Goal: Feedback & Contribution: Submit feedback/report problem

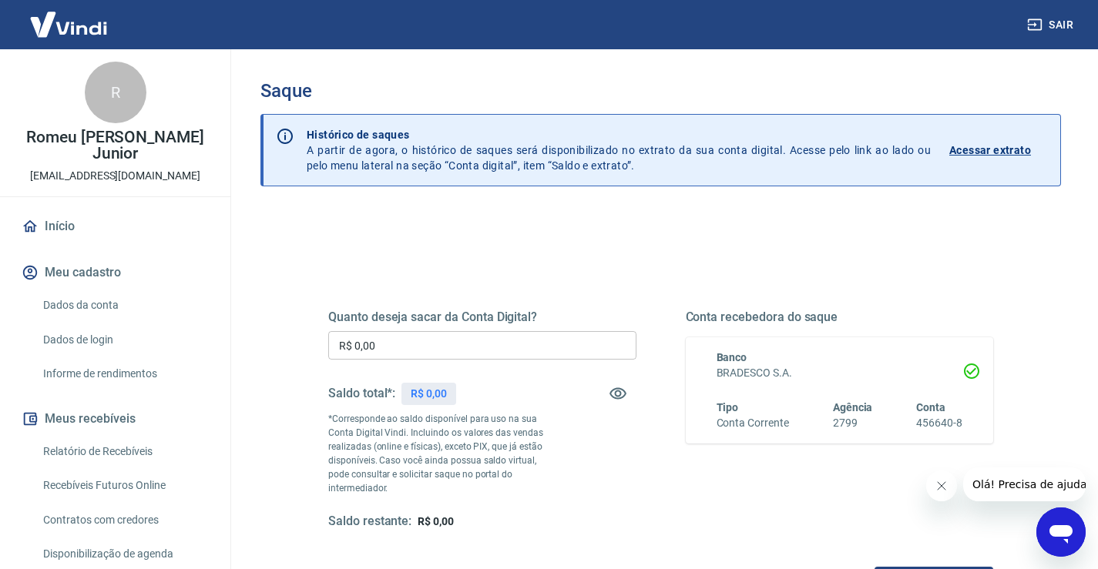
click at [136, 484] on link "Recebíveis Futuros Online" at bounding box center [124, 486] width 175 height 32
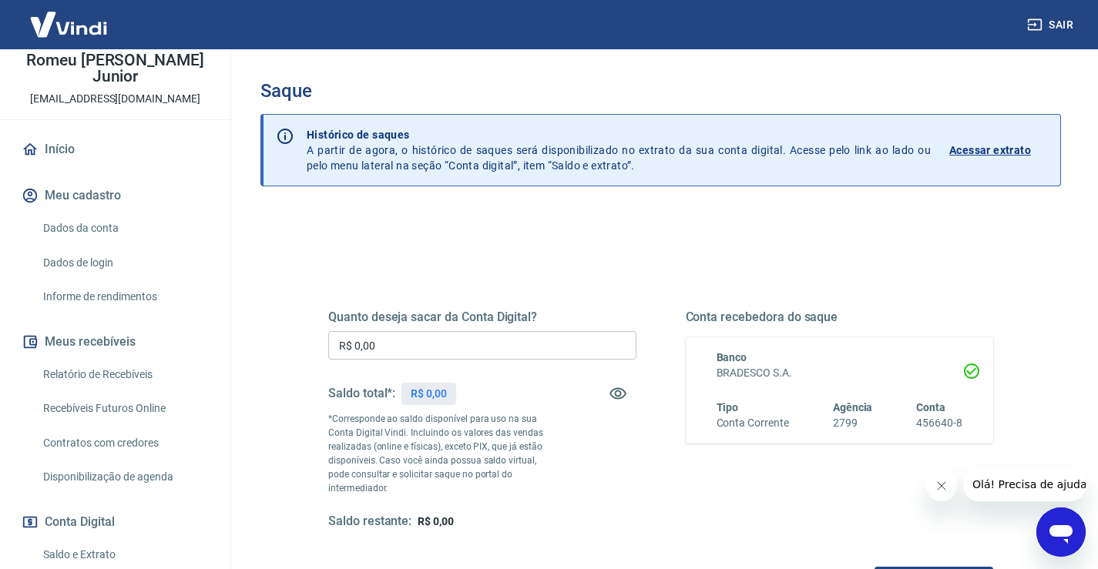
click at [99, 444] on link "Contratos com credores" at bounding box center [124, 444] width 175 height 32
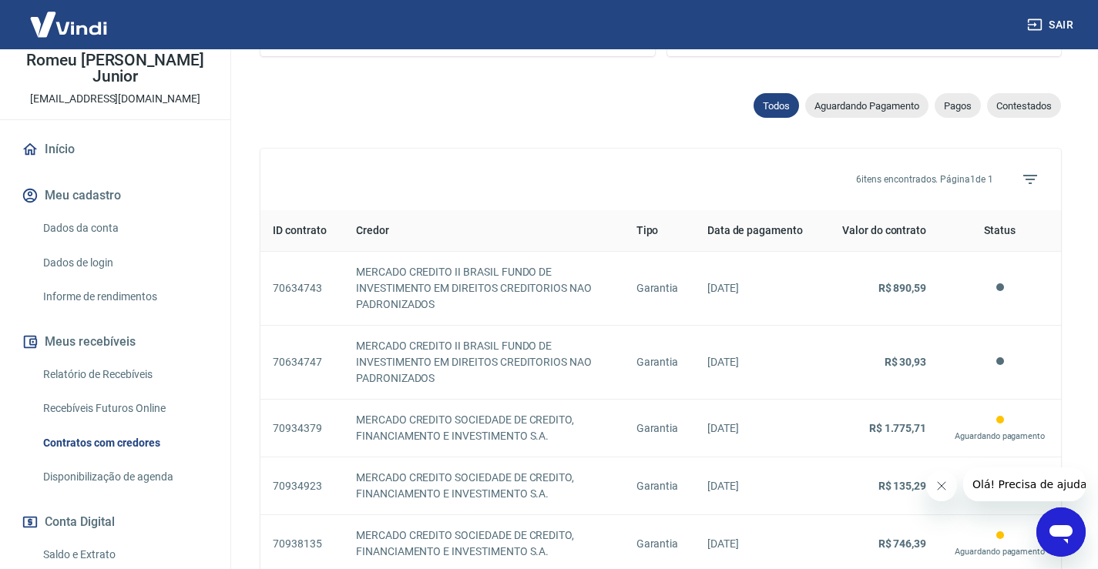
scroll to position [680, 0]
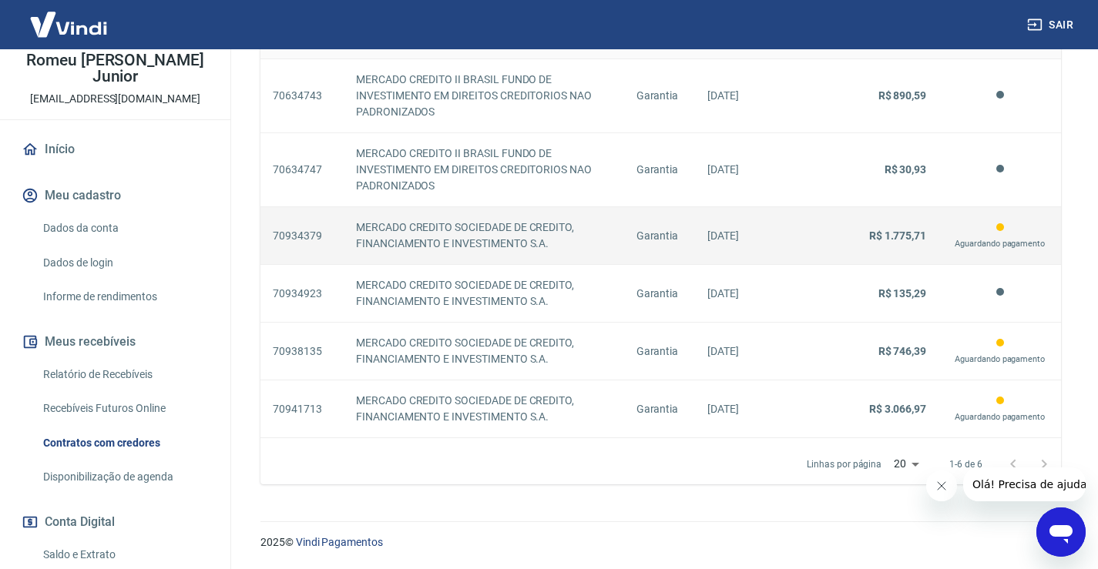
click at [901, 233] on strong "R$ 1.775,71" at bounding box center [897, 236] width 57 height 12
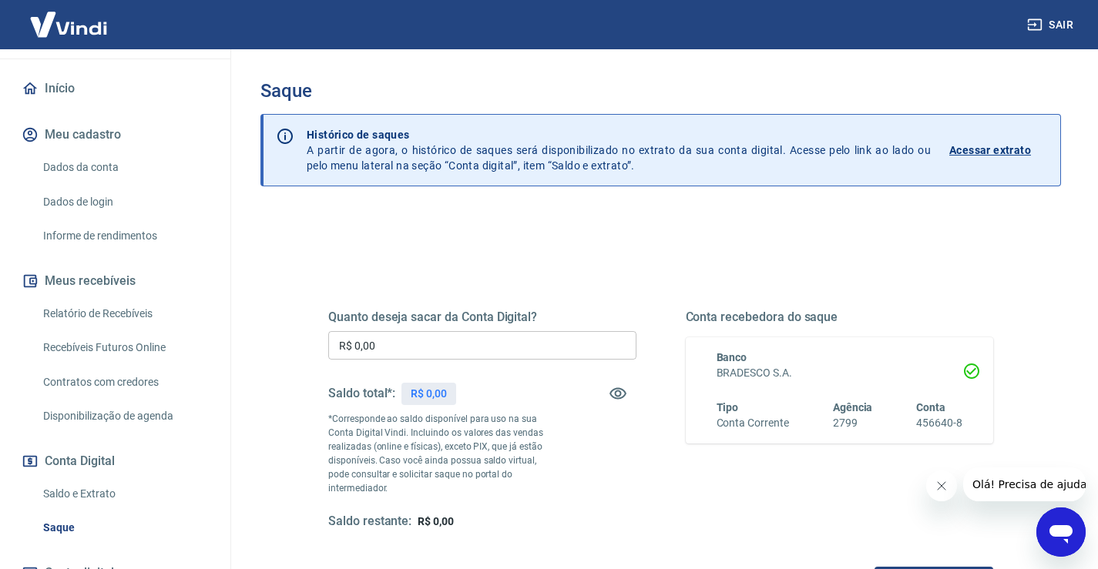
scroll to position [154, 0]
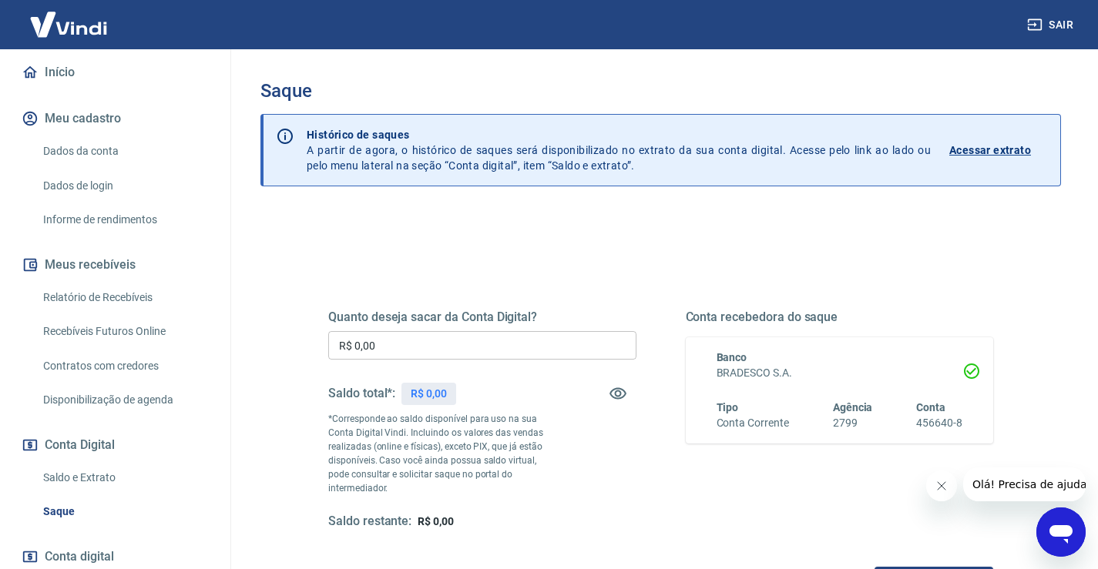
click at [121, 355] on link "Contratos com credores" at bounding box center [124, 367] width 175 height 32
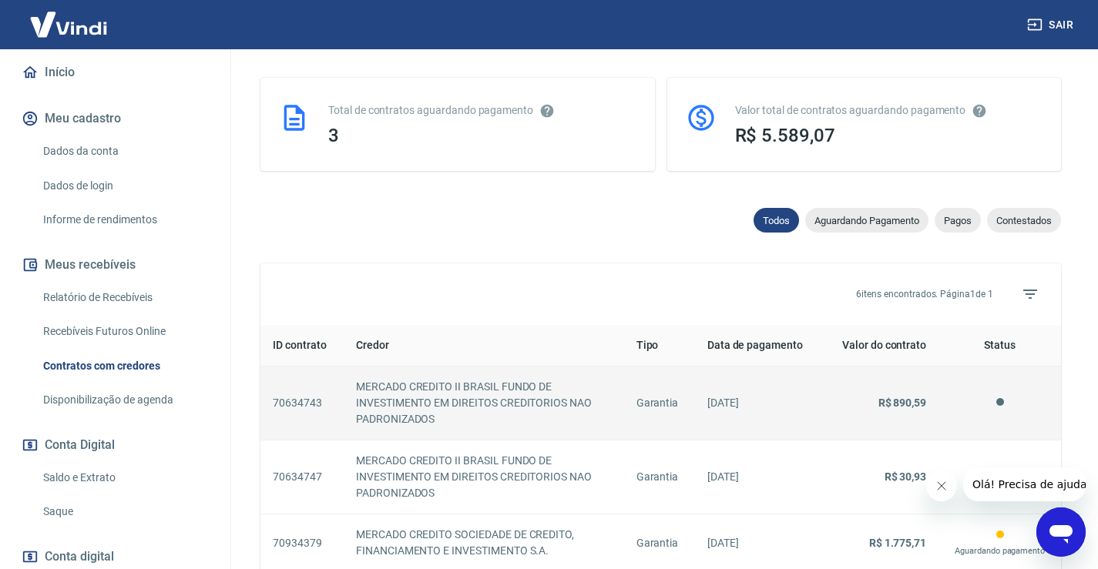
scroll to position [385, 0]
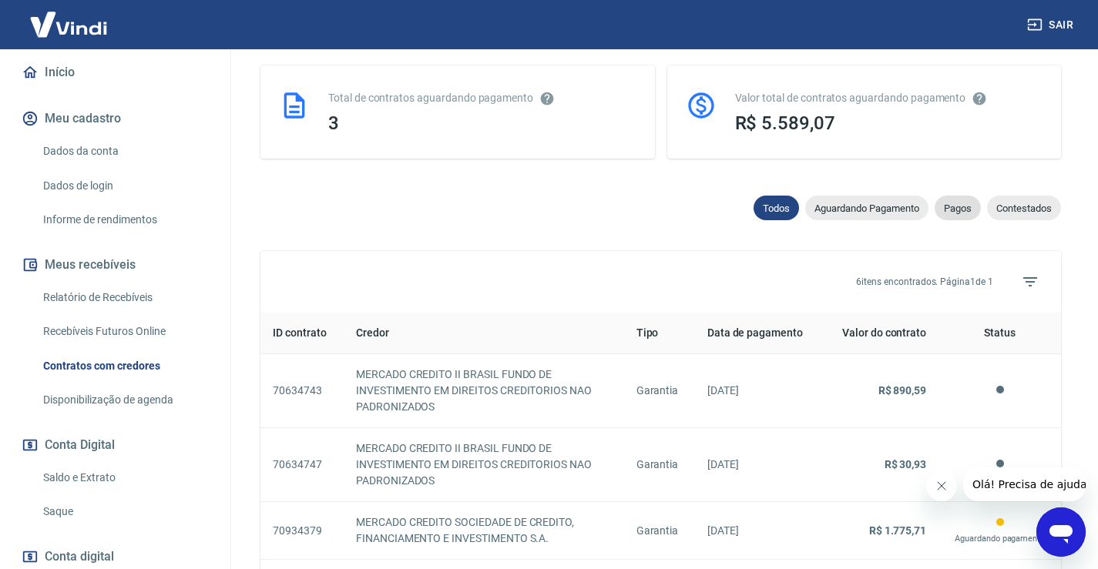
click at [961, 212] on span "Pagos" at bounding box center [958, 209] width 46 height 12
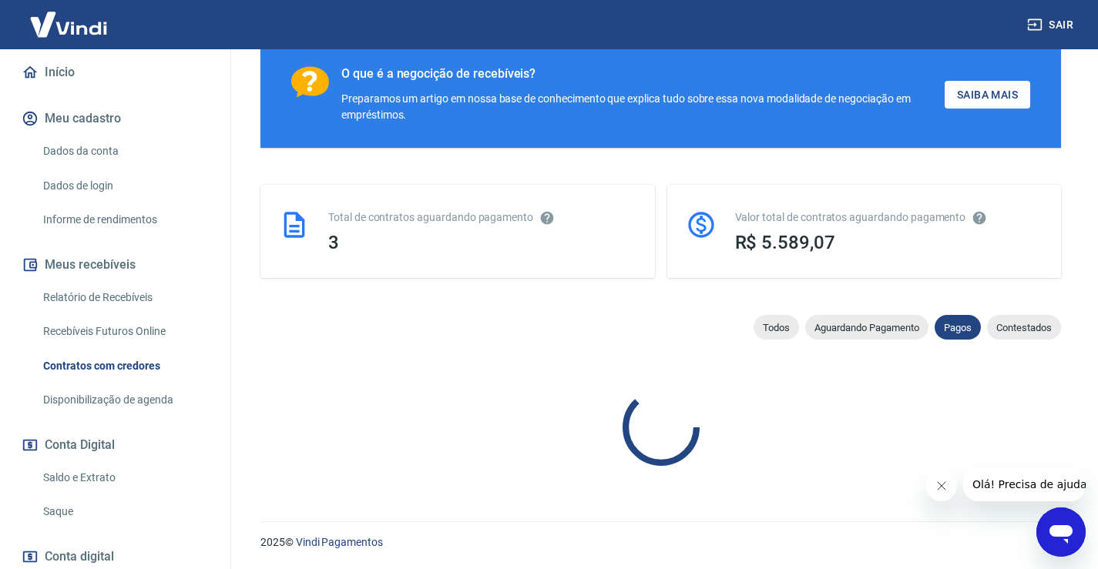
scroll to position [385, 0]
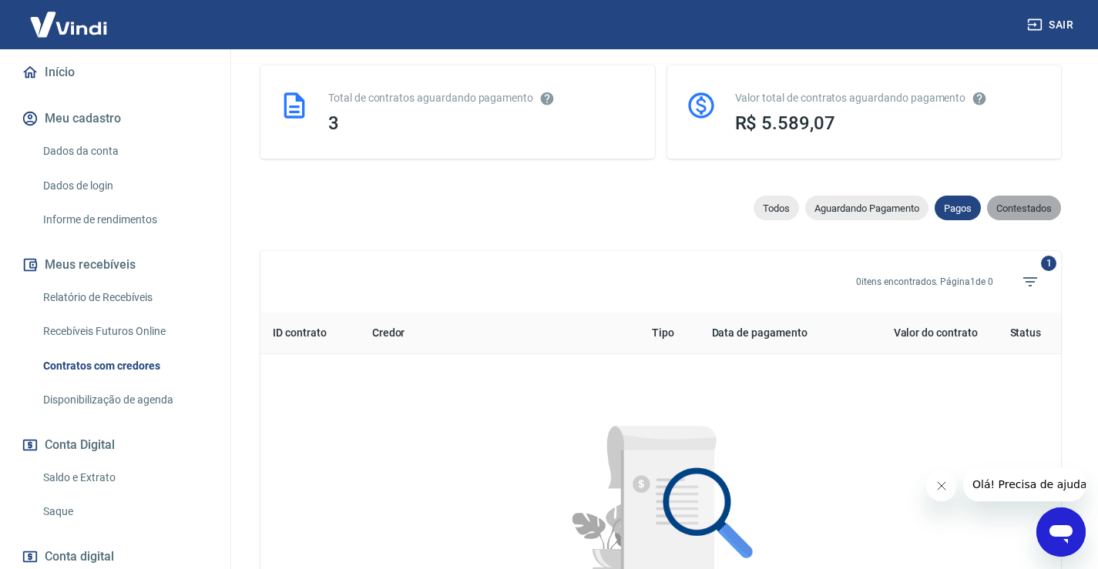
click at [1025, 207] on span "Contestados" at bounding box center [1024, 209] width 74 height 12
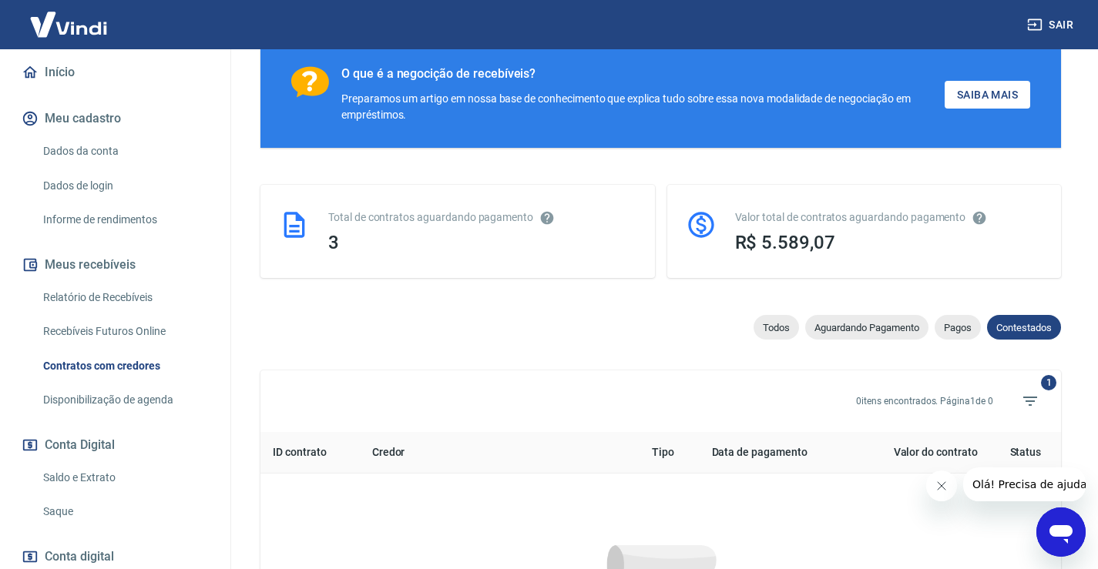
scroll to position [385, 0]
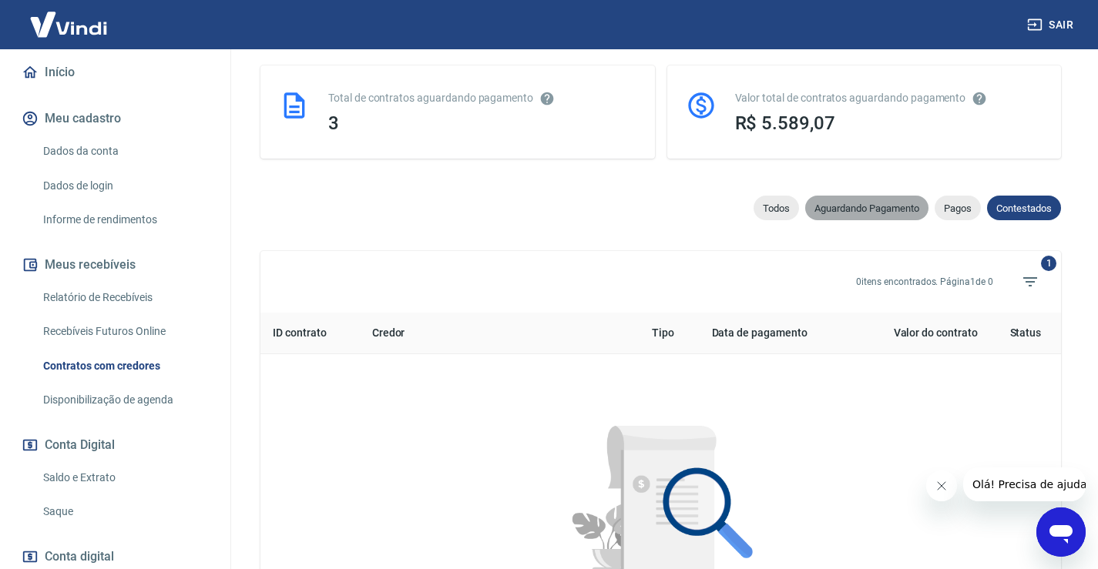
click at [849, 204] on span "Aguardando Pagamento" at bounding box center [866, 209] width 123 height 12
select select "waiting_payment"
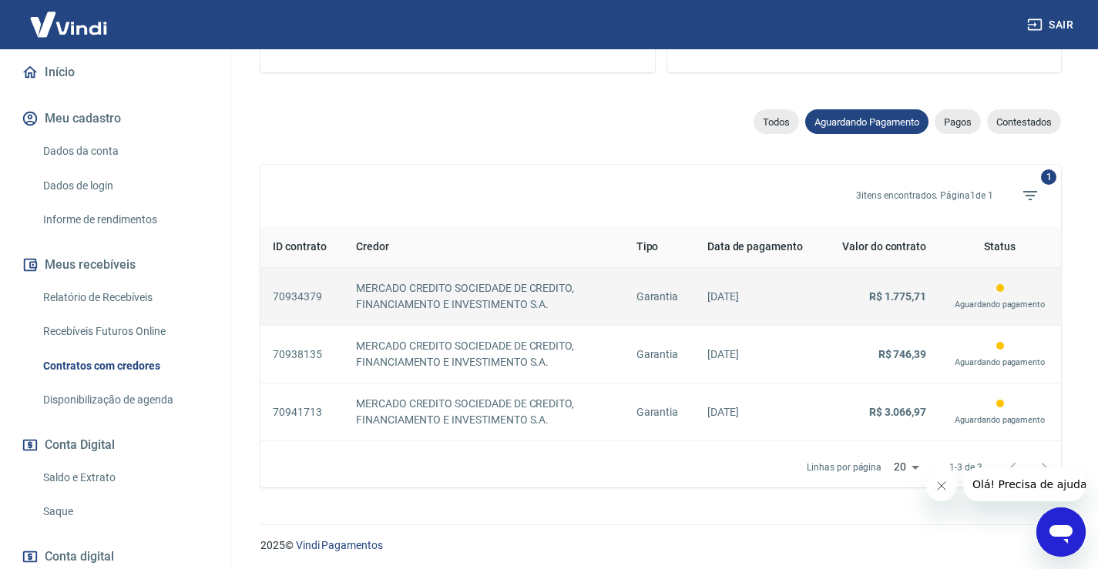
scroll to position [475, 0]
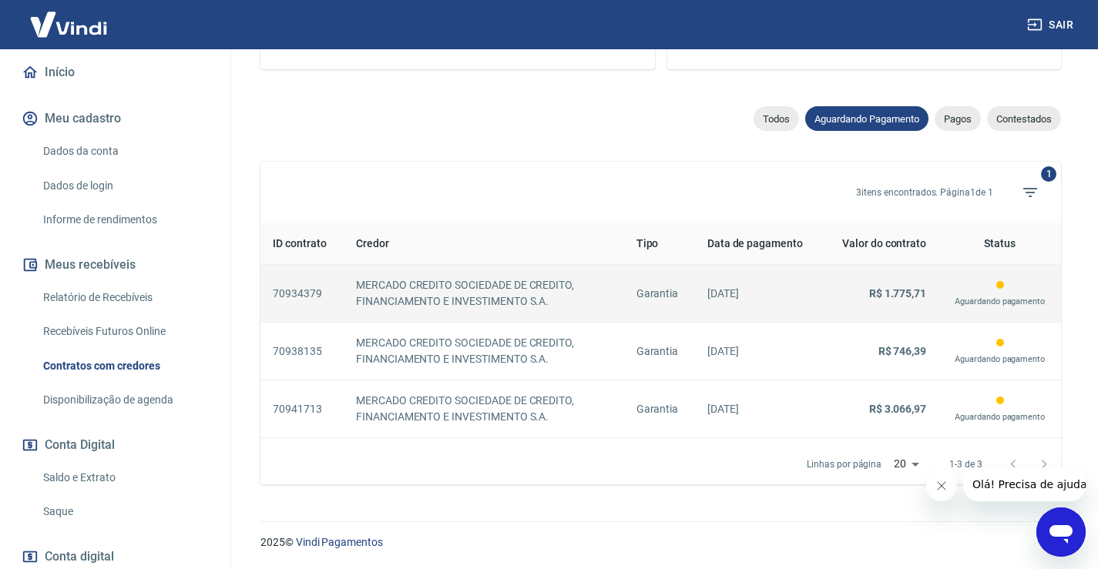
click at [637, 289] on p "Garantia" at bounding box center [659, 294] width 46 height 16
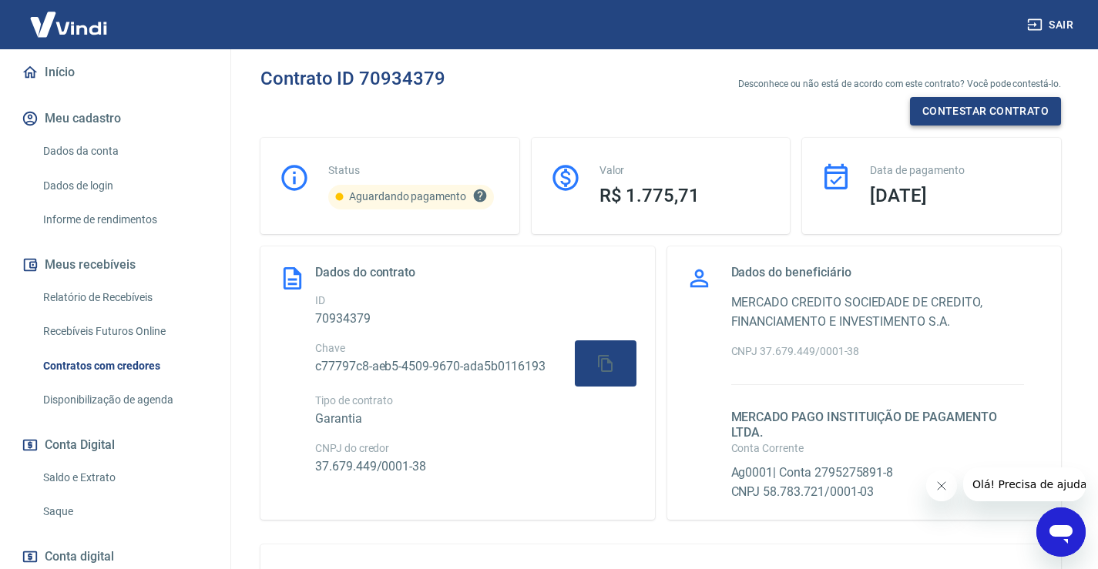
click at [1001, 106] on button "Contestar contrato" at bounding box center [985, 111] width 151 height 29
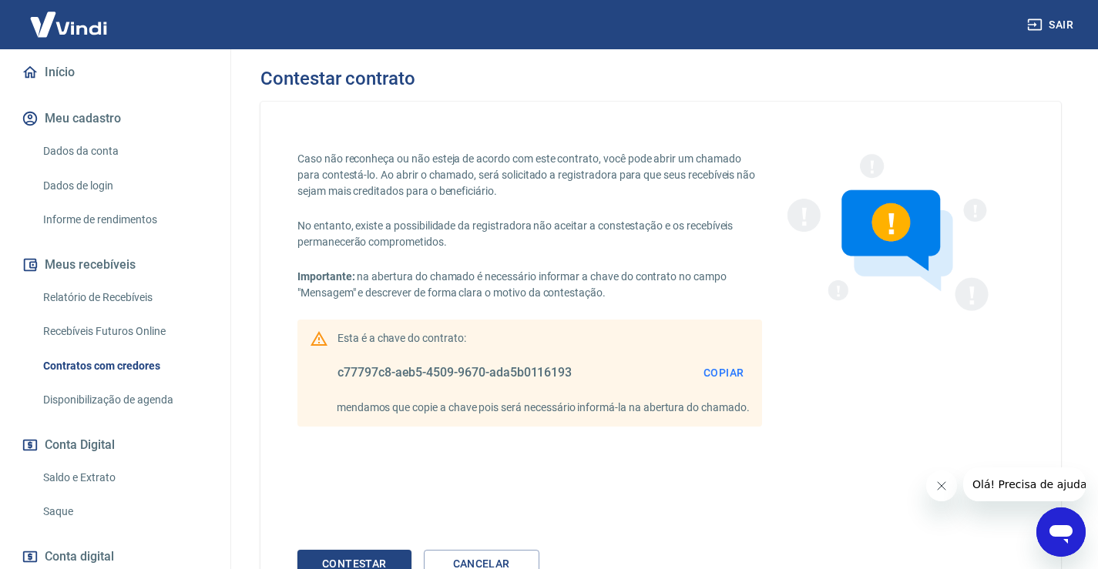
click at [717, 373] on button "Copiar" at bounding box center [723, 373] width 52 height 29
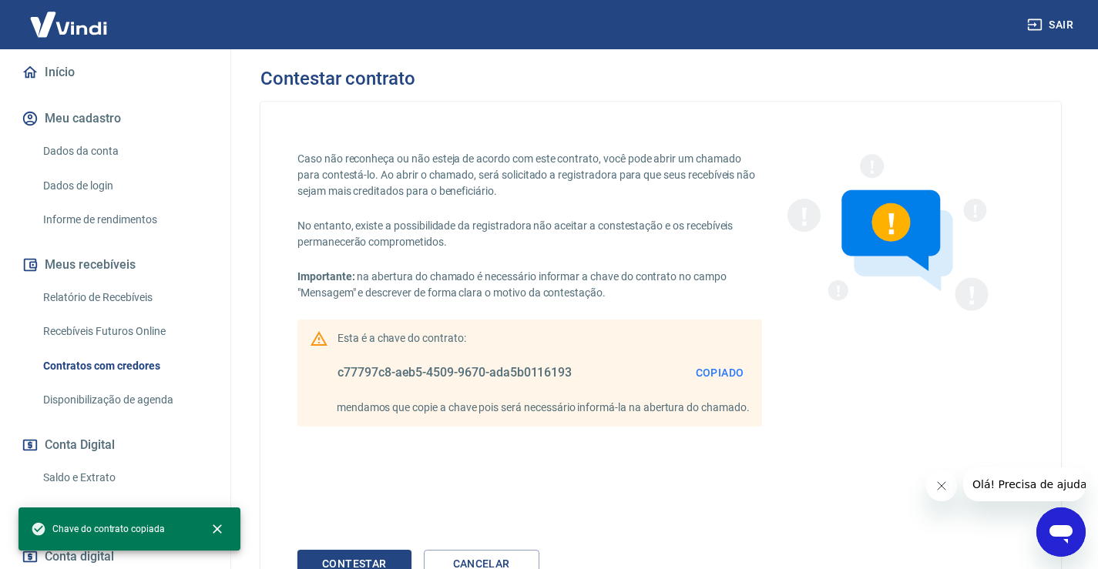
scroll to position [146, 0]
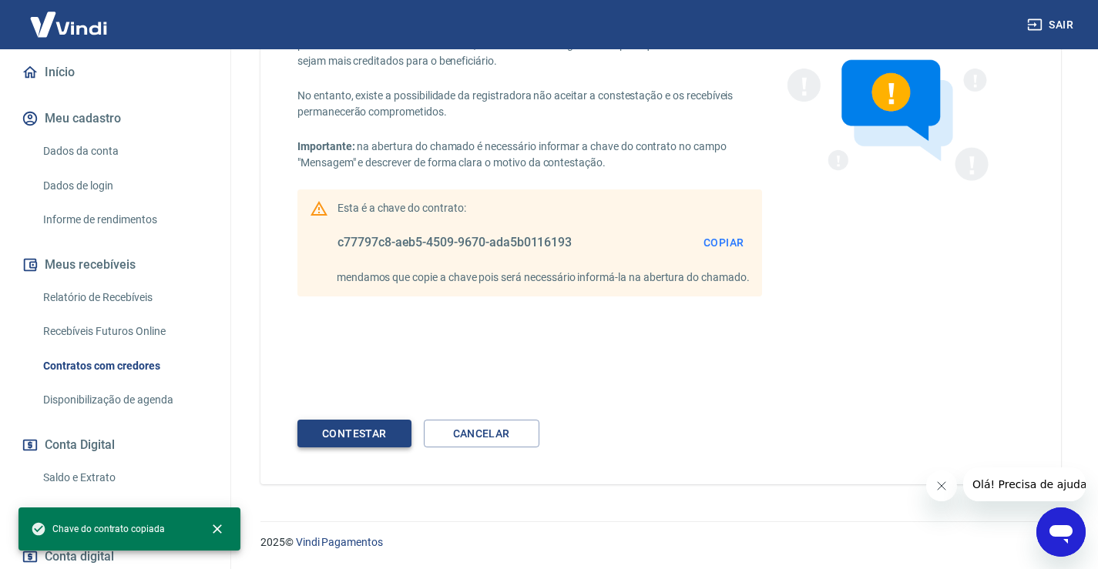
click at [407, 428] on button "Contestar" at bounding box center [354, 434] width 114 height 29
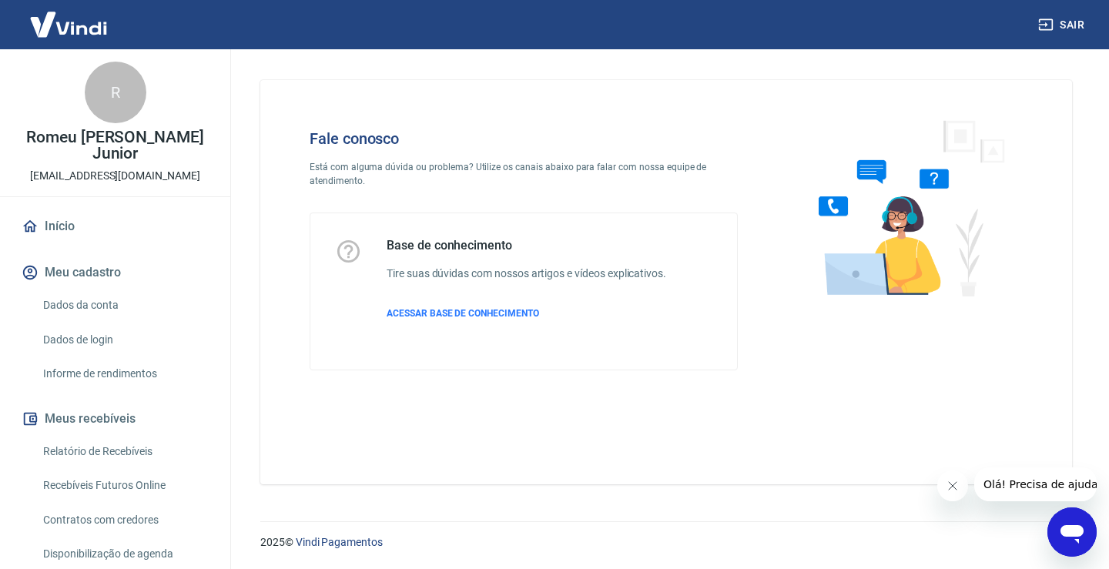
click at [1074, 535] on icon "Abrir janela de mensagens" at bounding box center [1073, 532] width 28 height 28
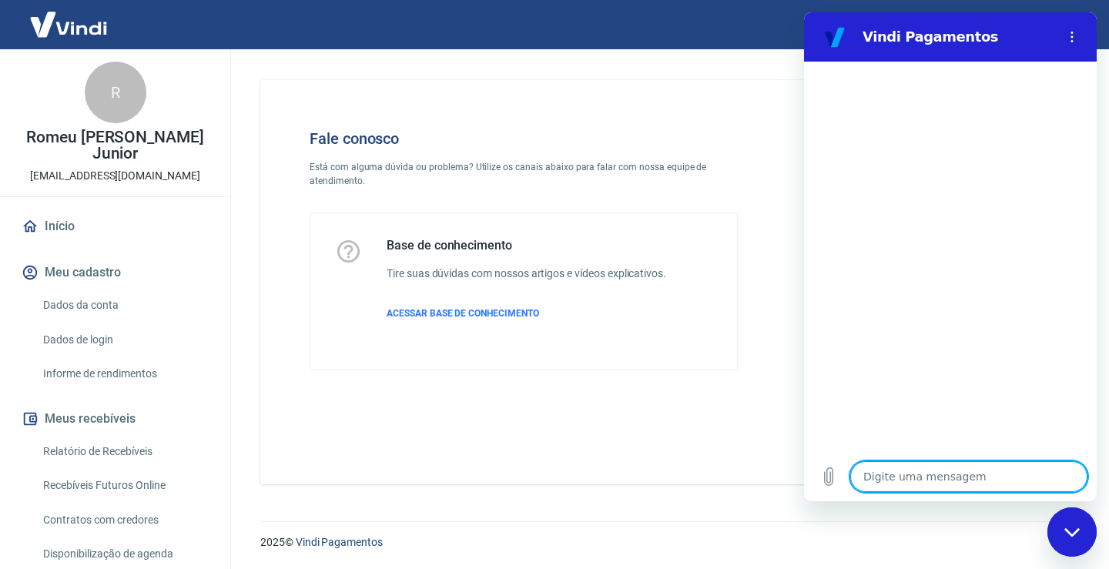
type textarea "Q"
type textarea "x"
type textarea "Qu"
type textarea "x"
type textarea "Que"
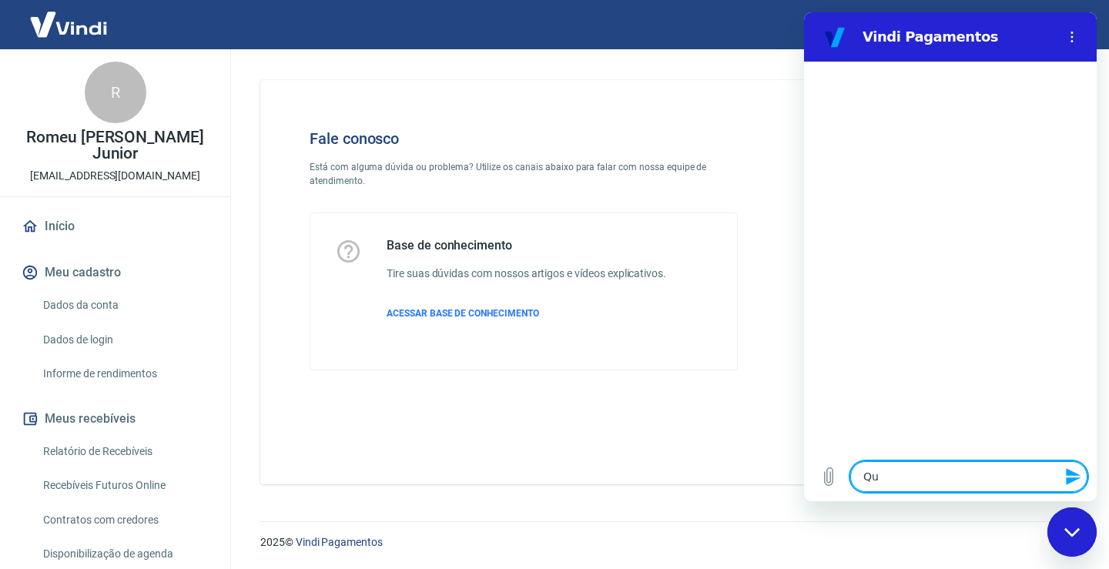
type textarea "x"
type textarea "Quer"
type textarea "x"
type textarea "Quer"
type textarea "x"
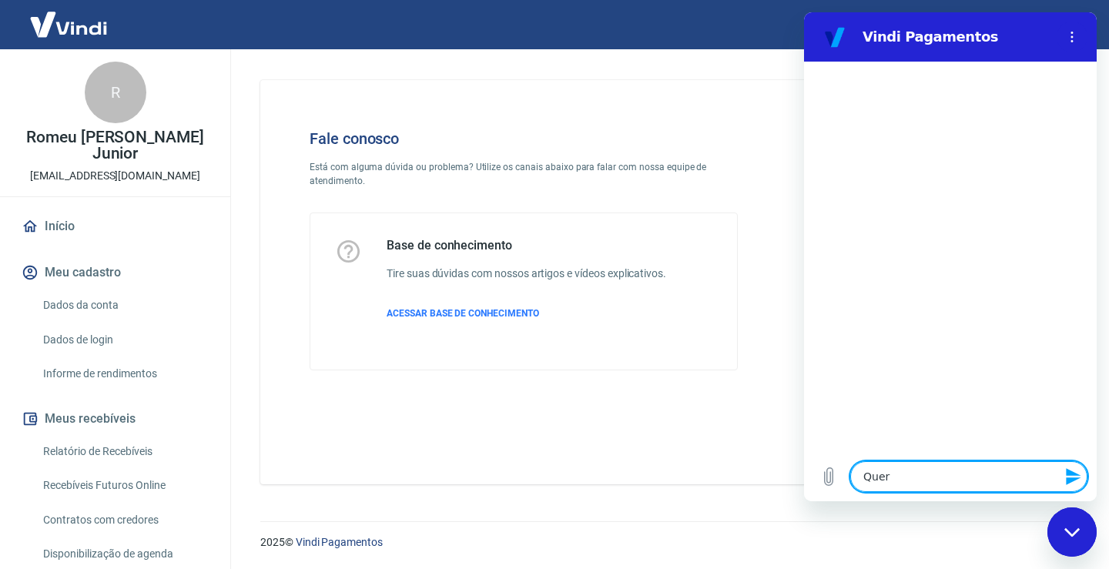
type textarea "Quer"
type textarea "x"
type textarea "Quero"
type textarea "x"
type textarea "Quero"
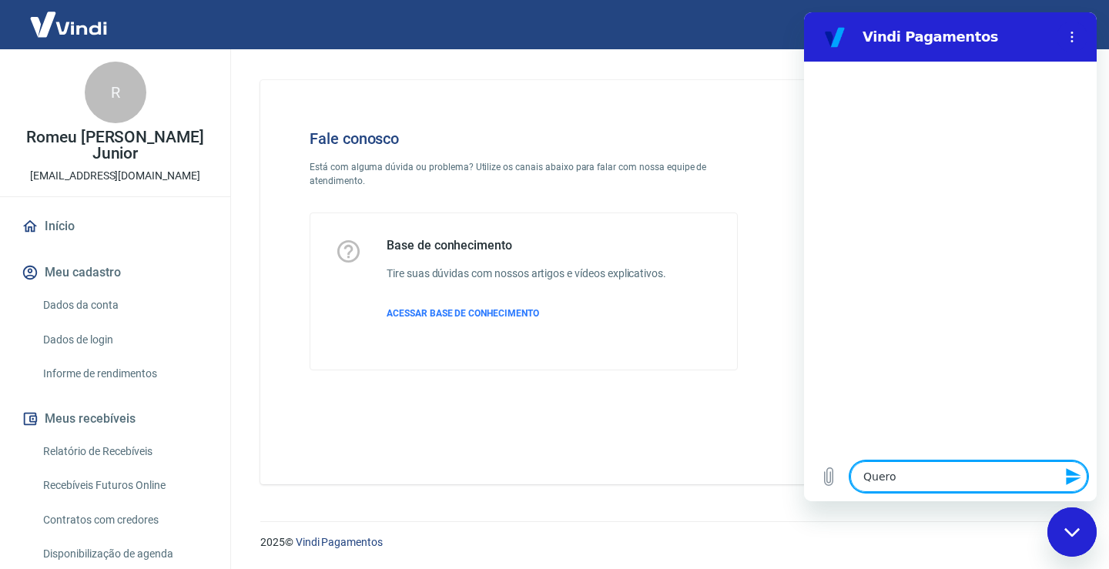
type textarea "x"
type textarea "Quero c"
type textarea "x"
type textarea "Quero co"
type textarea "x"
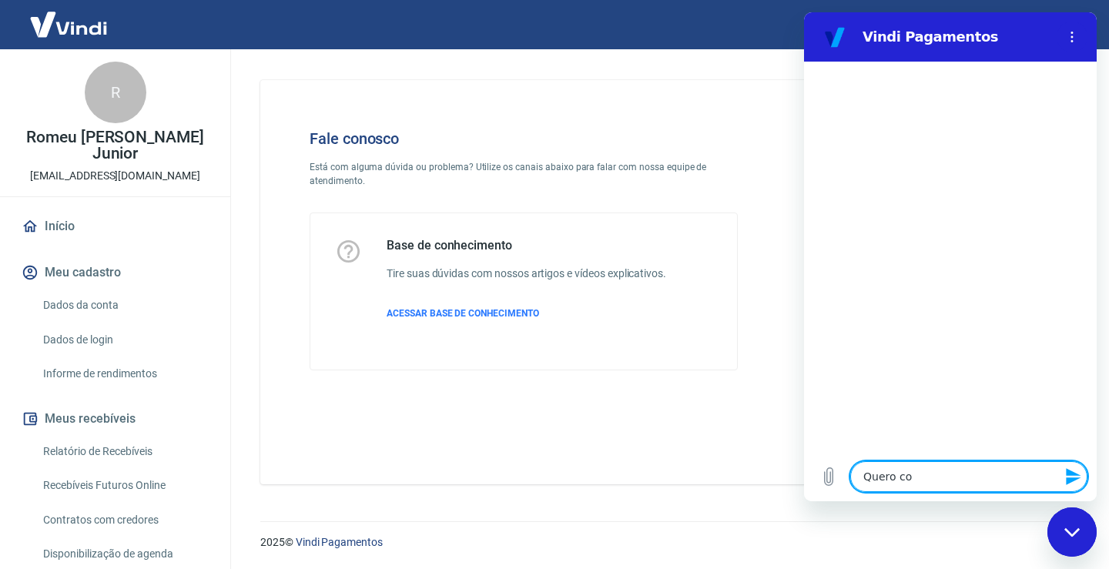
type textarea "Quero con"
type textarea "x"
type textarea "Quero cont"
type textarea "x"
type textarea "Quero conte"
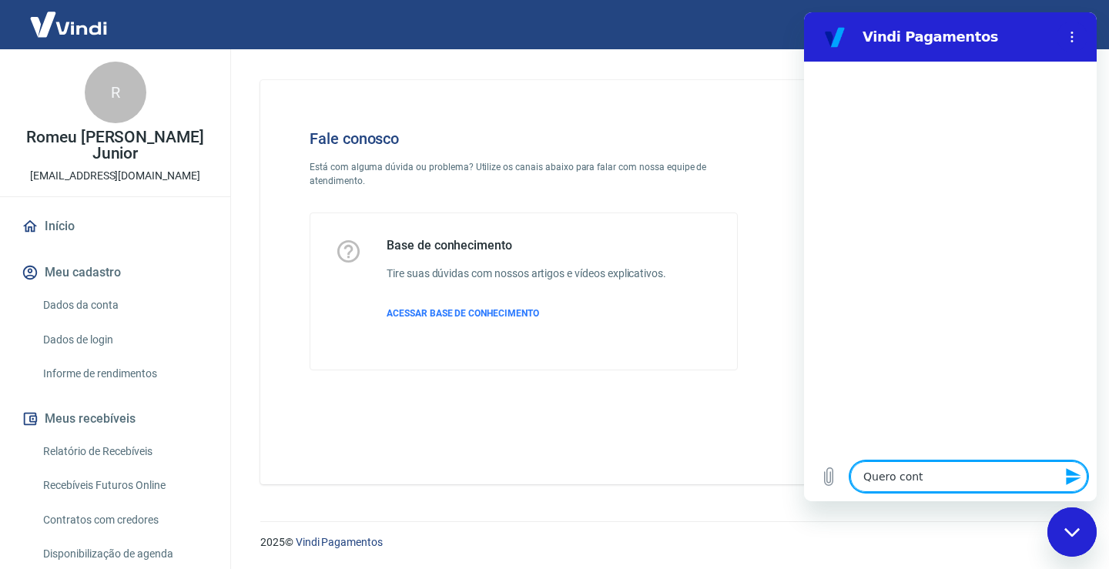
type textarea "x"
type textarea "Quero contes"
type textarea "x"
type textarea "Quero contest"
type textarea "x"
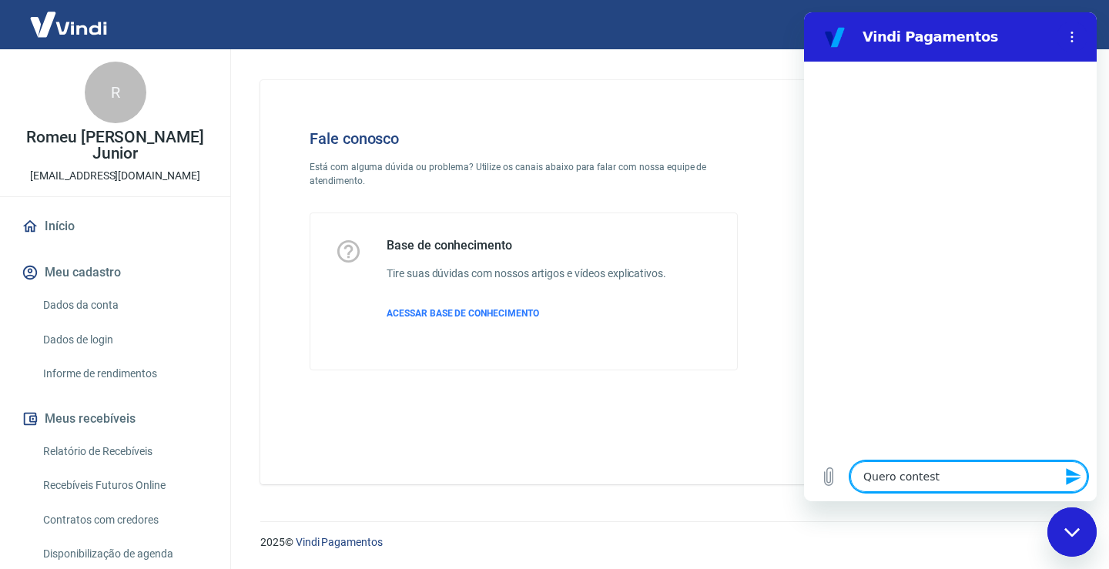
type textarea "Quero contesta"
type textarea "x"
type textarea "Quero contestar"
type textarea "x"
type textarea "Quero contestar"
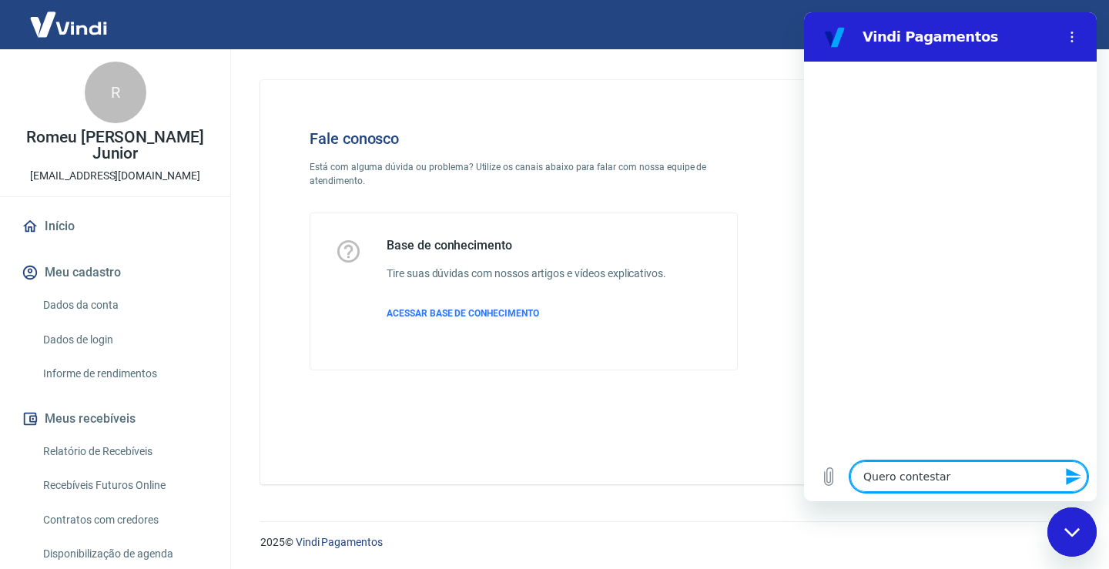
type textarea "x"
type textarea "Quero contestar u"
type textarea "x"
type textarea "Quero contestar um"
type textarea "x"
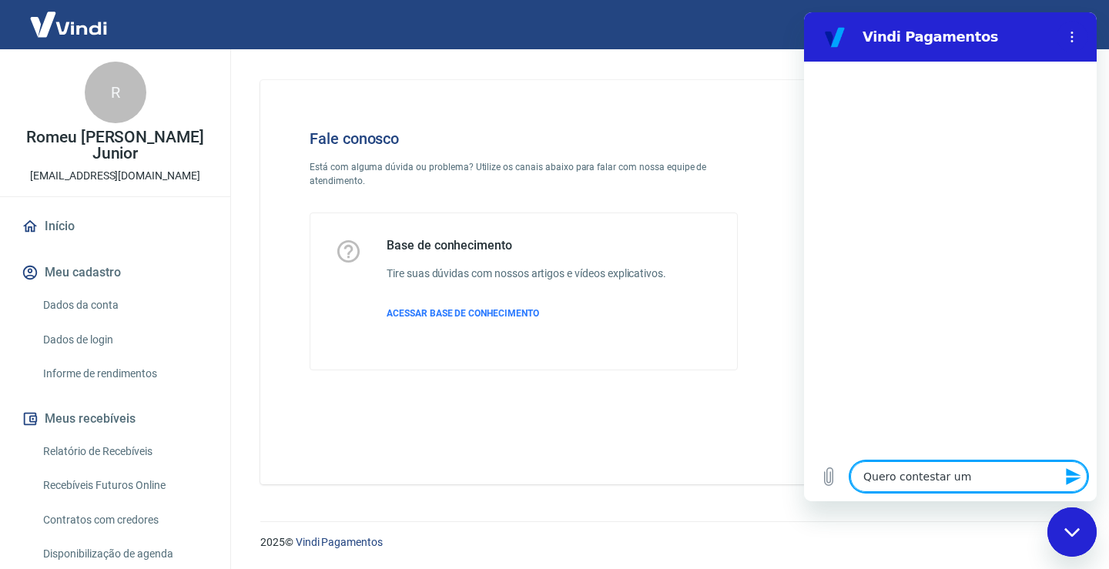
type textarea "Quero contestar um"
type textarea "x"
type textarea "Quero contestar um c"
type textarea "x"
type textarea "Quero contestar um co"
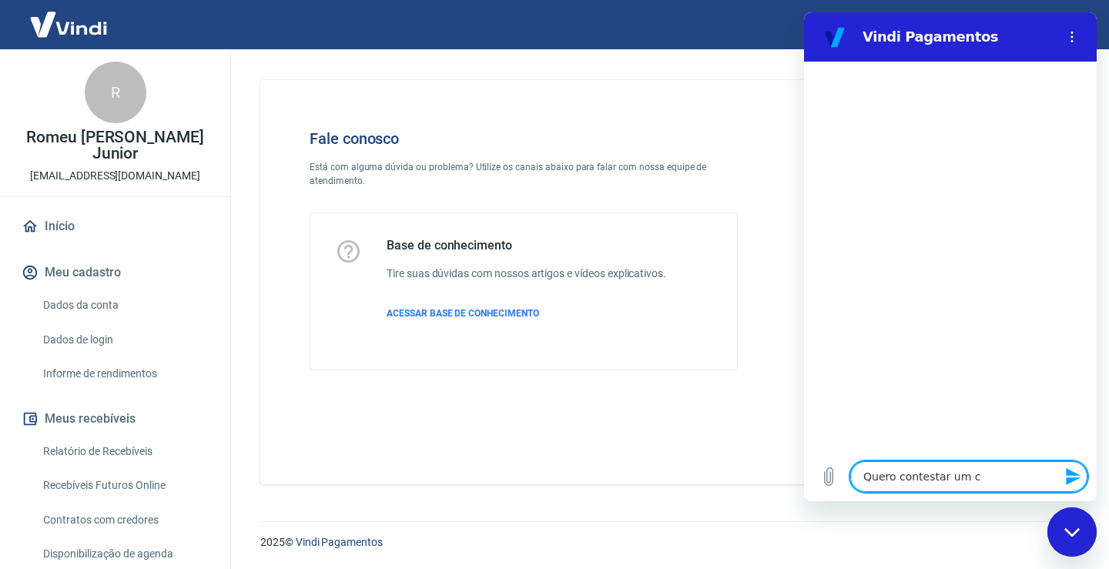
type textarea "x"
type textarea "Quero contestar um con"
type textarea "x"
type textarea "Quero contestar um cont"
type textarea "x"
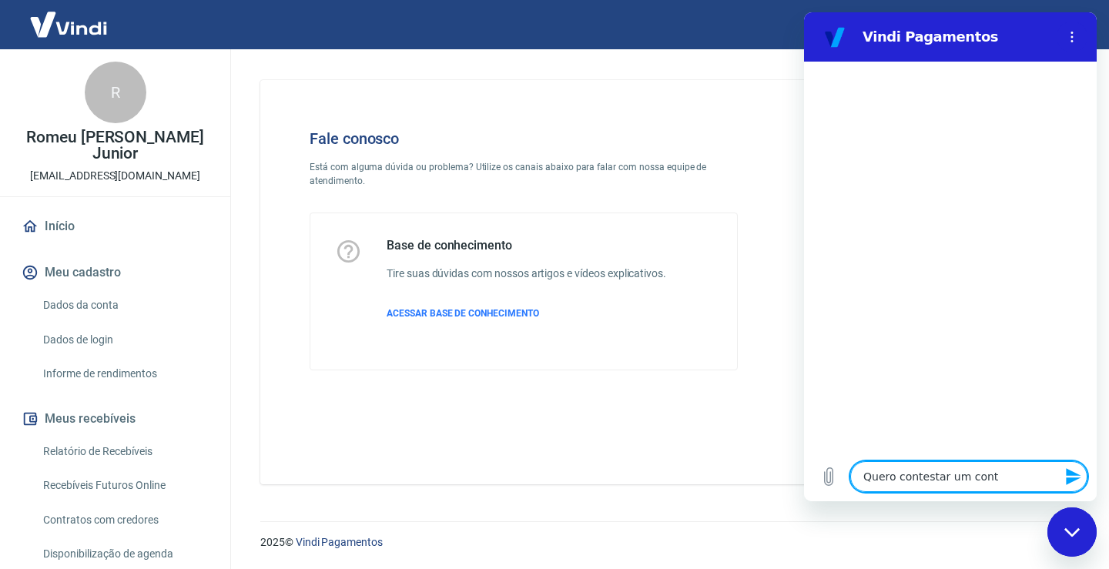
type textarea "Quero contestar um contr"
type textarea "x"
type textarea "Quero contestar um contra"
type textarea "x"
type textarea "Quero contestar um contrat"
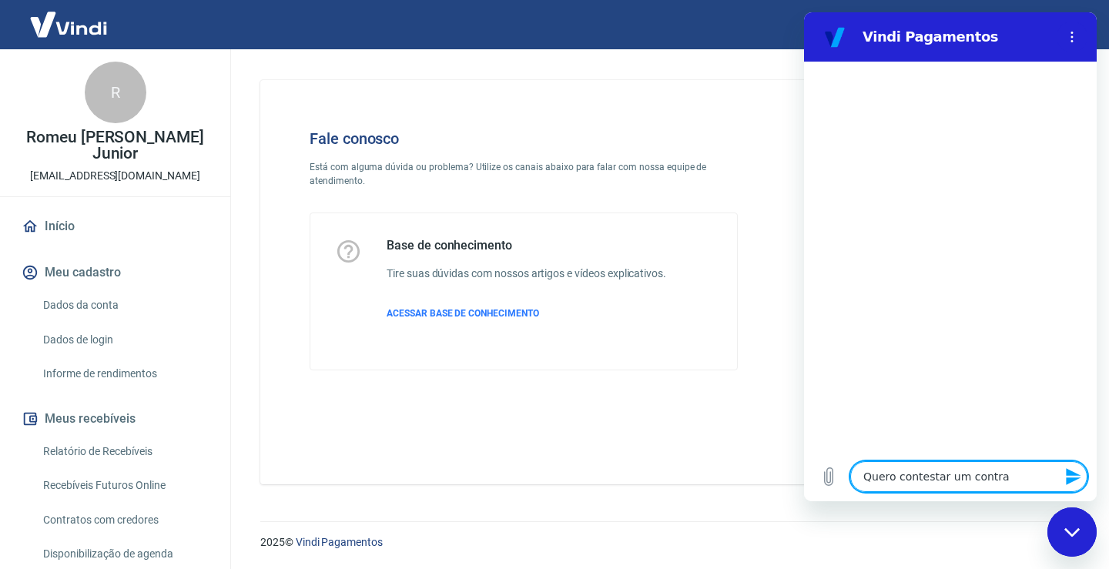
type textarea "x"
type textarea "Quero contestar um contrato"
type textarea "x"
type textarea "Quero contestar um contrato"
type textarea "x"
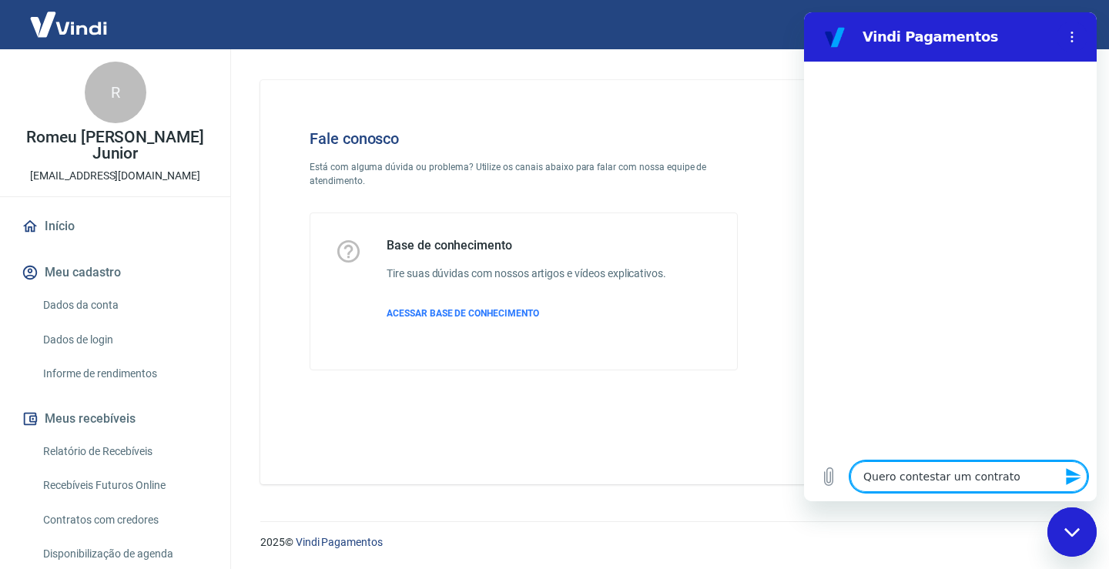
type textarea "Quero contestar um contrato c"
type textarea "x"
type textarea "Quero contestar um contrato co"
type textarea "x"
type textarea "Quero contestar um contrato com"
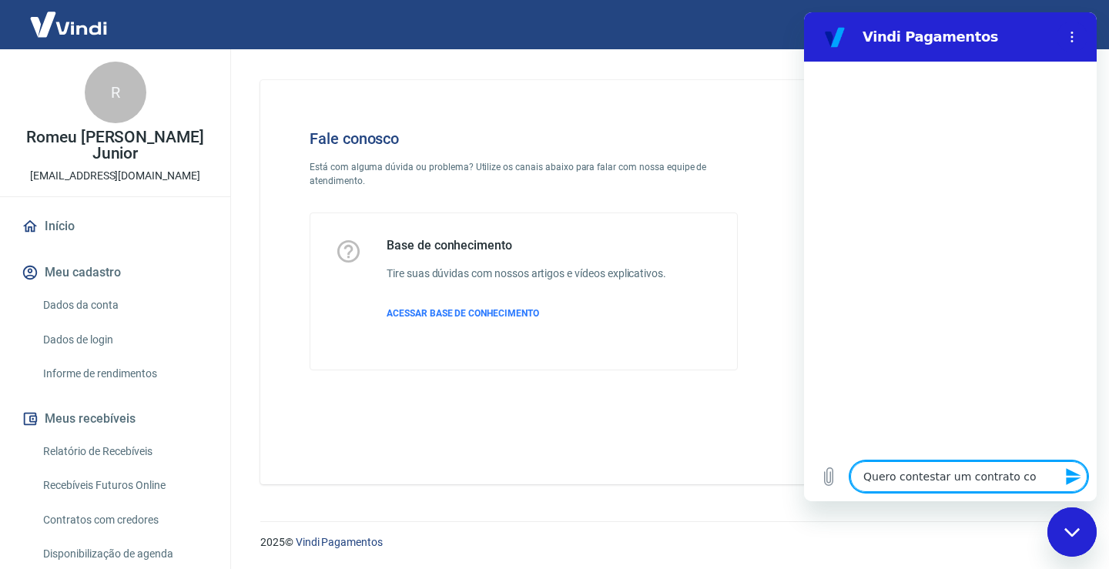
type textarea "x"
type textarea "Quero contestar um contrato com"
type textarea "x"
type textarea "Quero contestar um contrato com c"
type textarea "x"
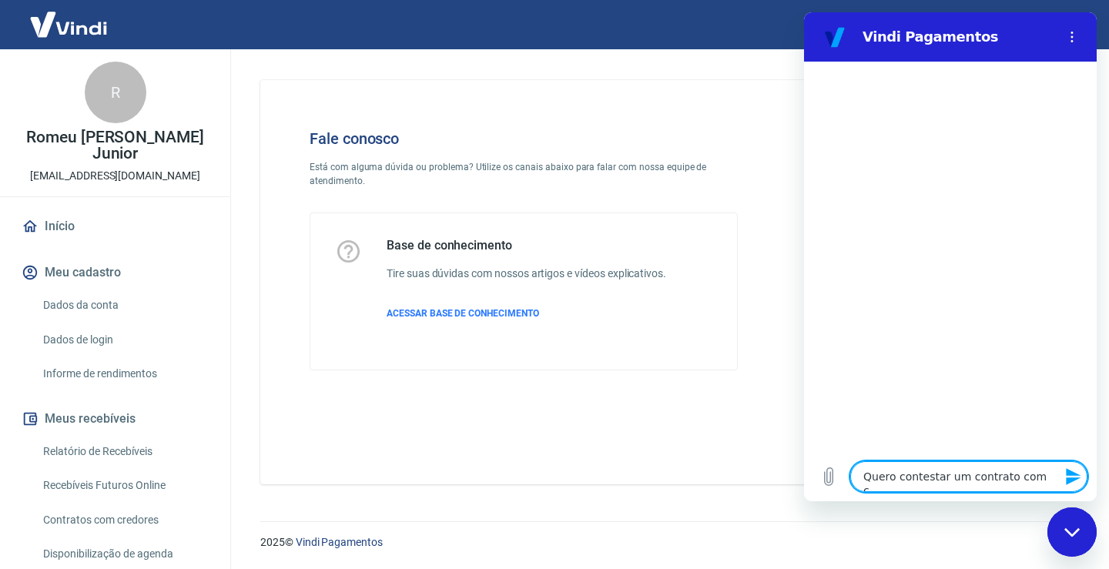
type textarea "Quero contestar um contrato com cr"
type textarea "x"
type textarea "Quero contestar um contrato com cre"
type textarea "x"
type textarea "Quero contestar um contrato com cred"
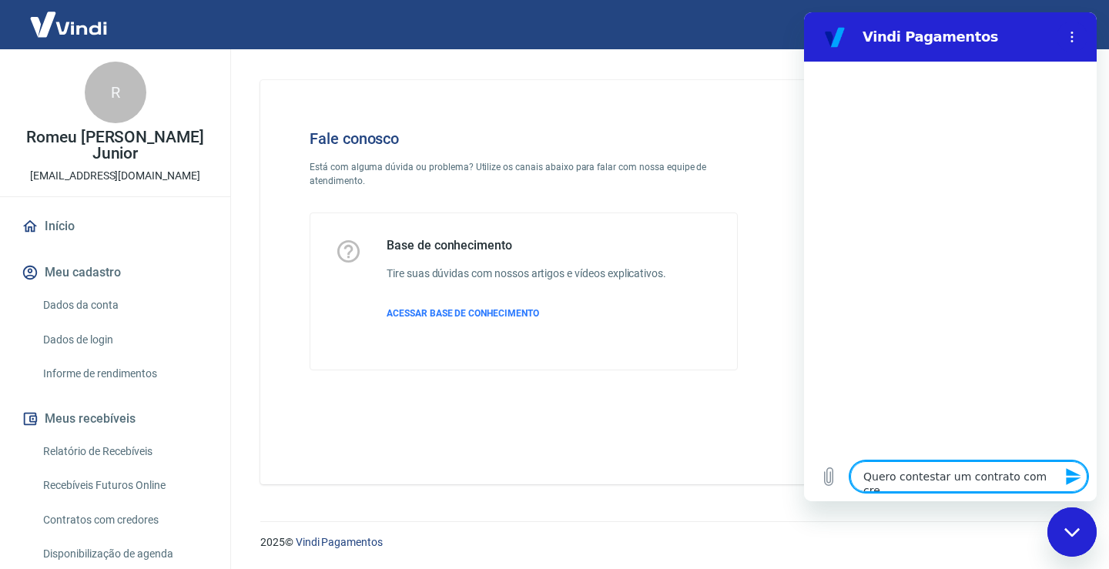
type textarea "x"
type textarea "Quero contestar um contrato com credo"
type textarea "x"
type textarea "Quero contestar um contrato com credor"
type textarea "x"
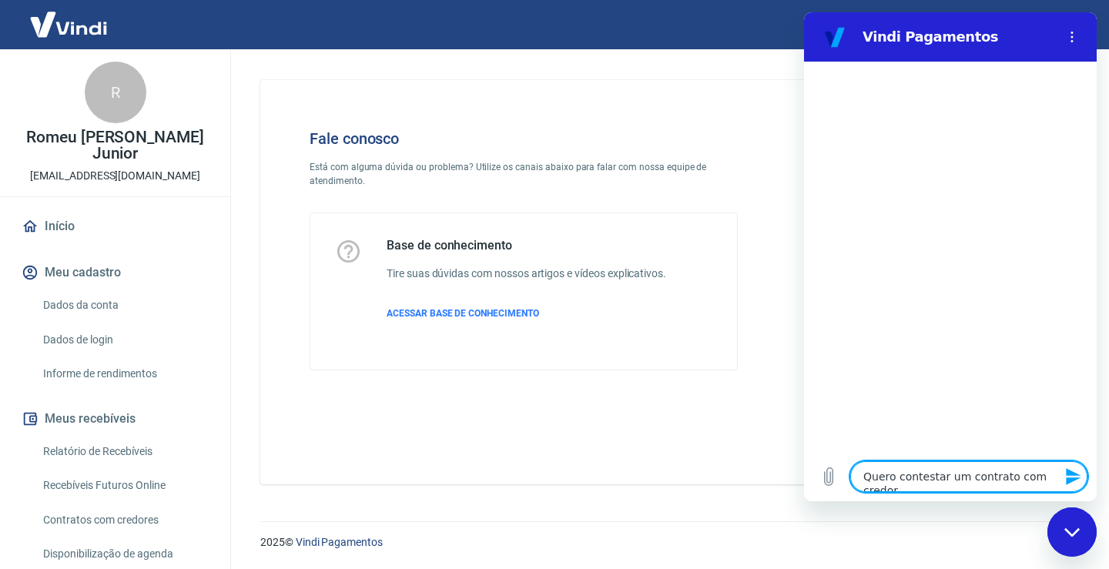
type textarea "Quero contestar um contrato com credore"
type textarea "x"
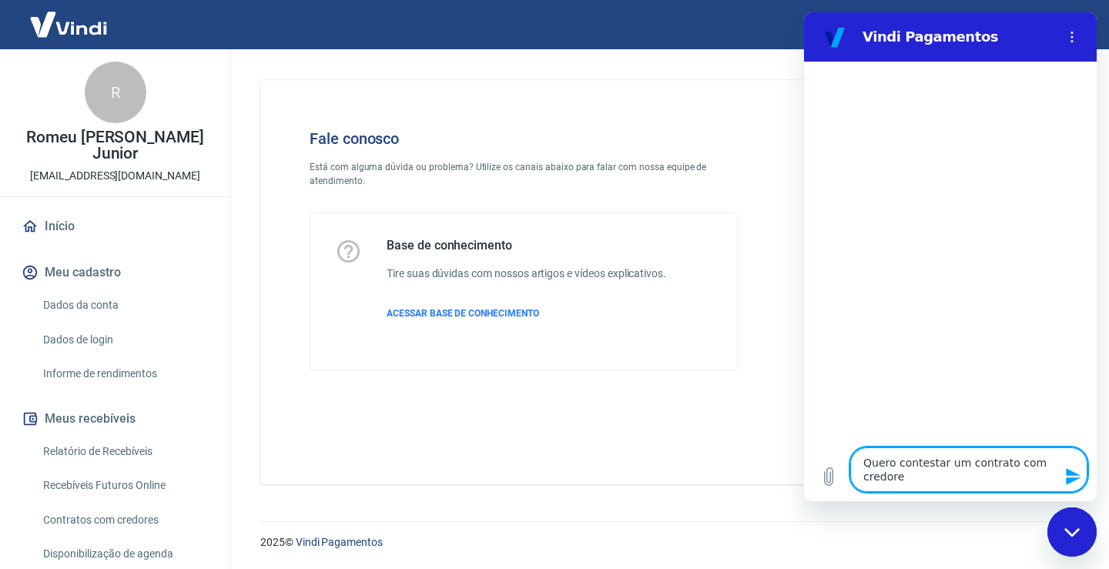
type textarea "Quero contestar um contrato com credores"
type textarea "x"
type textarea "Quero contestar um contrato com credores"
click at [1069, 525] on div "Fechar janela de mensagens" at bounding box center [1072, 532] width 46 height 46
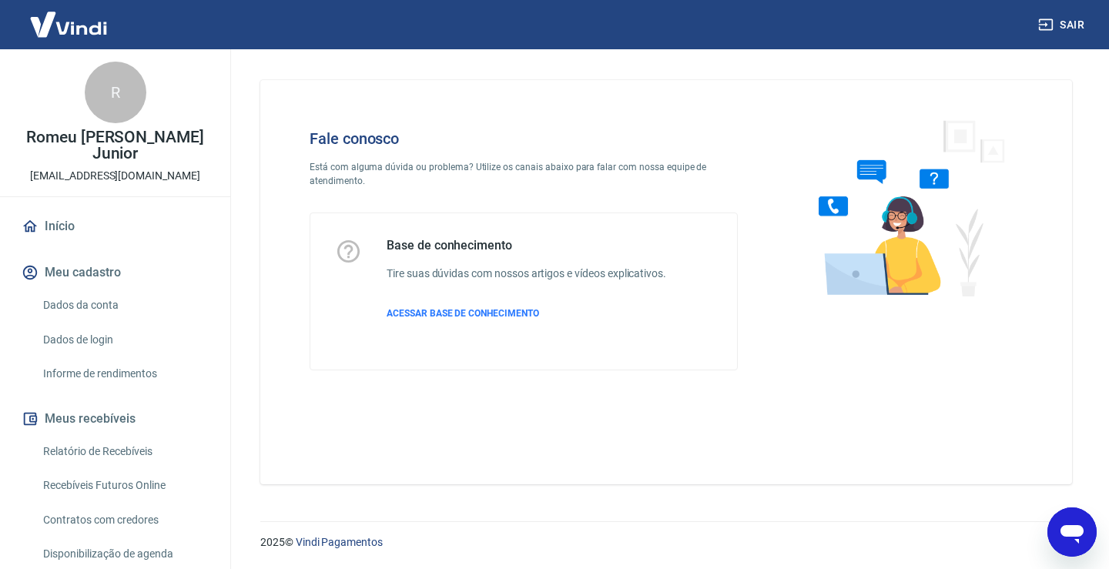
click at [1071, 530] on icon "Abrir janela de mensagens" at bounding box center [1072, 534] width 23 height 18
type textarea "x"
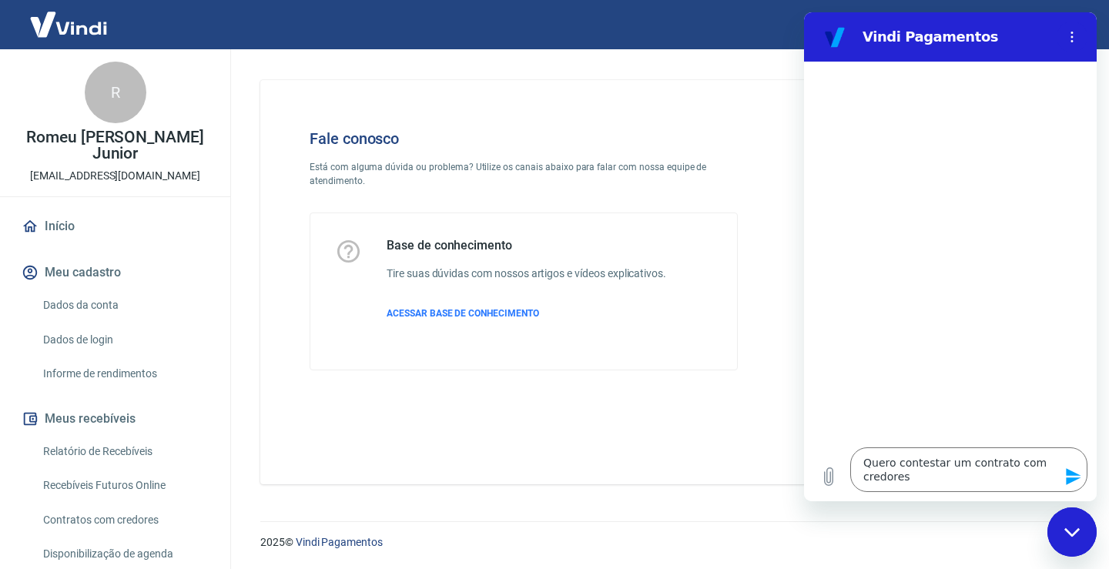
click at [1076, 475] on icon "Enviar mensagem" at bounding box center [1073, 476] width 15 height 17
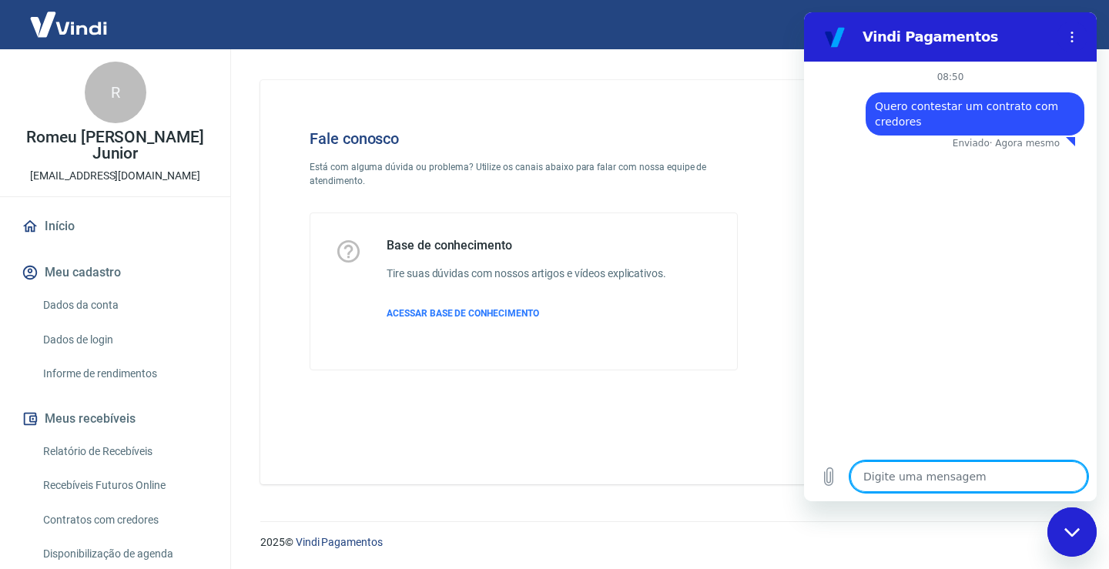
type textarea "x"
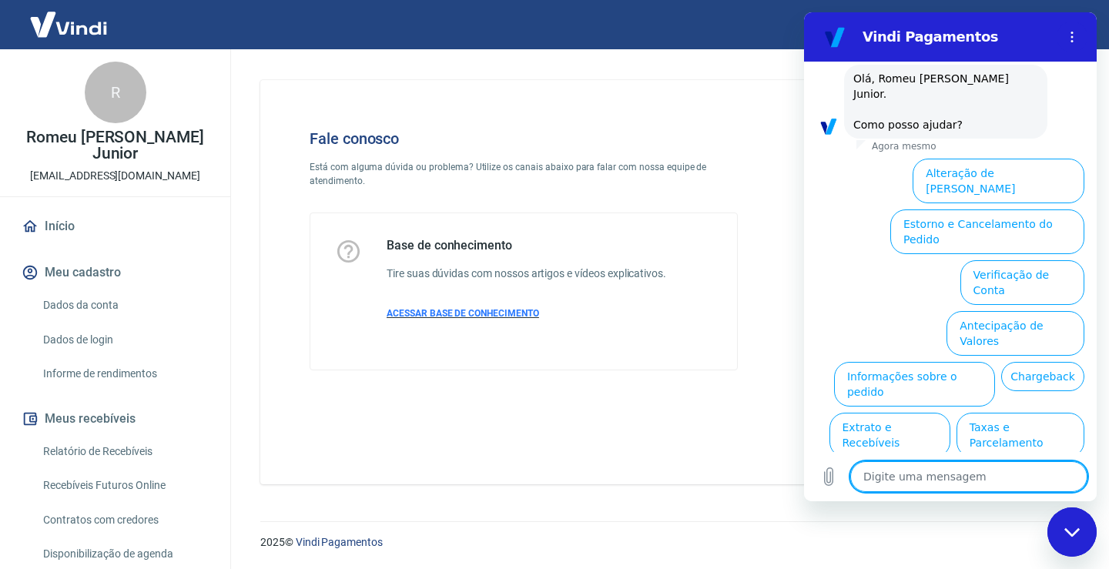
scroll to position [102, 0]
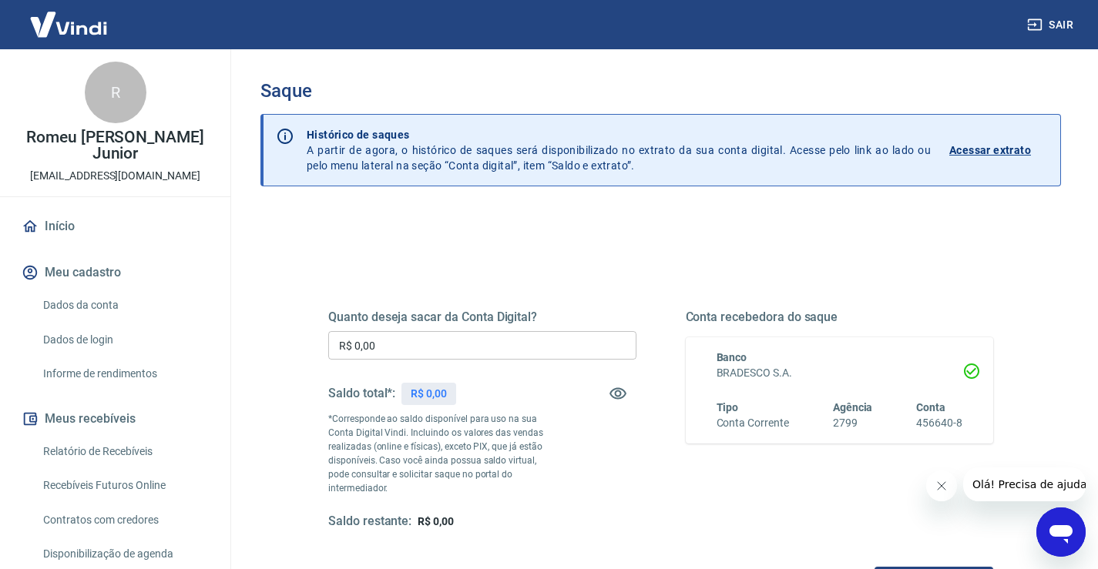
click at [1059, 531] on icon "Abrir janela de mensagens" at bounding box center [1060, 534] width 23 height 18
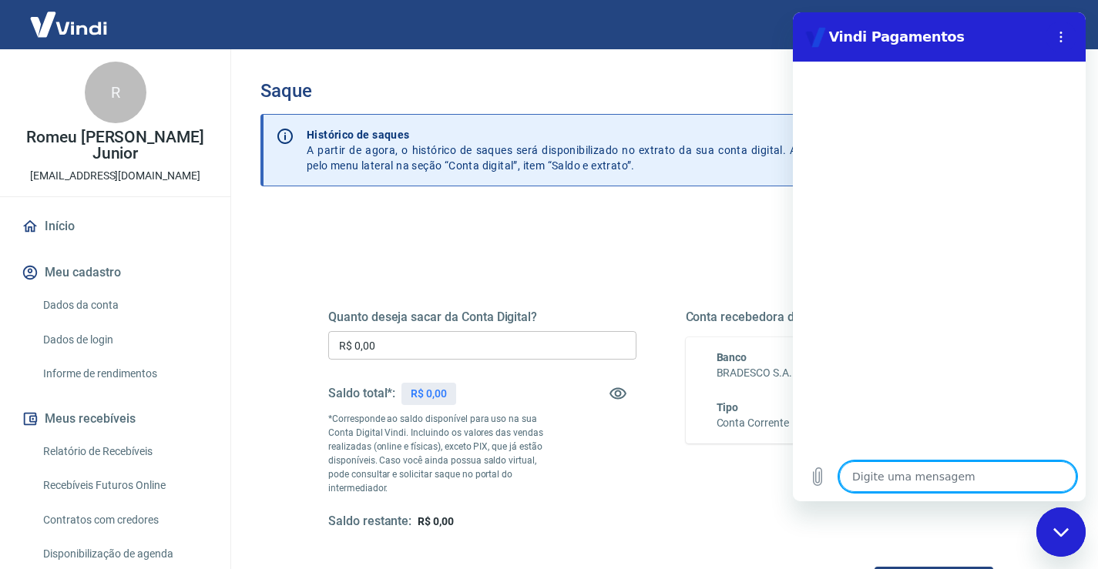
click at [924, 471] on textarea at bounding box center [957, 476] width 237 height 31
type textarea "b"
type textarea "x"
type textarea "bo"
type textarea "x"
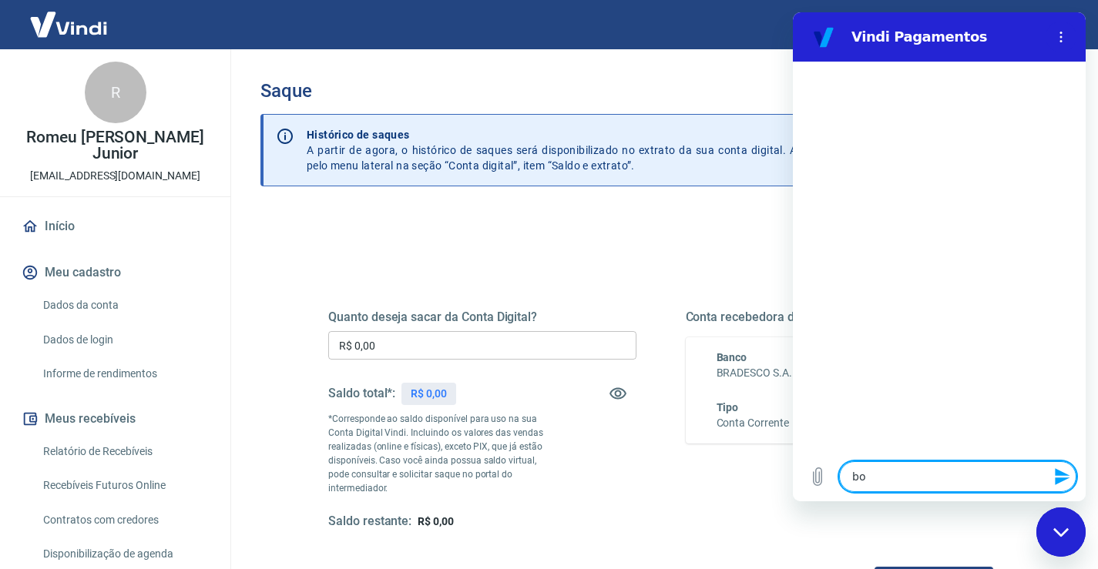
type textarea "bom"
type textarea "x"
type textarea "bom"
type textarea "x"
type textarea "bom d"
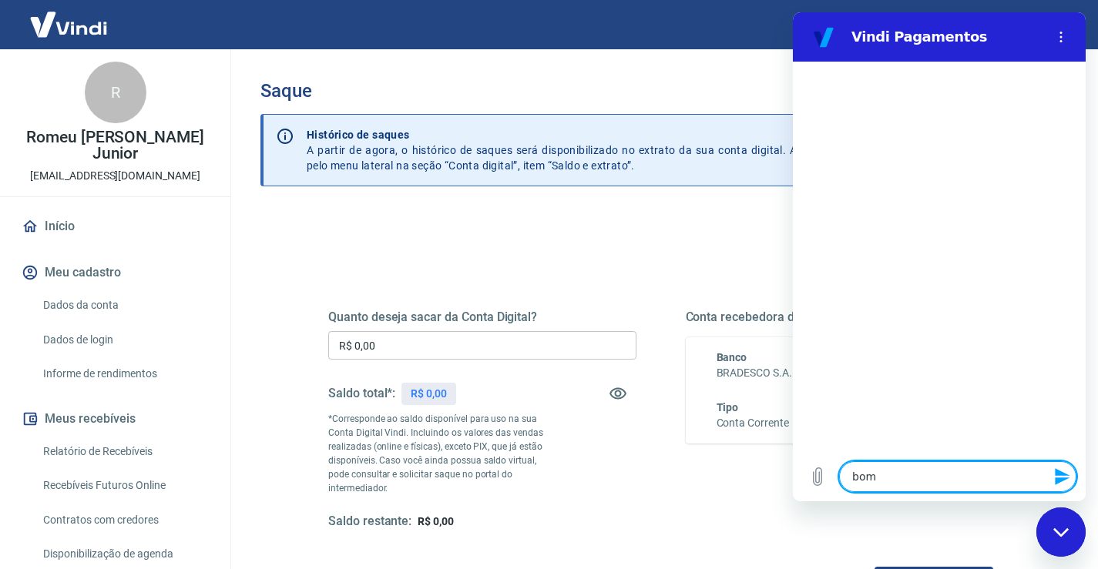
type textarea "x"
type textarea "bom di"
type textarea "x"
type textarea "bom dia"
type textarea "x"
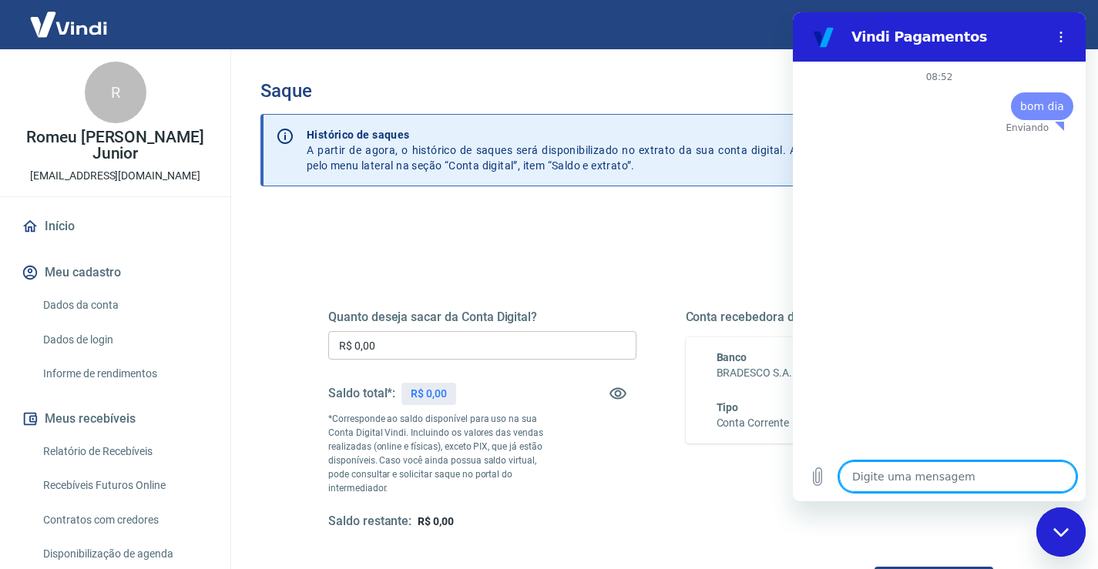
type textarea "x"
type textarea "q"
type textarea "x"
type textarea "qu"
type textarea "x"
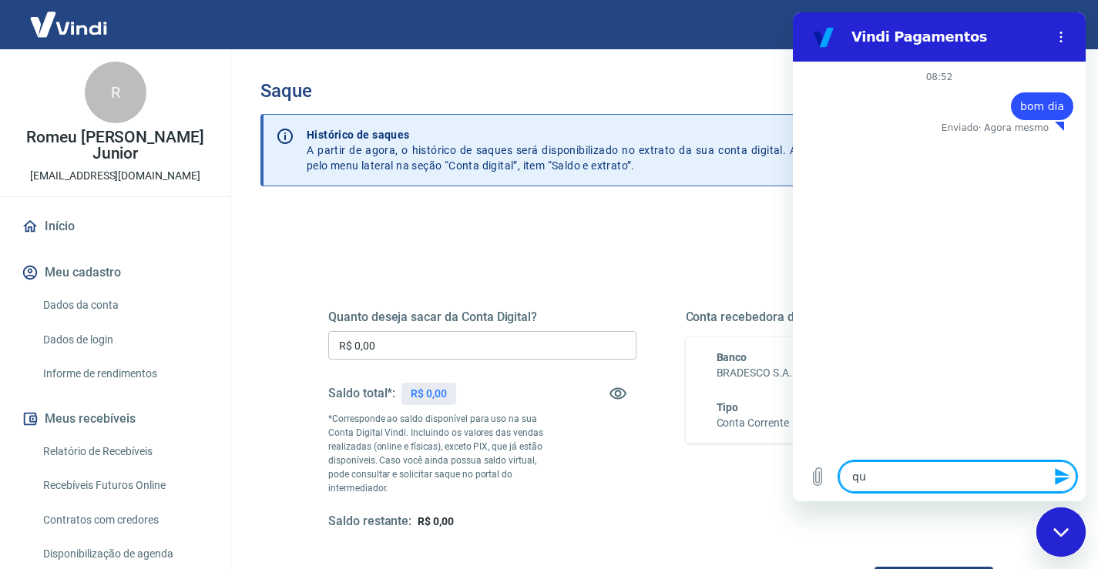
type textarea "que"
type textarea "x"
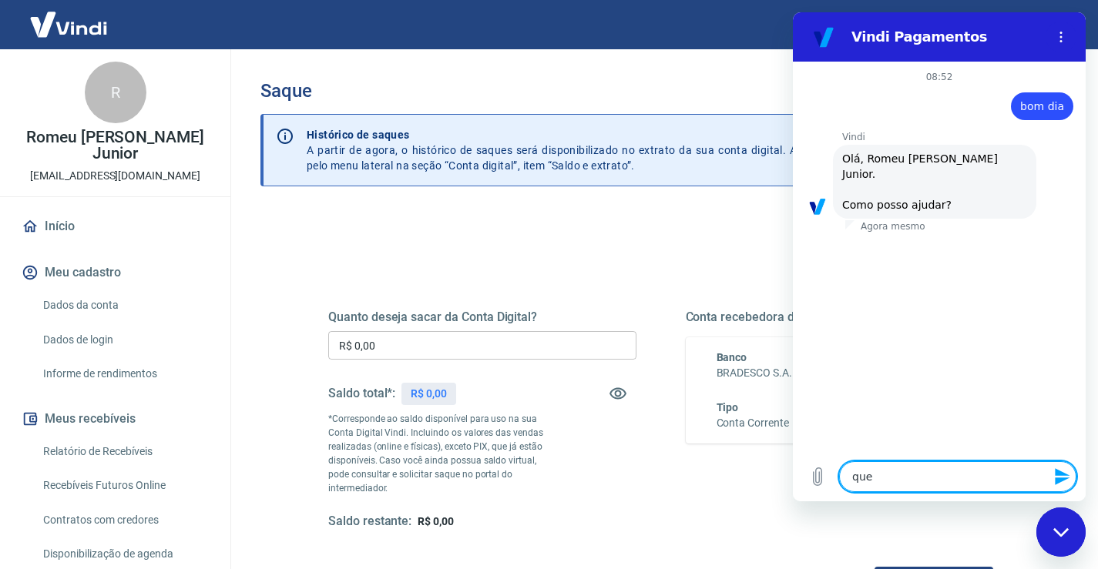
type textarea "quer"
type textarea "x"
type textarea "quero"
type textarea "x"
type textarea "quero"
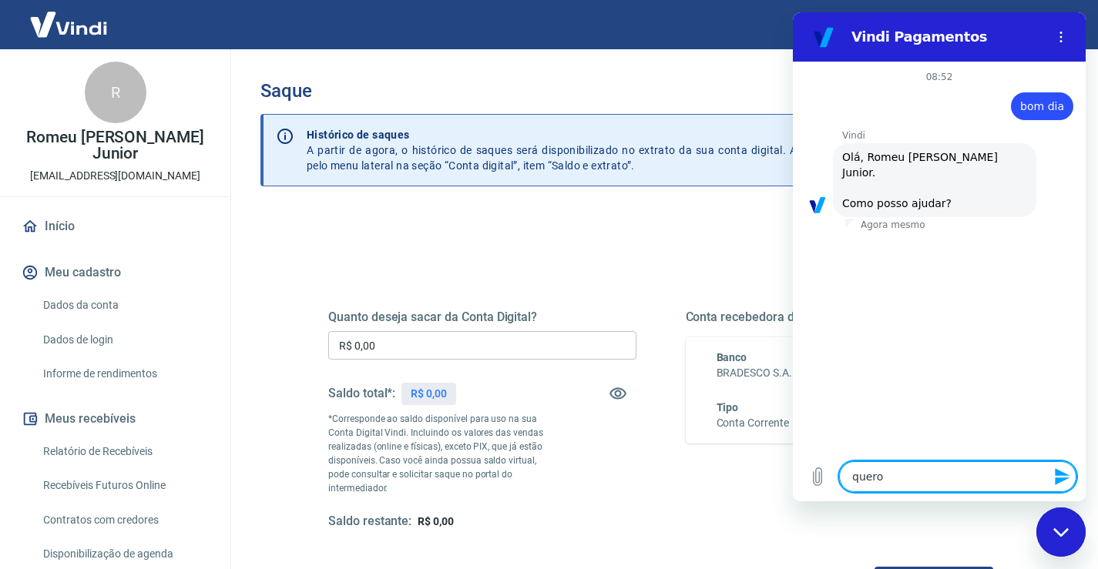
type textarea "x"
type textarea "quero c"
type textarea "x"
type textarea "quero co"
type textarea "x"
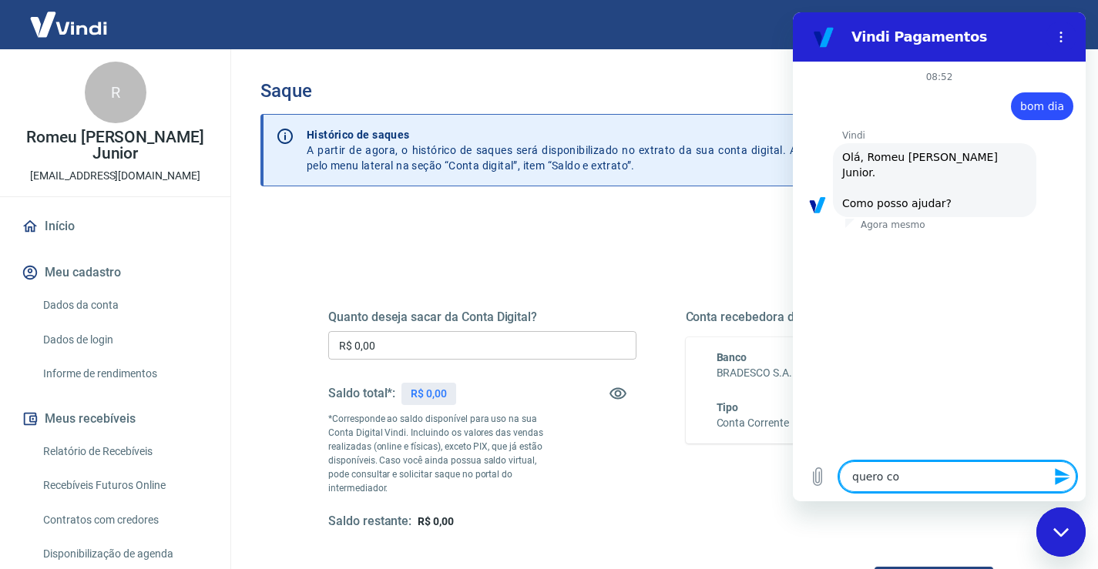
type textarea "quero con"
type textarea "x"
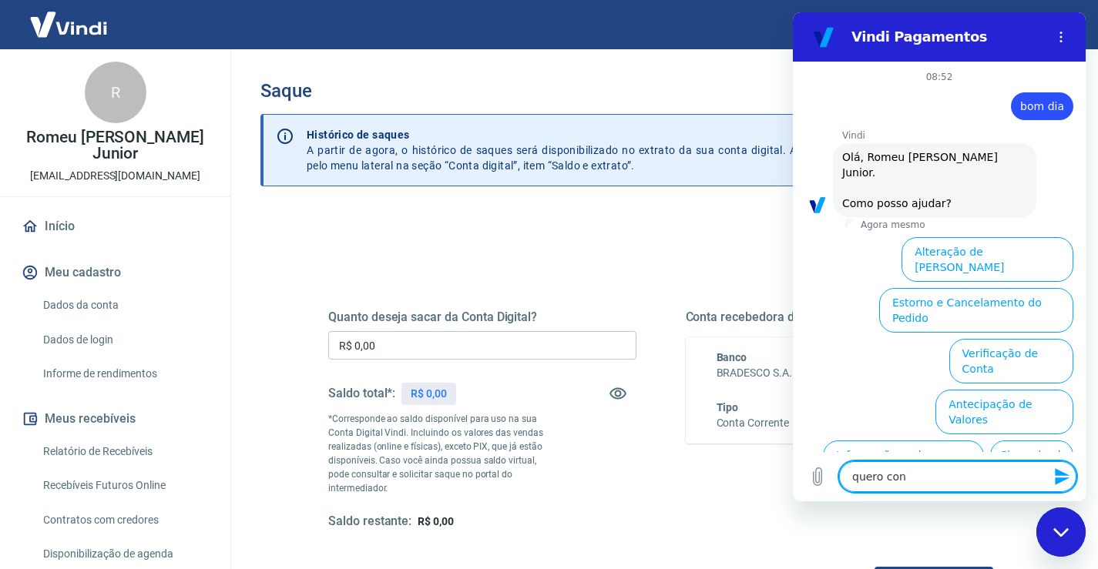
scroll to position [86, 0]
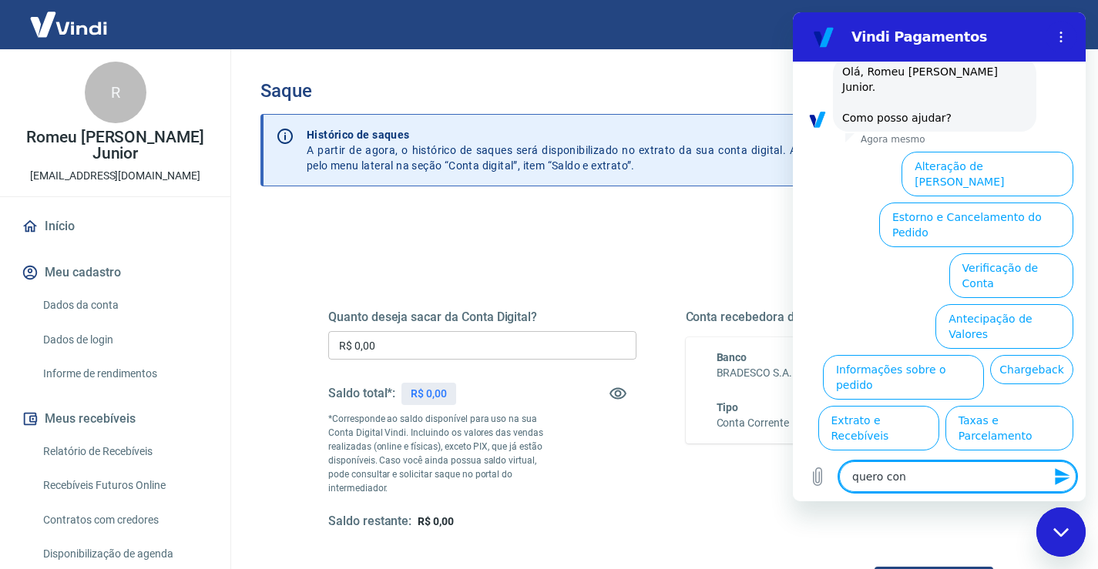
type textarea "quero cont"
type textarea "x"
type textarea "quero cont"
click at [939, 405] on button "Extrato e Recebíveis" at bounding box center [878, 427] width 121 height 45
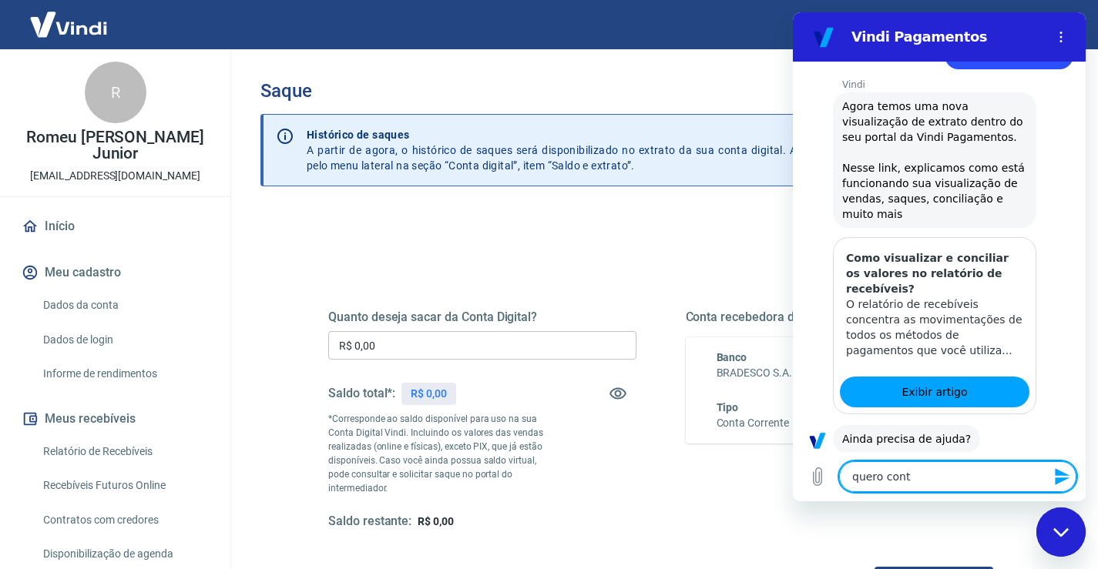
scroll to position [223, 0]
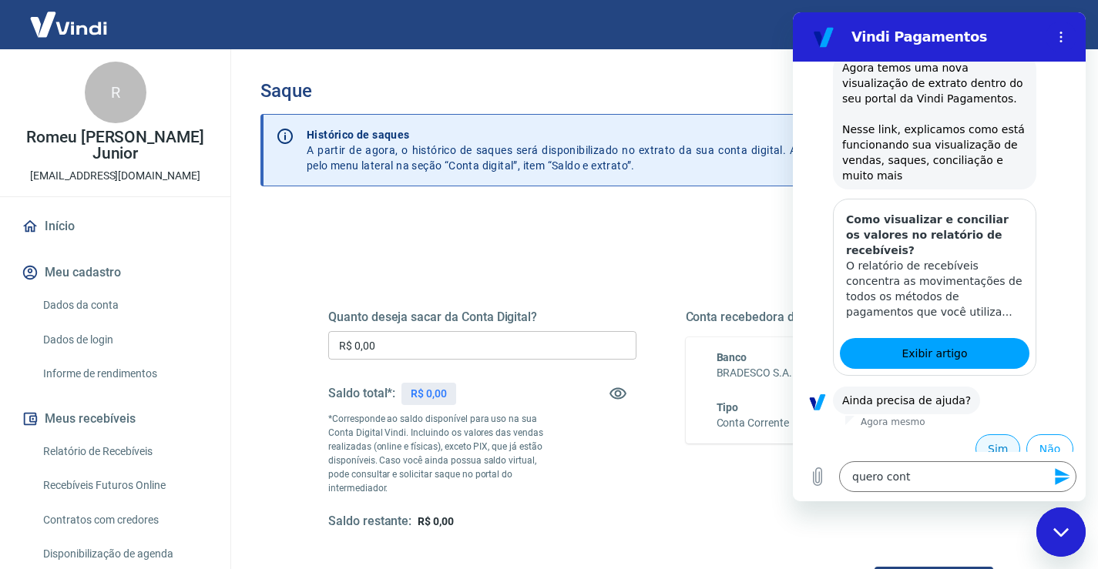
click at [988, 435] on button "Sim" at bounding box center [997, 449] width 45 height 29
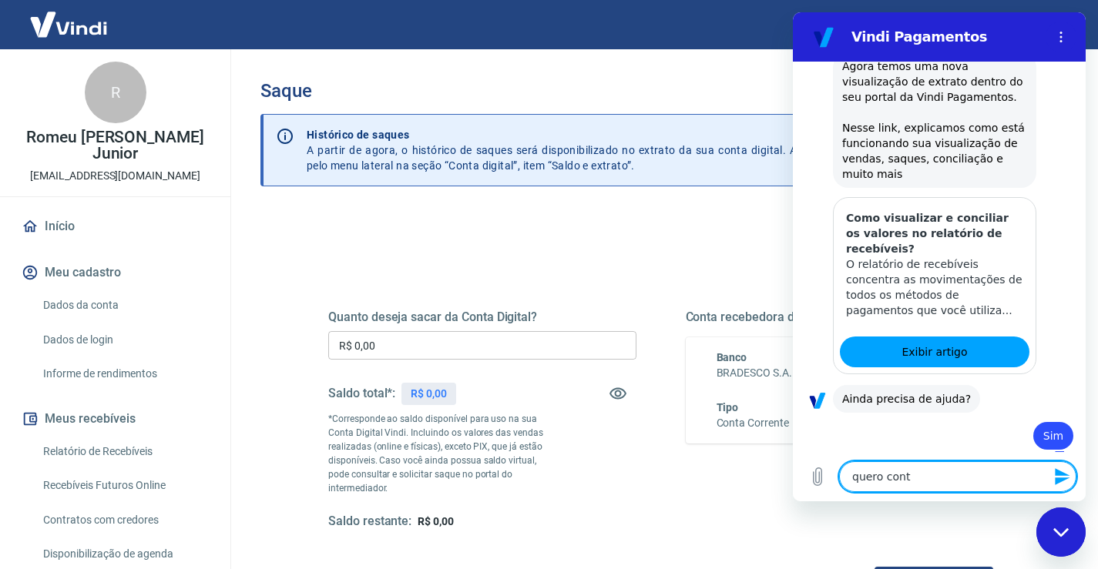
type textarea "x"
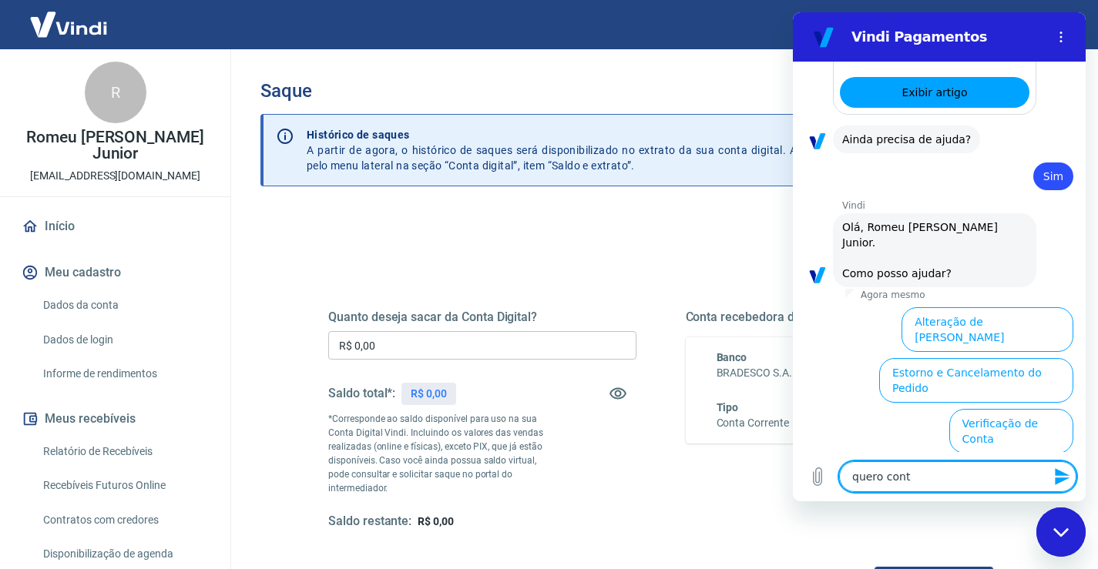
scroll to position [626, 0]
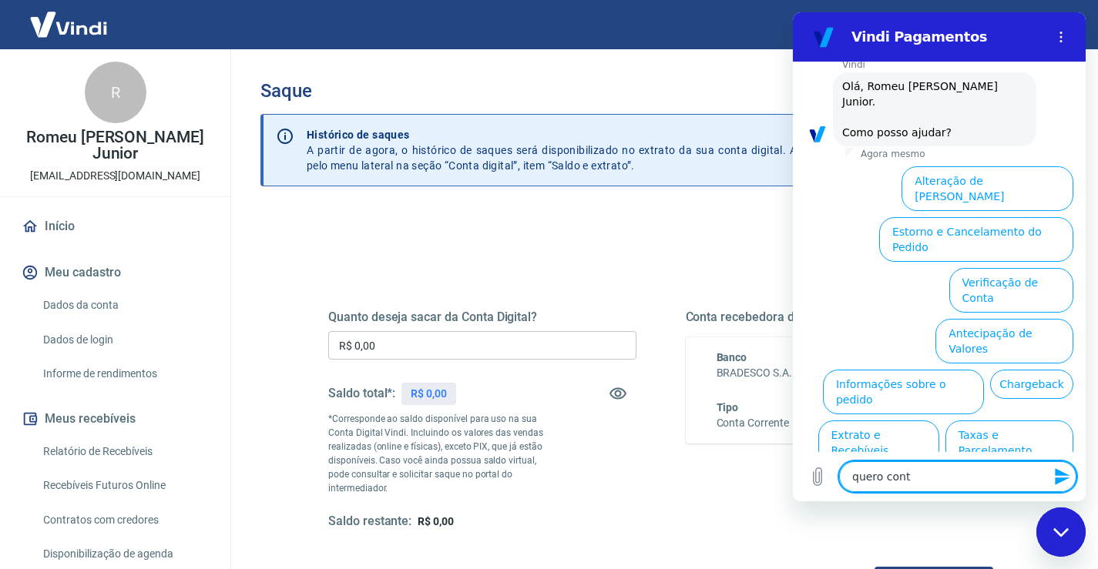
drag, startPoint x: 936, startPoint y: 486, endPoint x: 833, endPoint y: 467, distance: 105.0
click at [843, 479] on textarea "quero cont" at bounding box center [957, 476] width 237 height 31
type textarea "c"
type textarea "x"
type textarea "co"
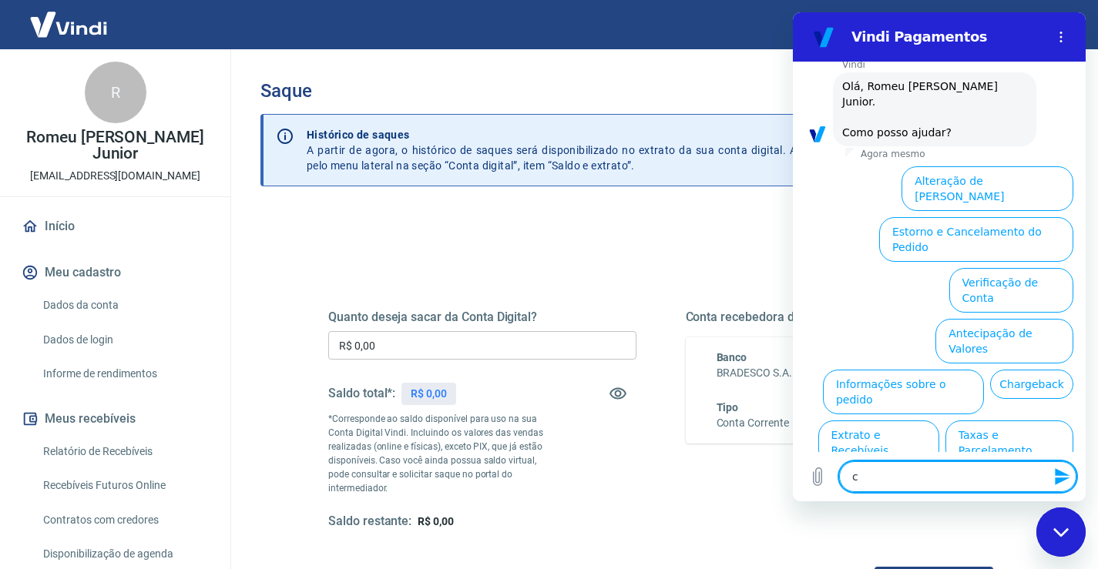
type textarea "x"
type textarea "con"
type textarea "x"
type textarea "cont"
type textarea "x"
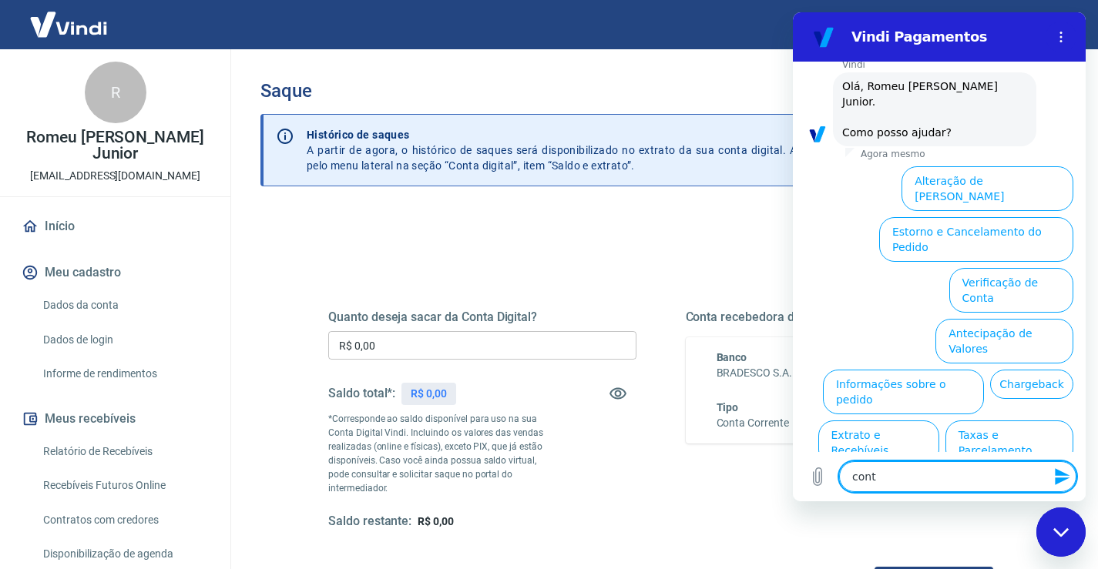
type textarea "contr"
type textarea "x"
type textarea "contra"
type textarea "x"
type textarea "contrat"
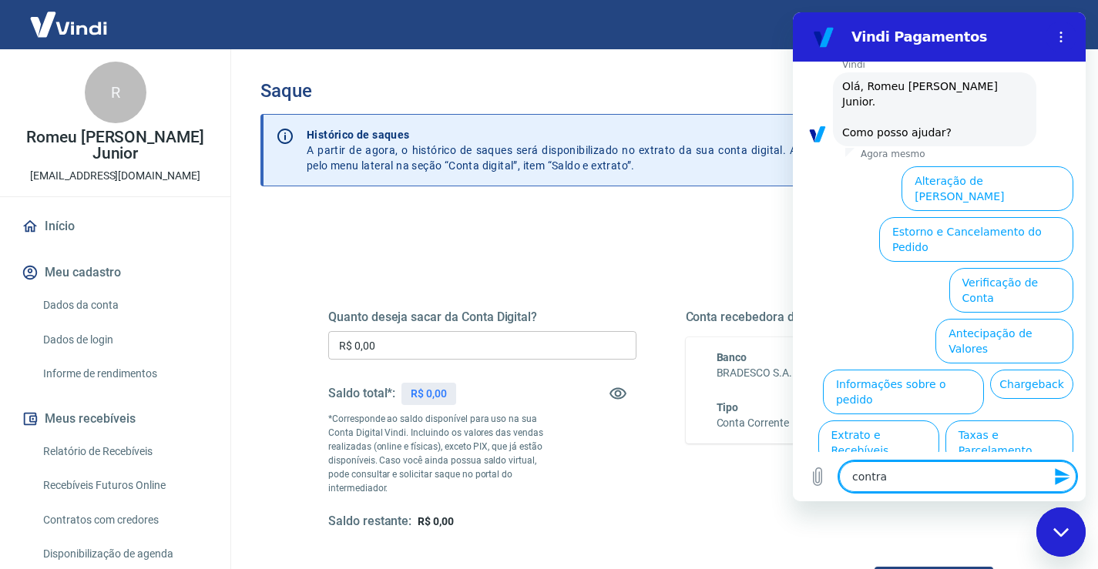
type textarea "x"
type textarea "contrato"
type textarea "x"
type textarea "contratod"
type textarea "x"
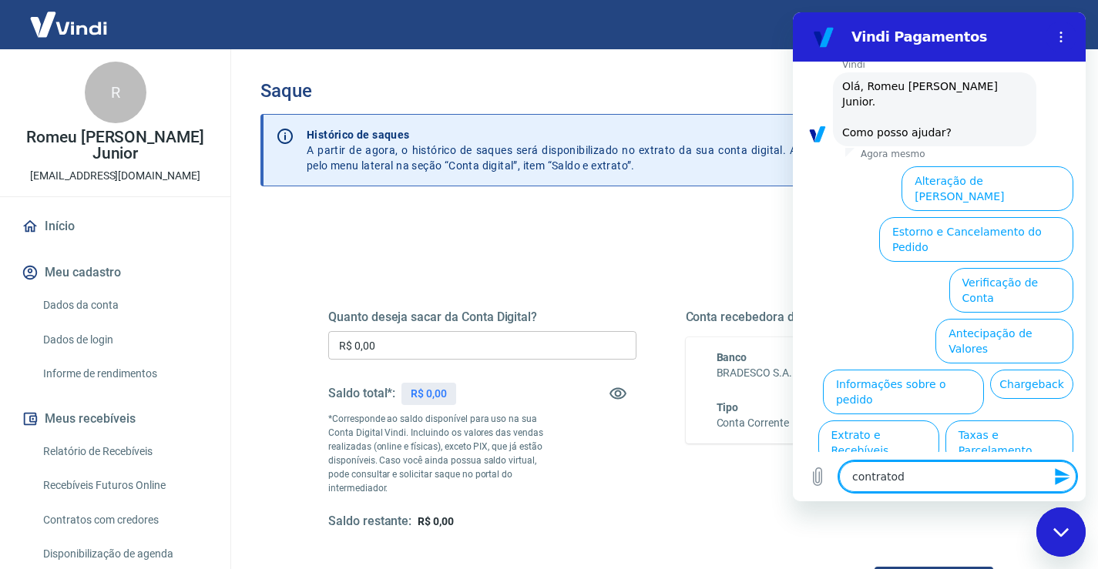
type textarea "contratods"
type textarea "x"
type textarea "contratod"
type textarea "x"
type textarea "contratods"
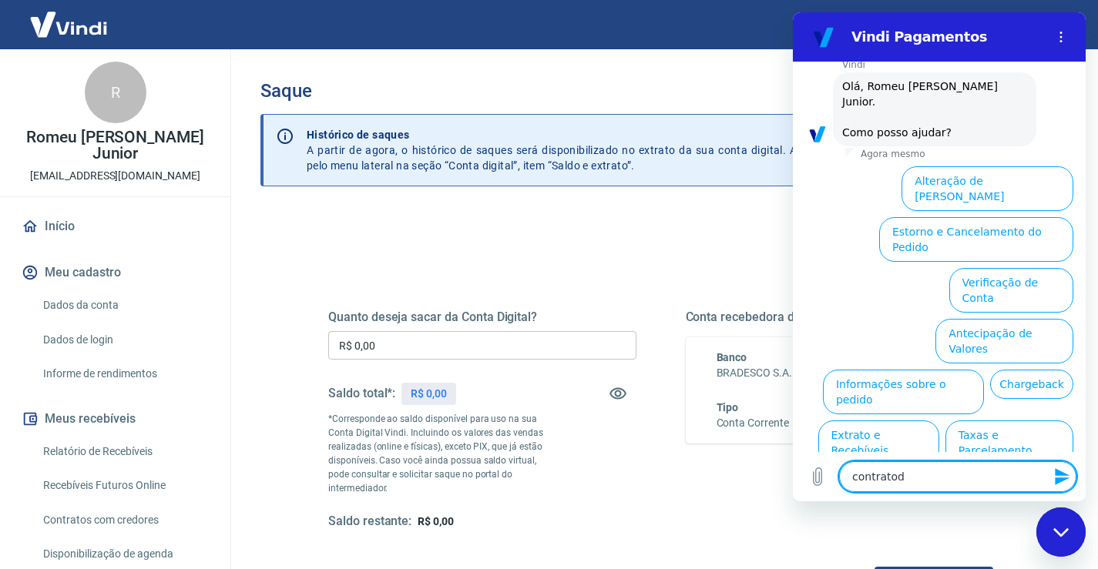
type textarea "x"
type textarea "contratod"
type textarea "x"
type textarea "contrato"
type textarea "x"
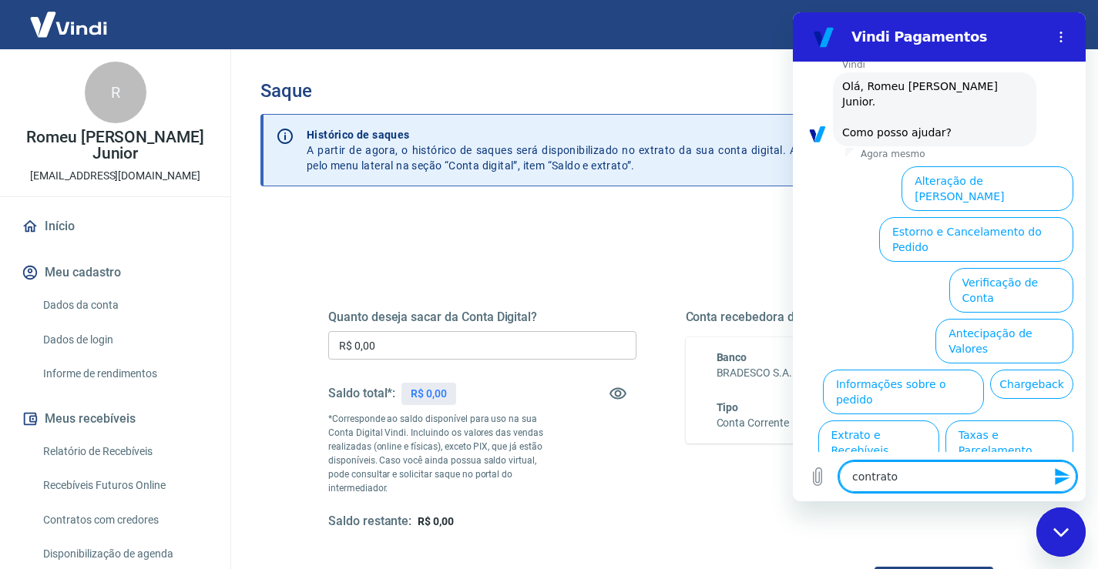
type textarea "contratos"
type textarea "x"
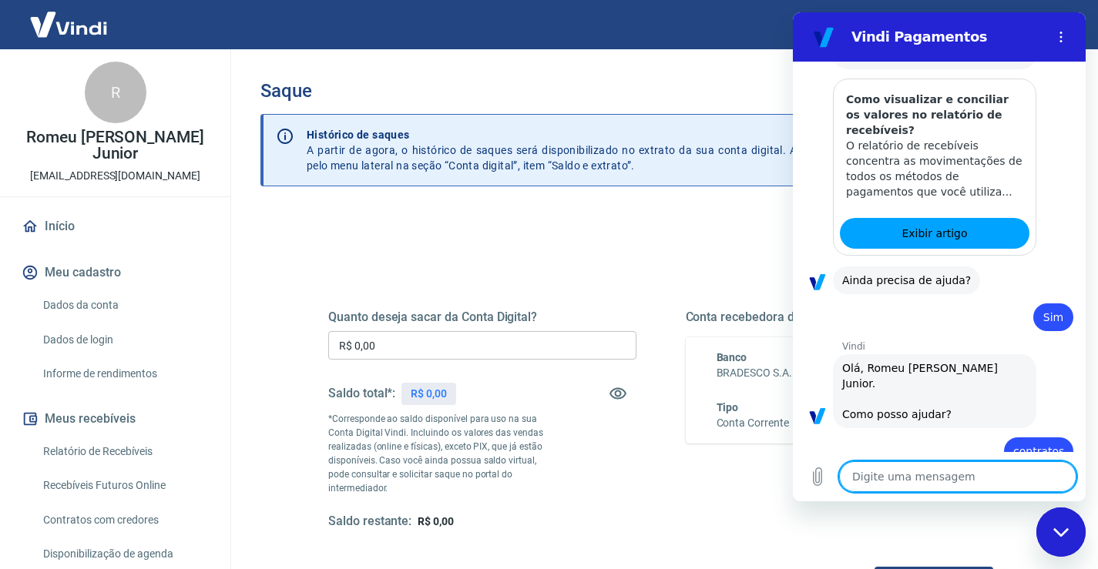
type textarea "x"
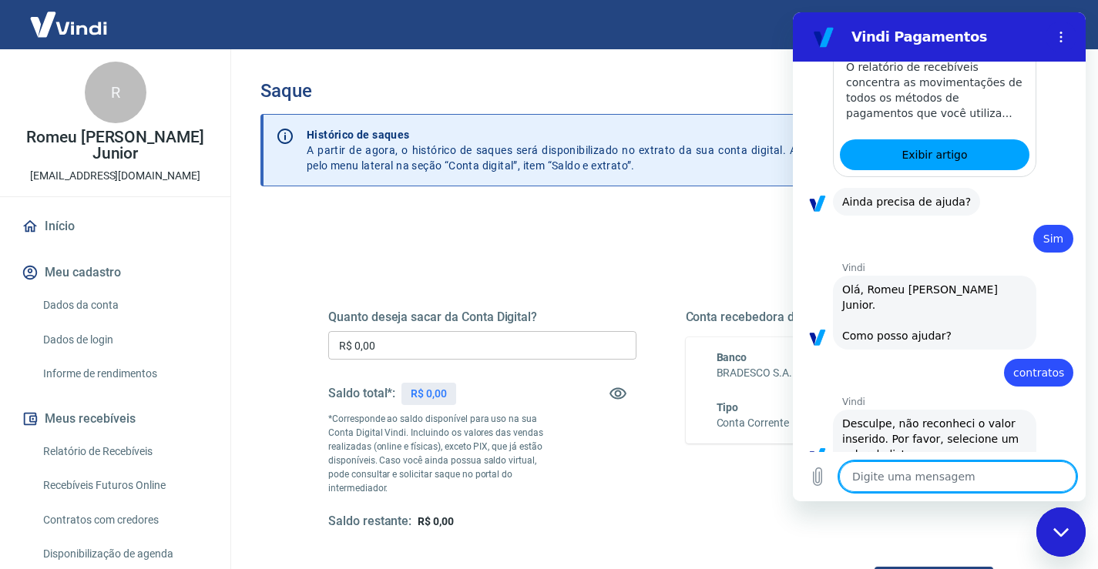
scroll to position [425, 0]
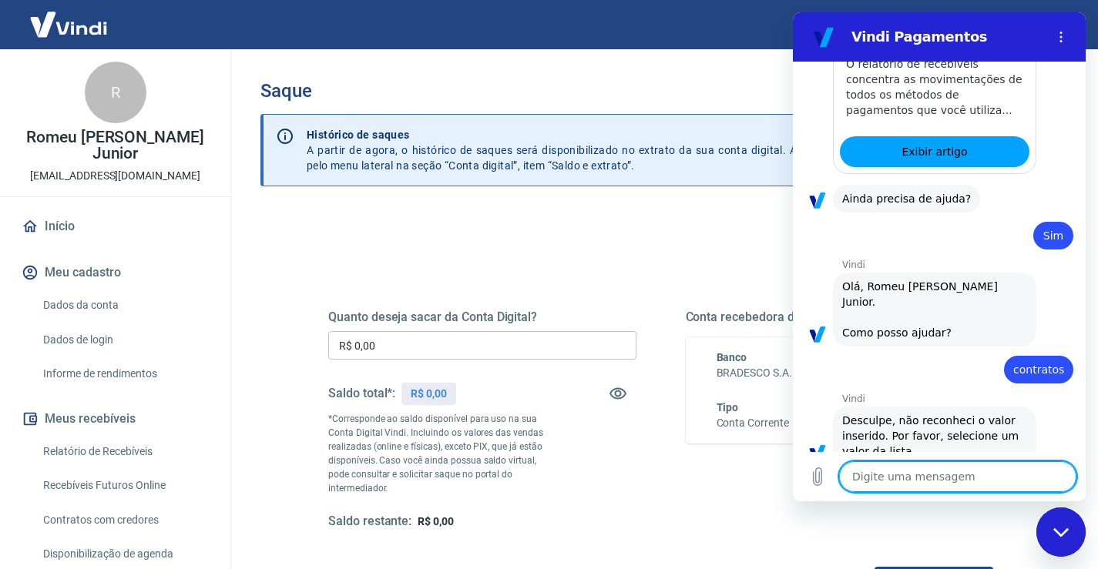
type textarea "f"
type textarea "x"
type textarea "fa"
type textarea "x"
type textarea "fal"
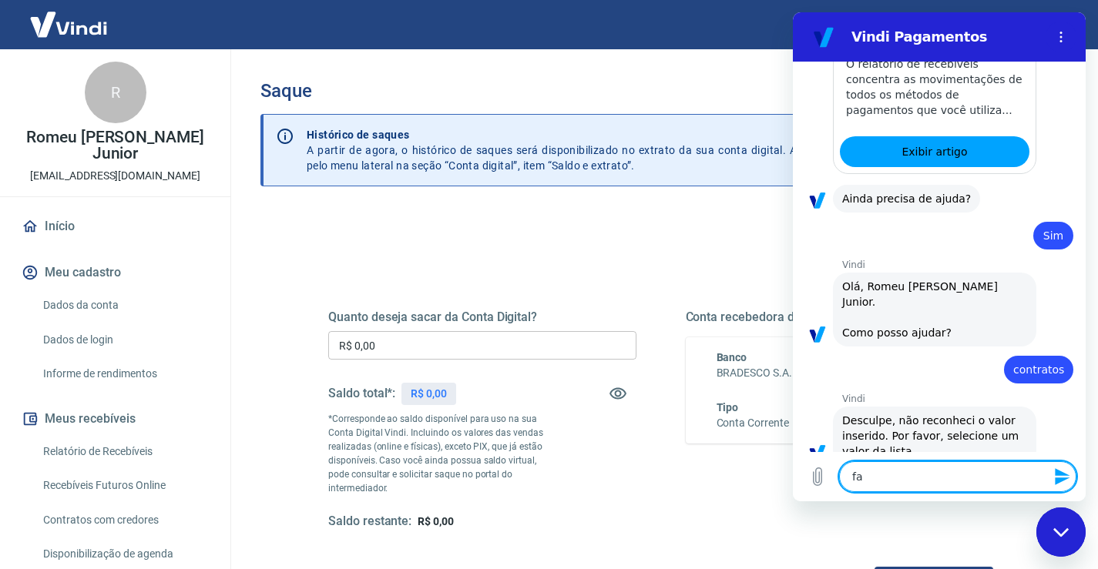
type textarea "x"
type textarea "fala"
type textarea "x"
type textarea "falar"
type textarea "x"
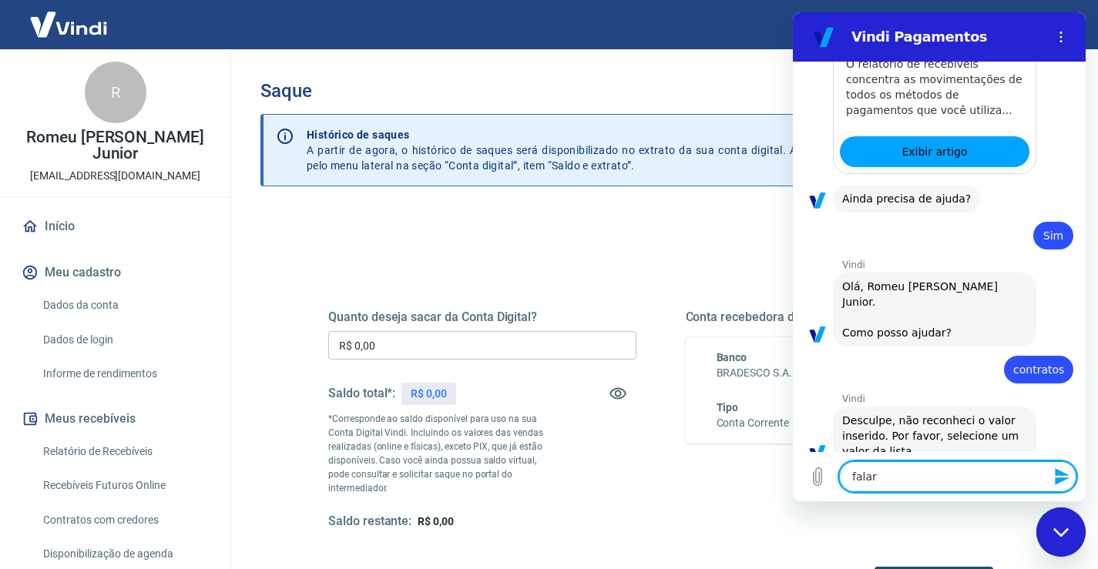
type textarea "falar"
type textarea "x"
type textarea "falar c"
type textarea "x"
type textarea "falar co"
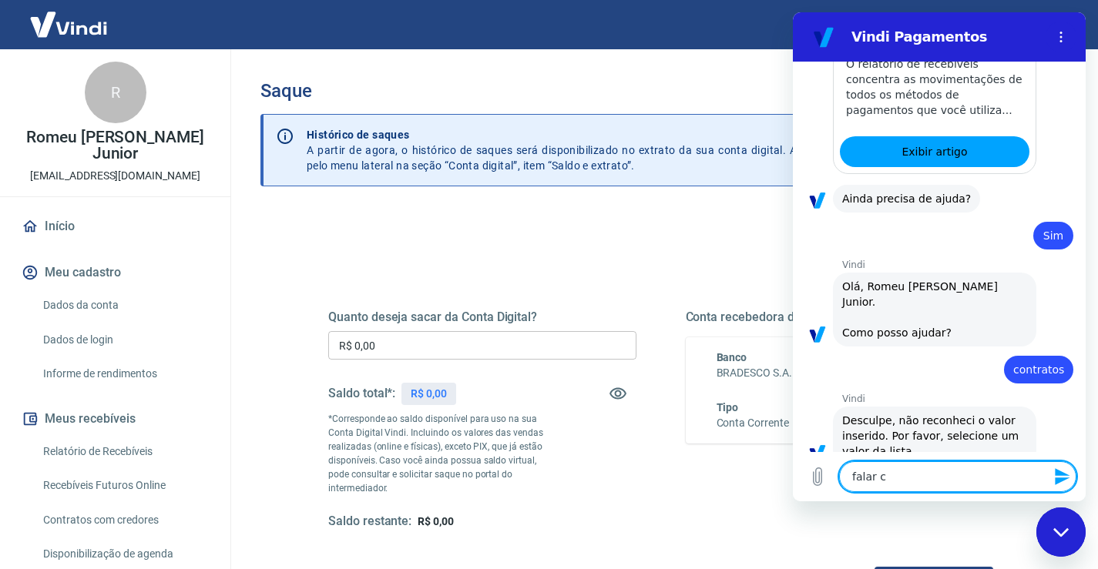
type textarea "x"
type textarea "falar com"
type textarea "x"
type textarea "falar com"
type textarea "x"
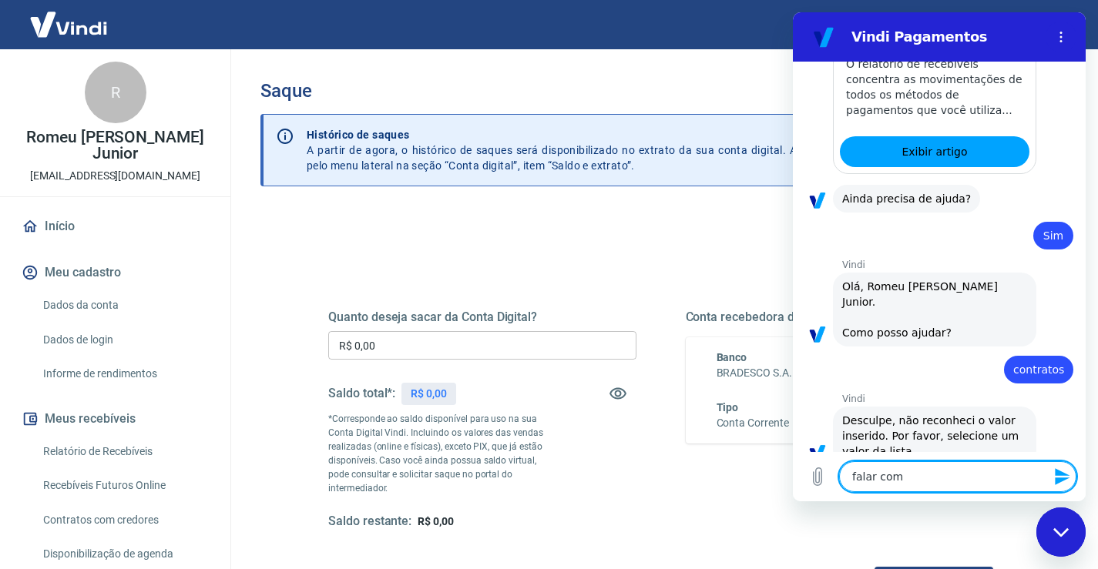
type textarea "falar com a"
type textarea "x"
type textarea "falar com at"
type textarea "x"
type textarea "falar com ate"
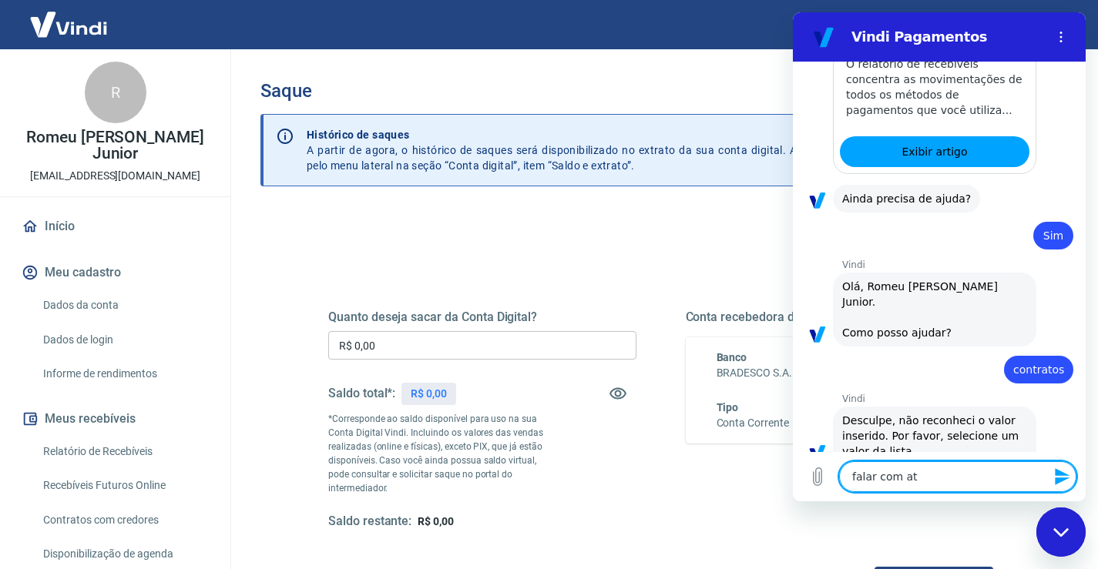
type textarea "x"
type textarea "falar com aten"
type textarea "x"
type textarea "falar com atent"
type textarea "x"
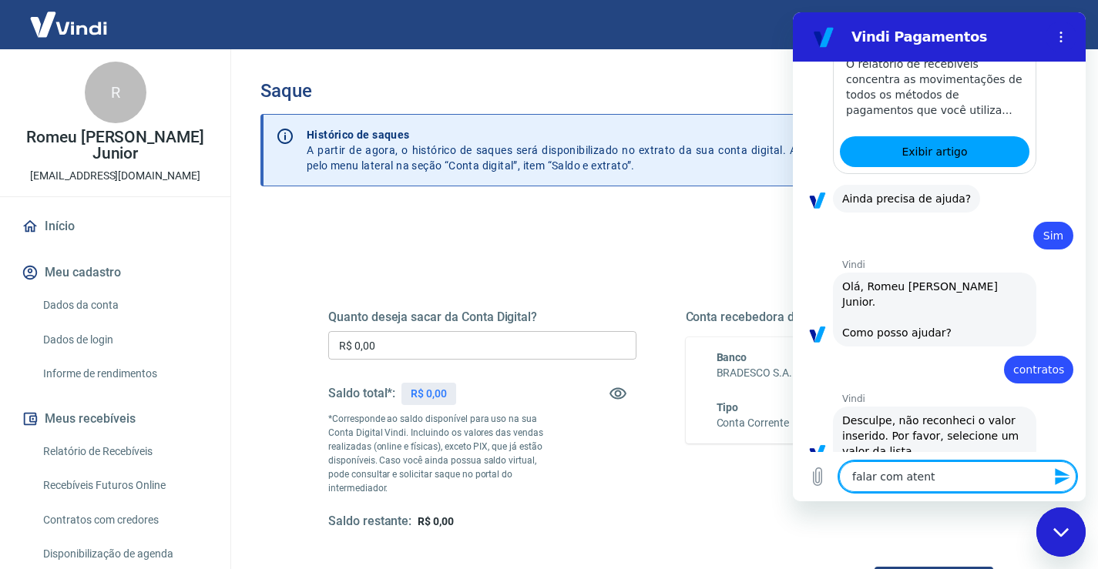
type textarea "falar com aten"
type textarea "x"
type textarea "falar com atend"
type textarea "x"
type textarea "falar com atende"
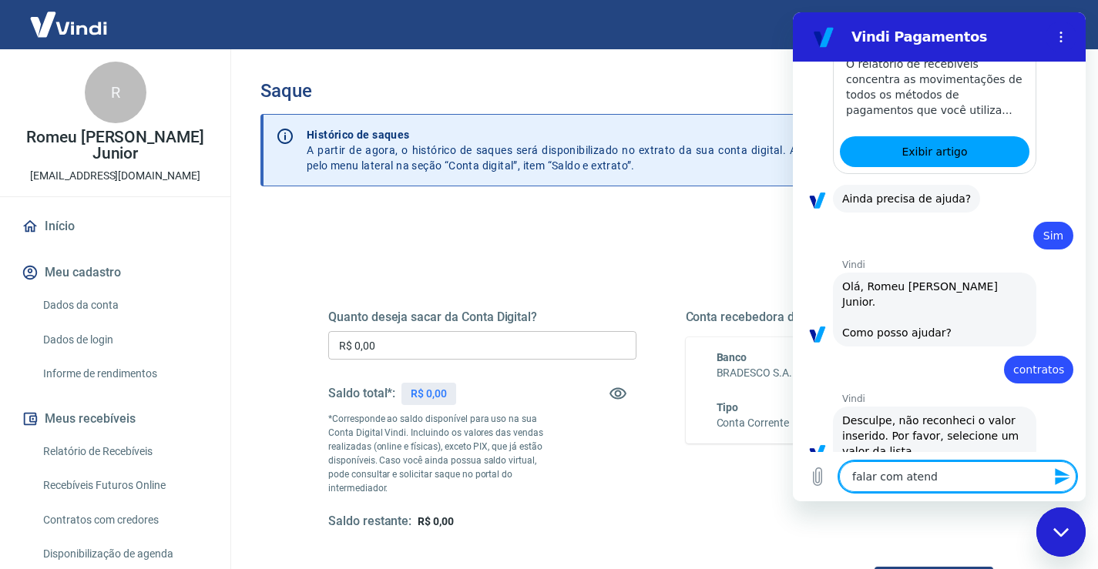
type textarea "x"
type textarea "falar com atenden"
type textarea "x"
type textarea "falar com atendent"
type textarea "x"
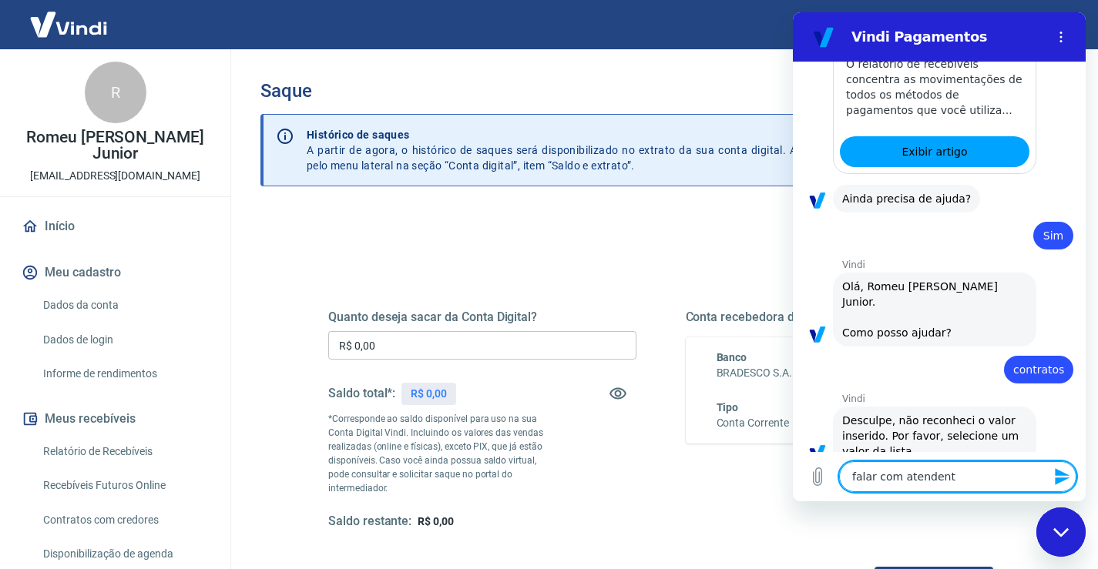
type textarea "falar com atendente"
type textarea "x"
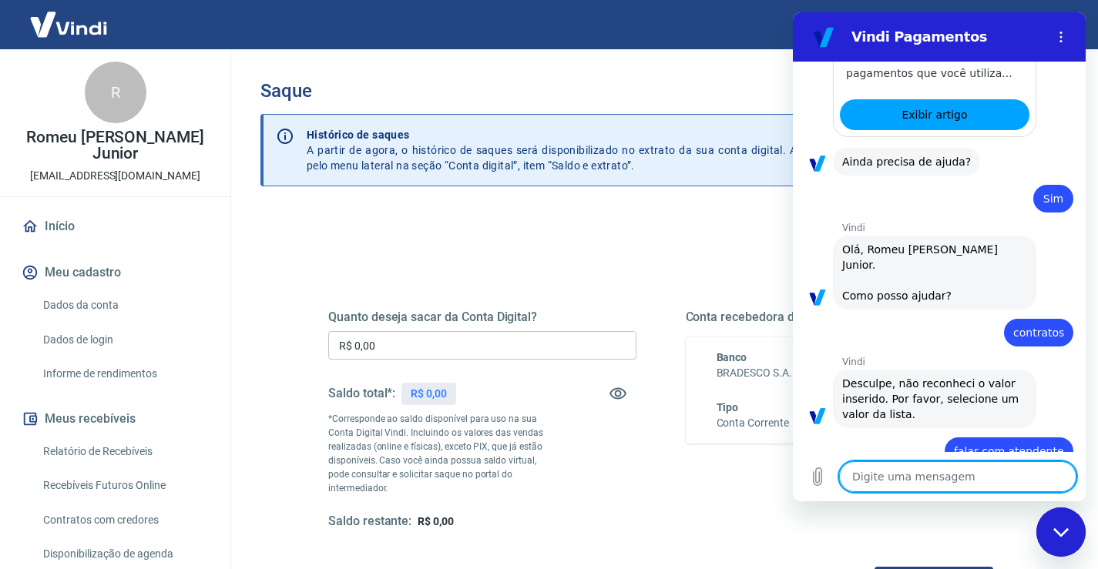
type textarea "x"
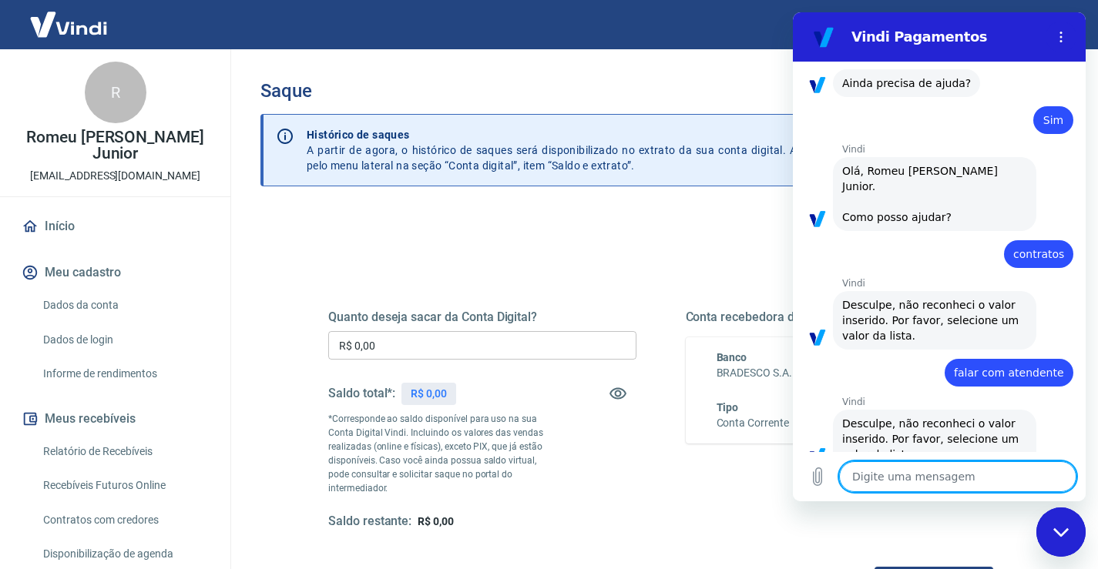
scroll to position [544, 0]
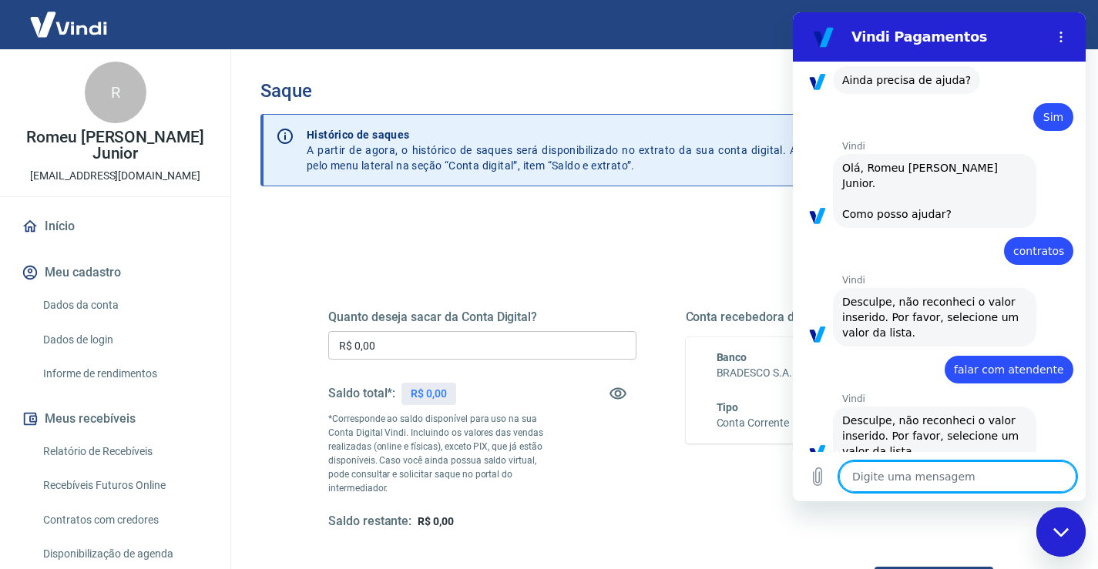
type textarea "c"
type textarea "x"
type textarea "co"
type textarea "x"
type textarea "con"
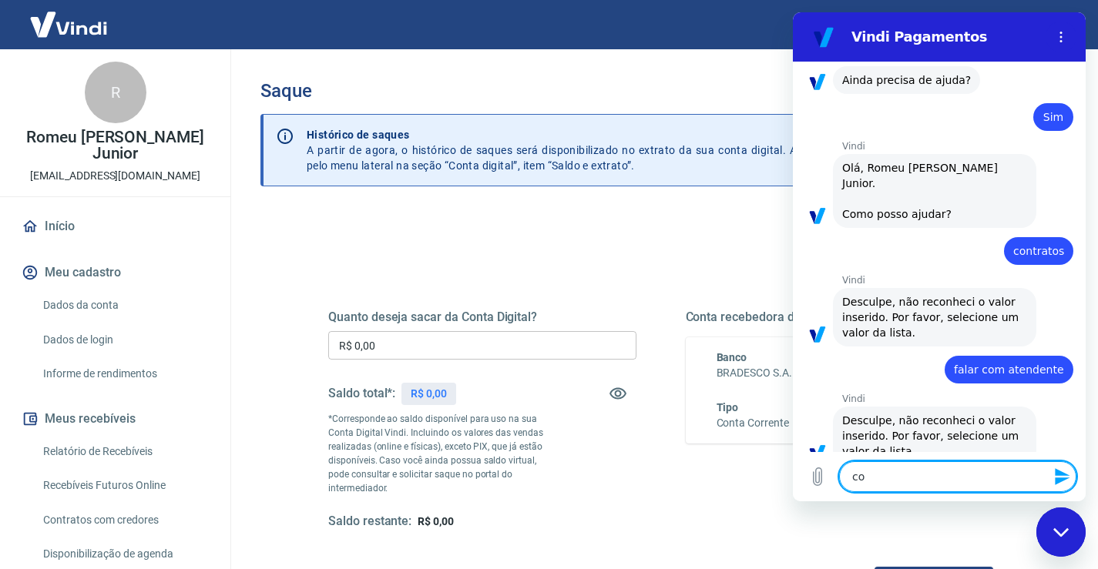
type textarea "x"
type textarea "cont"
type textarea "x"
type textarea "contr"
type textarea "x"
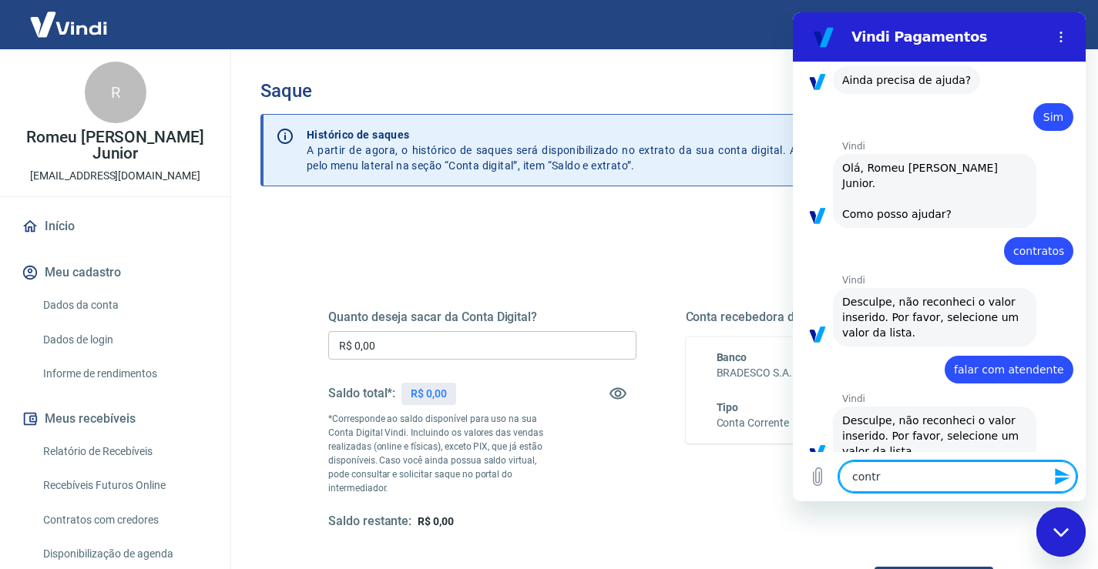
type textarea "contra"
type textarea "x"
type textarea "contrat"
type textarea "x"
type textarea "contrato"
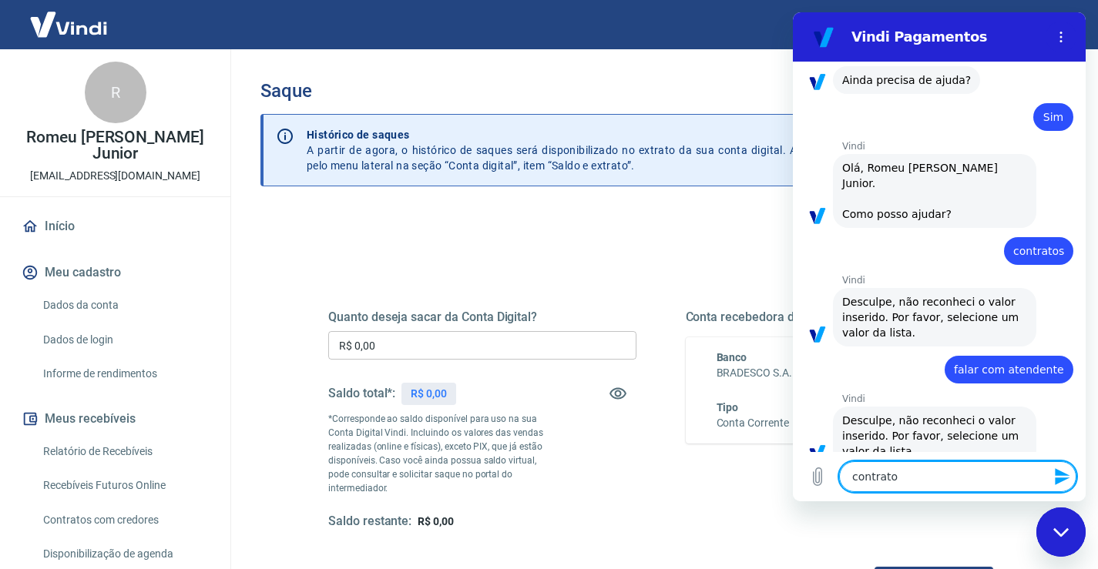
type textarea "x"
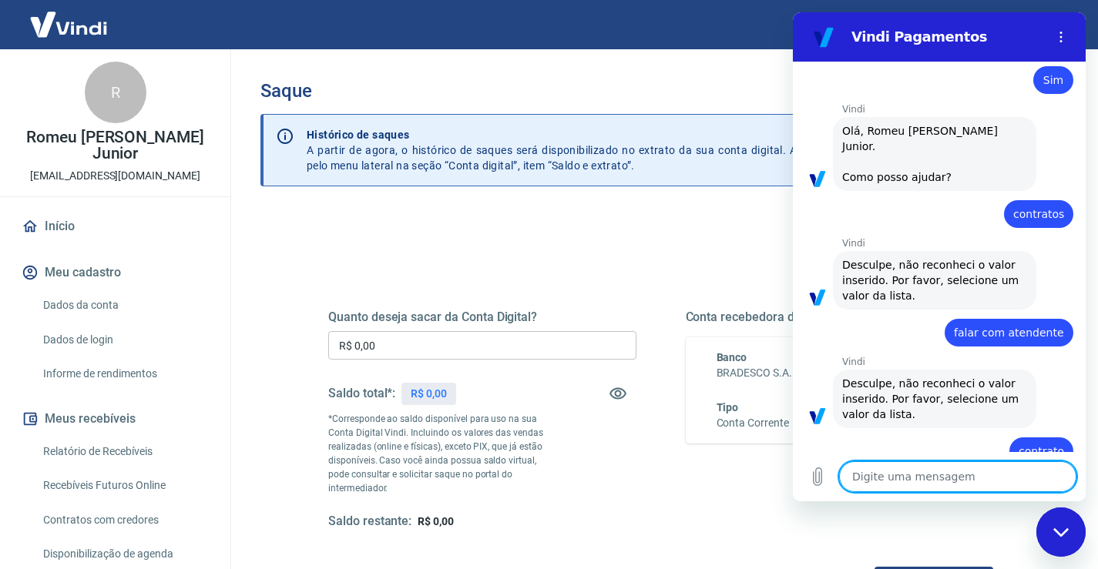
type textarea "x"
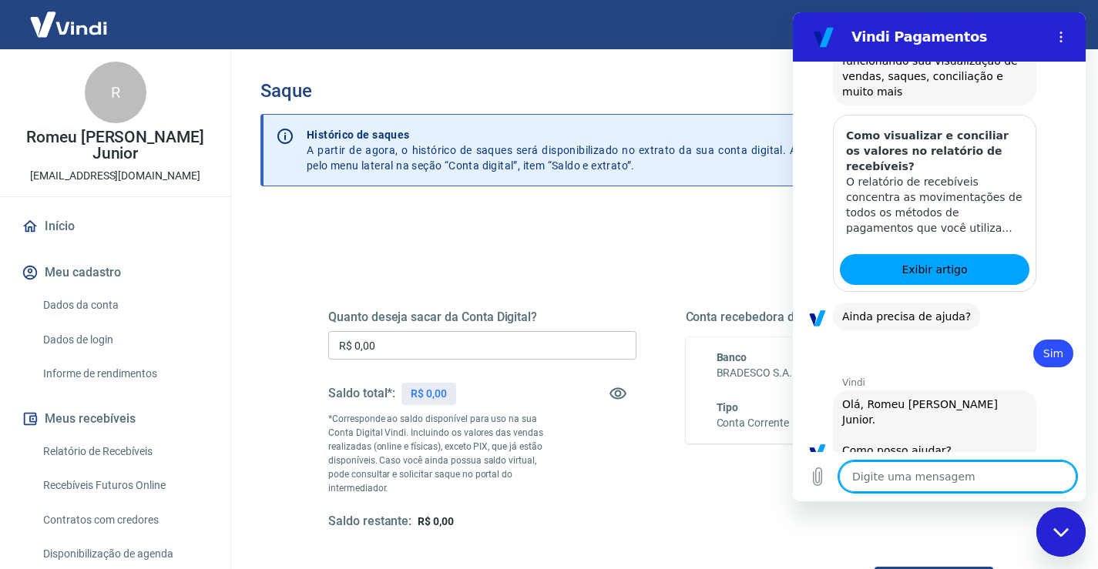
scroll to position [308, 0]
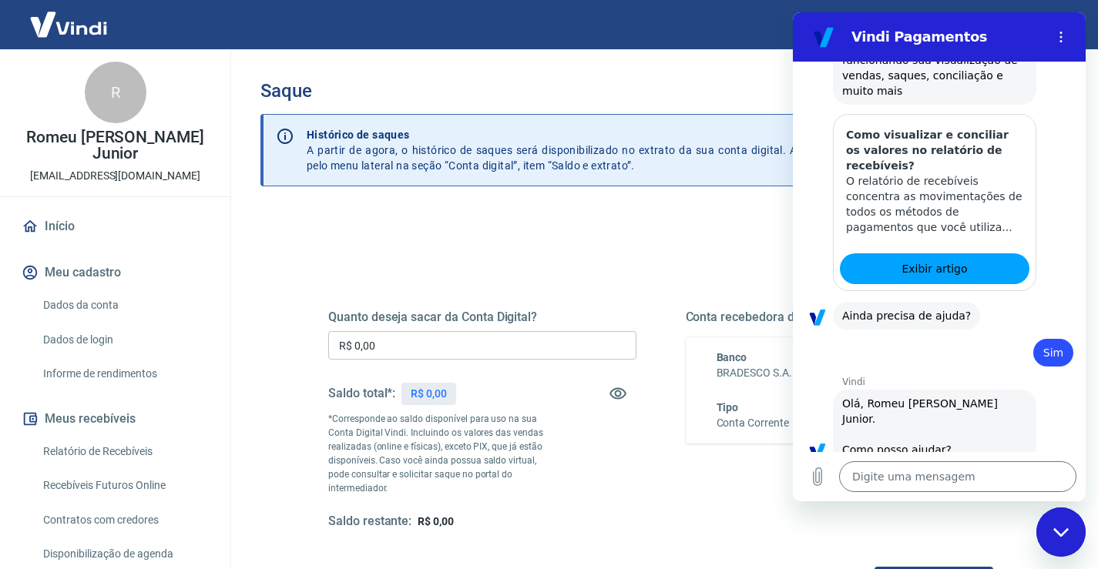
click at [1042, 345] on span "Sim" at bounding box center [1053, 352] width 22 height 15
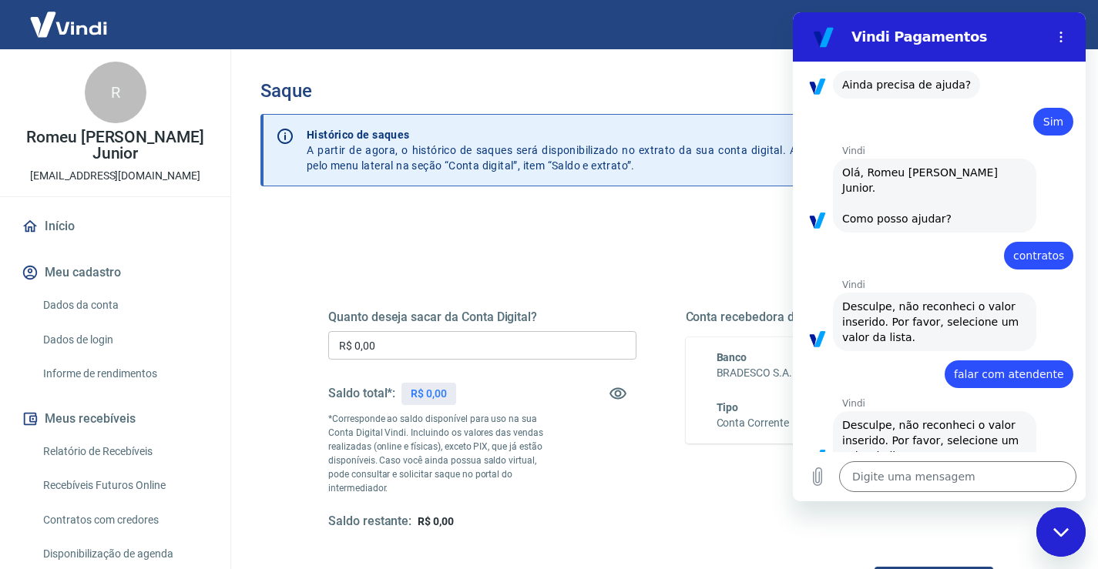
click at [875, 186] on span "Olá, Romeu João Fregonese Junior. Como posso ajudar?" at bounding box center [934, 196] width 185 height 62
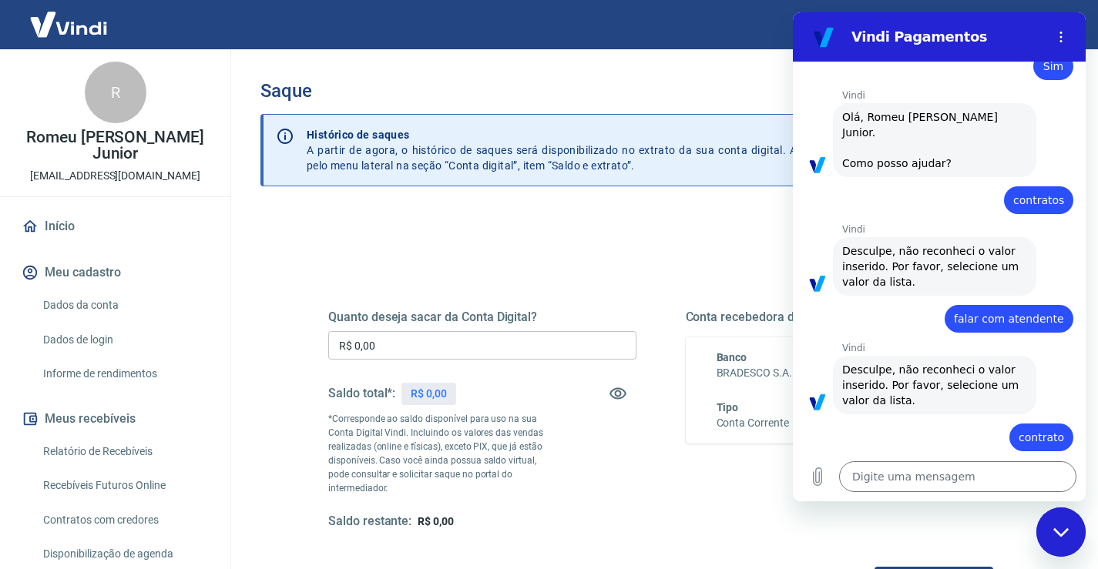
scroll to position [663, 0]
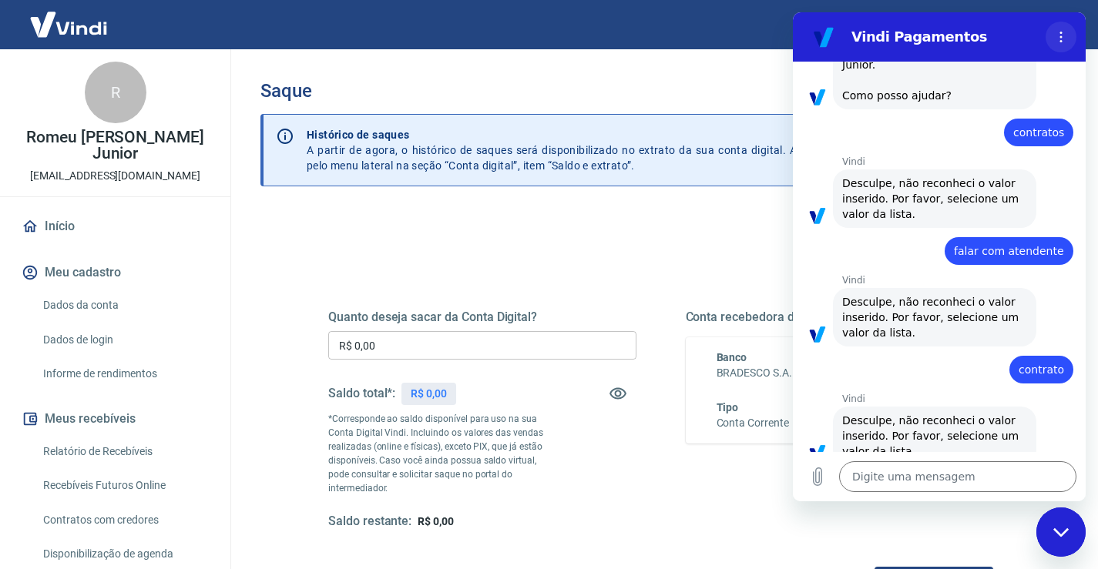
click at [1065, 33] on icon "Menu de opções" at bounding box center [1061, 37] width 12 height 12
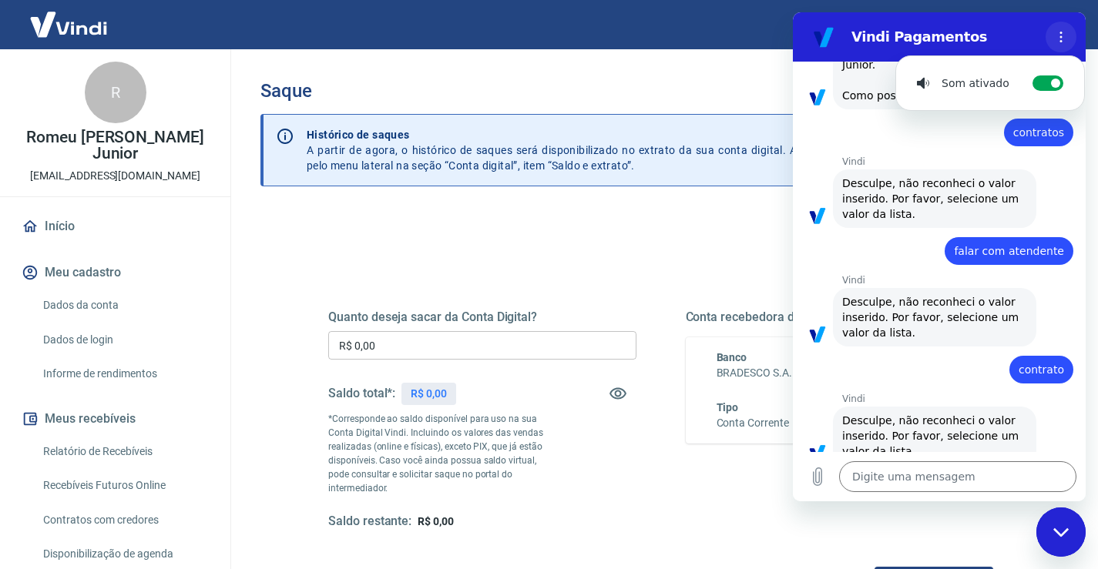
click at [1061, 30] on button "Menu de opções" at bounding box center [1060, 37] width 31 height 31
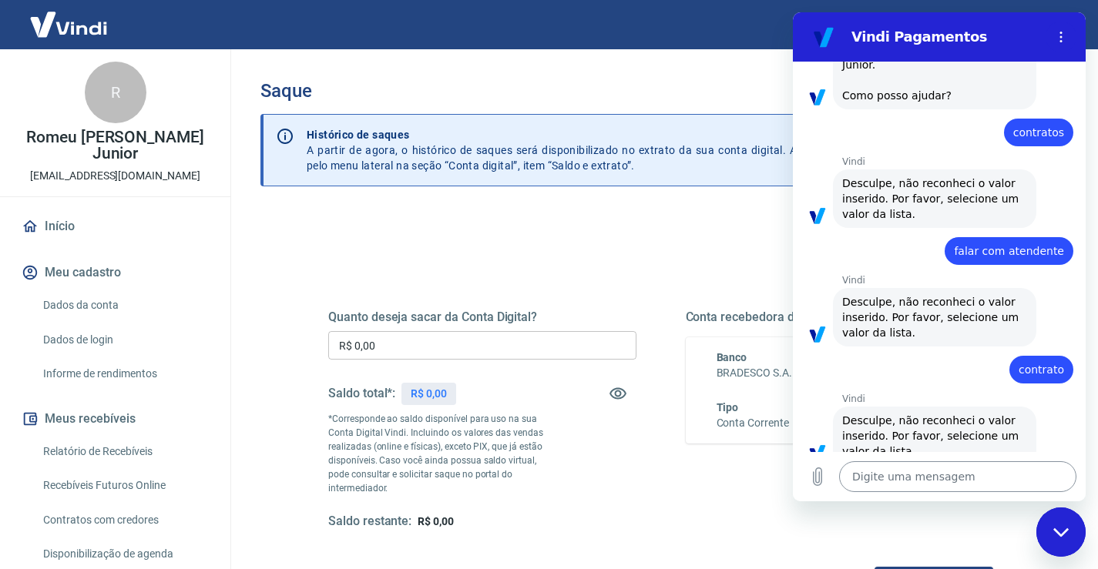
click at [914, 479] on textarea at bounding box center [957, 476] width 237 height 31
type textarea "v"
type textarea "x"
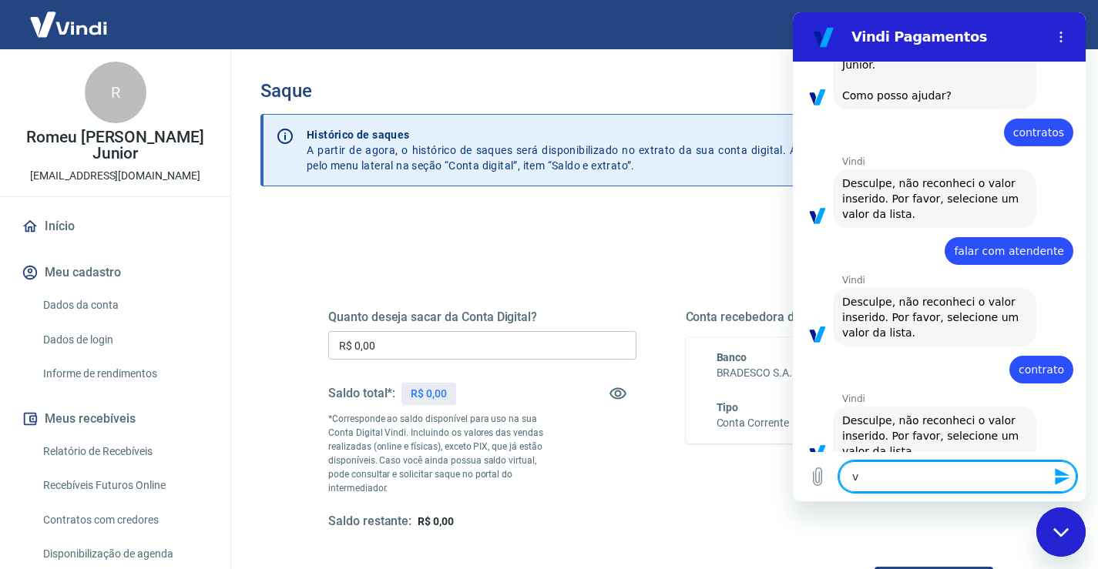
type textarea "vo"
type textarea "x"
type textarea "vol"
type textarea "x"
type textarea "volt"
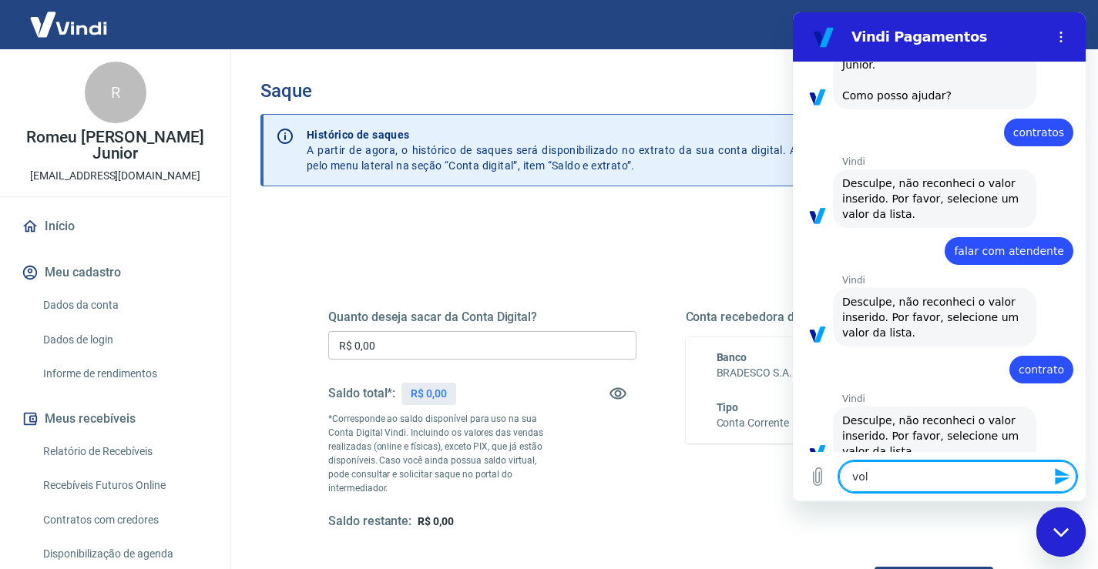
type textarea "x"
type textarea "volta"
type textarea "x"
type textarea "voltar"
type textarea "x"
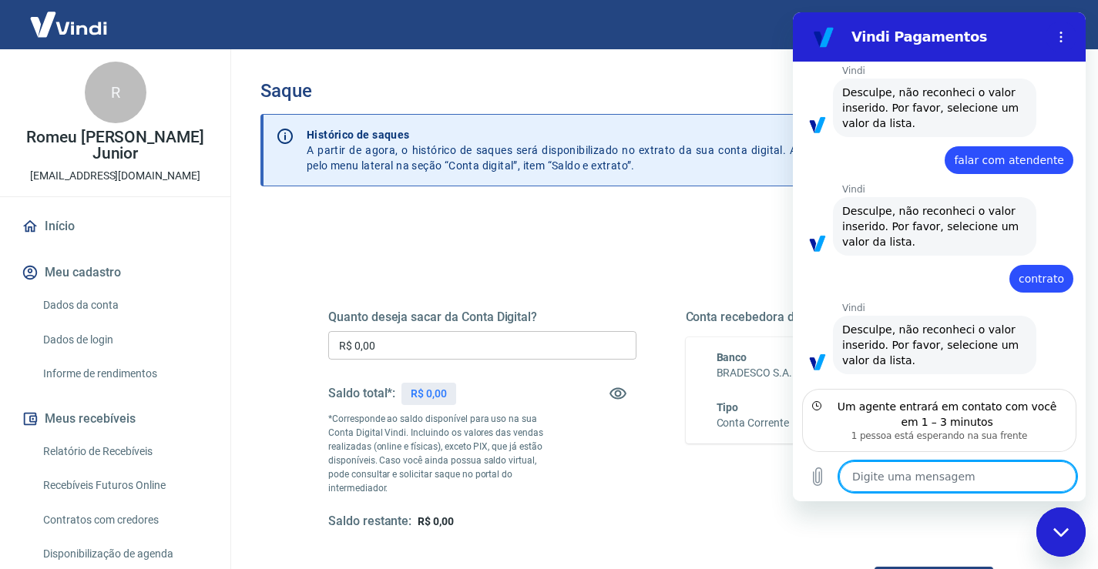
scroll to position [823, 0]
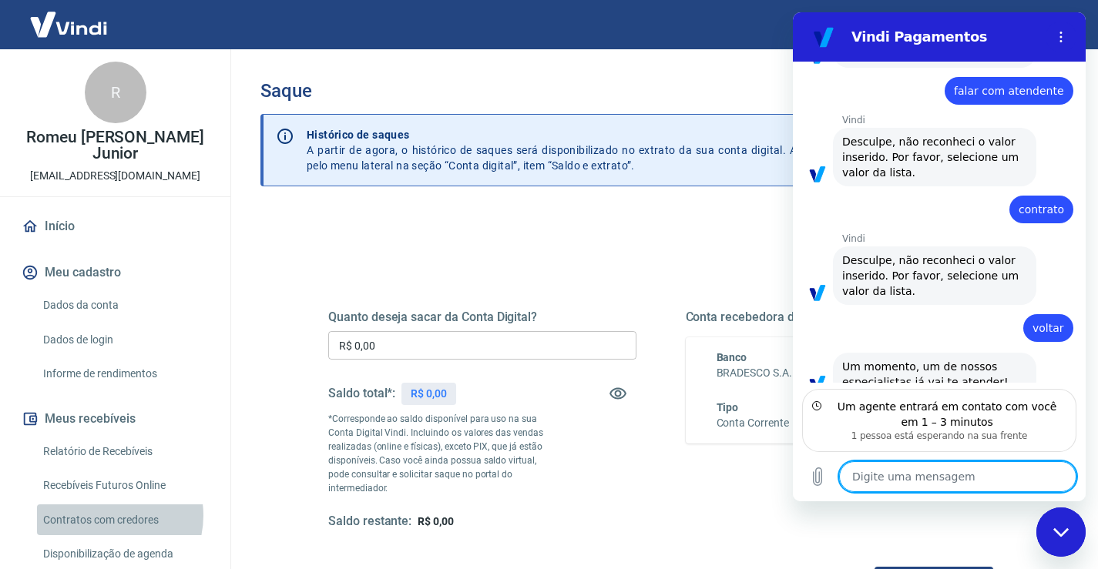
click at [105, 516] on link "Contratos com credores" at bounding box center [124, 521] width 175 height 32
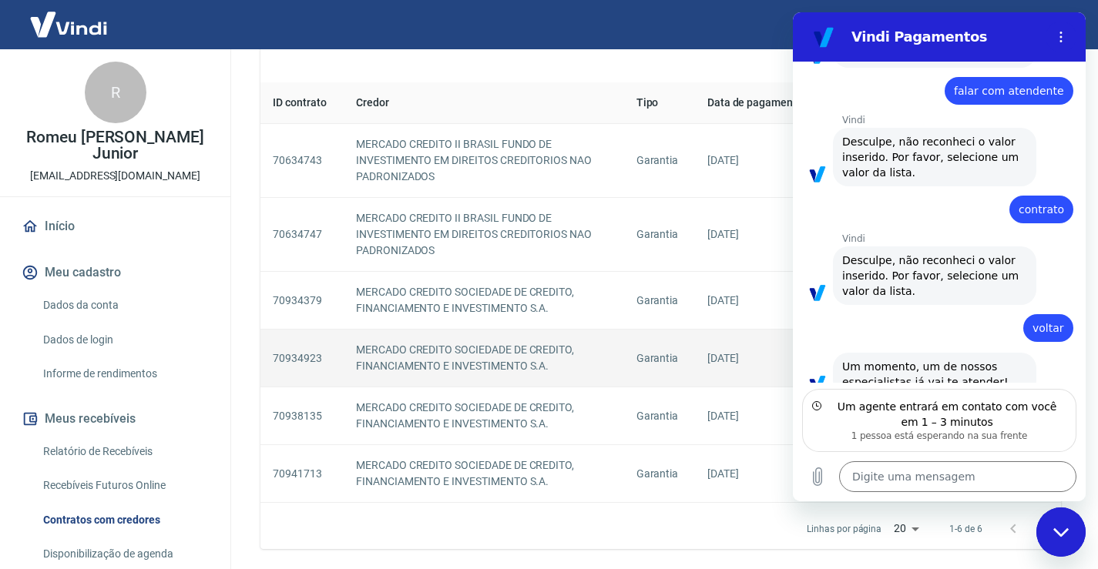
scroll to position [616, 0]
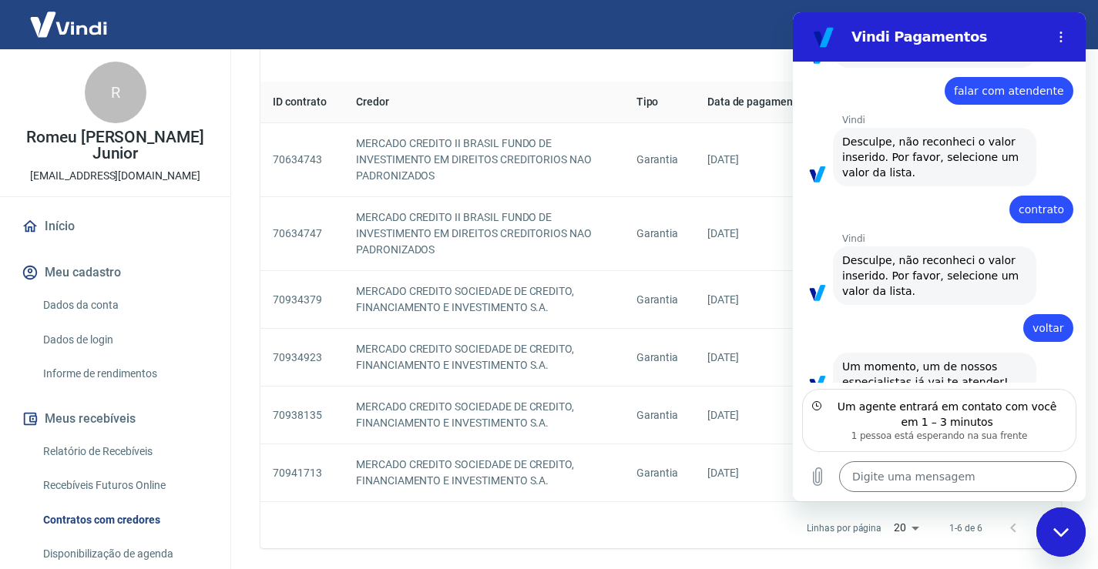
click at [1061, 526] on div "Fechar janela de mensagens" at bounding box center [1061, 532] width 46 height 46
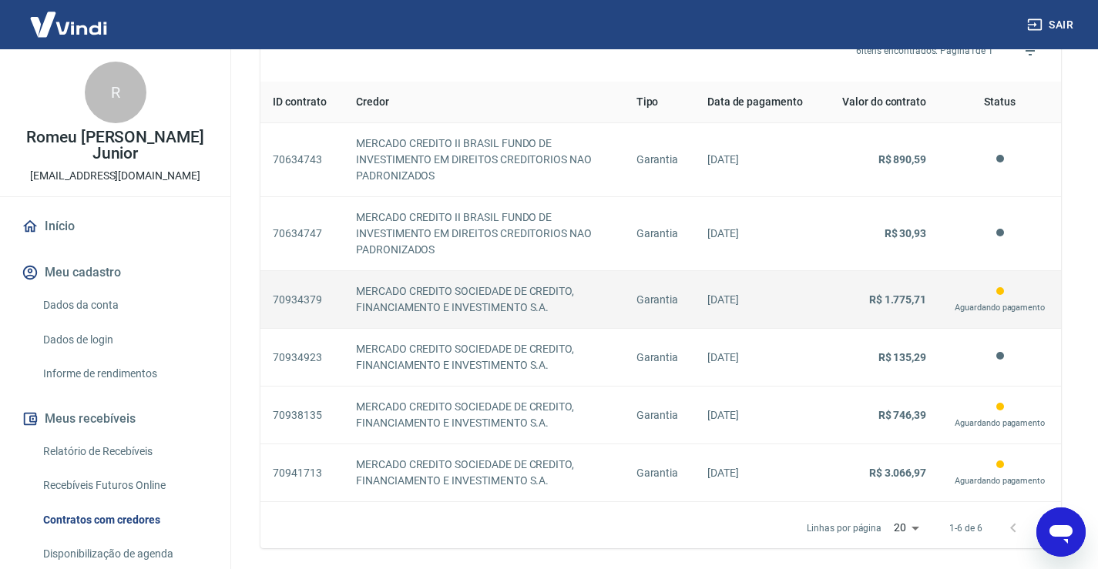
click at [916, 303] on strong "R$ 1.775,71" at bounding box center [897, 300] width 57 height 12
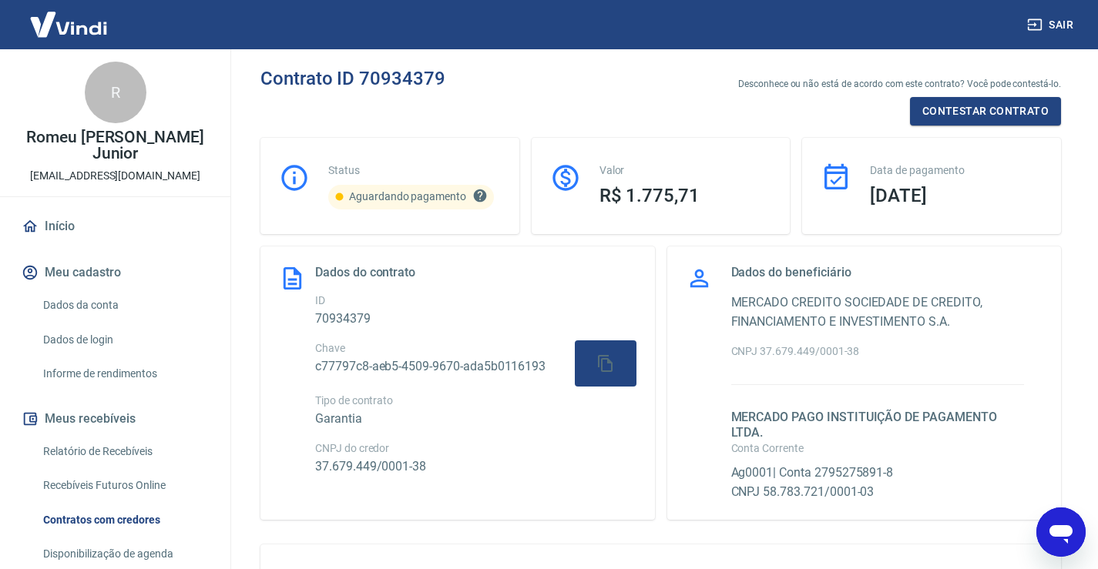
click at [1054, 521] on icon "Abrir janela de mensagens" at bounding box center [1061, 532] width 28 height 28
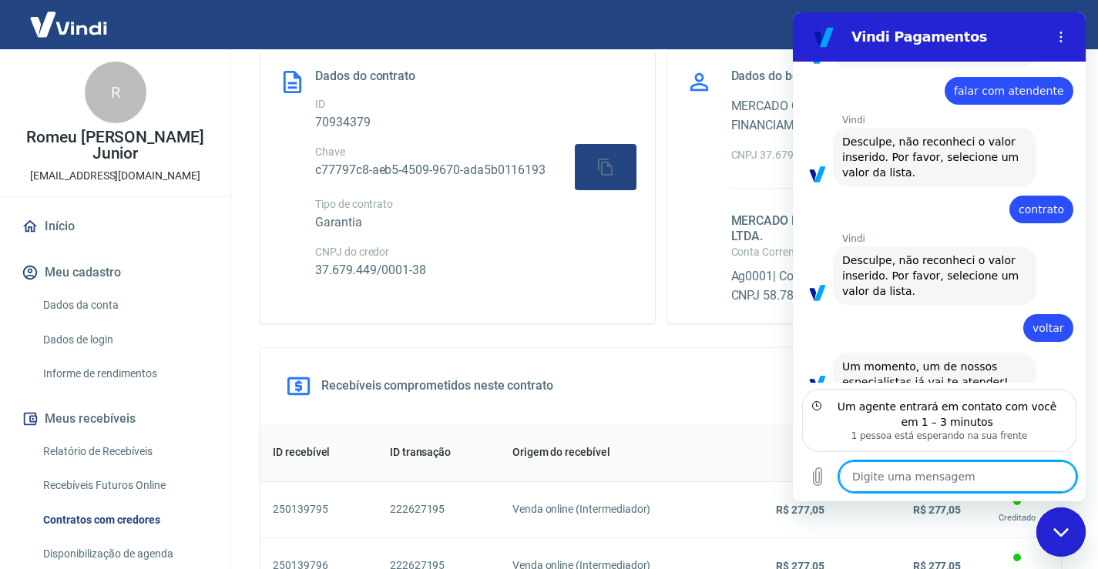
scroll to position [77, 0]
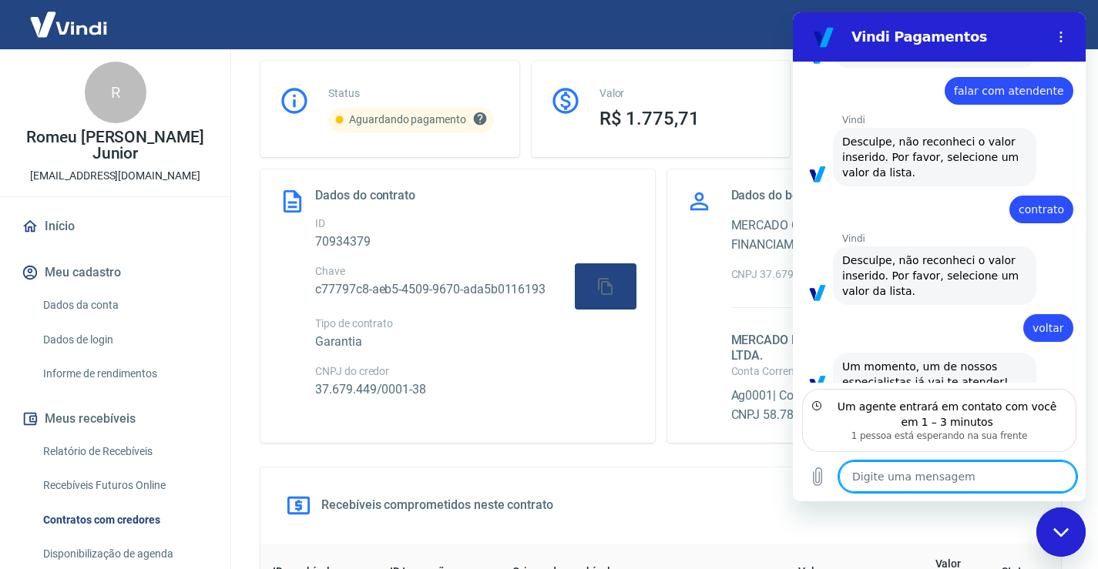
click at [1069, 527] on div "Fechar janela de mensagens" at bounding box center [1061, 532] width 46 height 46
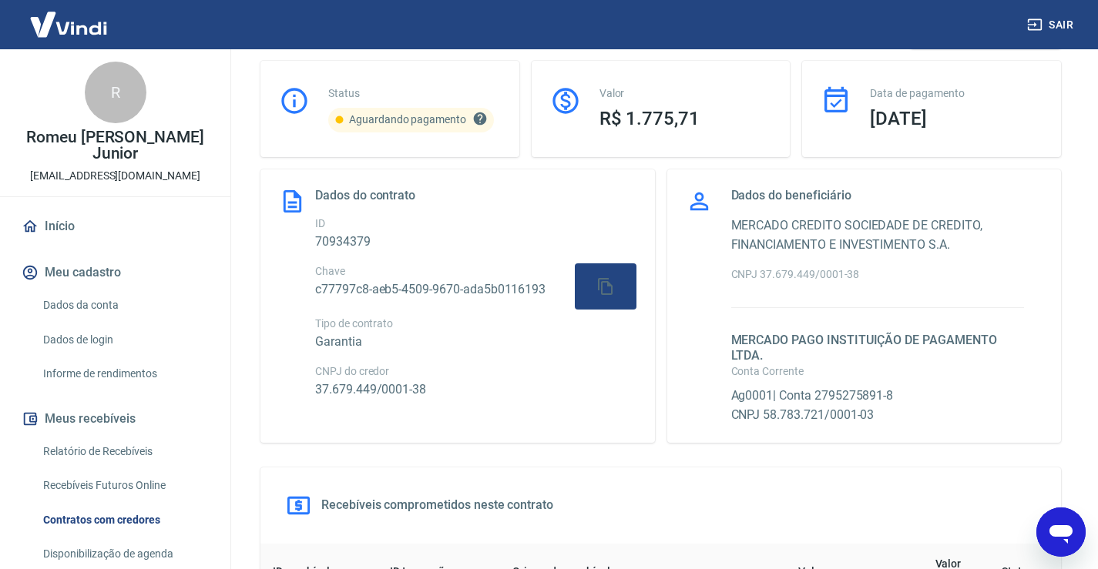
click at [1055, 533] on icon "Abrir janela de mensagens" at bounding box center [1060, 534] width 23 height 18
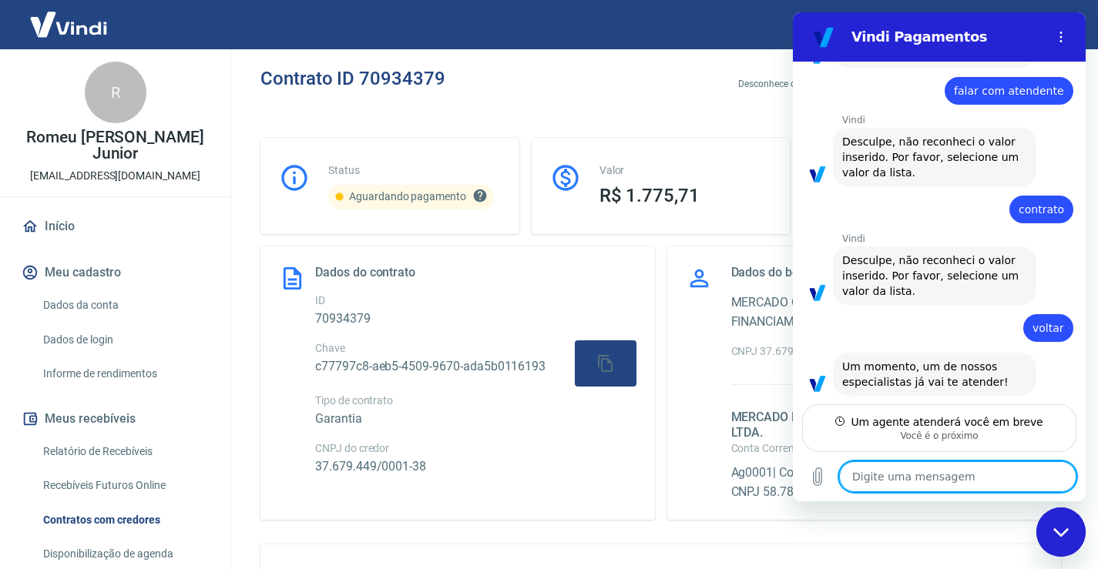
scroll to position [807, 0]
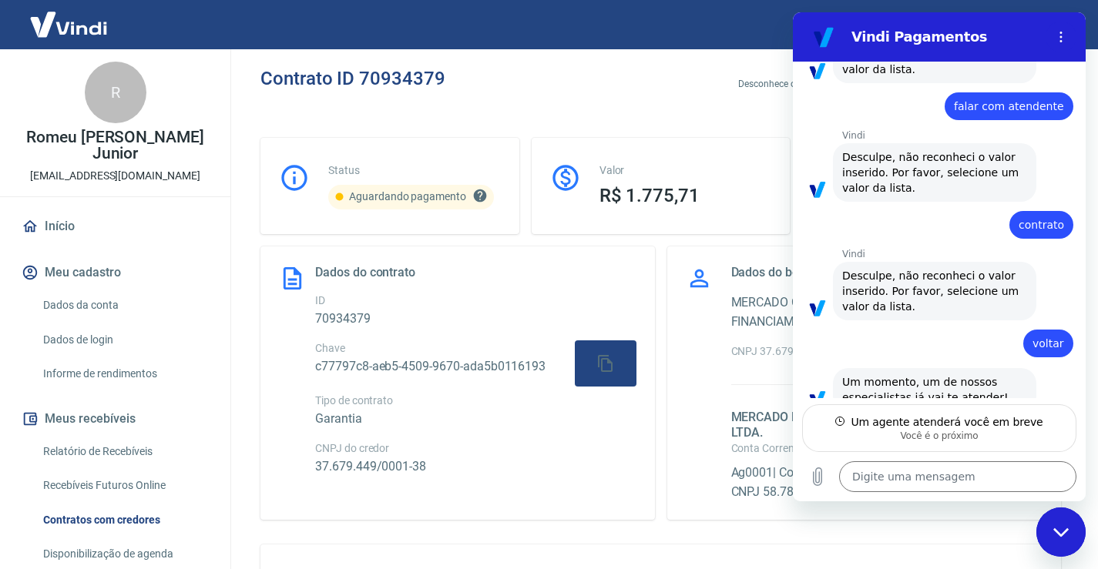
type textarea "x"
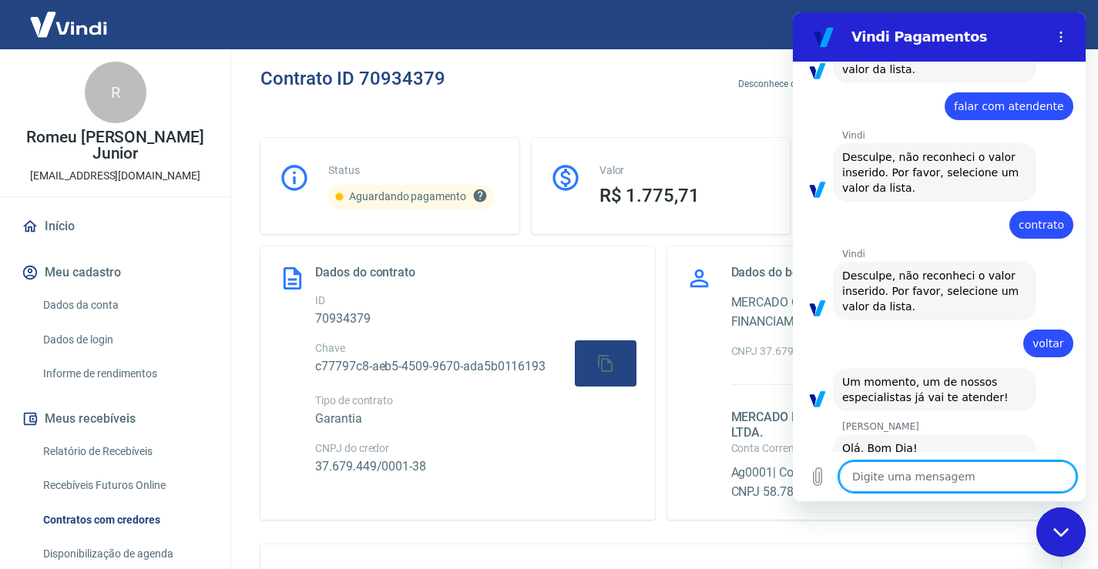
scroll to position [881, 0]
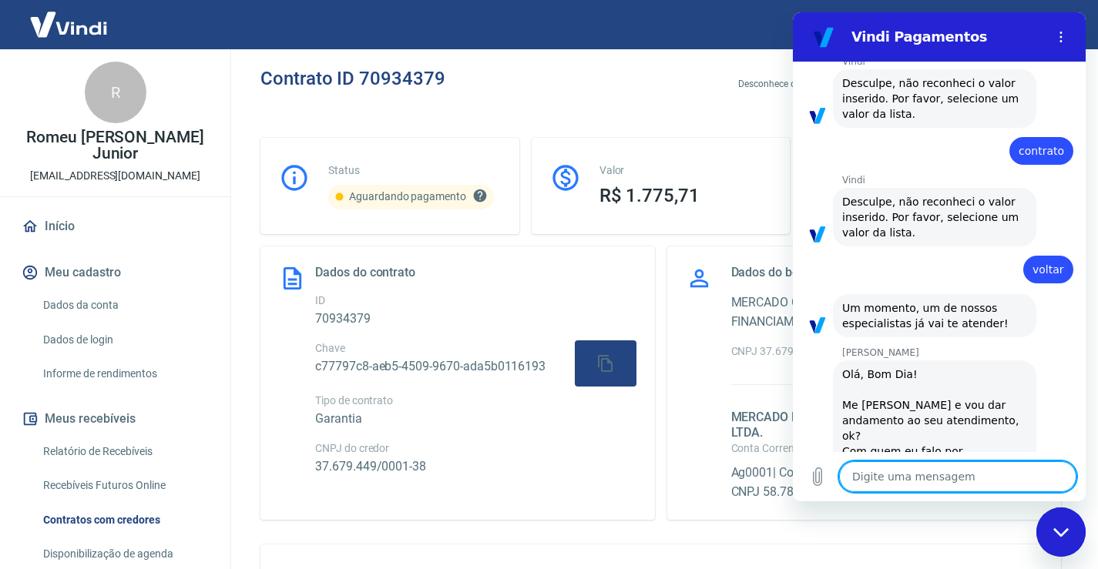
click at [945, 471] on textarea at bounding box center [957, 476] width 237 height 31
type textarea "B"
type textarea "x"
type textarea "Bo"
type textarea "x"
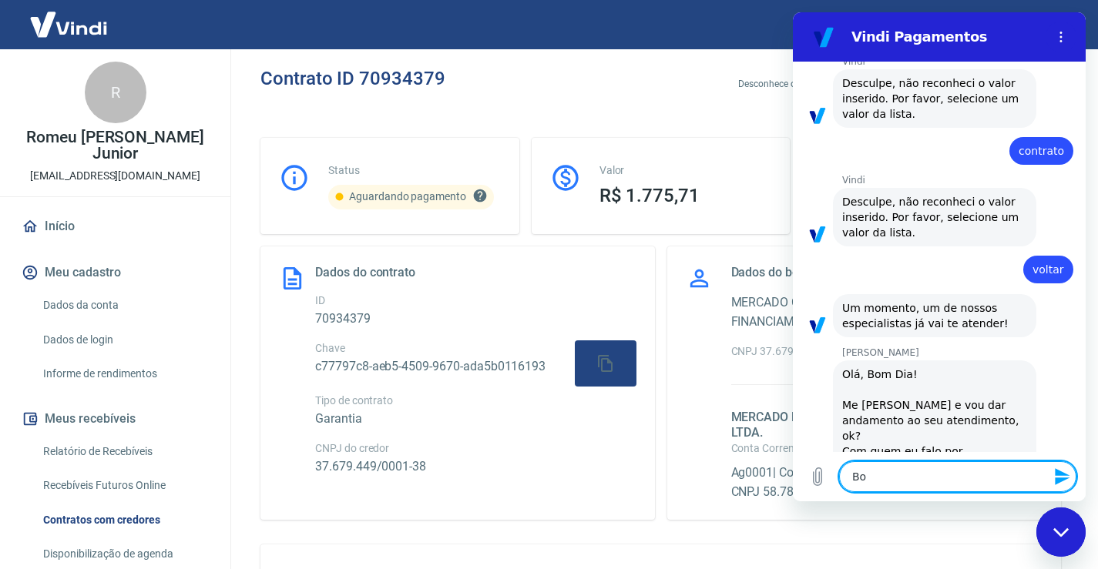
type textarea "Bom"
type textarea "x"
type textarea "Bom"
type textarea "x"
type textarea "Bom d"
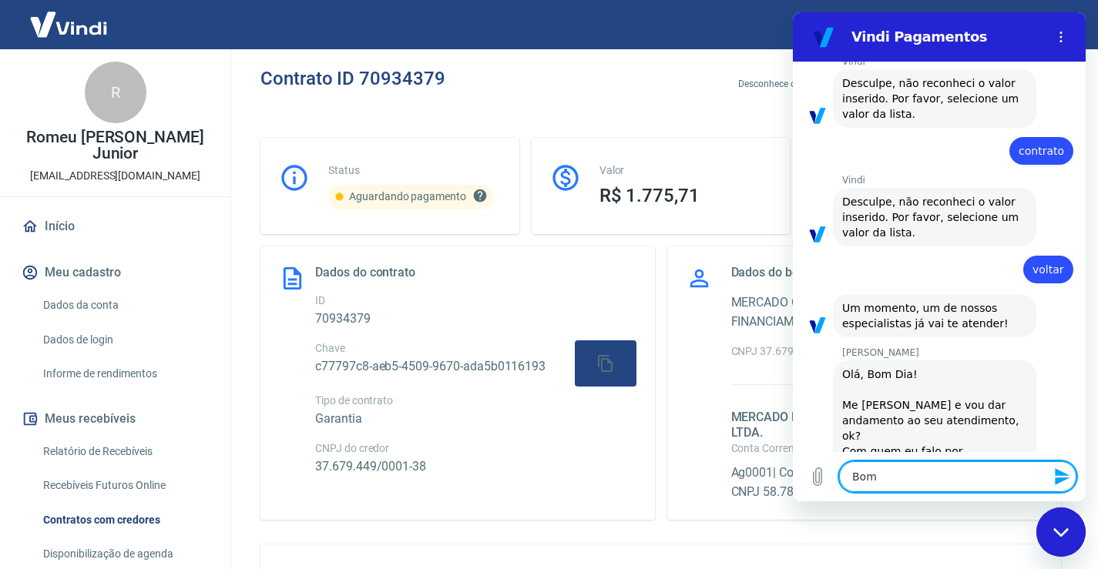
type textarea "x"
type textarea "Bom di"
type textarea "x"
type textarea "Bom dia"
type textarea "x"
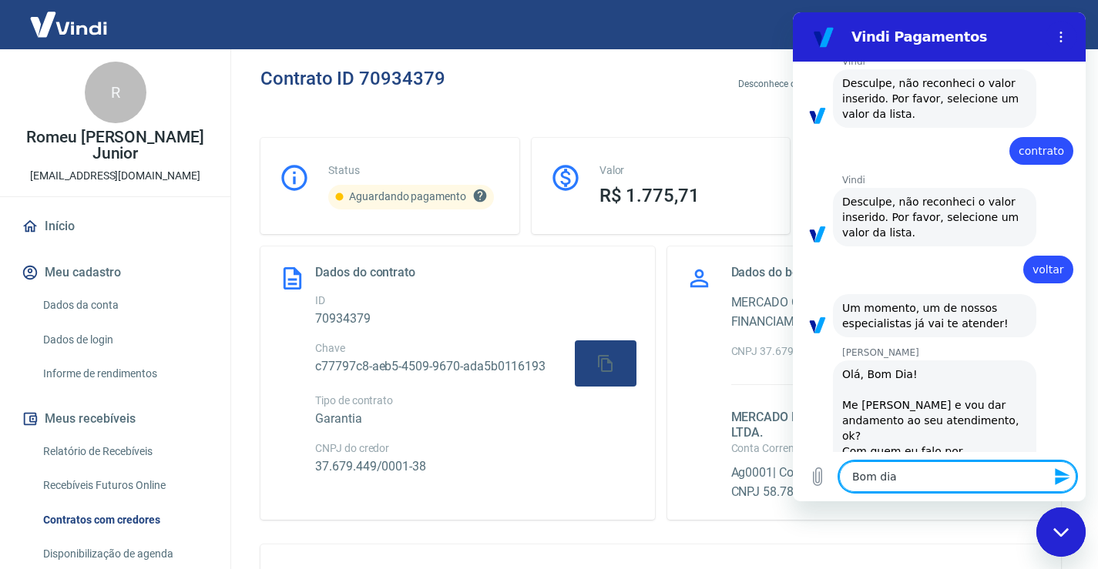
type textarea "Bom dia,"
type textarea "x"
type textarea "Bom dia,"
type textarea "x"
type textarea "Bom dia, m"
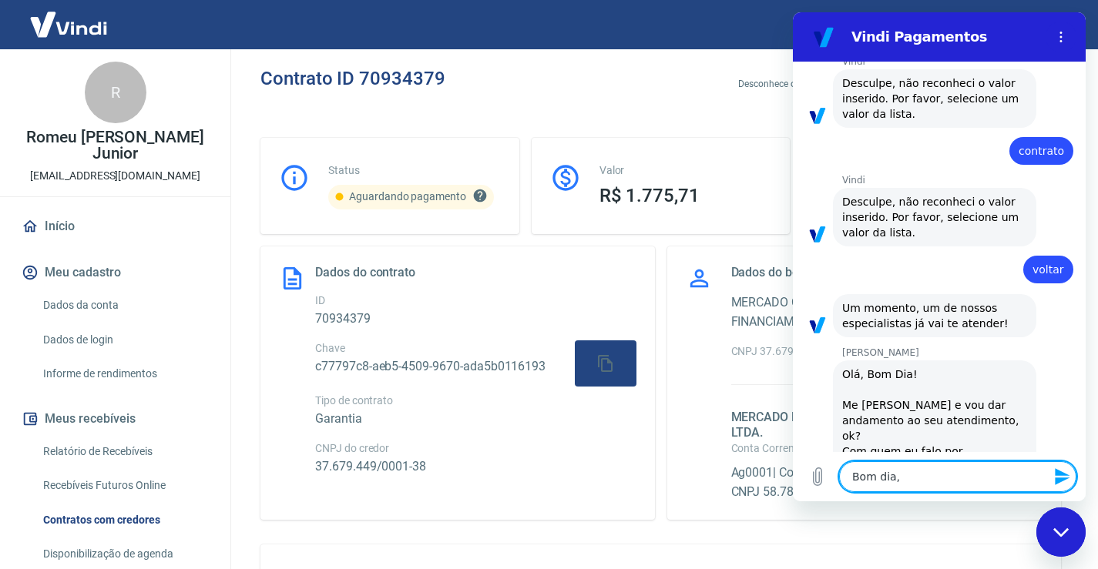
type textarea "x"
type textarea "Bom dia, me"
type textarea "x"
type textarea "Bom dia, me"
type textarea "x"
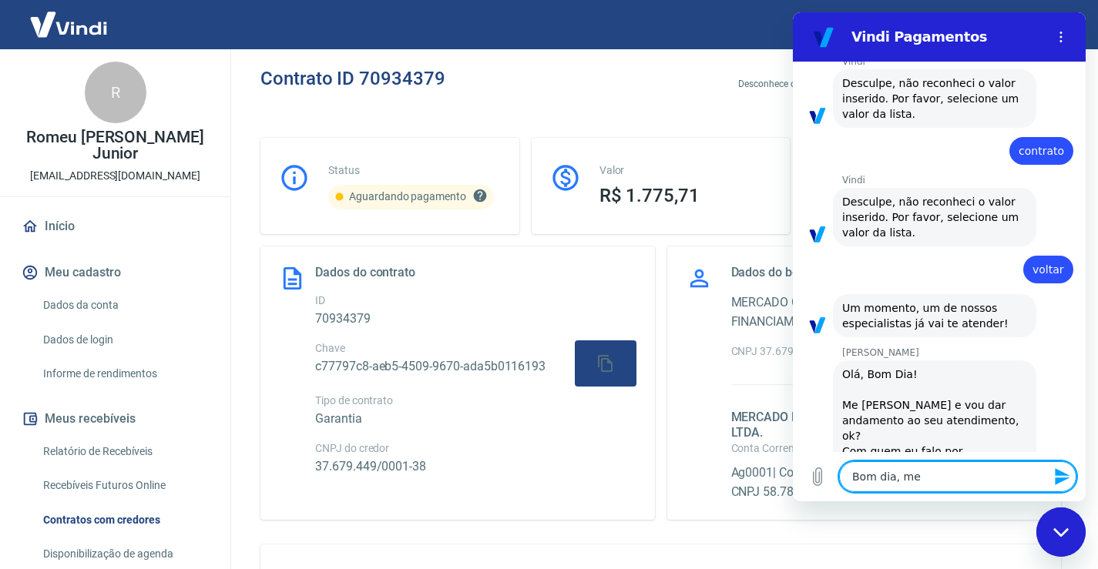
type textarea "Bom dia, me c"
type textarea "x"
type textarea "Bom dia, me ch"
type textarea "x"
type textarea "Bom dia, me cha"
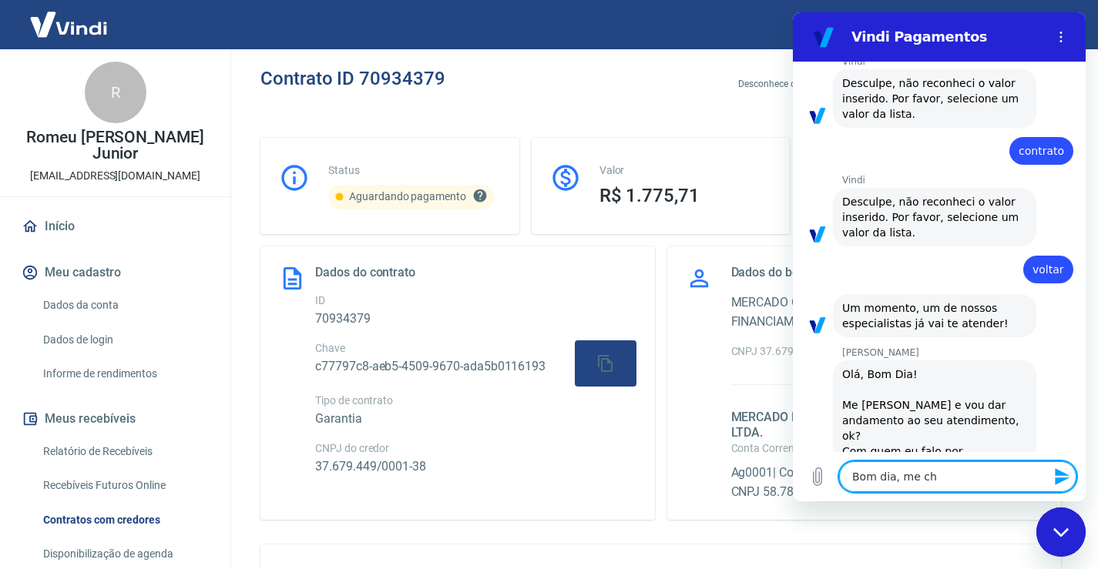
type textarea "x"
type textarea "Bom dia, me cham"
type textarea "x"
type textarea "Bom dia, me chamo"
type textarea "x"
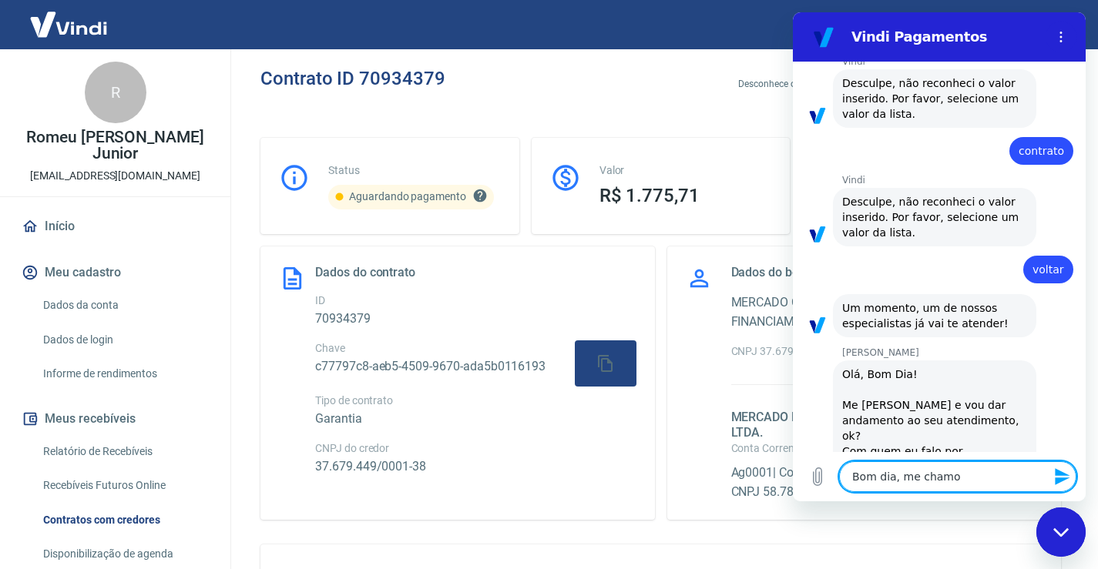
type textarea "Bom dia, me chamo"
type textarea "x"
type textarea "Bom dia, me chamo R"
type textarea "x"
type textarea "Bom dia, me chamo Ro"
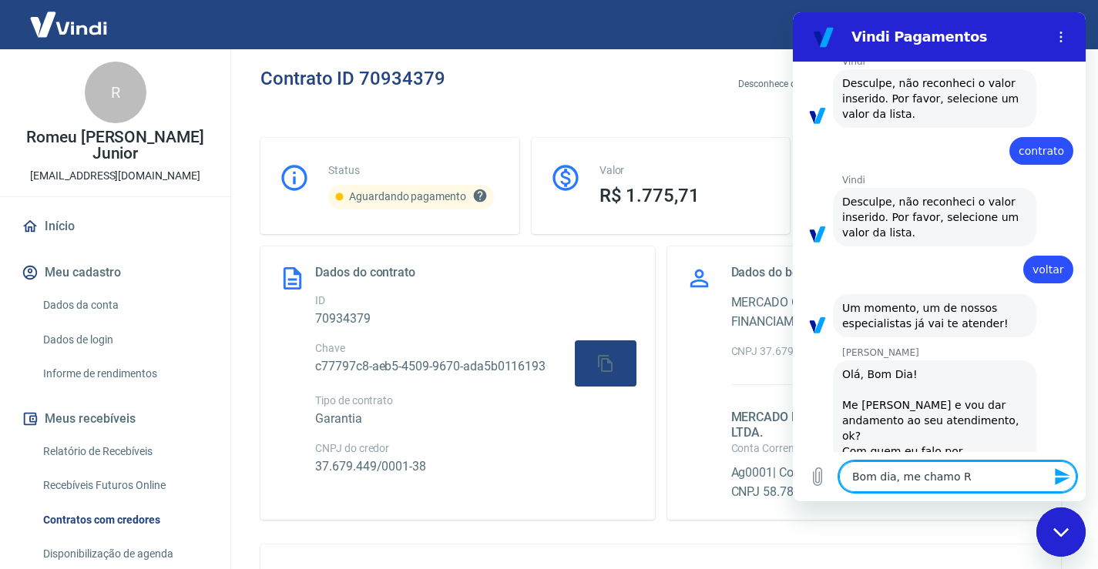
type textarea "x"
type textarea "Bom dia, me chamo Rom"
type textarea "x"
type textarea "Bom dia, me chamo Rome"
type textarea "x"
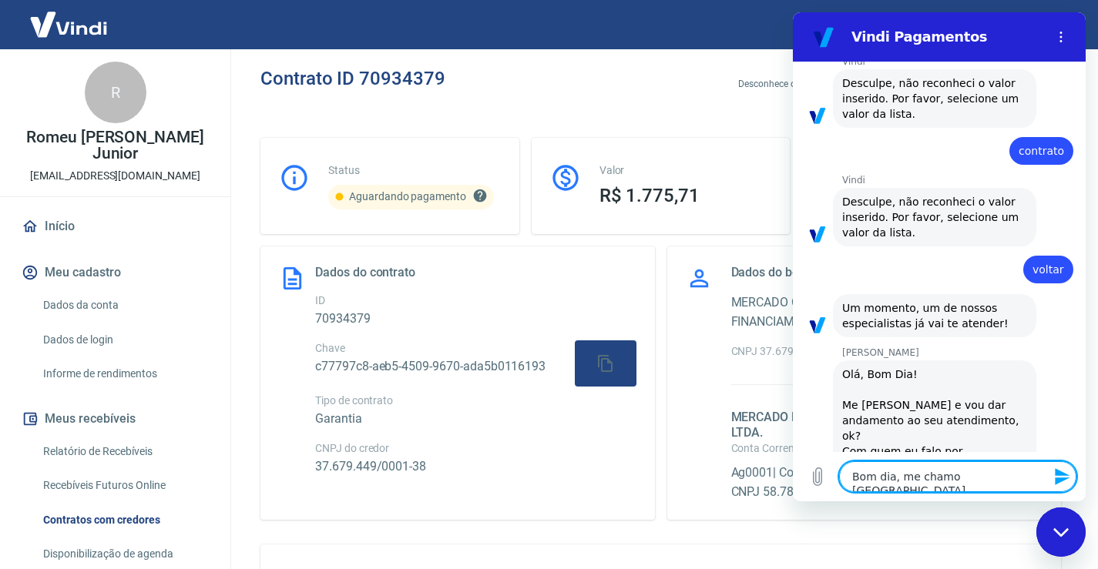
type textarea "Bom dia, me chamo Romeu"
type textarea "x"
type textarea "Bom dia, me chamo Romeu"
click at [1067, 475] on icon "Enviar mensagem" at bounding box center [1062, 476] width 15 height 17
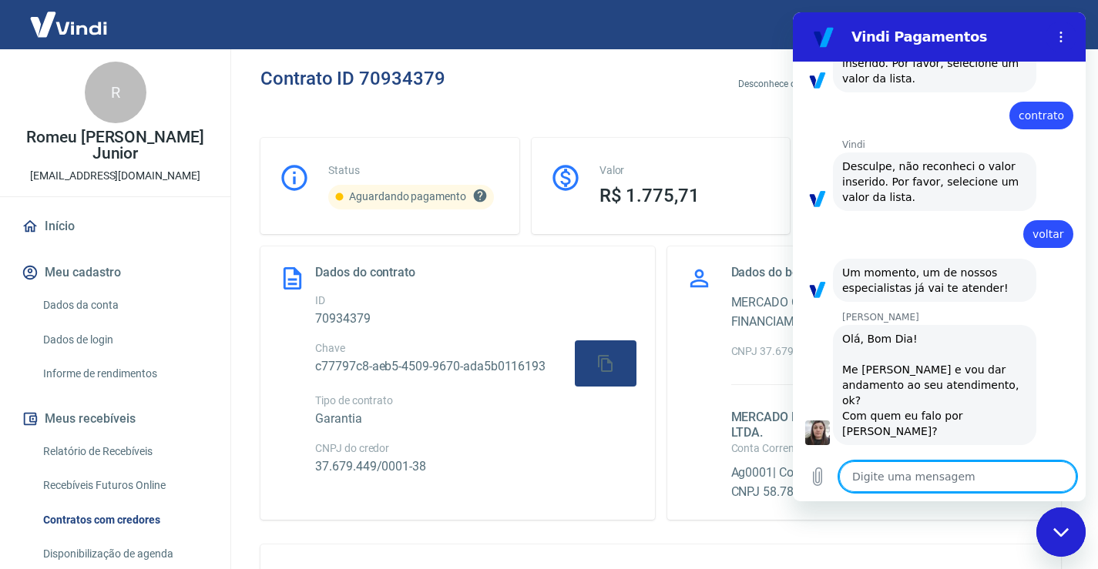
type textarea "x"
click at [914, 479] on textarea at bounding box center [957, 476] width 237 height 31
type textarea "T"
type textarea "x"
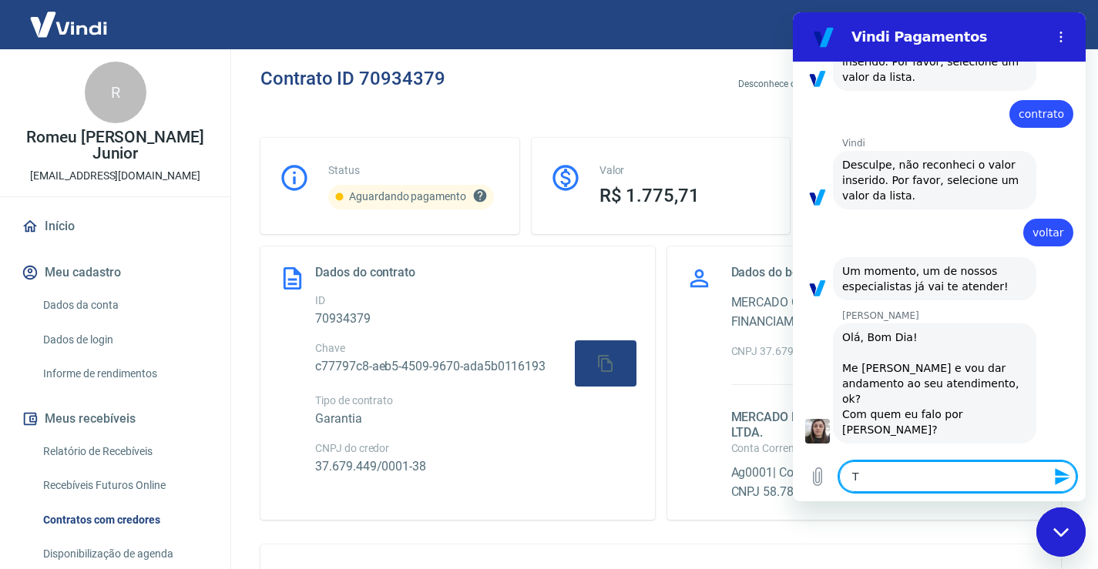
type textarea "Tu"
type textarea "x"
type textarea "Tud"
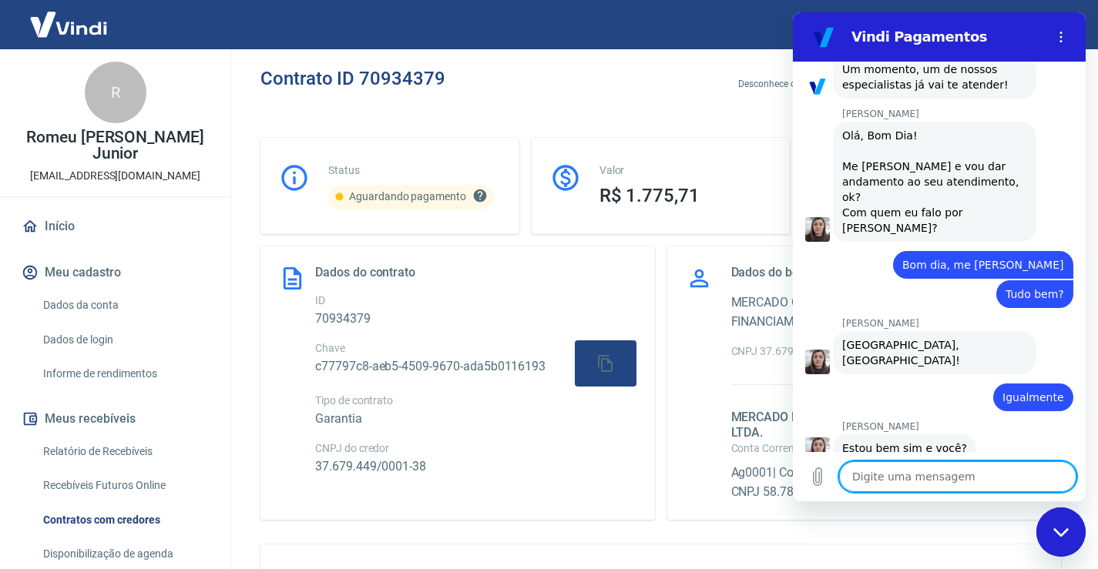
scroll to position [1123, 0]
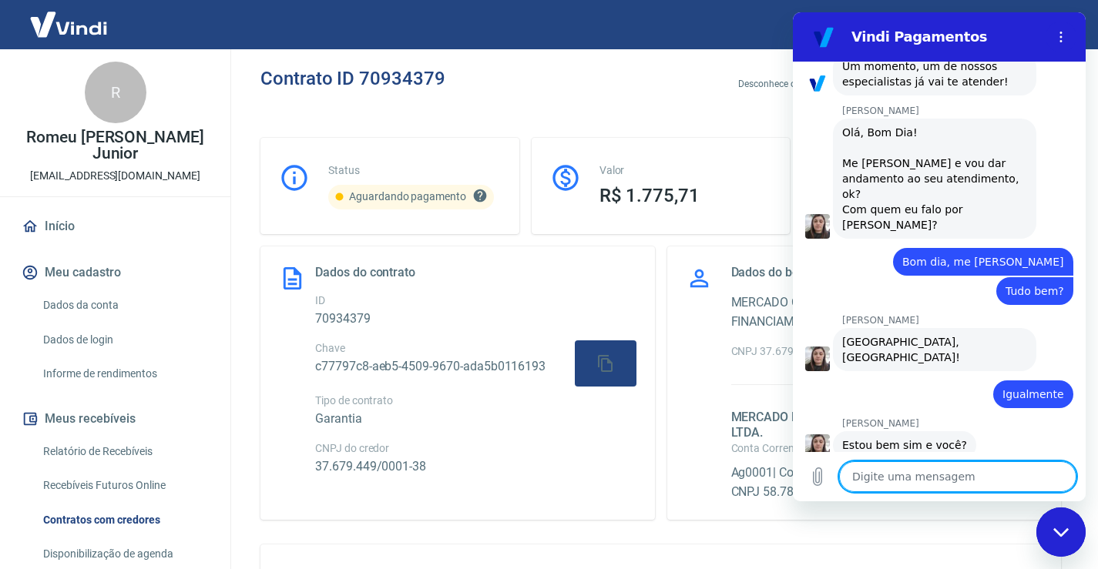
click at [938, 475] on textarea at bounding box center [957, 476] width 237 height 31
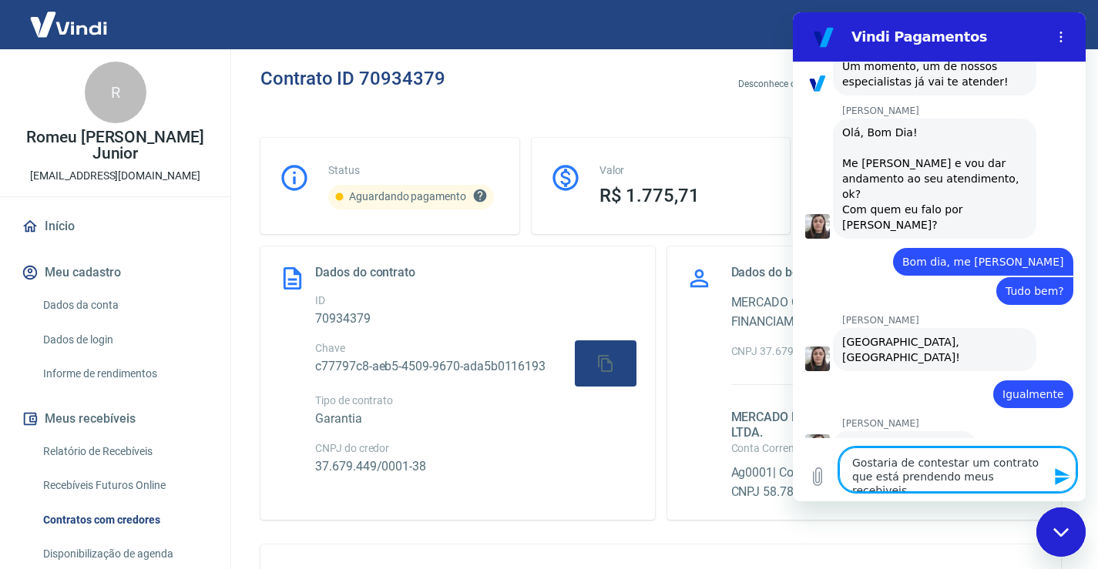
click at [1063, 478] on icon "Enviar mensagem" at bounding box center [1062, 477] width 18 height 18
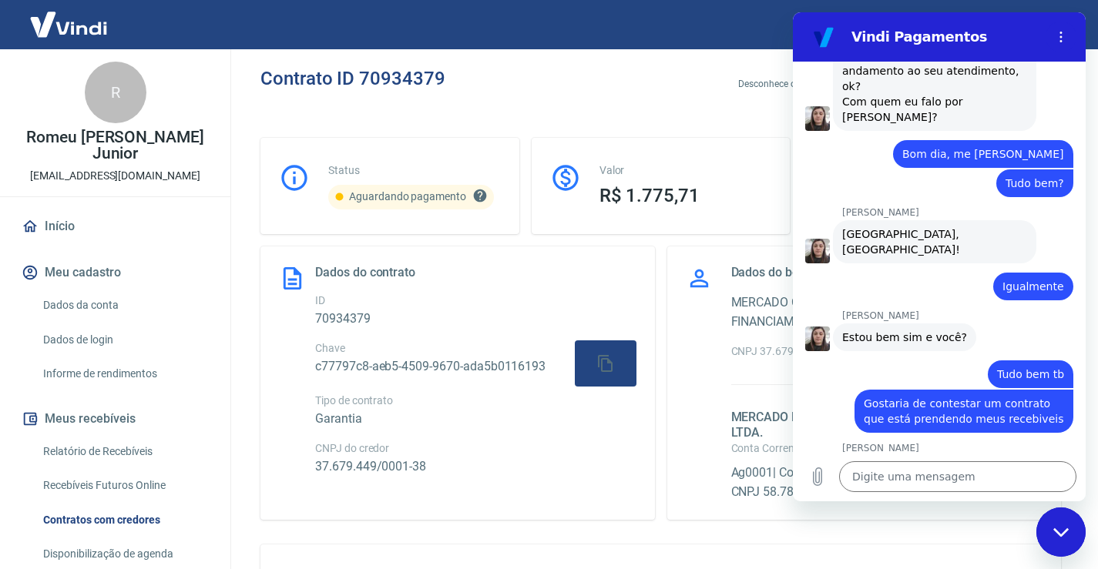
scroll to position [1234, 0]
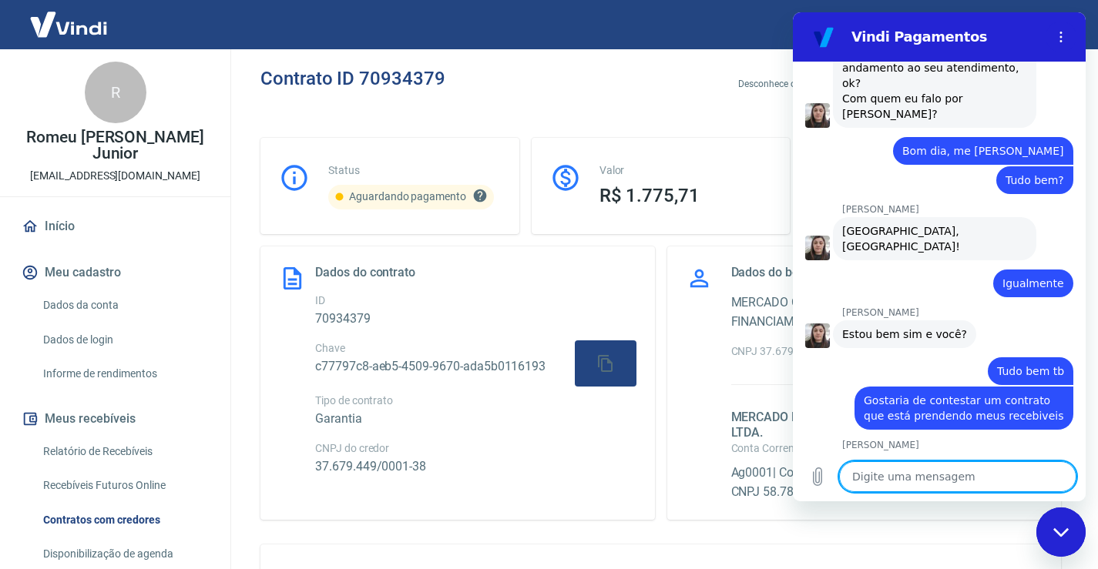
click at [982, 478] on textarea at bounding box center [957, 476] width 237 height 31
paste textarea "c77797c8-aeb5-4509-9670-ada5b0116193"
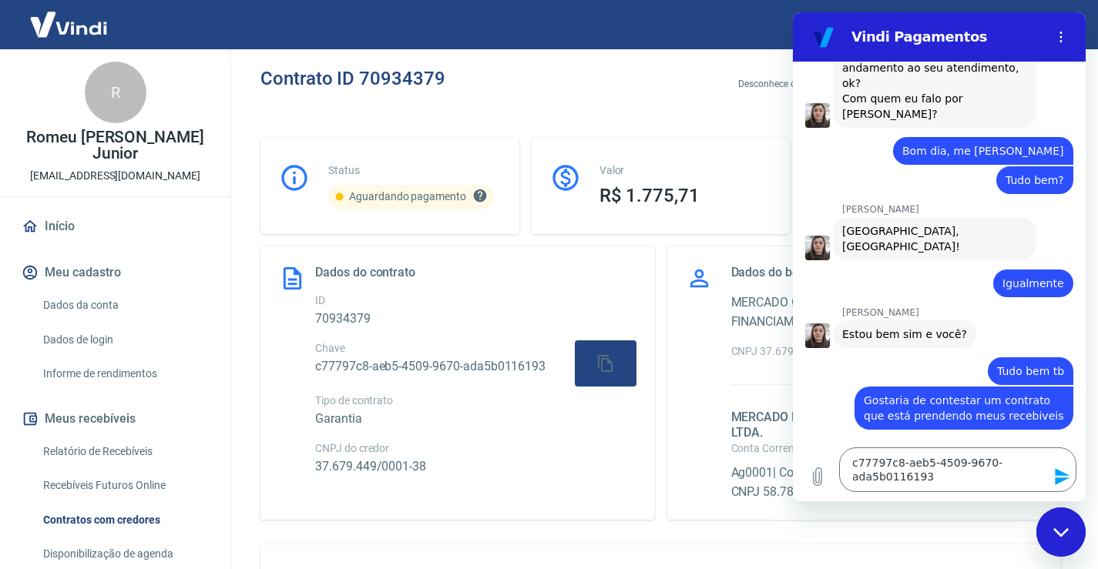
click at [1061, 475] on icon "Enviar mensagem" at bounding box center [1062, 476] width 15 height 17
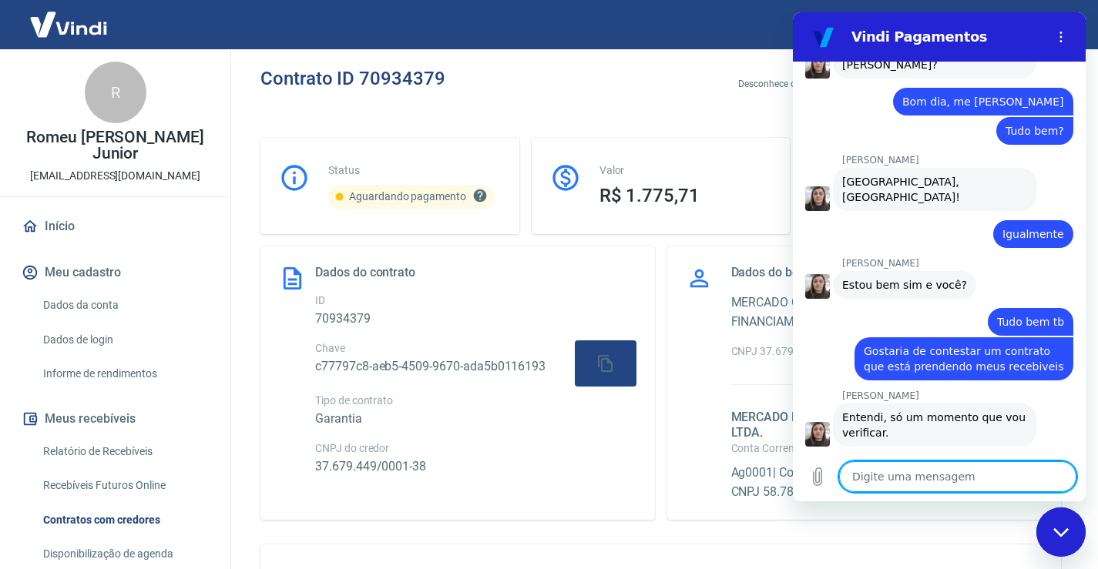
scroll to position [1287, 0]
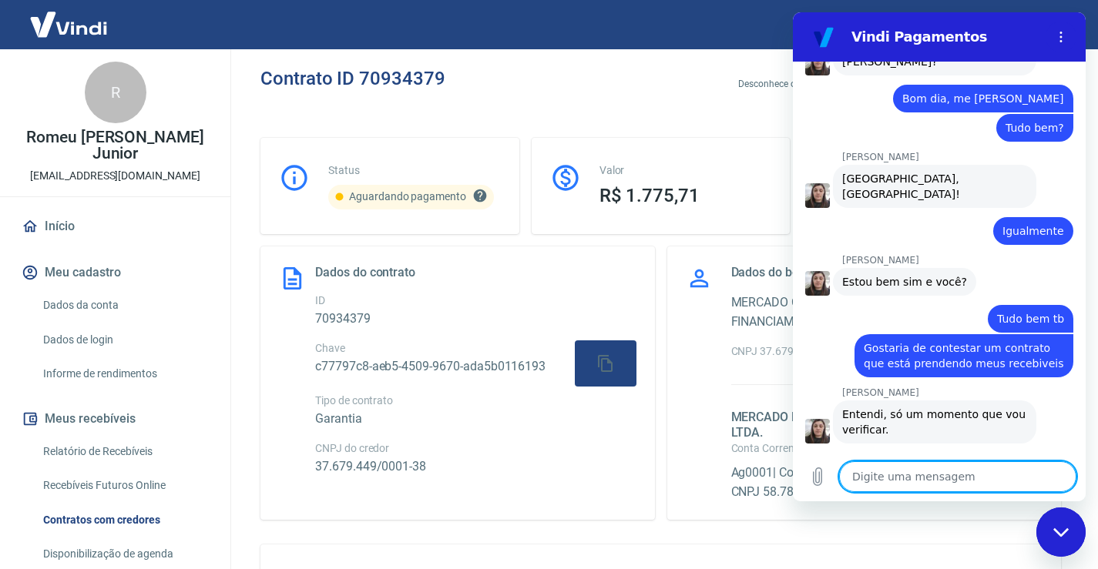
click at [958, 478] on textarea at bounding box center [957, 476] width 237 height 31
click at [1062, 479] on icon "Enviar mensagem" at bounding box center [1062, 476] width 15 height 17
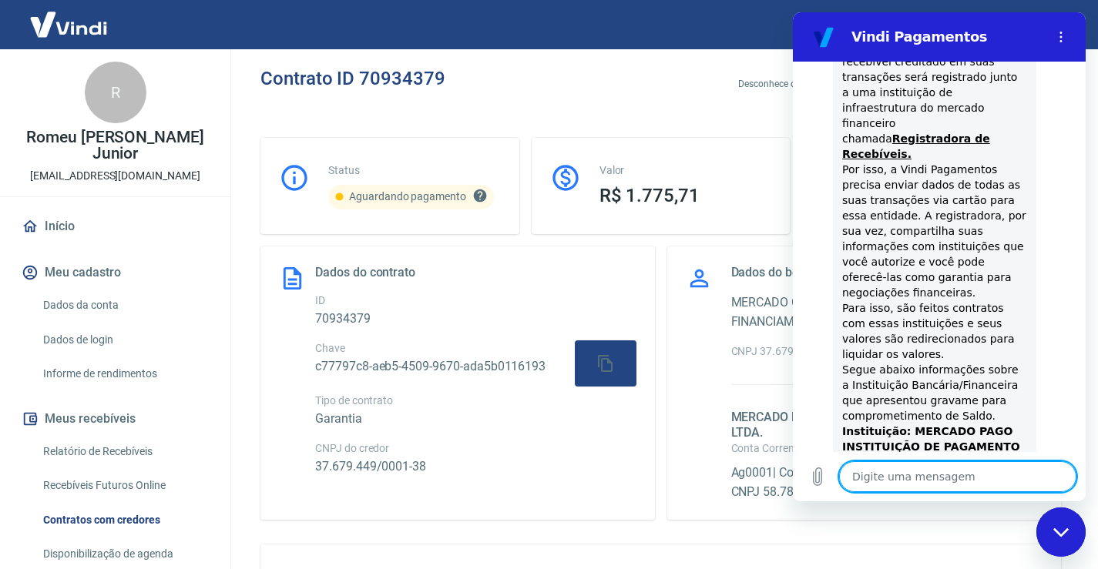
scroll to position [2045, 0]
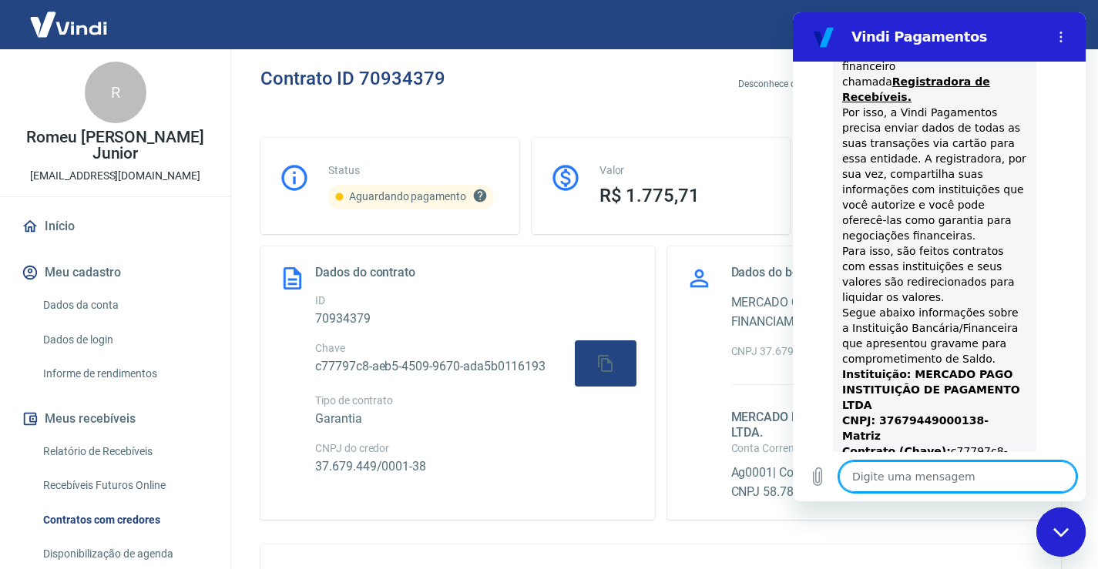
click at [937, 481] on textarea at bounding box center [957, 476] width 237 height 31
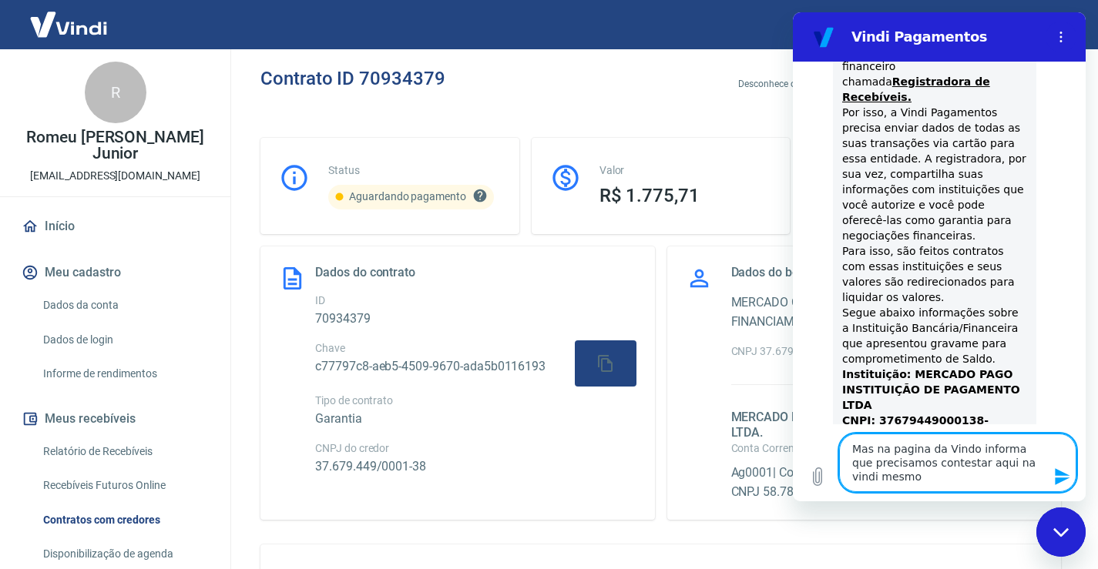
click at [959, 450] on textarea "Mas na pagina da Vindo informa que precisamos contestar aqui na vindi mesmo" at bounding box center [957, 463] width 237 height 59
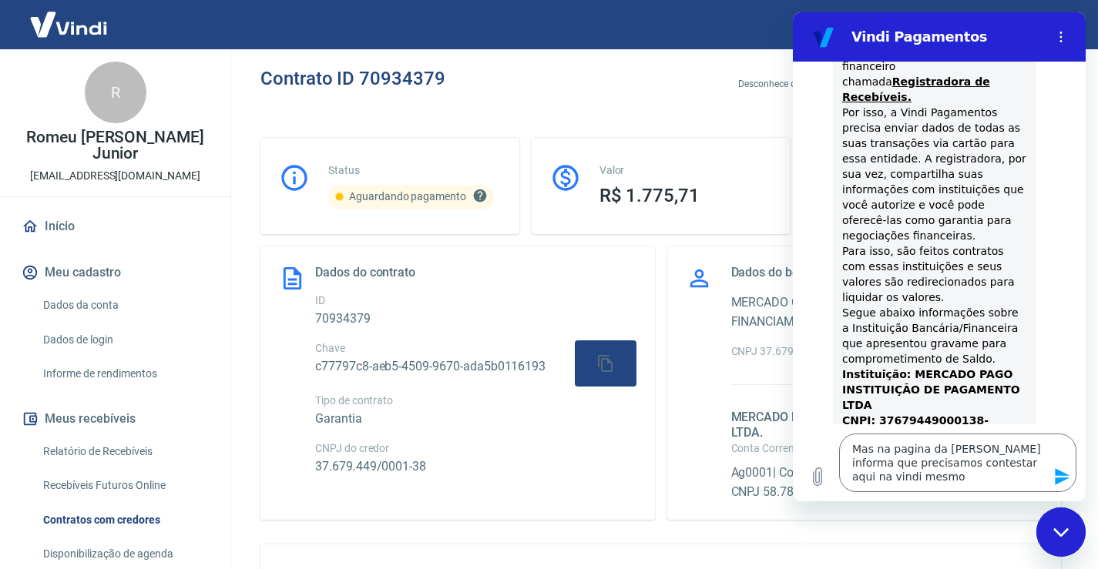
click at [1056, 471] on icon "Enviar mensagem" at bounding box center [1062, 476] width 15 height 17
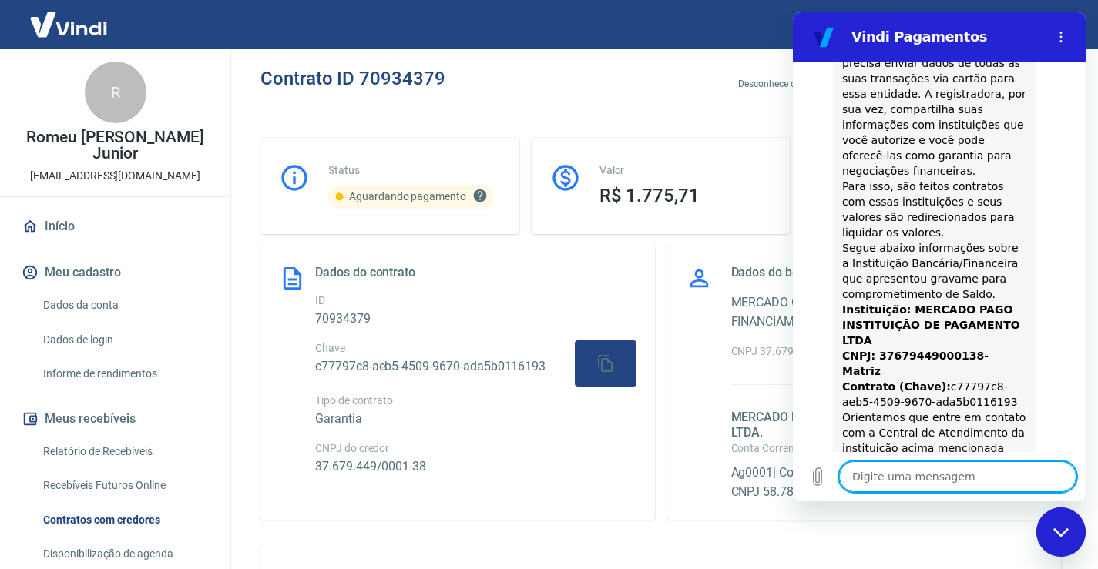
scroll to position [2112, 0]
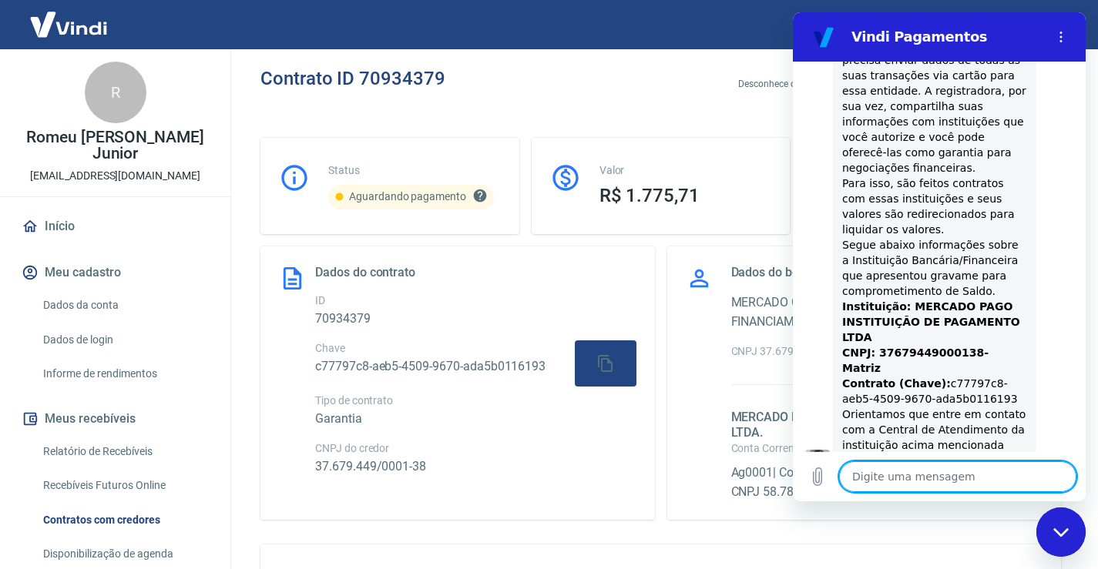
click at [931, 479] on textarea at bounding box center [957, 476] width 237 height 31
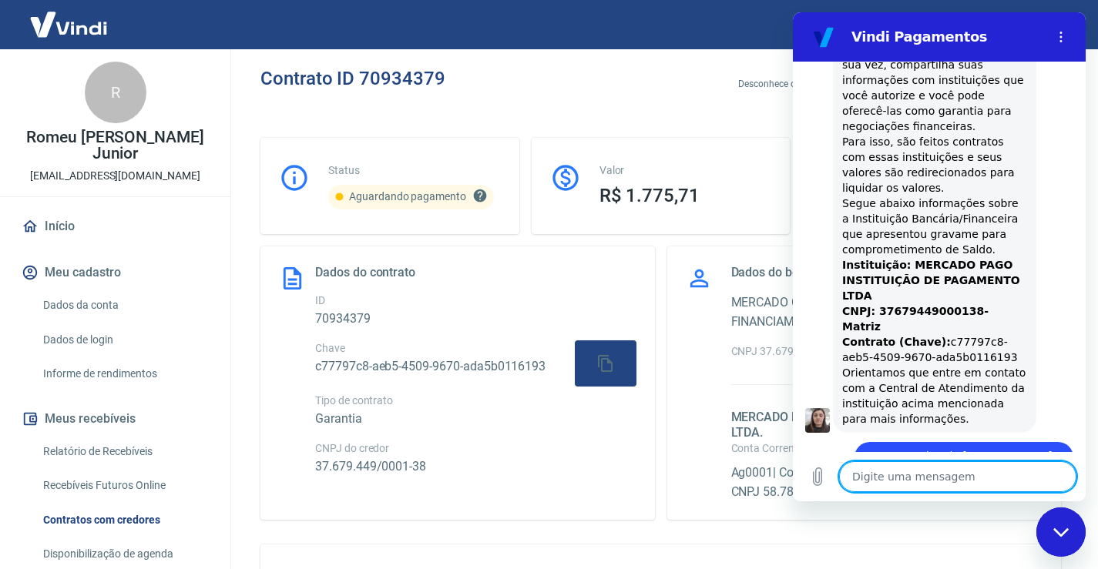
scroll to position [2157, 0]
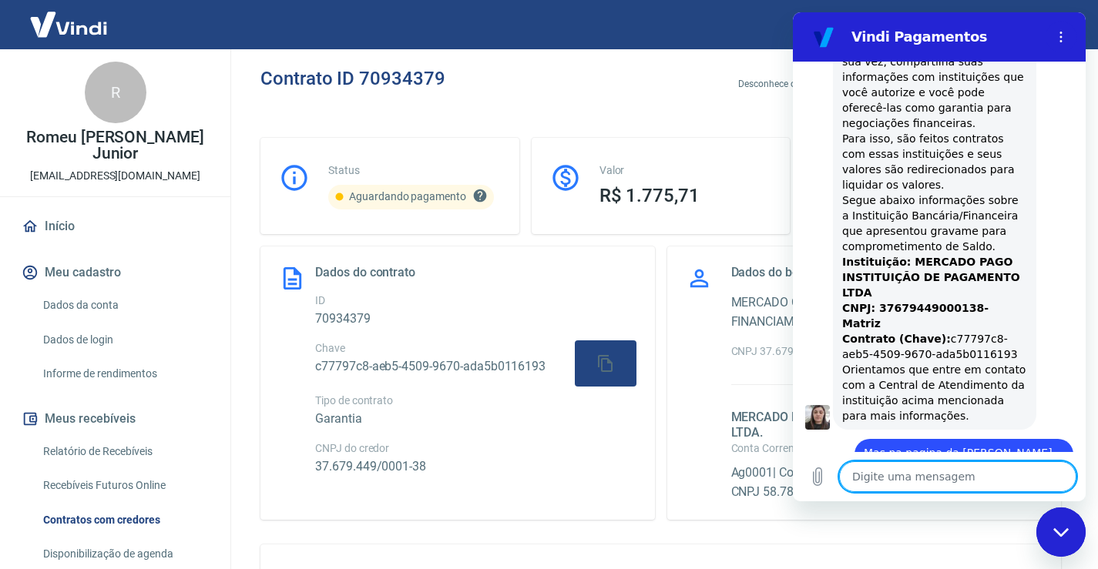
click at [1066, 542] on div "Fechar janela de mensagens" at bounding box center [1061, 532] width 46 height 46
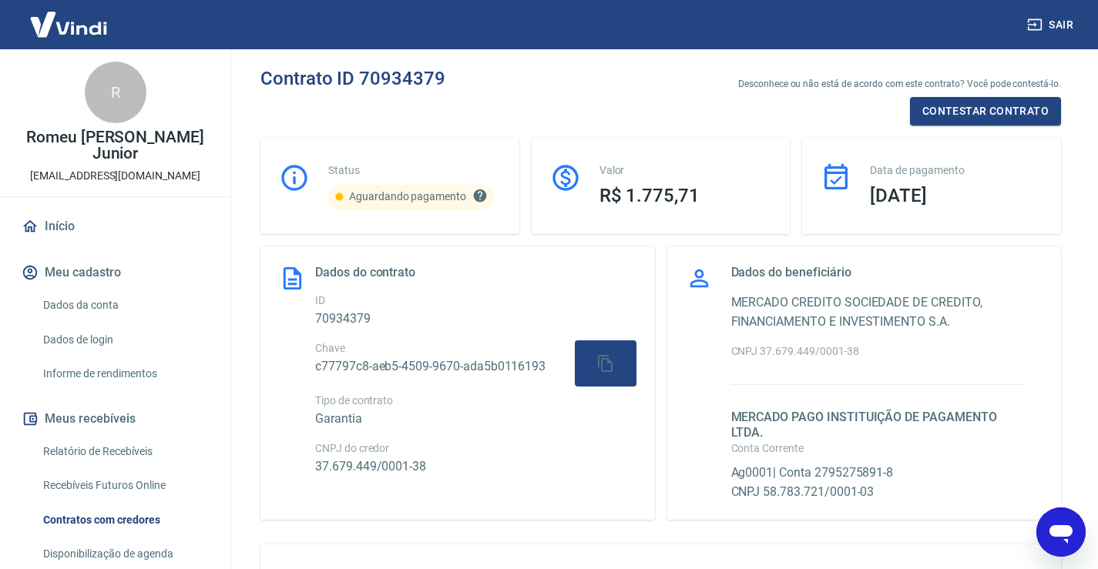
click at [1060, 531] on icon "Abrir janela de mensagens" at bounding box center [1060, 534] width 23 height 18
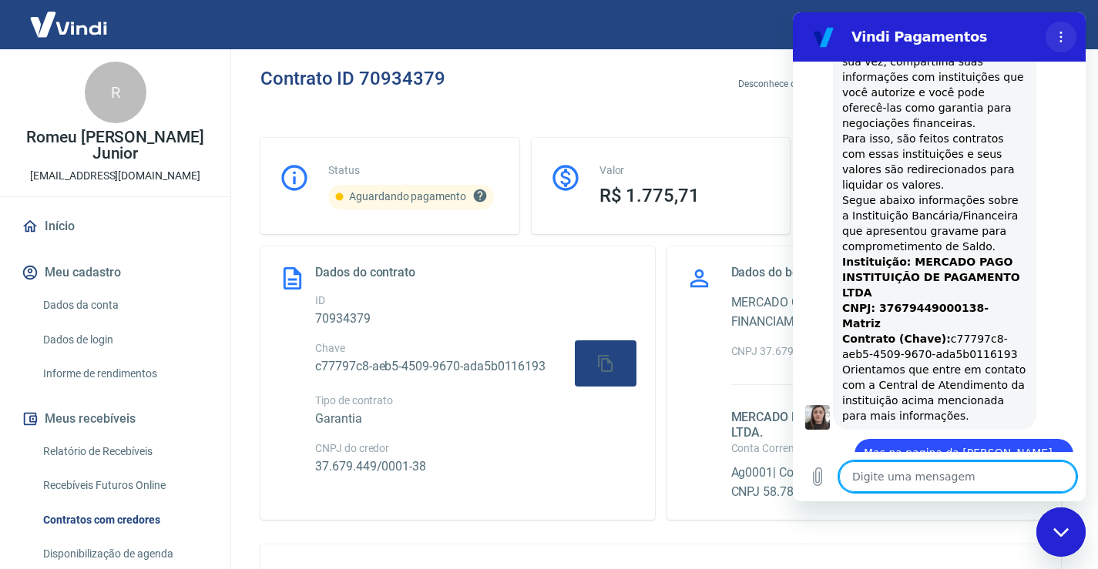
click at [1062, 33] on icon "Menu de opções" at bounding box center [1061, 37] width 12 height 12
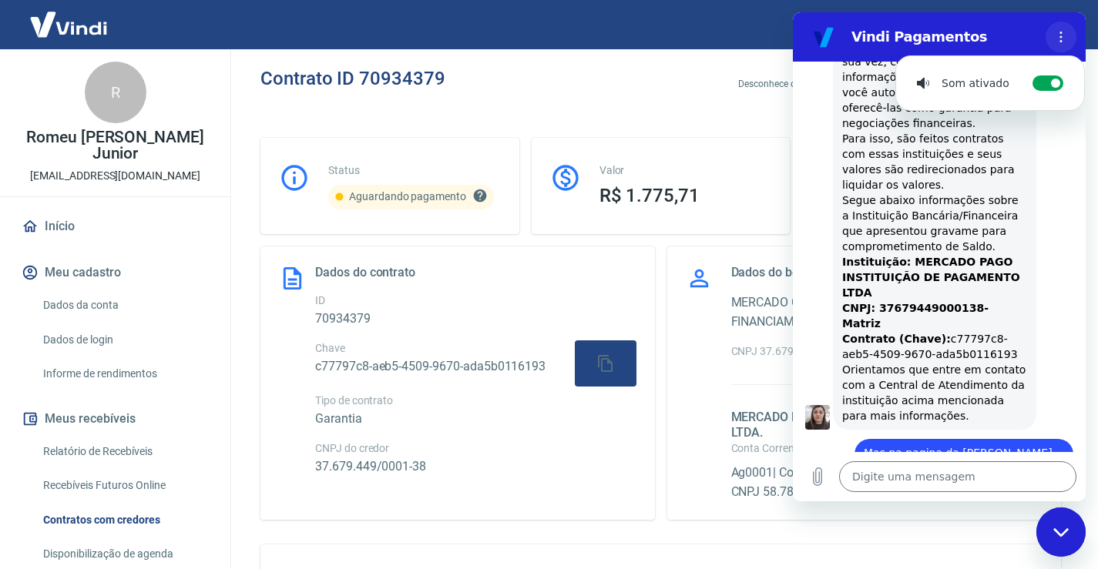
click at [1061, 28] on button "Menu de opções" at bounding box center [1060, 37] width 31 height 31
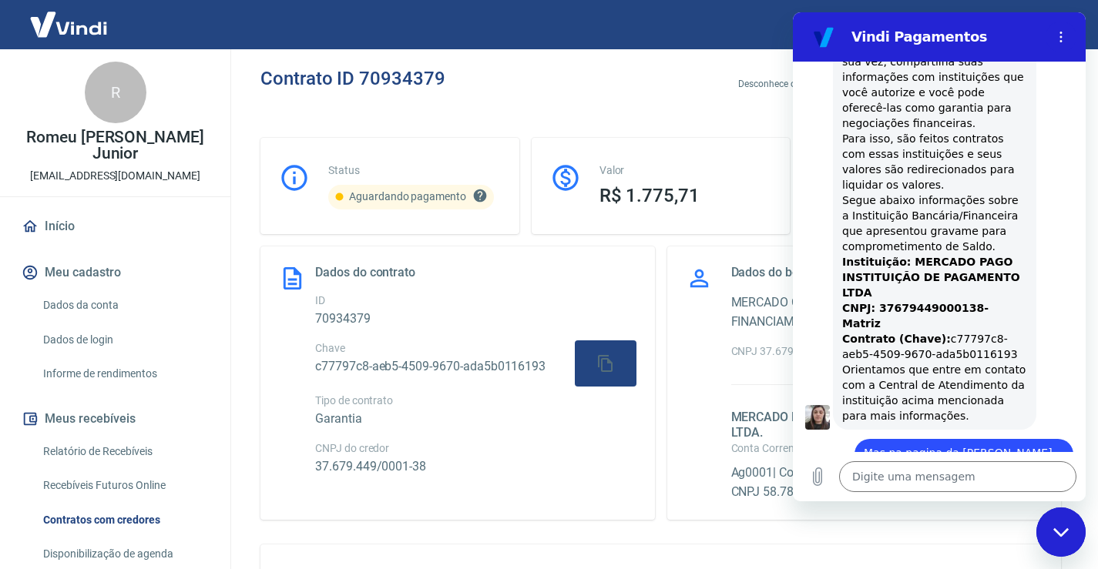
click at [678, 475] on div "Dados do beneficiário MERCADO CREDITO SOCIEDADE DE CREDITO, FINANCIAMENTO E INV…" at bounding box center [864, 383] width 394 height 273
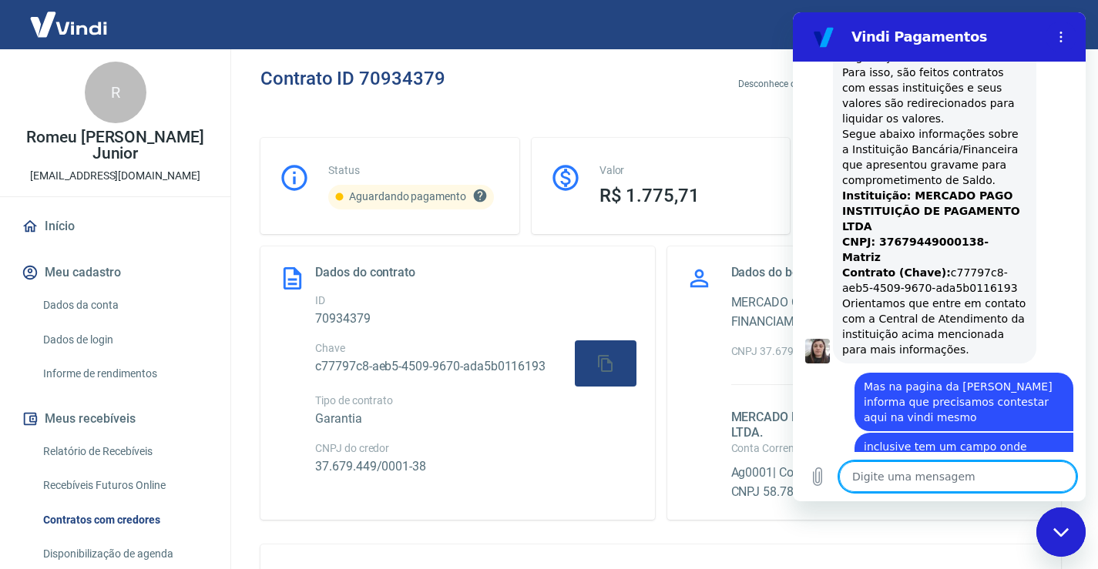
click at [1065, 529] on icon "Fechar janela de mensagens" at bounding box center [1061, 533] width 16 height 10
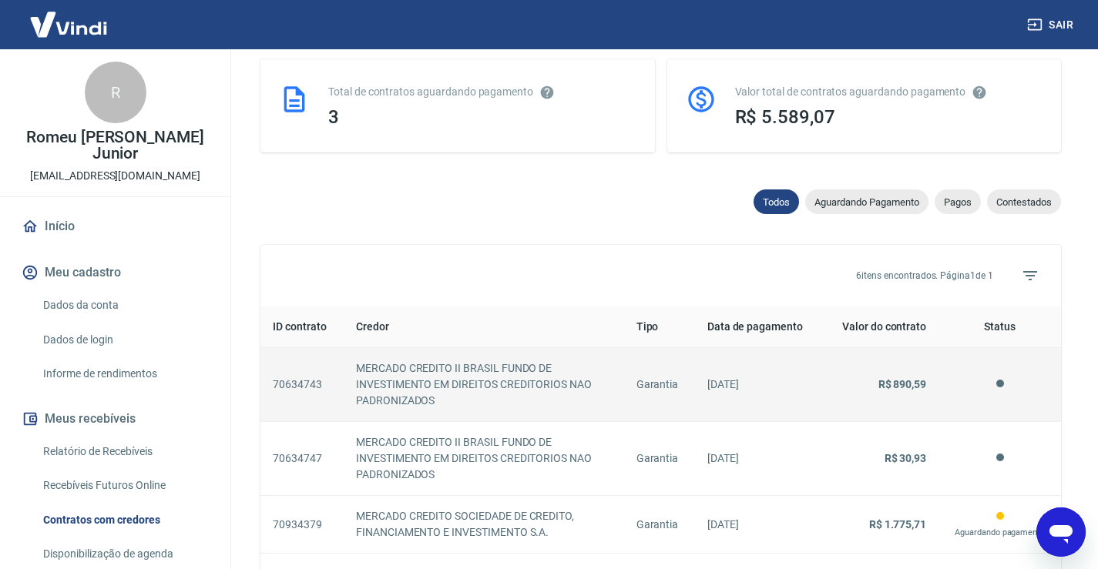
scroll to position [420, 0]
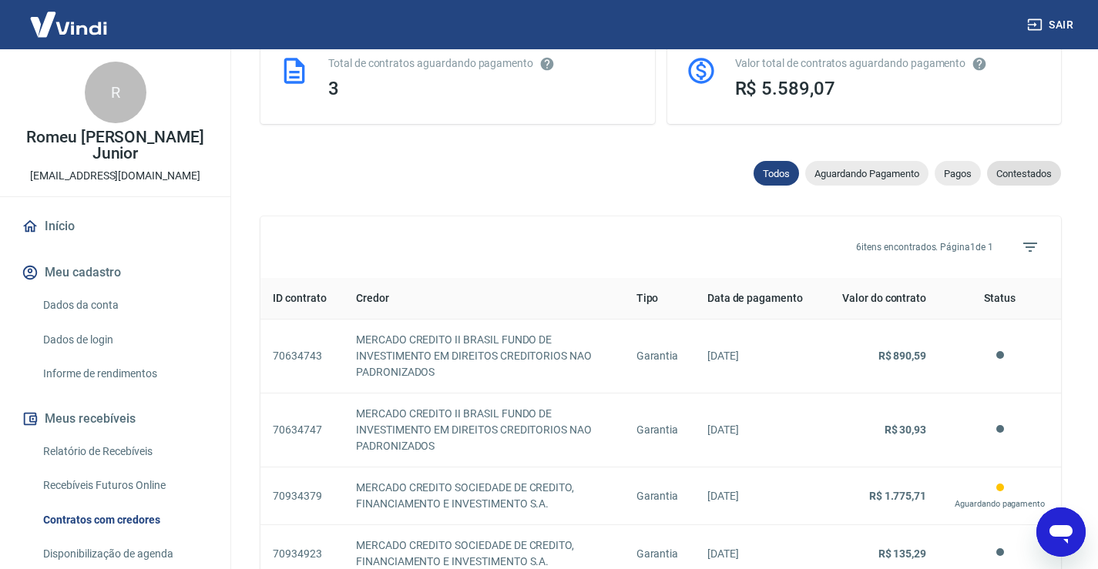
click at [1017, 172] on span "Contestados" at bounding box center [1024, 174] width 74 height 12
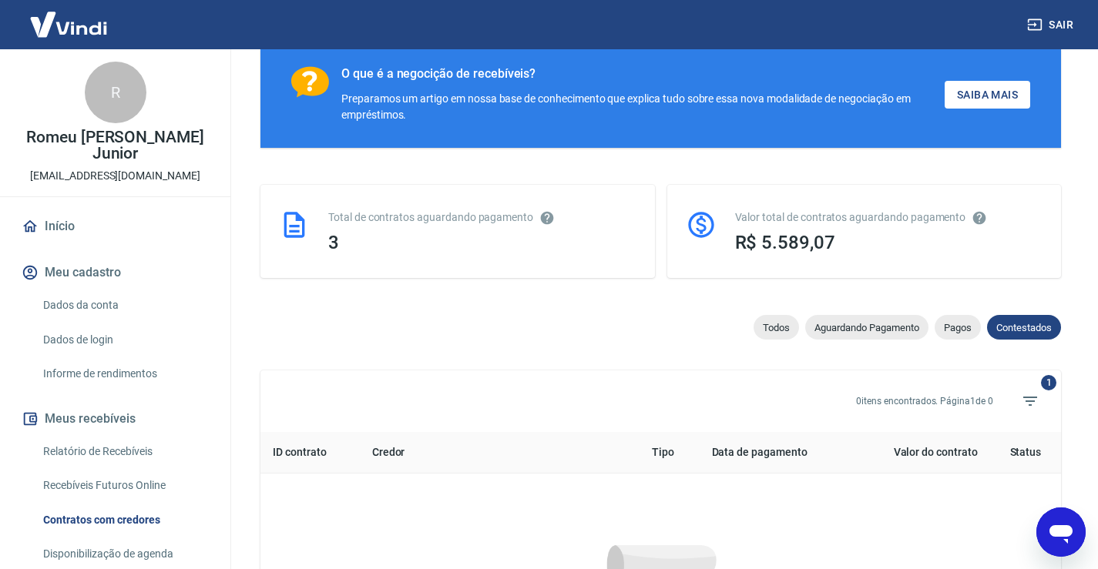
scroll to position [420, 0]
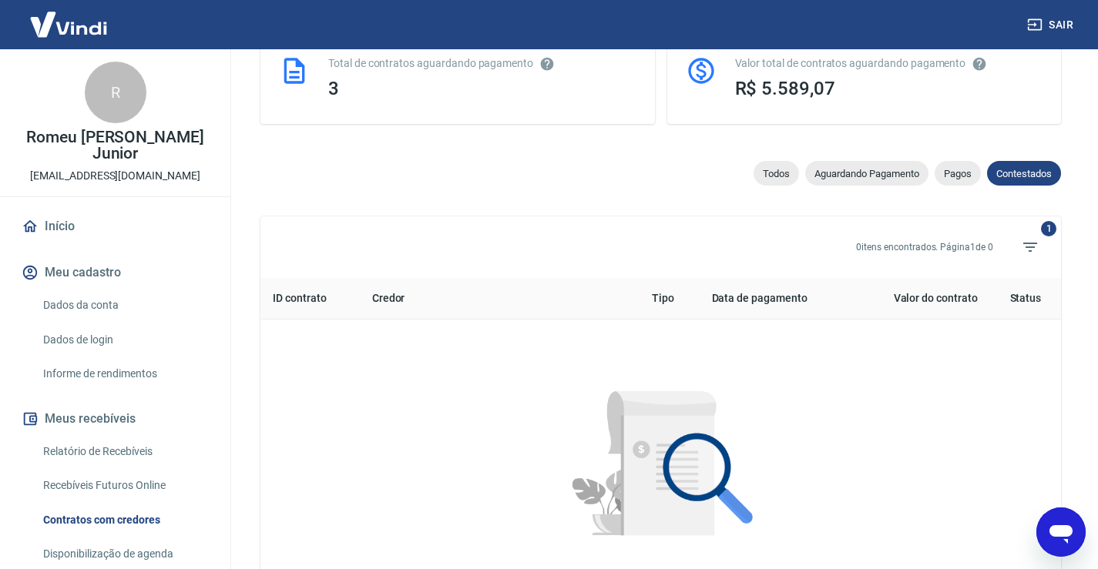
drag, startPoint x: 857, startPoint y: 455, endPoint x: 856, endPoint y: 446, distance: 9.4
click at [857, 454] on div at bounding box center [660, 468] width 751 height 248
click at [1059, 523] on icon "Abrir janela de mensagens" at bounding box center [1061, 532] width 28 height 28
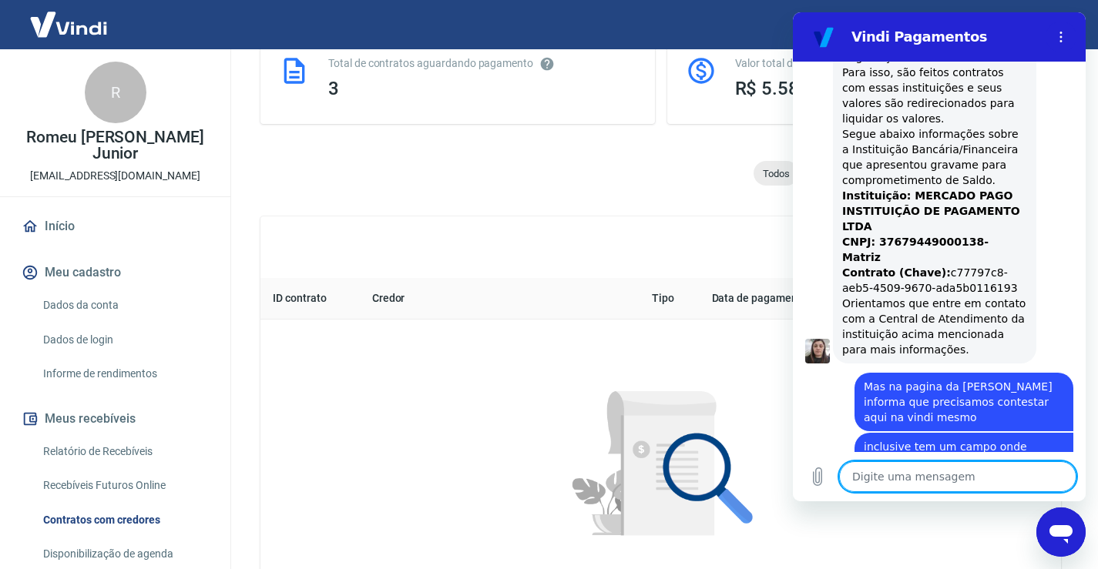
scroll to position [0, 0]
click at [816, 478] on icon "Carregar arquivo" at bounding box center [818, 477] width 8 height 18
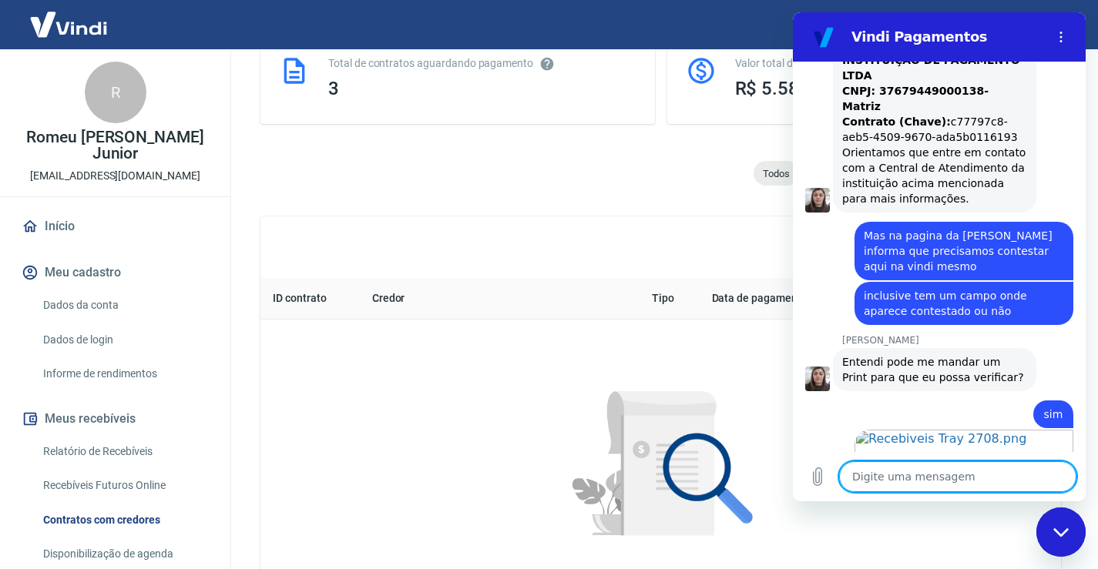
click at [963, 480] on textarea at bounding box center [957, 476] width 237 height 31
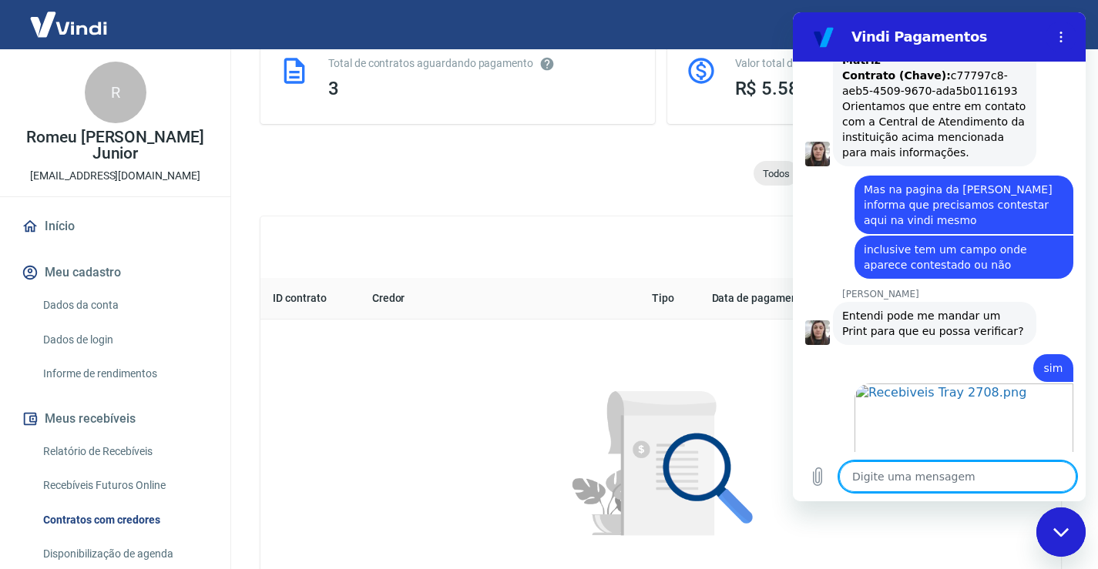
scroll to position [2419, 0]
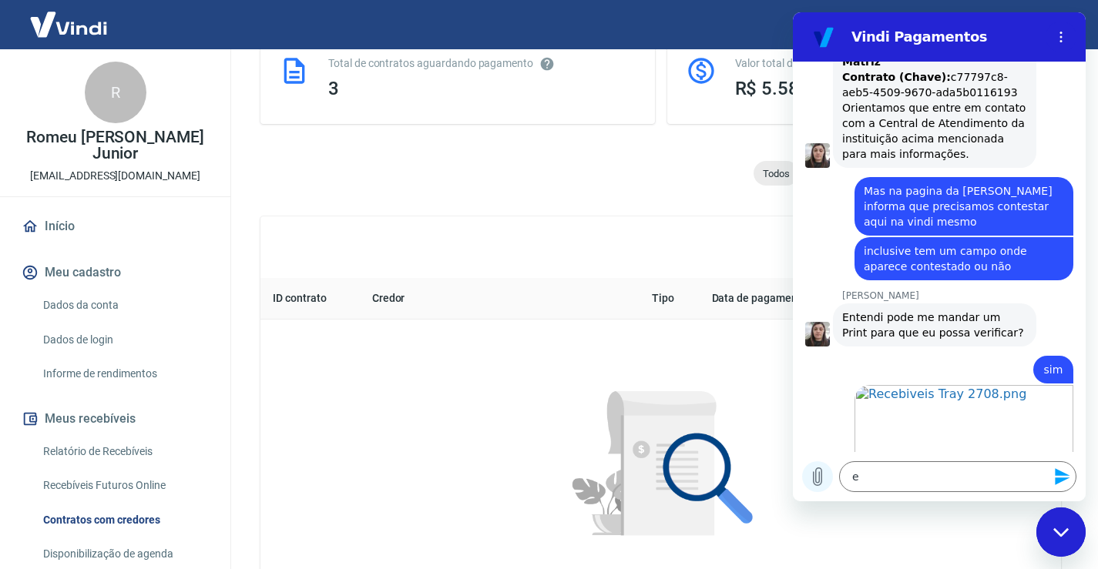
click at [812, 478] on icon "Carregar arquivo" at bounding box center [817, 477] width 18 height 18
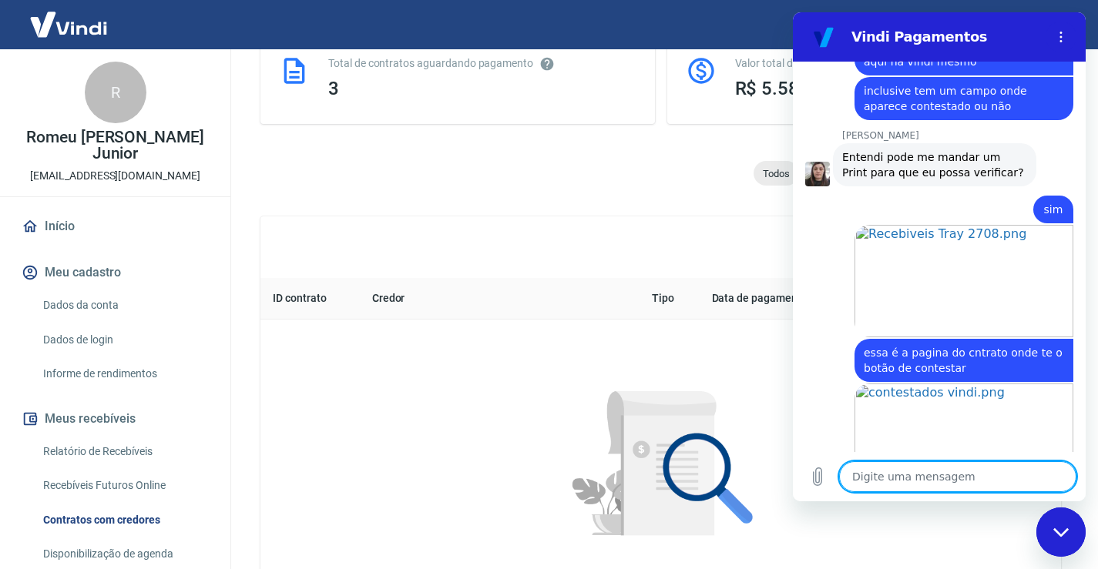
scroll to position [2578, 0]
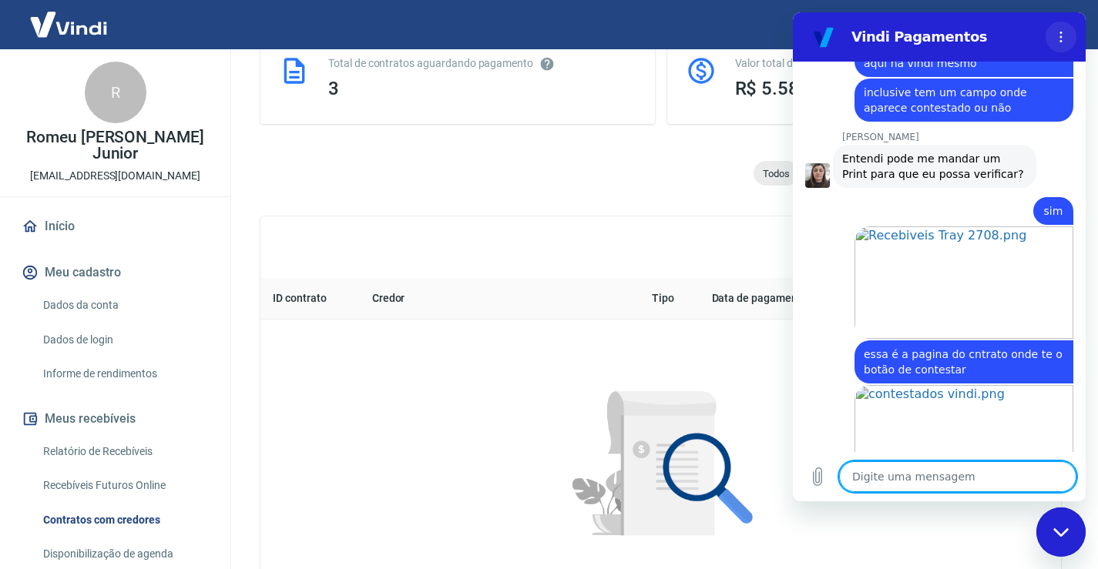
click at [1059, 39] on icon "Menu de opções" at bounding box center [1061, 37] width 12 height 12
click at [666, 157] on div "Conforme Resolução 4.734 do Banco Central, é possível compartilhar as informaçõ…" at bounding box center [660, 204] width 800 height 1045
click at [1047, 534] on div "Fechar janela de mensagens" at bounding box center [1061, 532] width 46 height 46
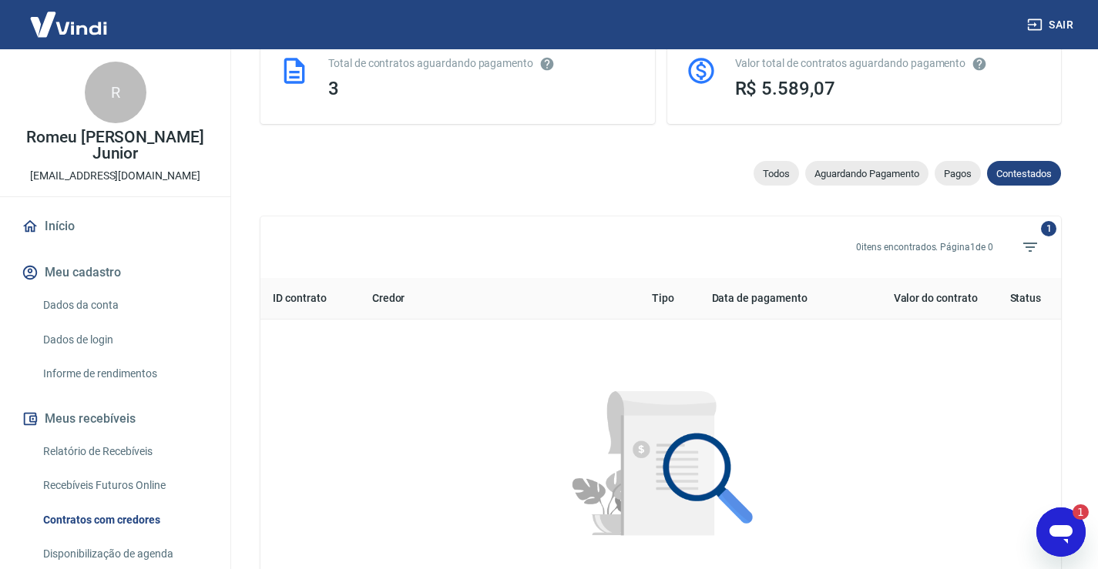
scroll to position [0, 0]
click at [1049, 517] on div "Abrir janela de mensagens, 1 mensagem não lida" at bounding box center [1061, 532] width 46 height 46
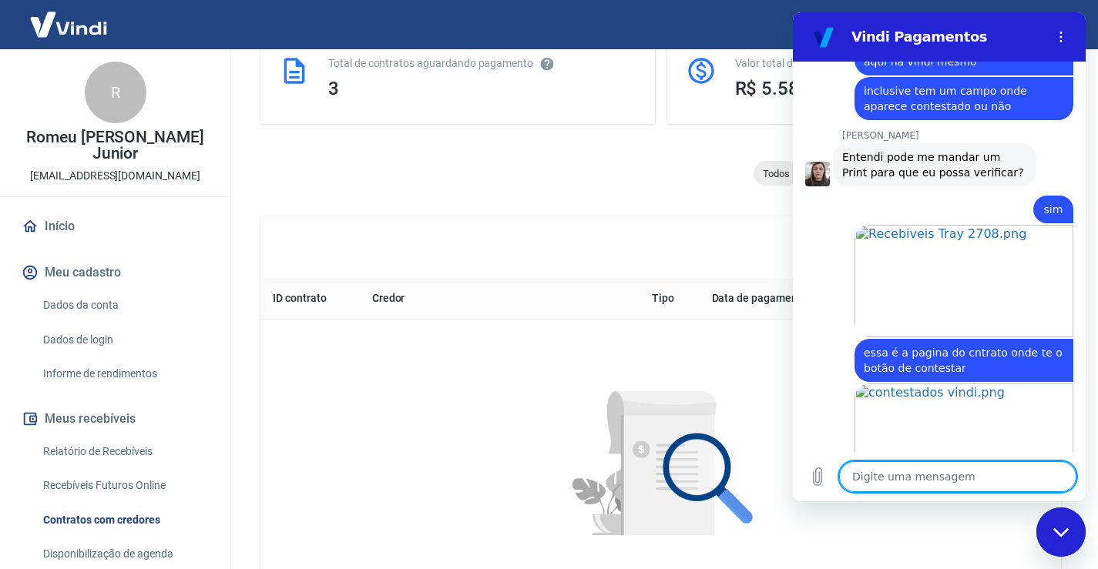
scroll to position [2644, 0]
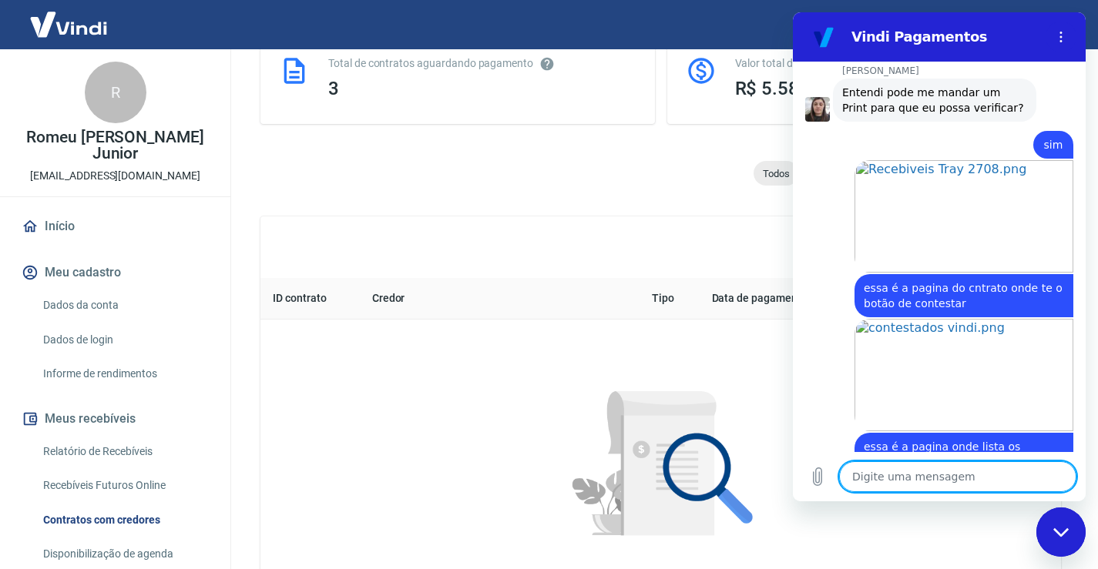
click at [946, 480] on textarea at bounding box center [957, 476] width 237 height 31
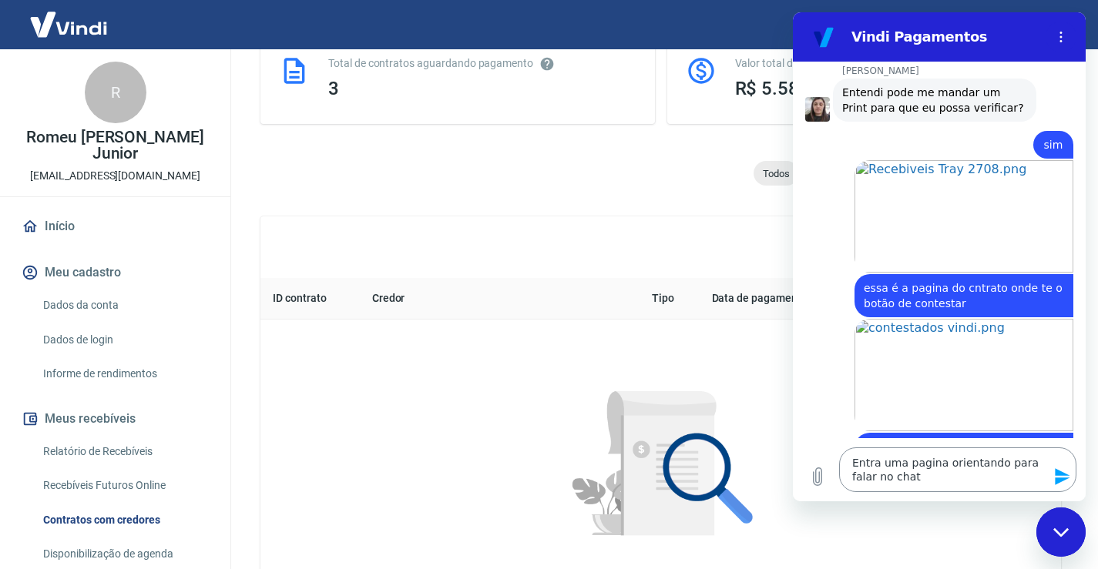
click at [1063, 479] on icon "Enviar mensagem" at bounding box center [1062, 477] width 18 height 18
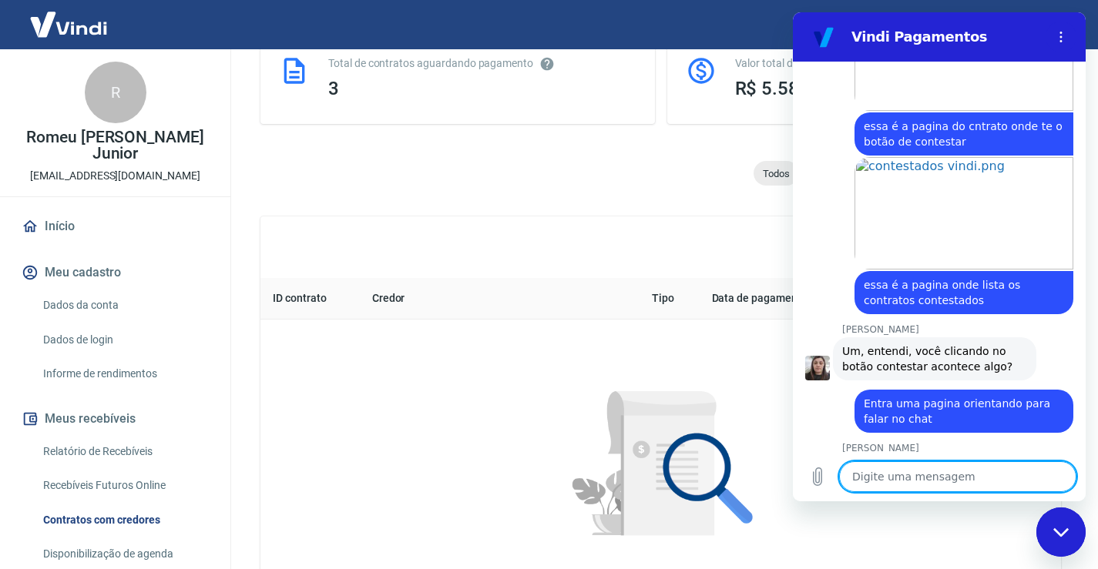
scroll to position [2809, 0]
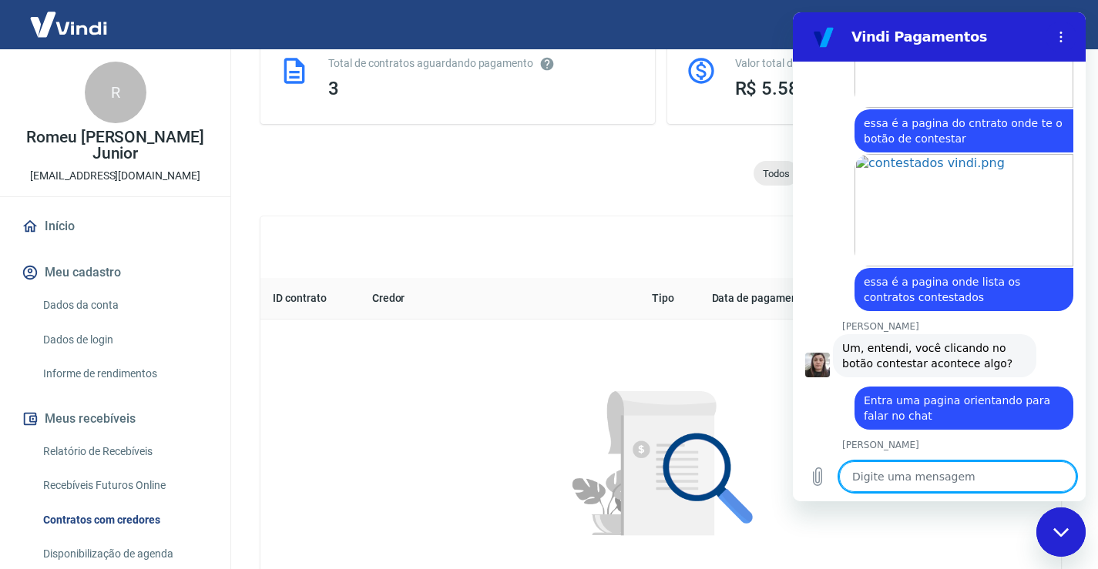
click at [947, 477] on textarea at bounding box center [957, 476] width 237 height 31
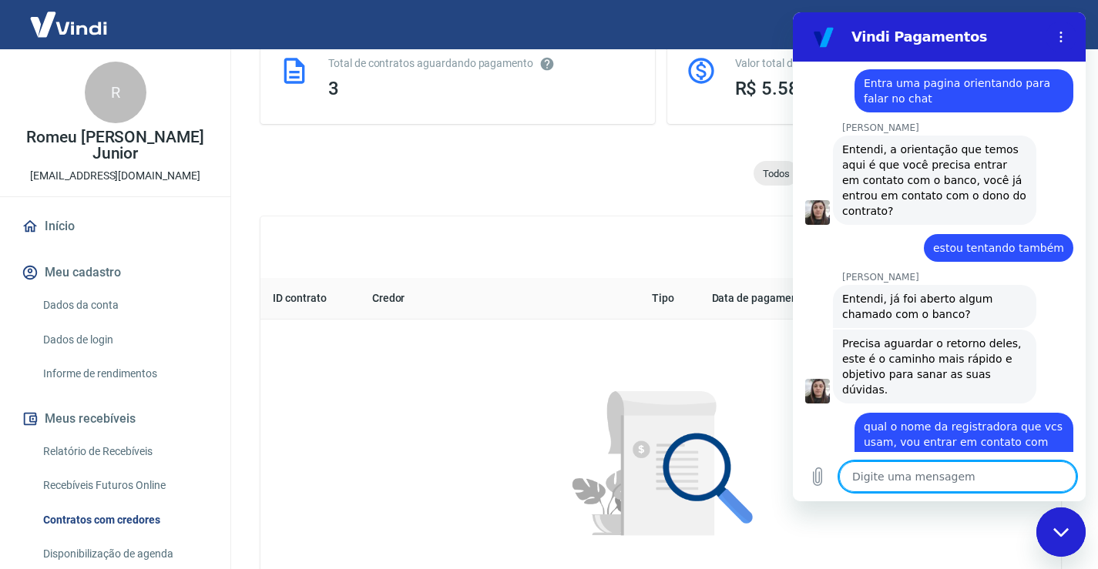
scroll to position [3129, 0]
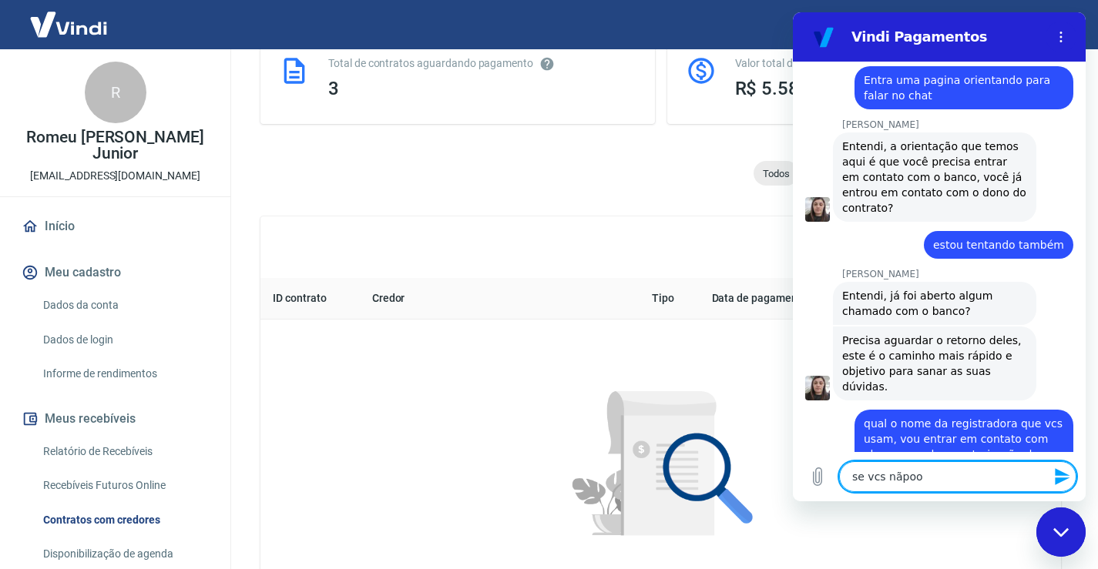
click at [907, 476] on textarea "se vcs nãpoo" at bounding box center [957, 476] width 237 height 31
drag, startPoint x: 897, startPoint y: 478, endPoint x: 1009, endPoint y: 485, distance: 112.7
click at [1003, 482] on textarea "se vcs nãpoo" at bounding box center [957, 476] width 237 height 31
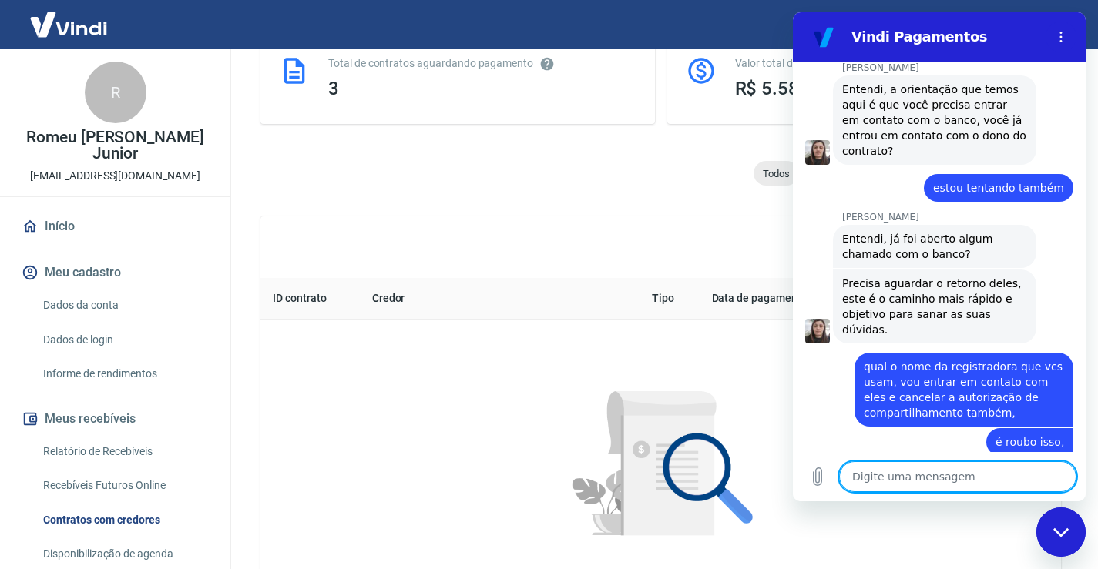
scroll to position [3189, 0]
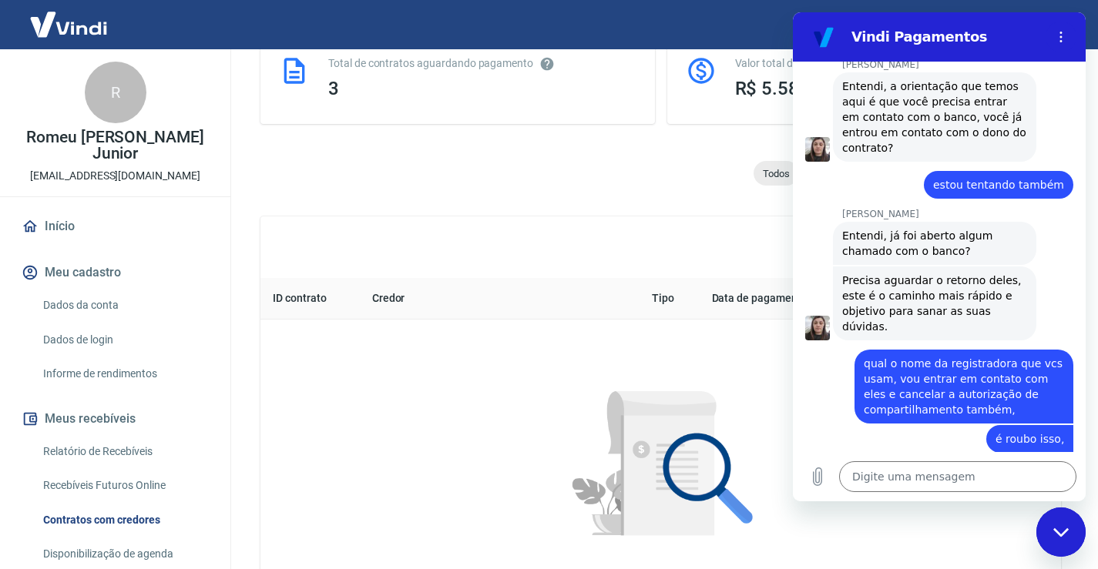
click at [535, 250] on div "0 itens encontrados. Página 1 de 0 1" at bounding box center [660, 247] width 800 height 62
click at [1058, 527] on div "Fechar janela de mensagens" at bounding box center [1061, 532] width 46 height 46
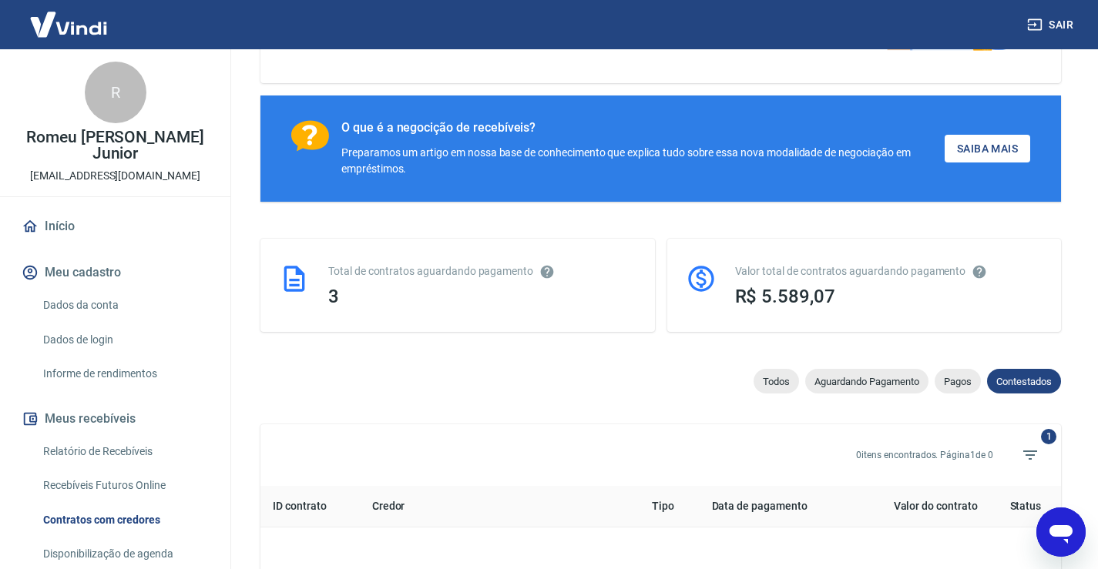
scroll to position [0, 0]
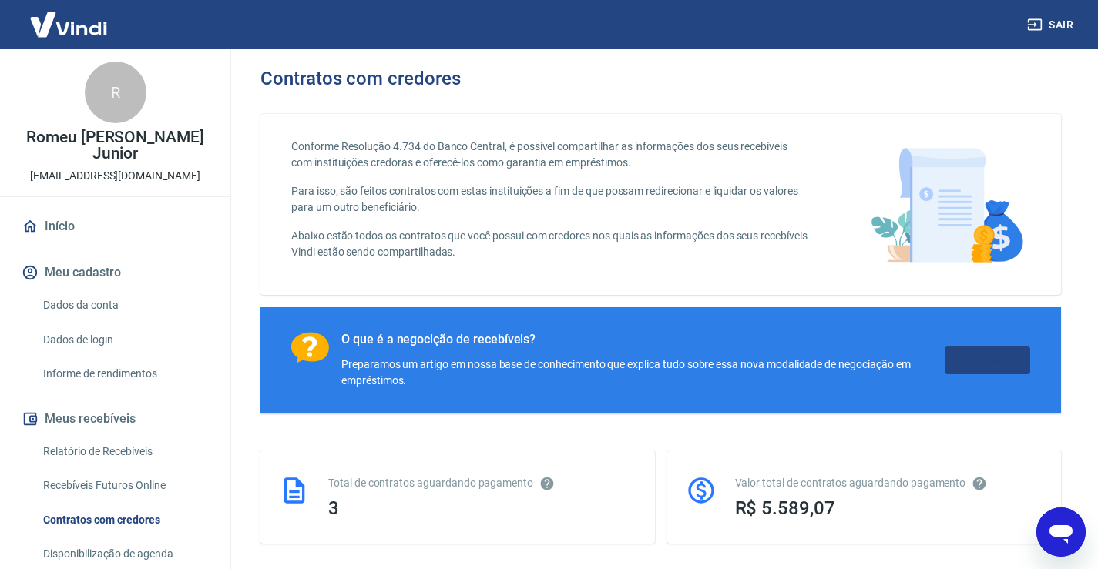
click at [987, 363] on link "Saiba Mais" at bounding box center [988, 361] width 86 height 29
click at [1069, 535] on icon "Abrir janela de mensagens" at bounding box center [1060, 534] width 23 height 18
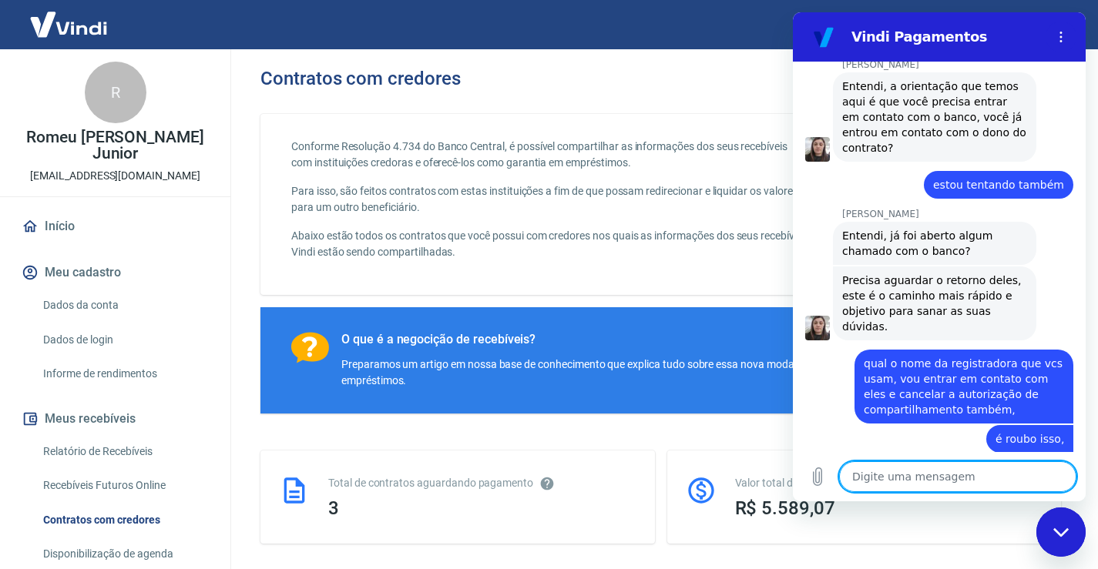
click at [946, 474] on textarea at bounding box center [957, 476] width 237 height 31
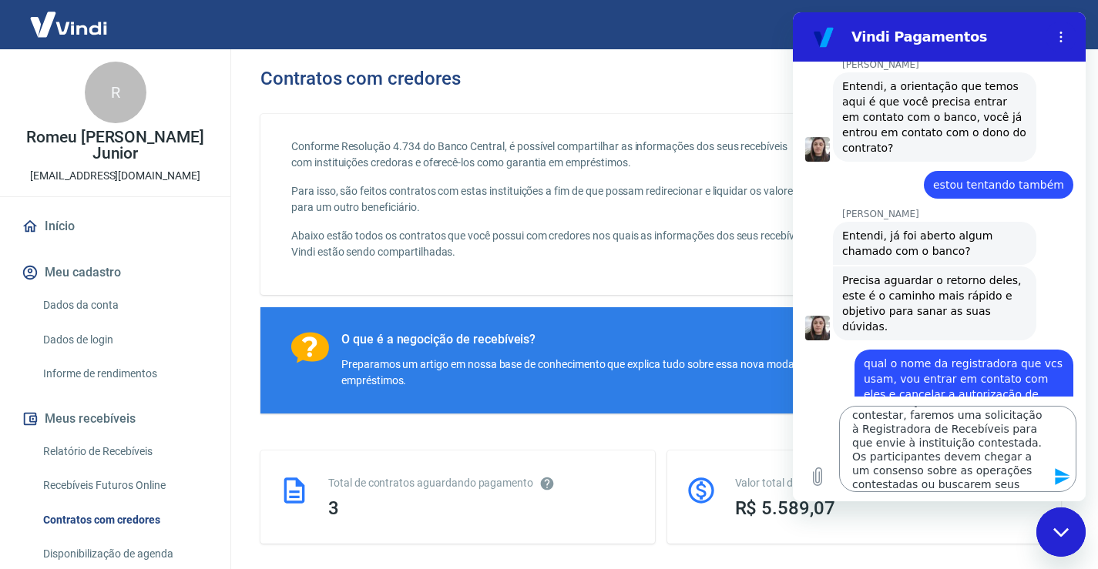
drag, startPoint x: 1061, startPoint y: 476, endPoint x: 1052, endPoint y: 478, distance: 9.5
click at [1060, 476] on icon "Enviar mensagem" at bounding box center [1062, 477] width 18 height 18
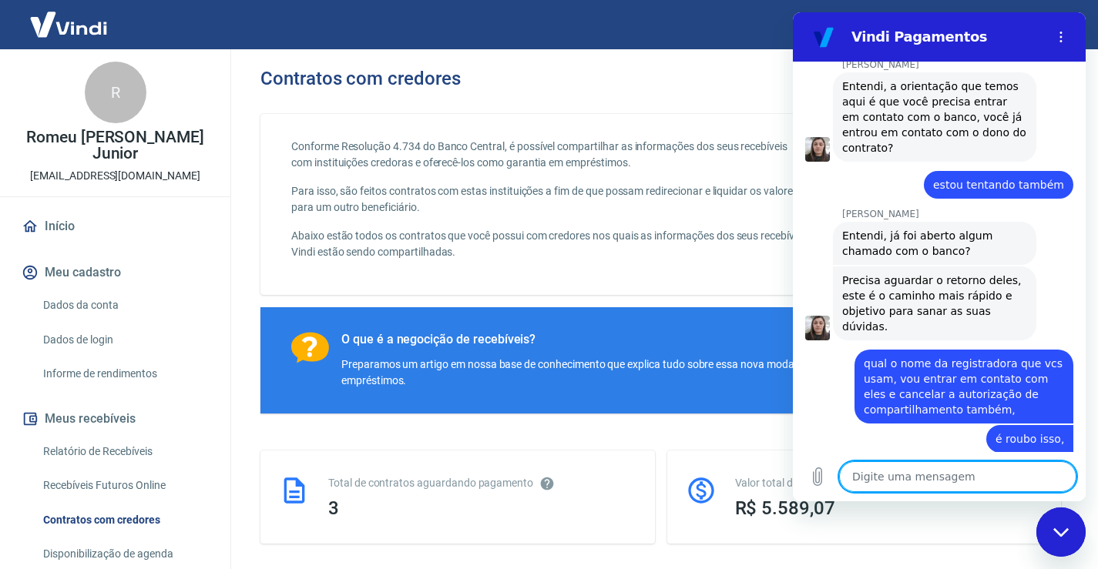
scroll to position [3510, 0]
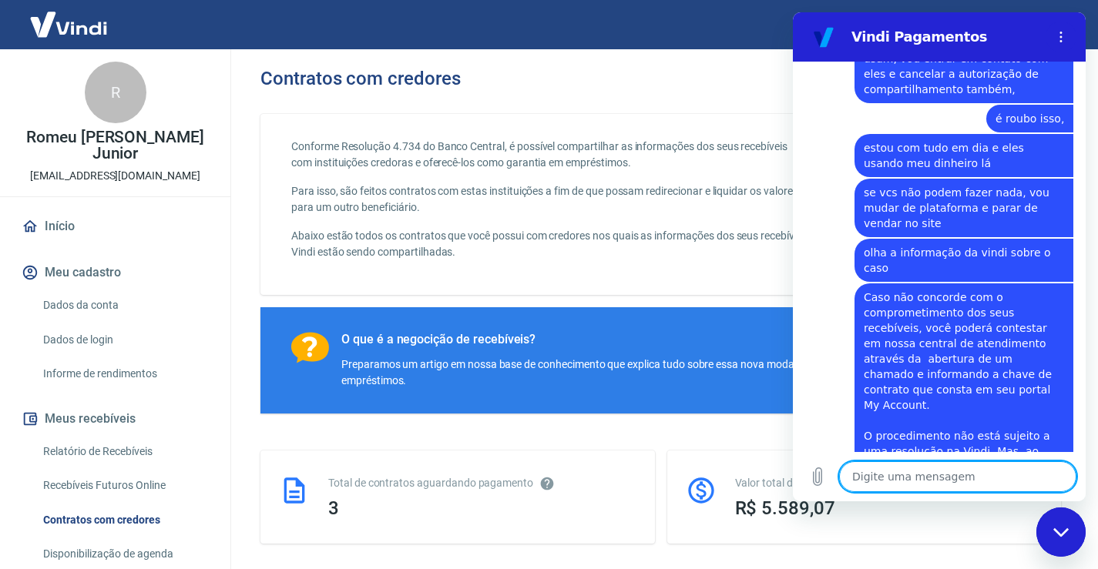
click at [961, 475] on textarea at bounding box center [957, 476] width 237 height 31
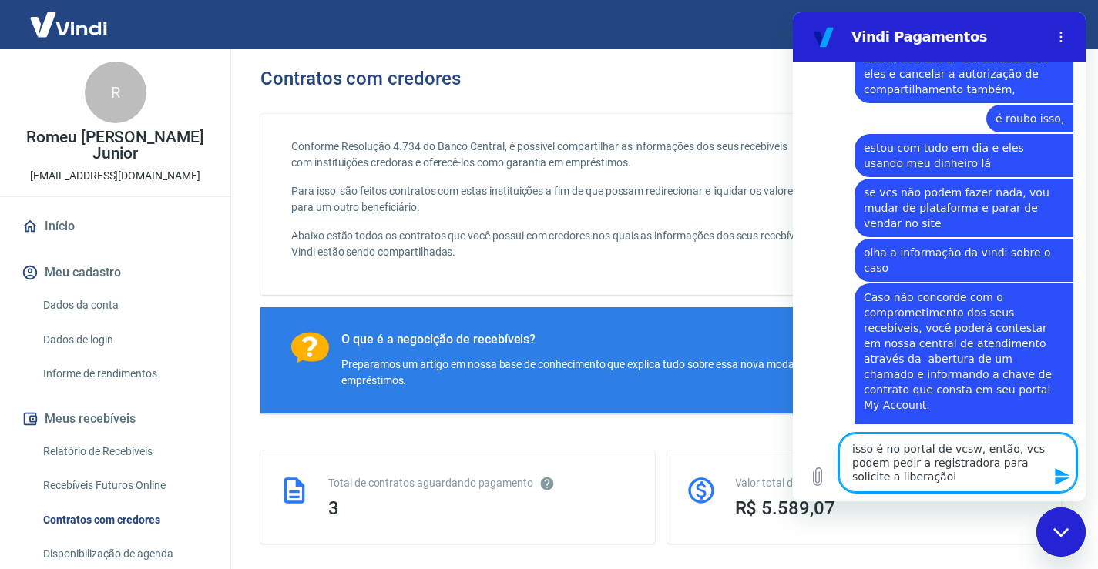
click at [1062, 476] on icon "Enviar mensagem" at bounding box center [1062, 477] width 18 height 18
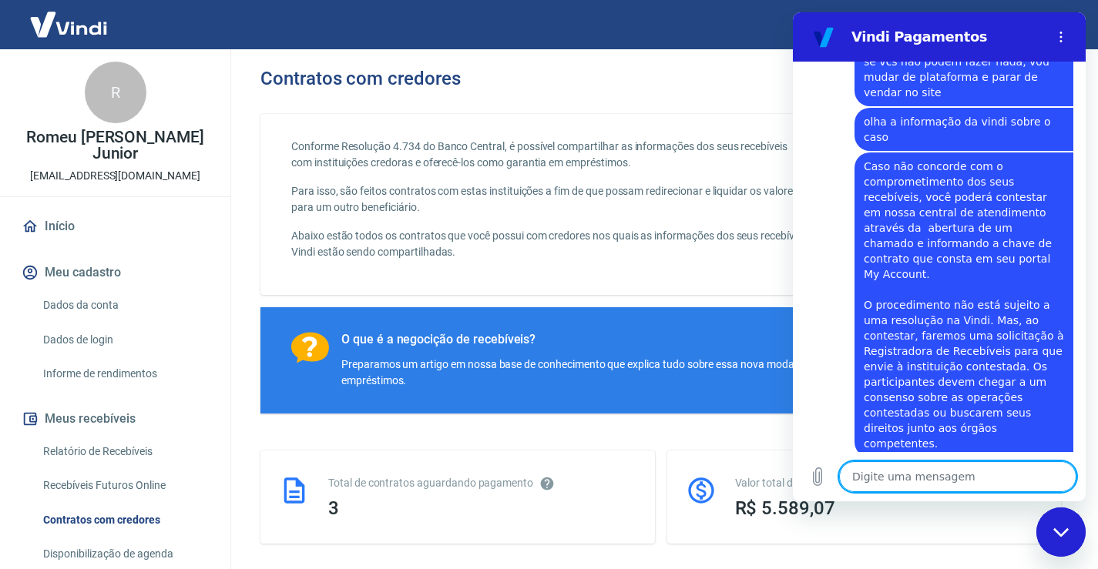
scroll to position [3644, 0]
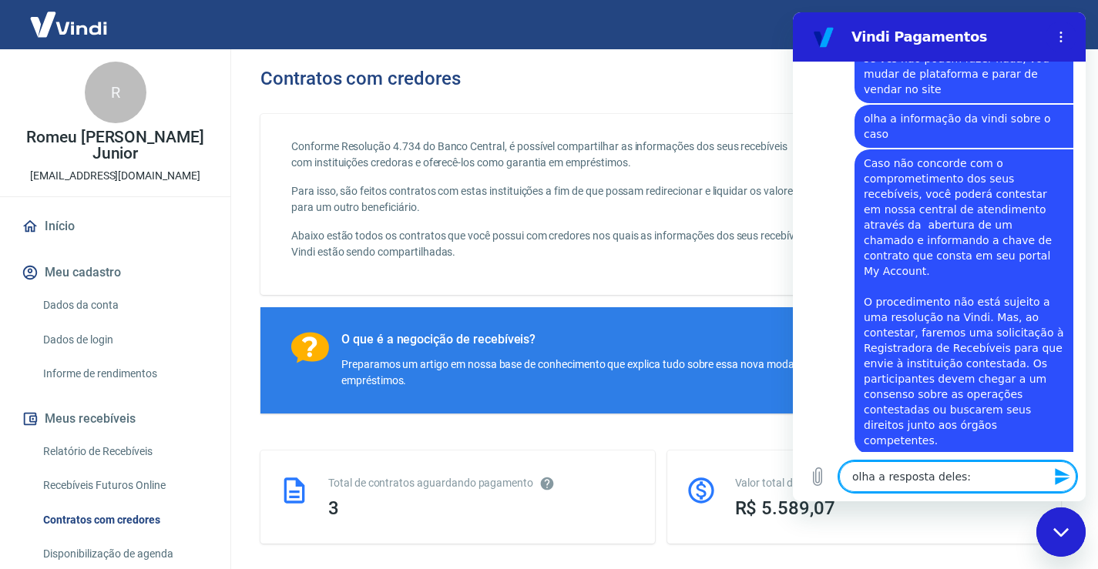
paste textarea "Romeu, entendo sua preocupação e contestação porém o valor que era para você te…"
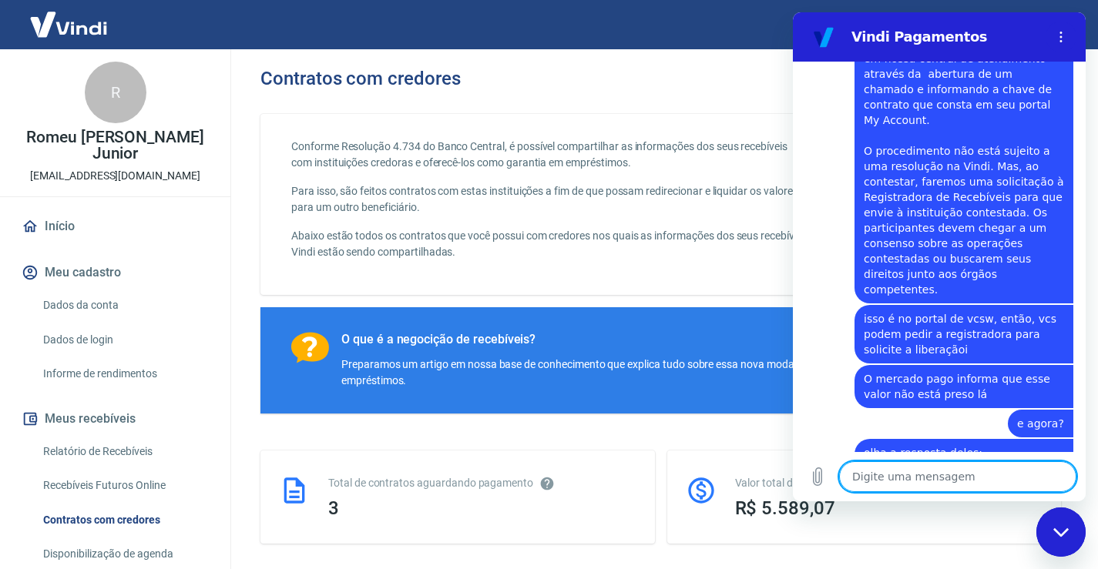
scroll to position [3938, 0]
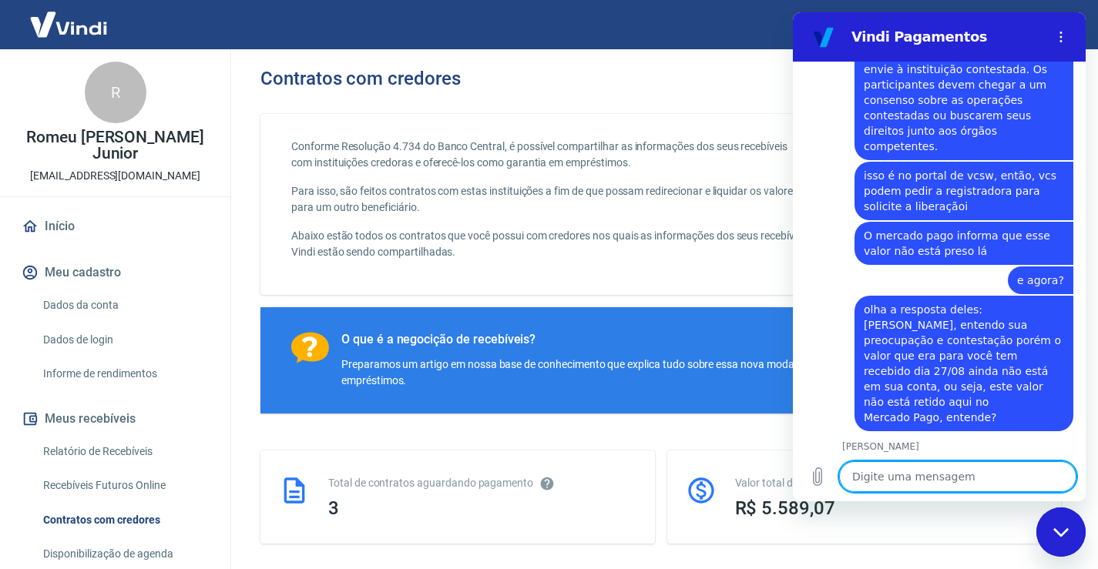
click at [914, 471] on textarea at bounding box center [957, 476] width 237 height 31
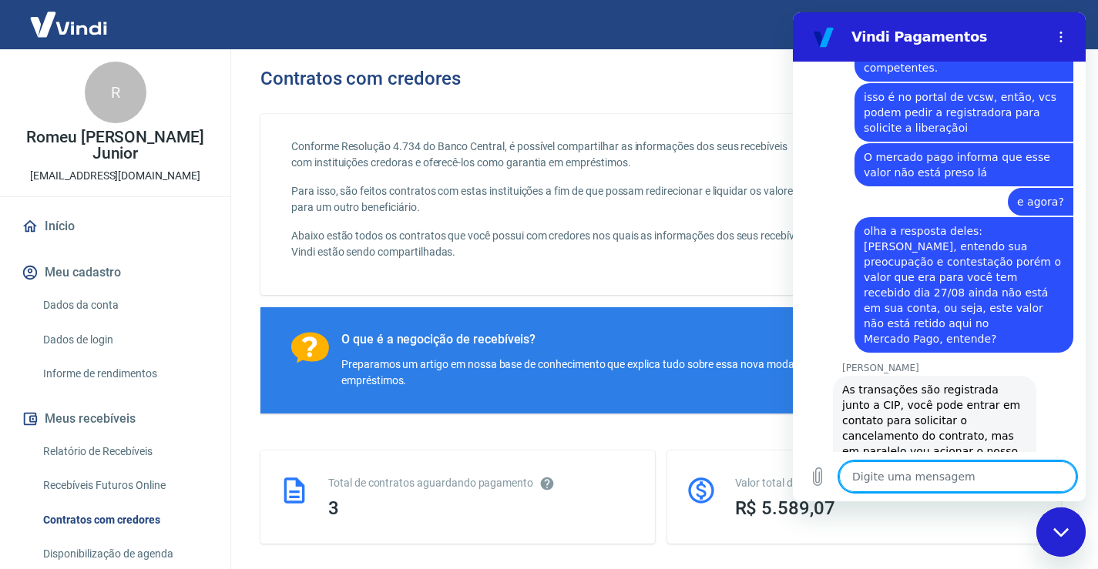
scroll to position [4020, 0]
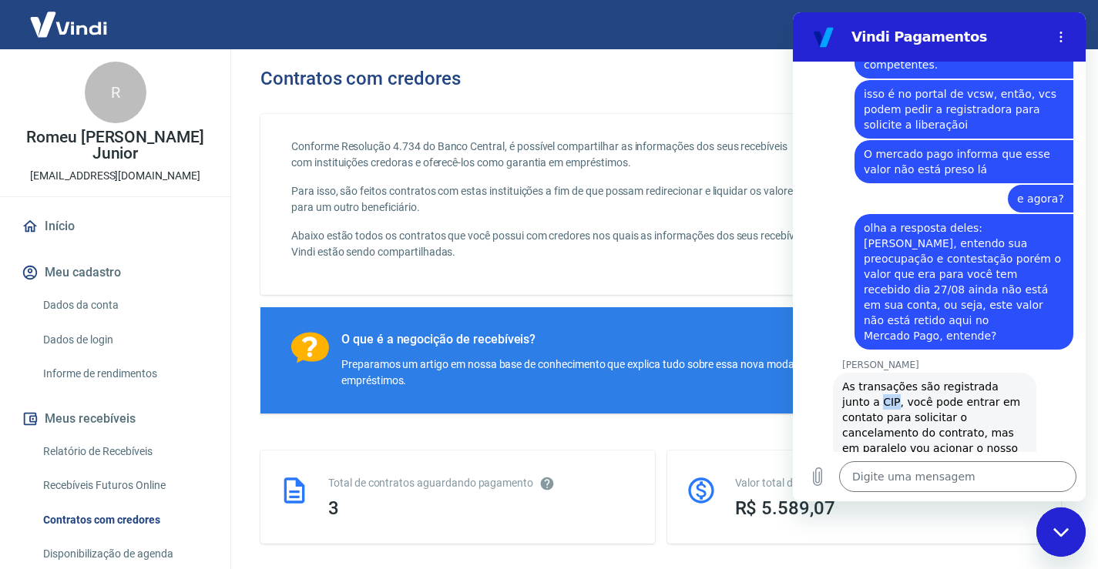
drag, startPoint x: 844, startPoint y: 233, endPoint x: 857, endPoint y: 233, distance: 13.1
click at [857, 379] on span "As transações são registrada junto a CIP, você pode entrar em contato para soli…" at bounding box center [934, 433] width 185 height 108
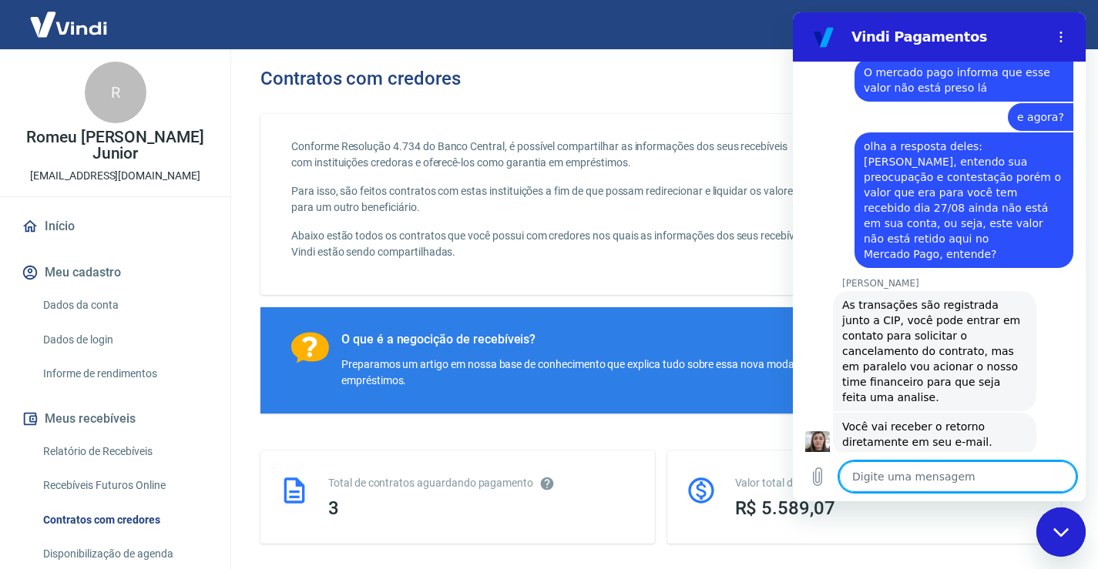
click at [938, 487] on textarea at bounding box center [957, 476] width 237 height 31
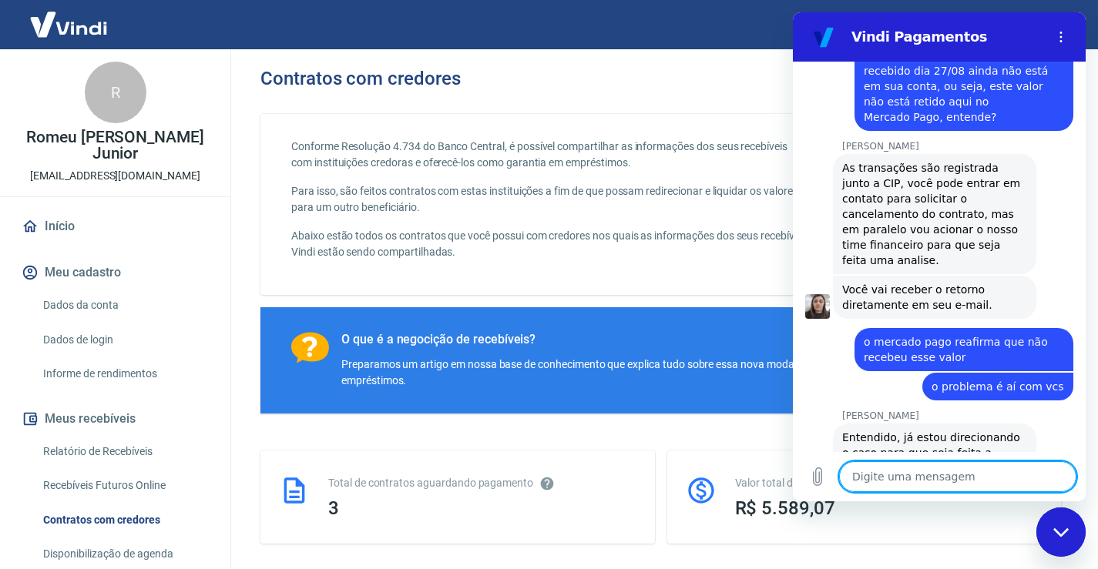
scroll to position [4242, 0]
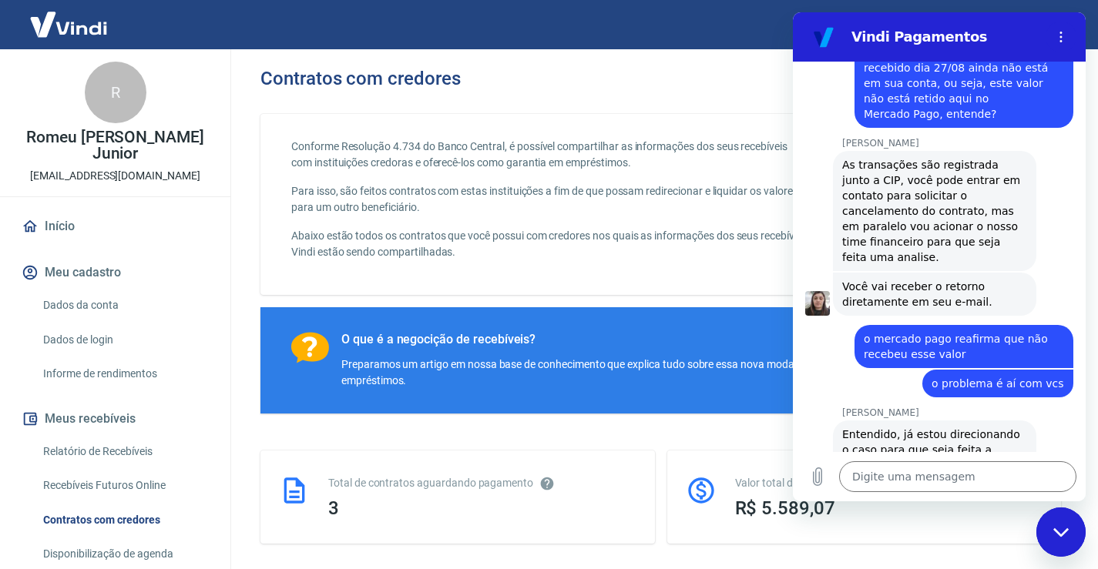
click at [471, 269] on div "Conforme Resolução 4.734 do Banco Central, é possível compartilhar as informaçõ…" at bounding box center [549, 205] width 517 height 132
click at [1067, 32] on button "Menu de opções" at bounding box center [1060, 37] width 31 height 31
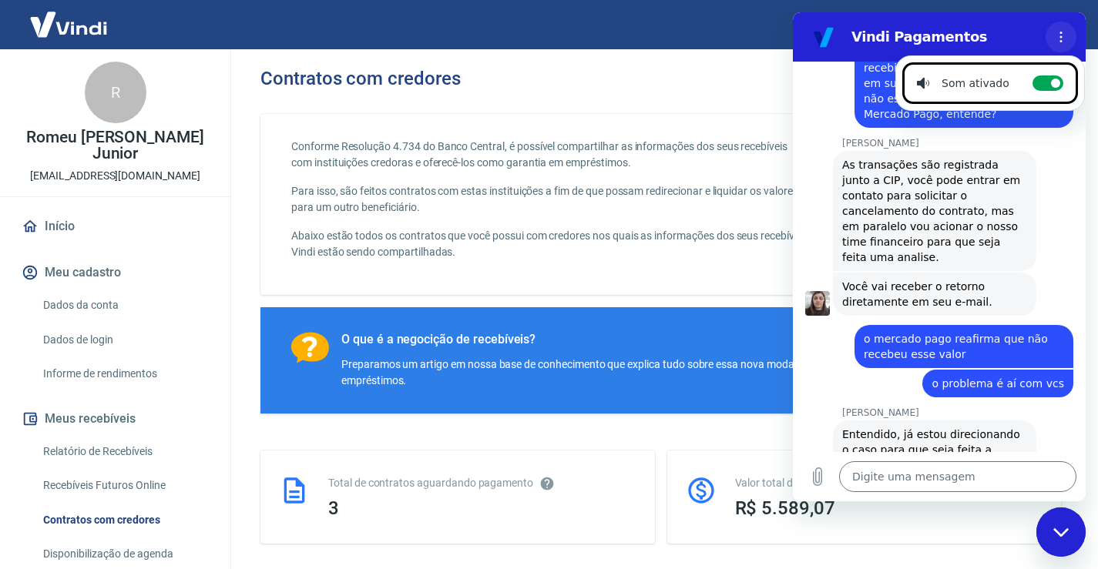
click at [1056, 32] on icon "Menu de opções" at bounding box center [1061, 37] width 12 height 12
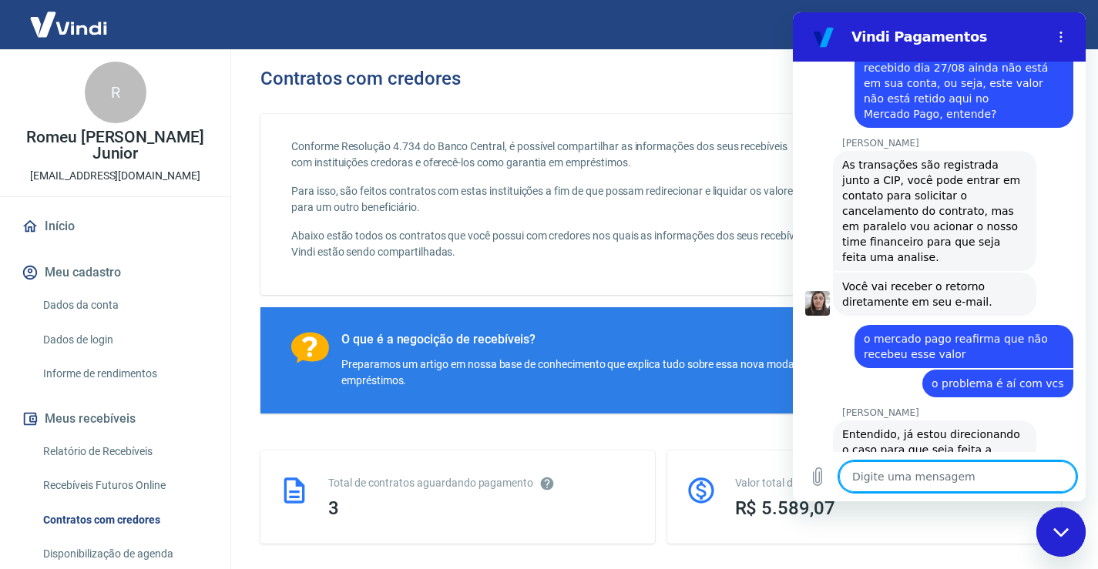
scroll to position [4308, 0]
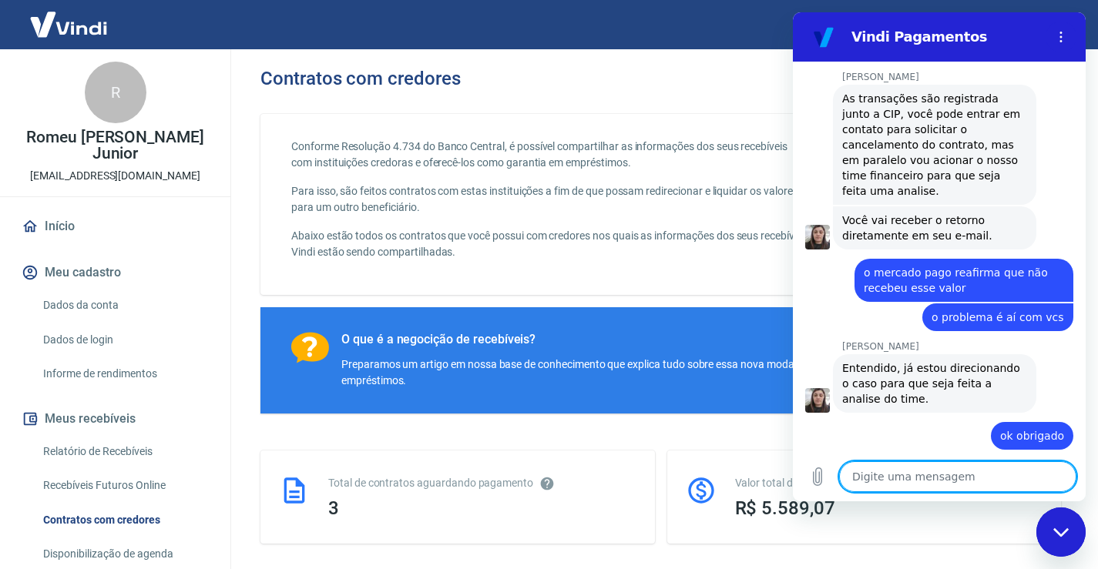
click at [971, 476] on textarea at bounding box center [957, 476] width 237 height 31
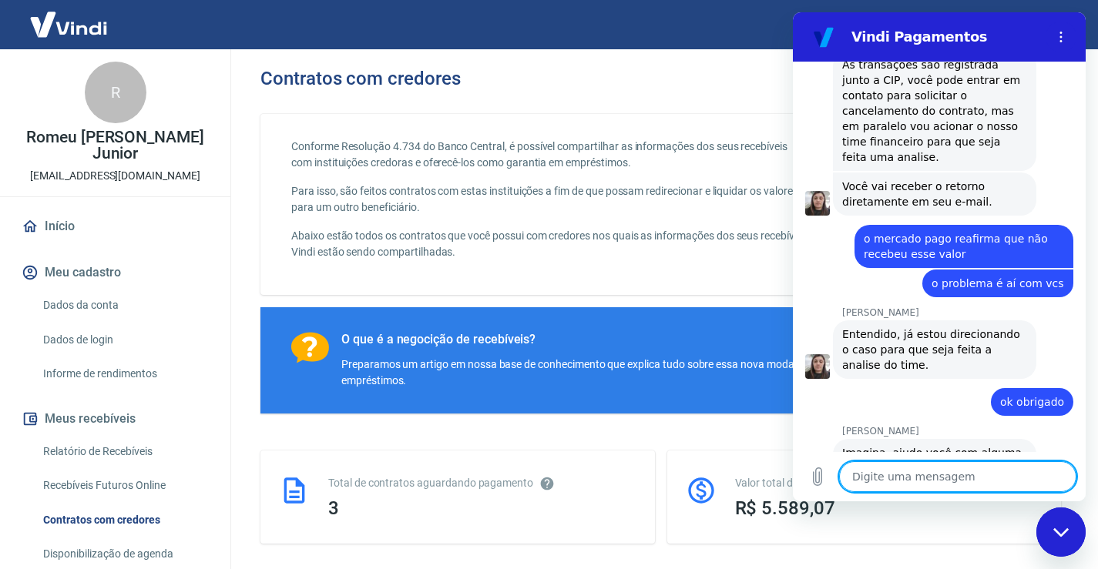
scroll to position [4345, 0]
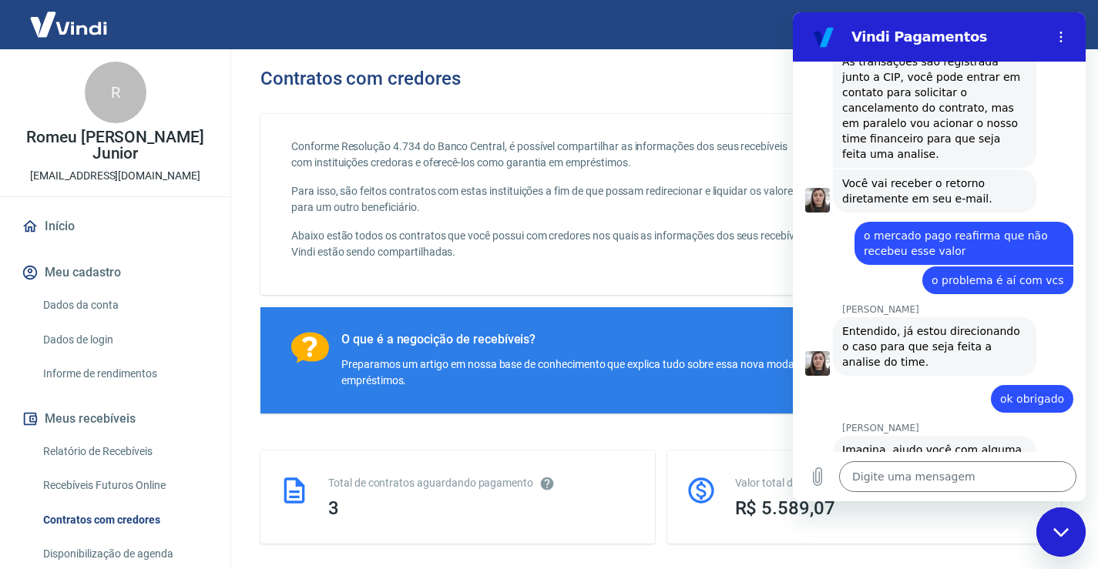
drag, startPoint x: 999, startPoint y: 384, endPoint x: 908, endPoint y: 382, distance: 90.9
click at [906, 545] on span "O prazo de resposta é de 48h, protocolo 1691697." at bounding box center [934, 560] width 185 height 31
click at [941, 545] on span "O prazo de resposta é de 48h, protocolo 1691697." at bounding box center [934, 560] width 185 height 31
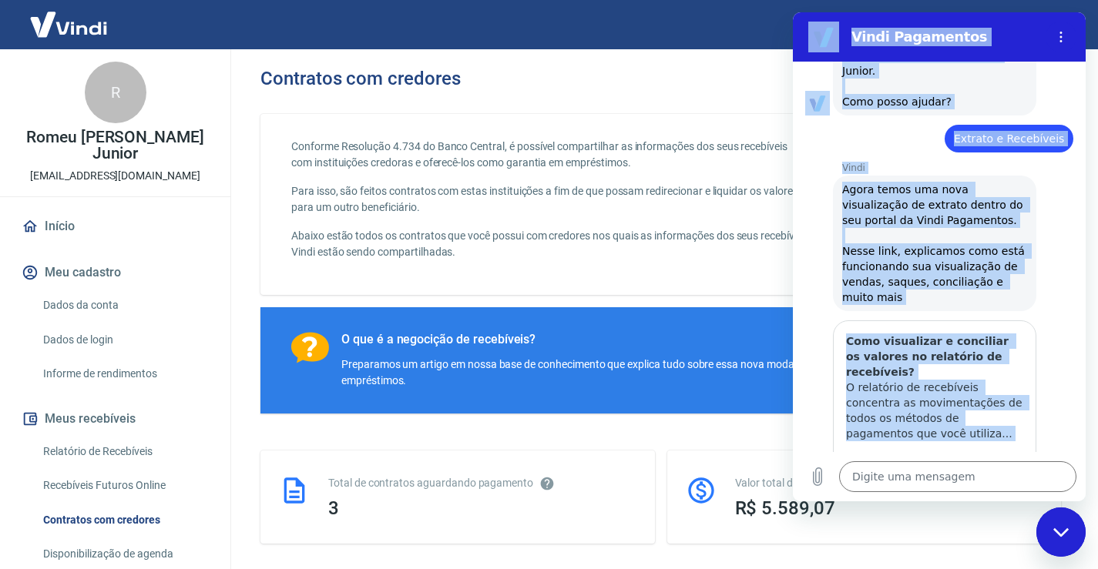
scroll to position [0, 0]
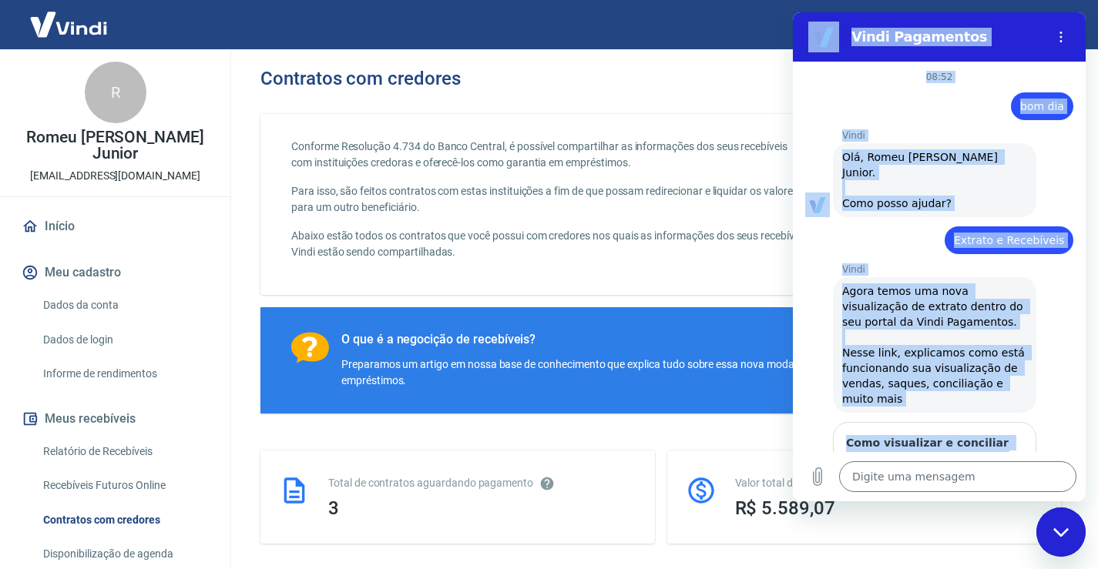
drag, startPoint x: 934, startPoint y: 381, endPoint x: 833, endPoint y: -50, distance: 443.1
click at [833, 12] on html "Vindi Pagamentos 08:52 diz: bom dia Enviado · 08:52 Vindi Vindi diz: Olá, Romeu…" at bounding box center [939, 256] width 293 height 489
copy div "Vindi Pagamentos 08:52 diz: bom dia Enviado · 08:52 Vindi Vindi diz: Olá, Romeu…"
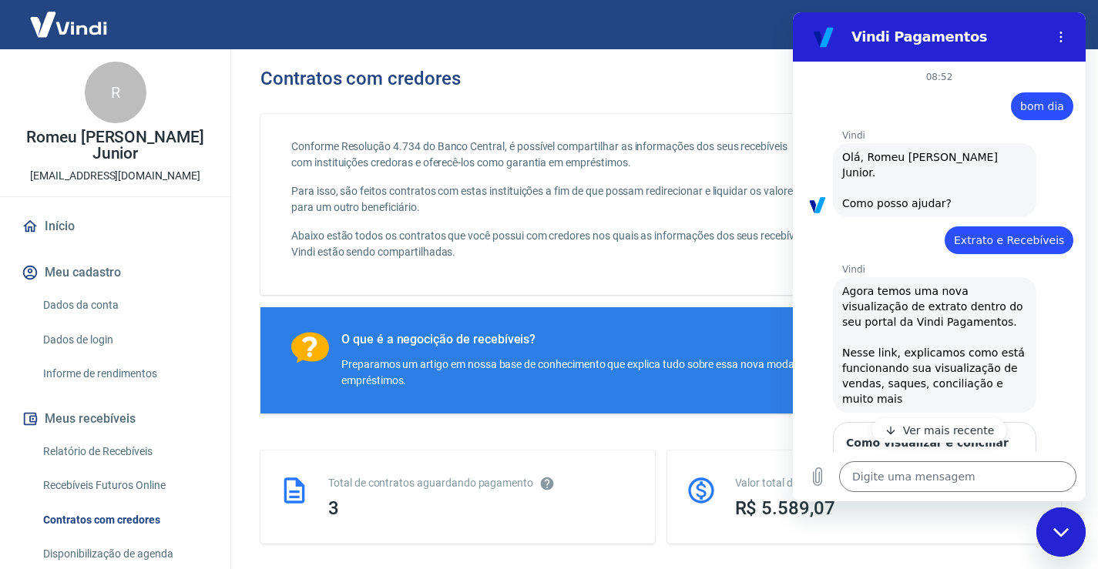
click at [908, 425] on p "Ver mais recente" at bounding box center [949, 430] width 92 height 15
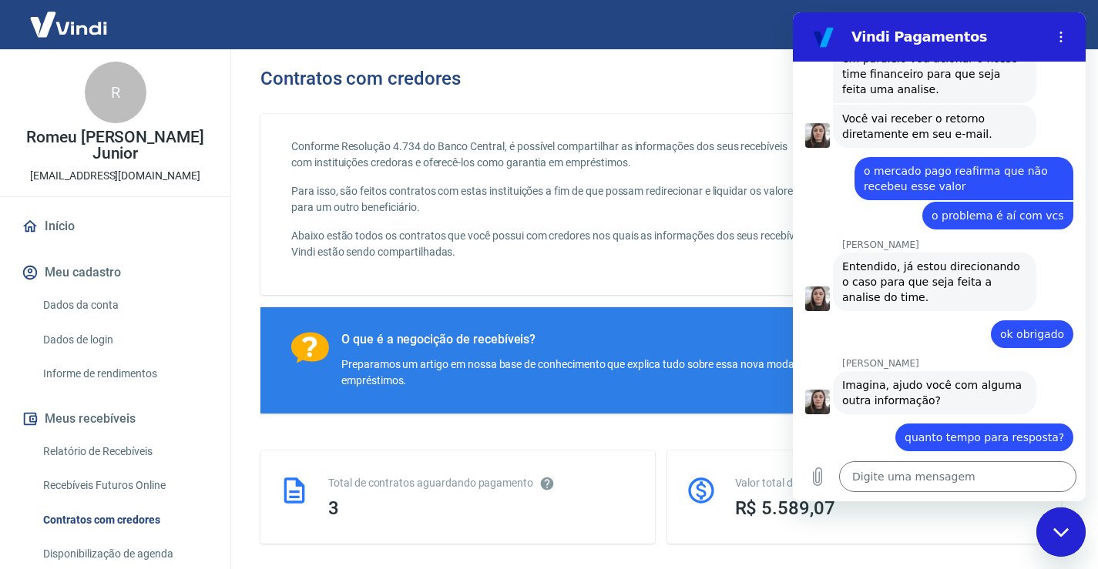
scroll to position [4411, 0]
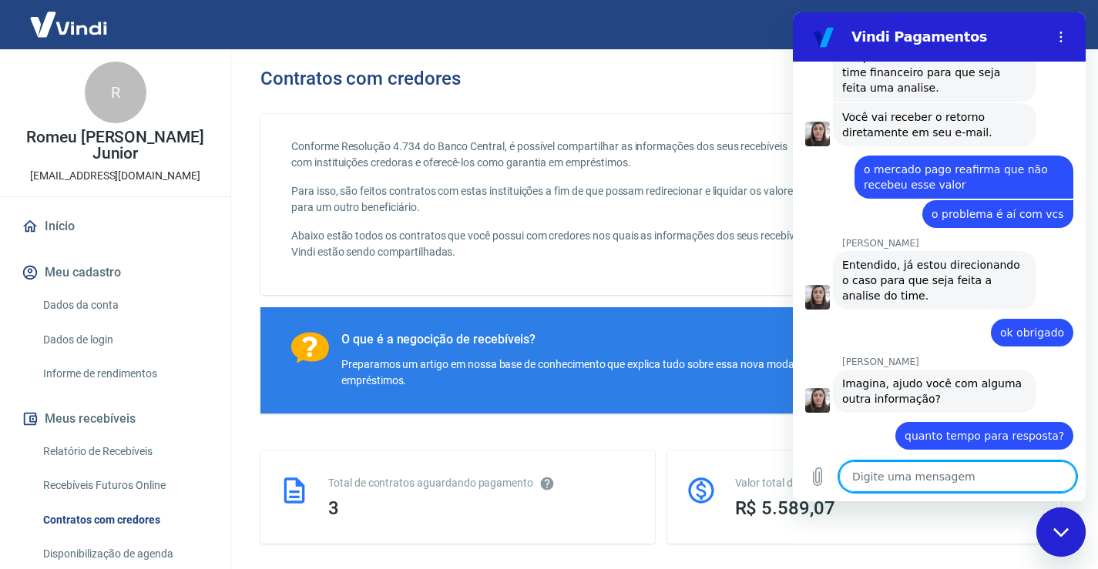
click at [961, 483] on textarea at bounding box center [957, 476] width 237 height 31
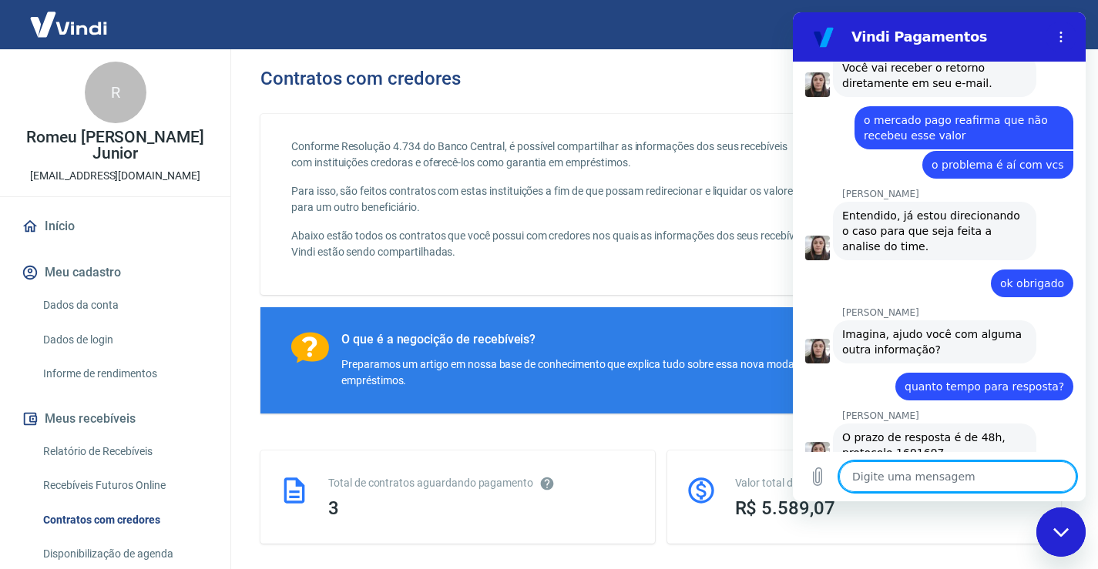
scroll to position [4464, 0]
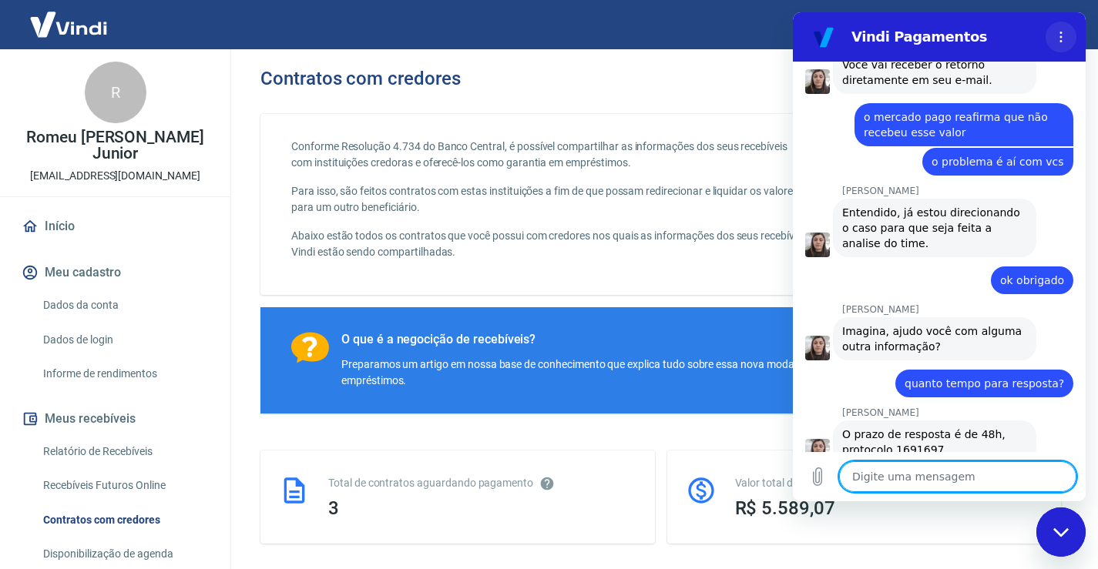
click at [1061, 35] on icon "Menu de opções" at bounding box center [1061, 37] width 12 height 12
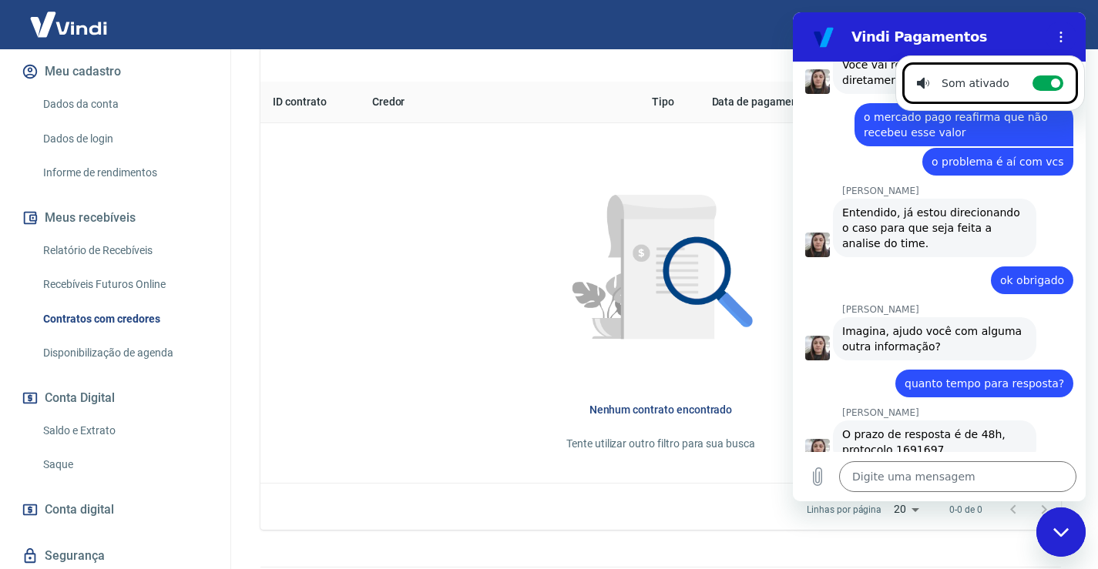
scroll to position [174, 0]
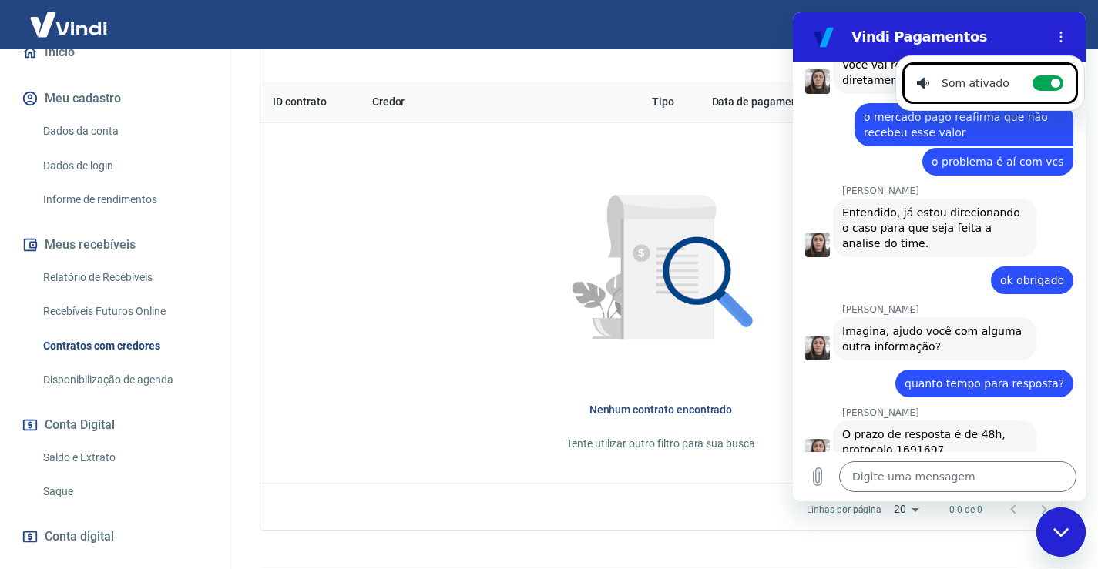
click at [92, 533] on span "Conta digital" at bounding box center [79, 537] width 69 height 22
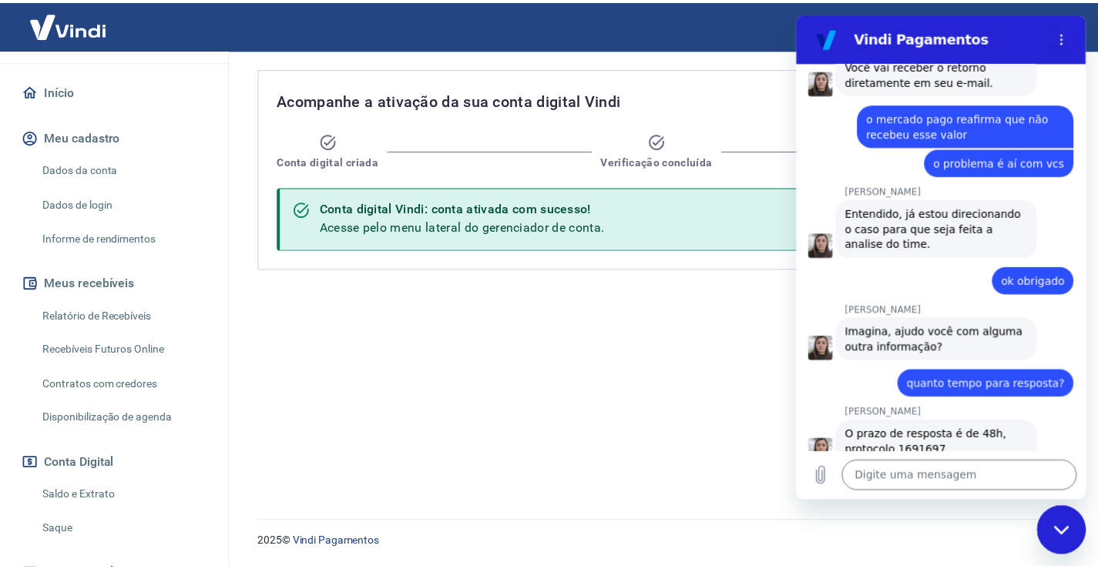
scroll to position [97, 0]
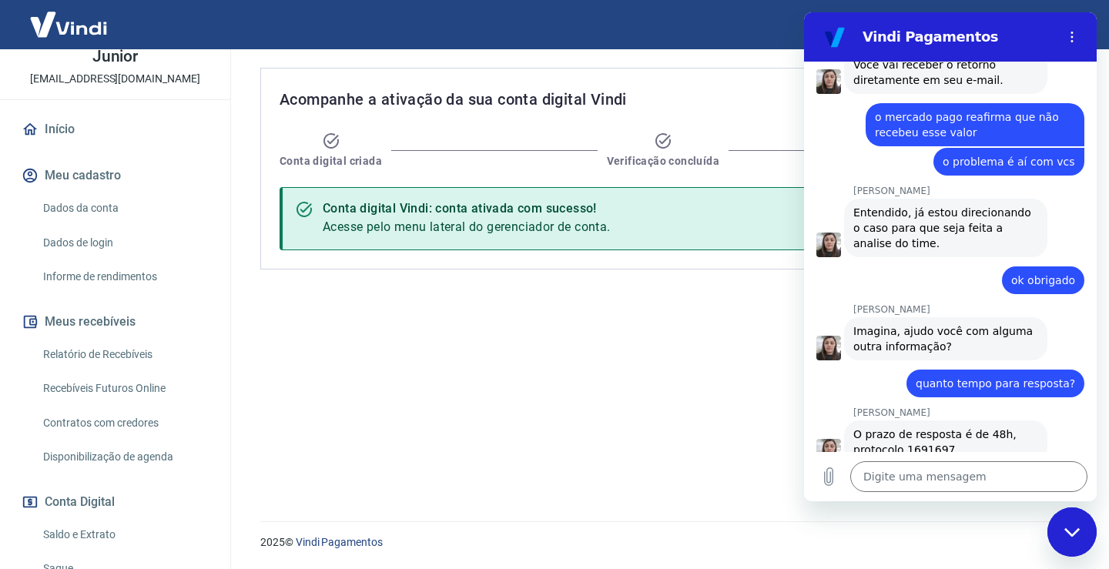
click at [92, 206] on link "Dados da conta" at bounding box center [124, 209] width 175 height 32
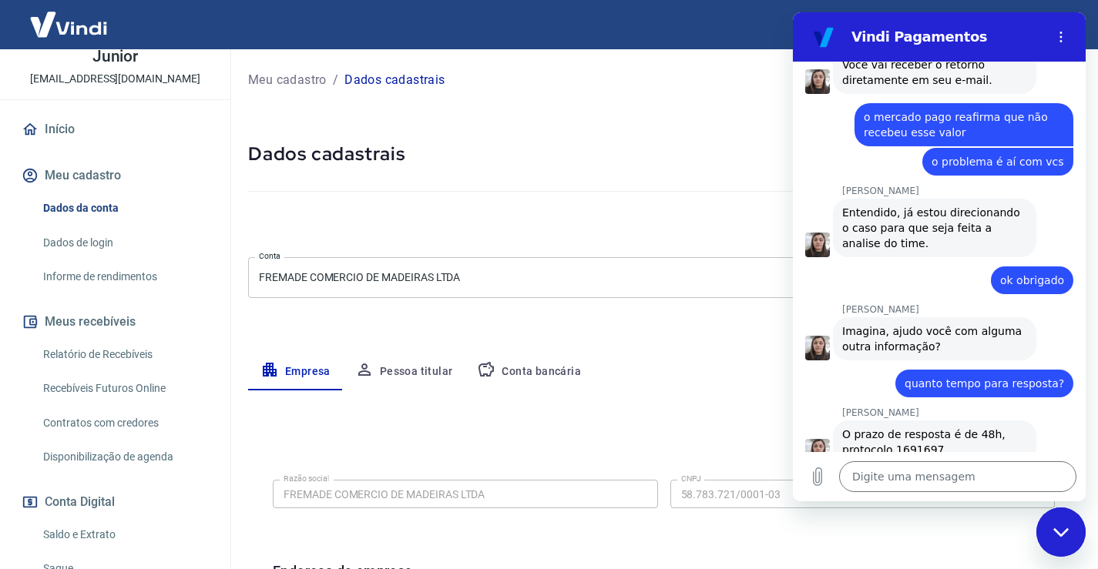
click at [1061, 525] on div "Fechar janela de mensagens" at bounding box center [1061, 532] width 46 height 46
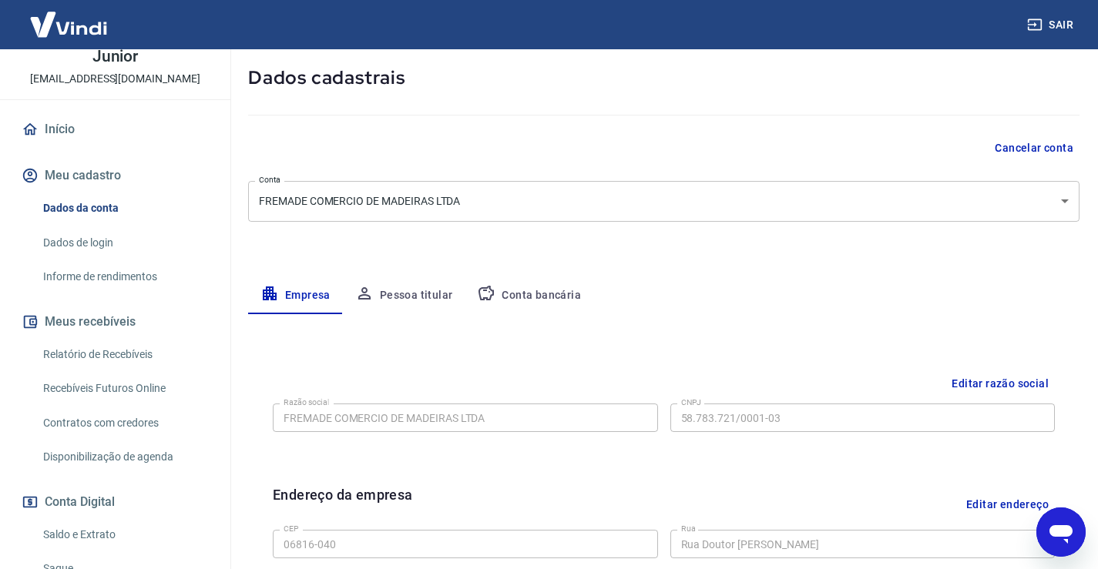
scroll to position [231, 0]
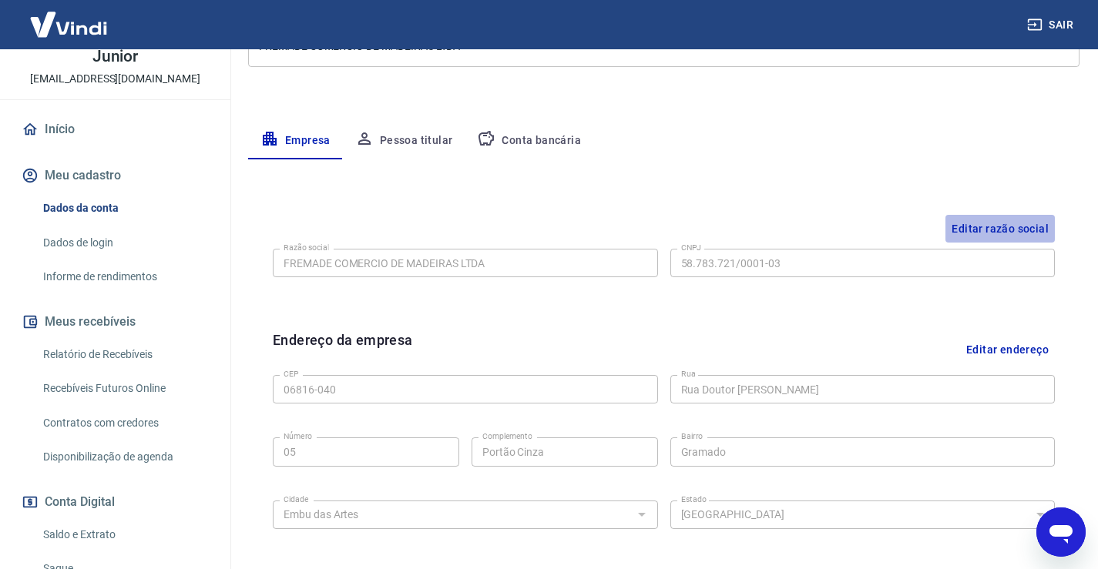
click at [1004, 221] on button "Editar razão social" at bounding box center [999, 229] width 109 height 29
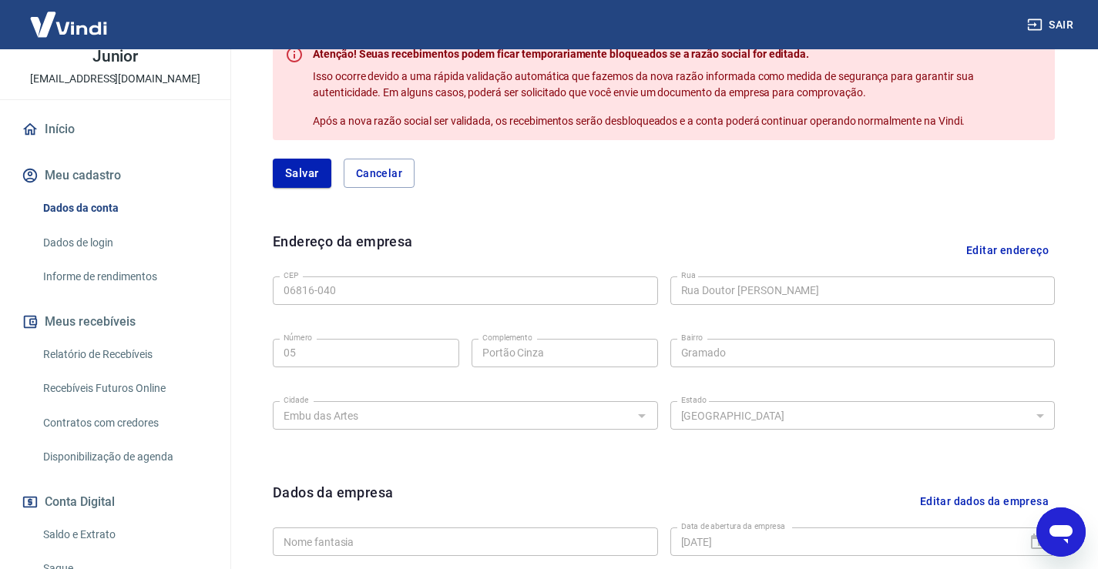
scroll to position [0, 0]
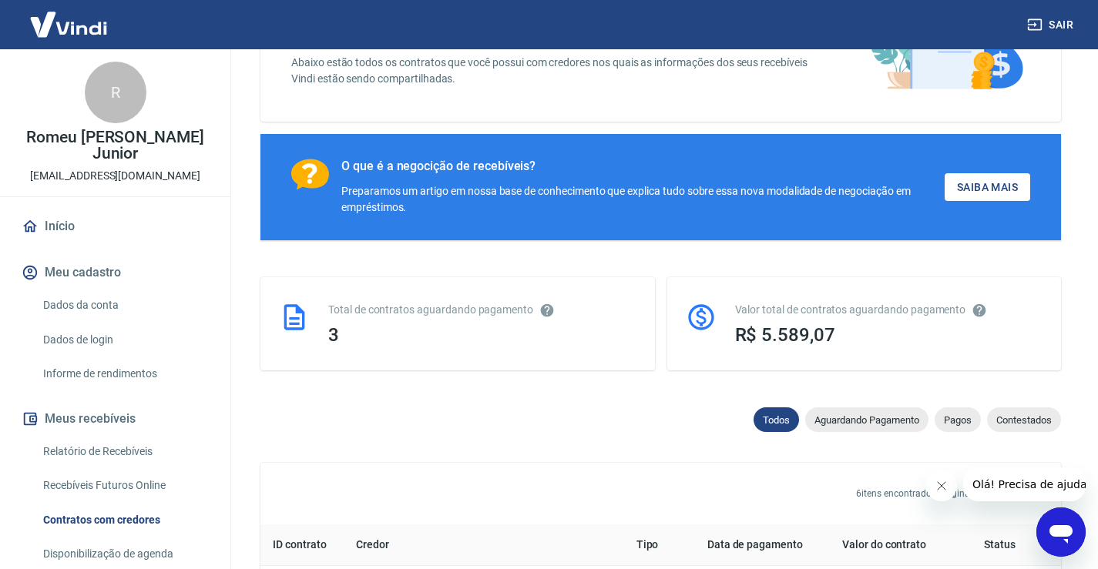
scroll to position [616, 0]
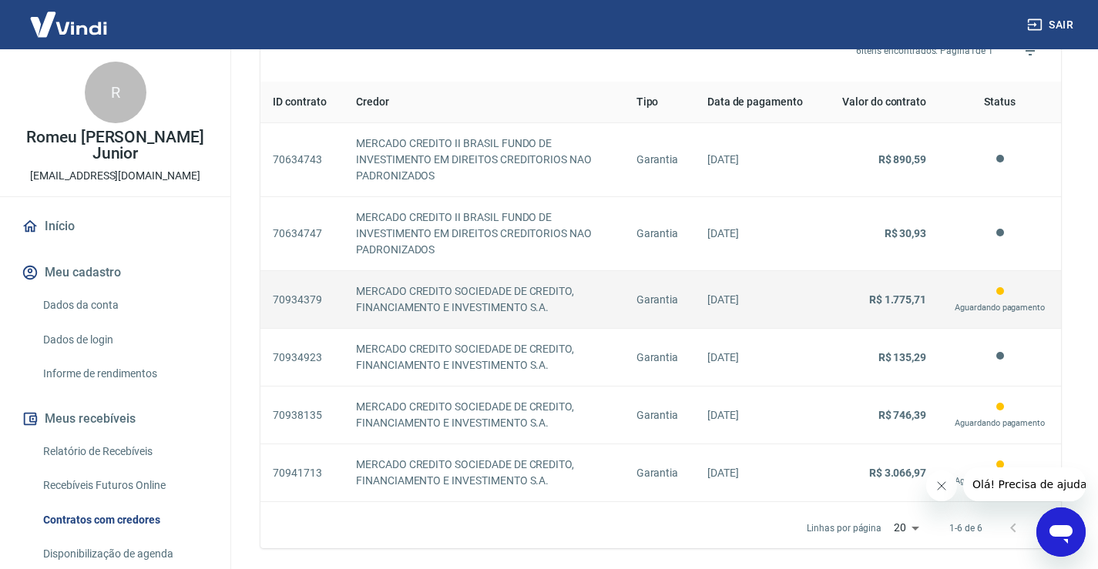
click at [939, 288] on td "Aguardando pagamento" at bounding box center [999, 300] width 122 height 58
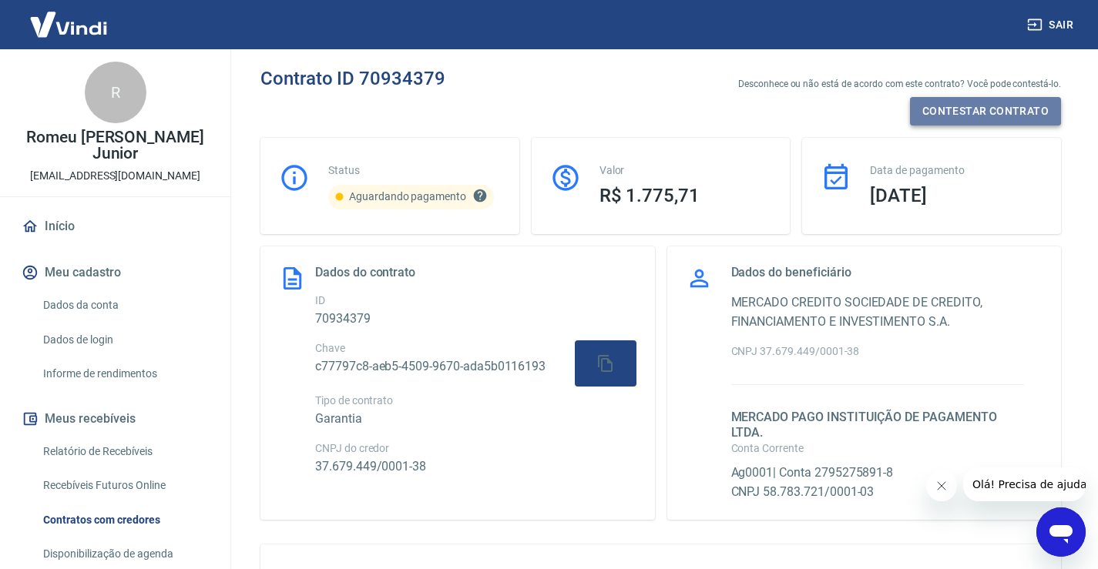
click at [979, 107] on button "Contestar contrato" at bounding box center [985, 111] width 151 height 29
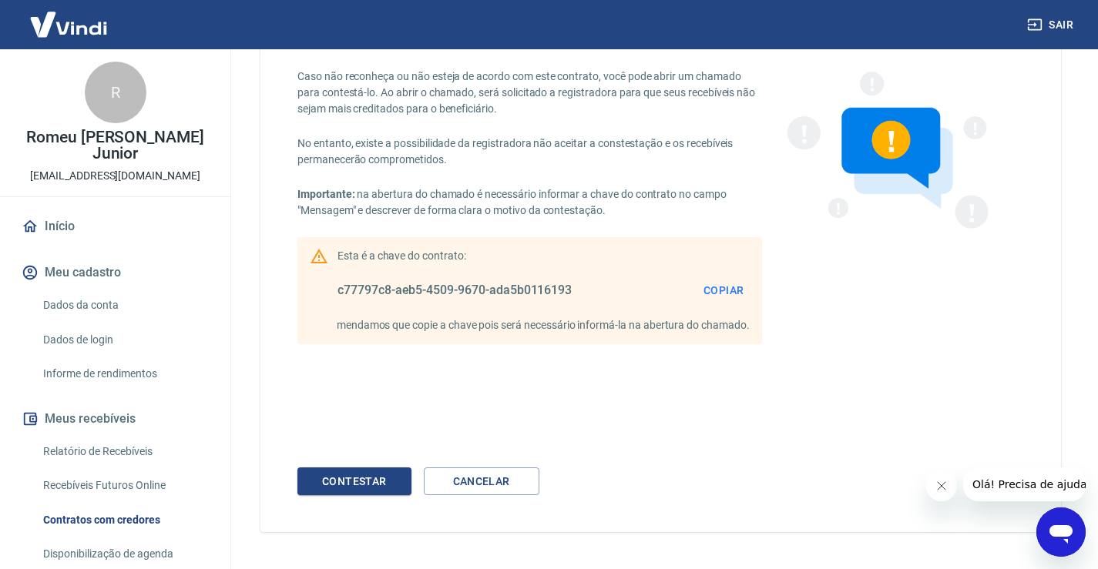
scroll to position [146, 0]
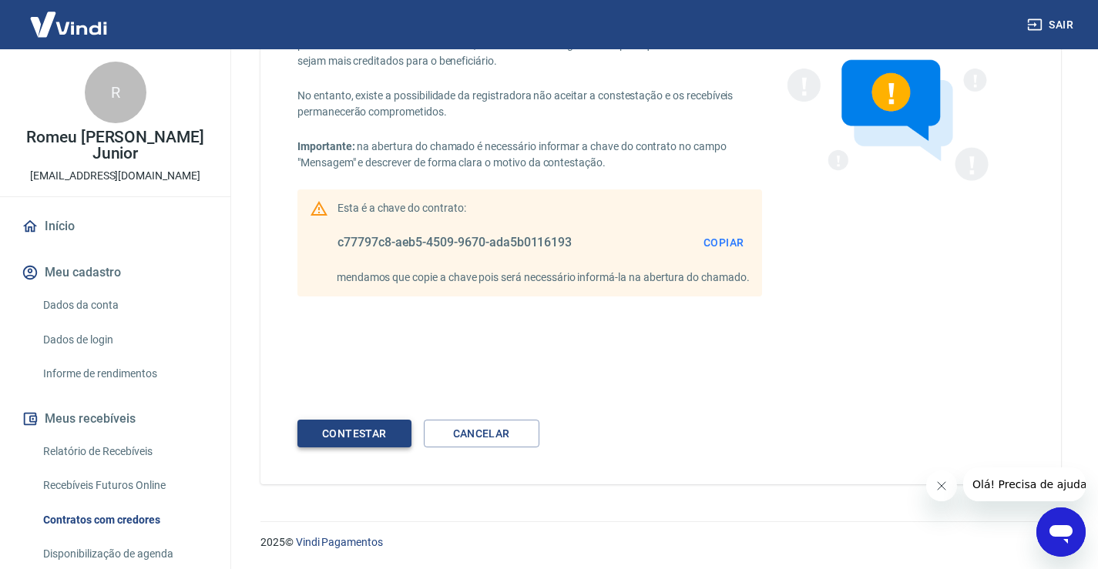
click at [389, 429] on div "Contestar" at bounding box center [354, 433] width 89 height 19
click at [364, 424] on div "Contestar" at bounding box center [354, 433] width 89 height 19
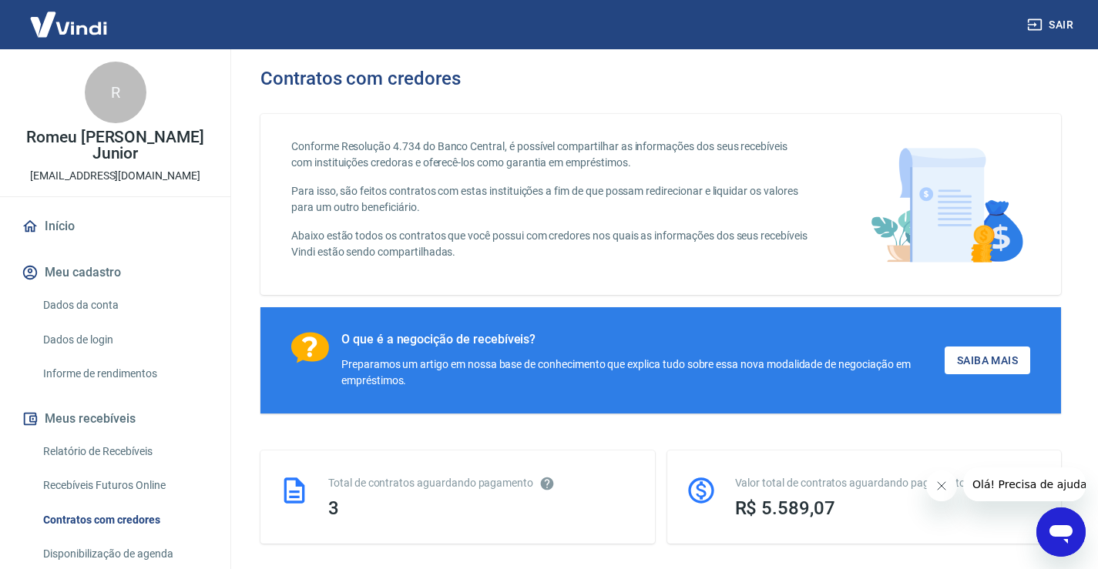
click at [1057, 533] on icon "Abrir janela de mensagens" at bounding box center [1060, 534] width 23 height 18
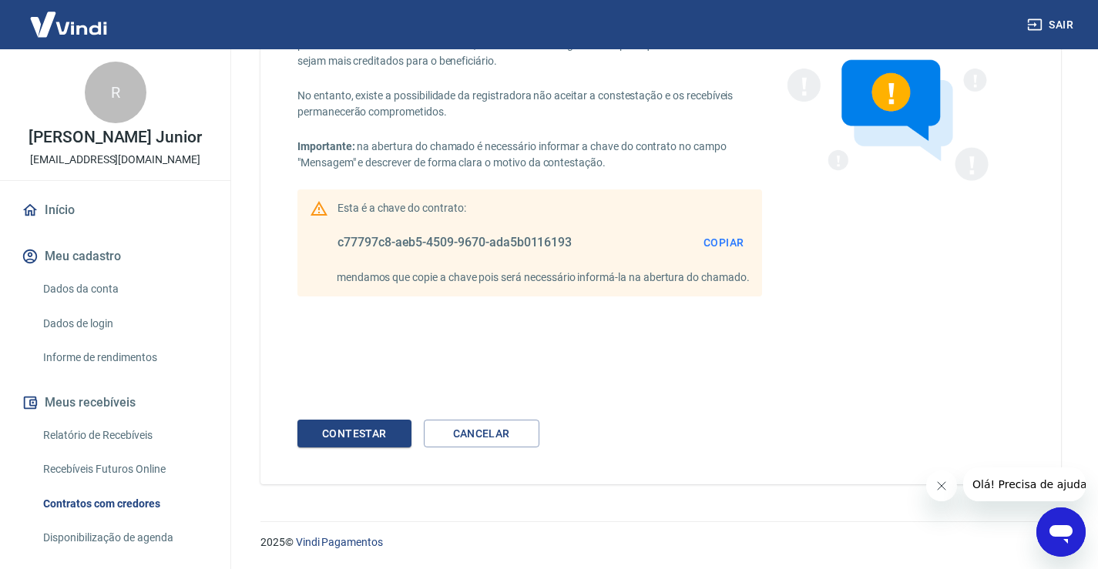
click at [377, 439] on div "Contestar" at bounding box center [354, 433] width 89 height 19
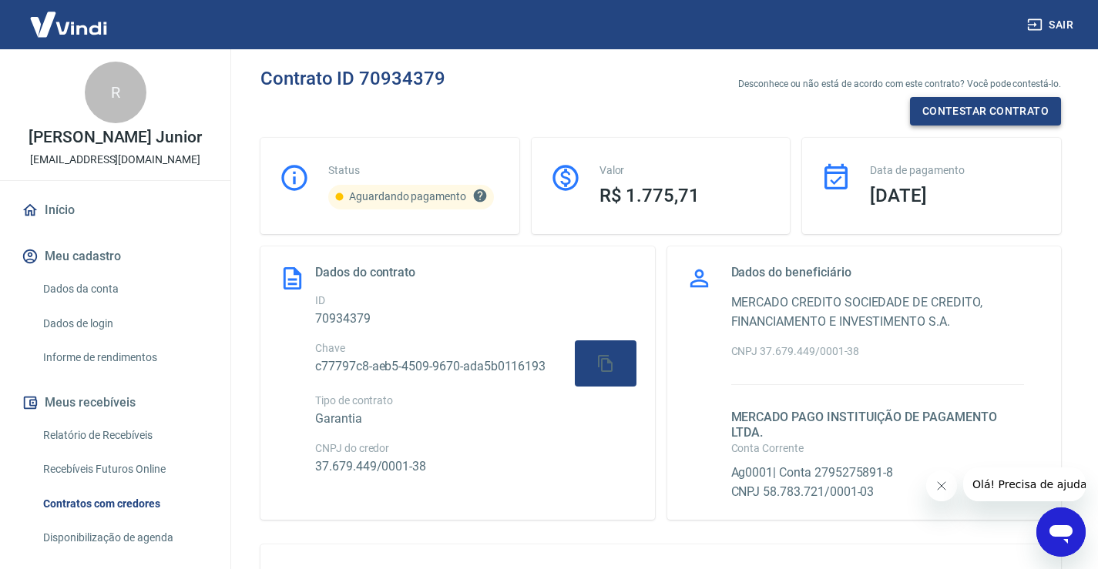
click at [973, 122] on button "Contestar contrato" at bounding box center [985, 111] width 151 height 29
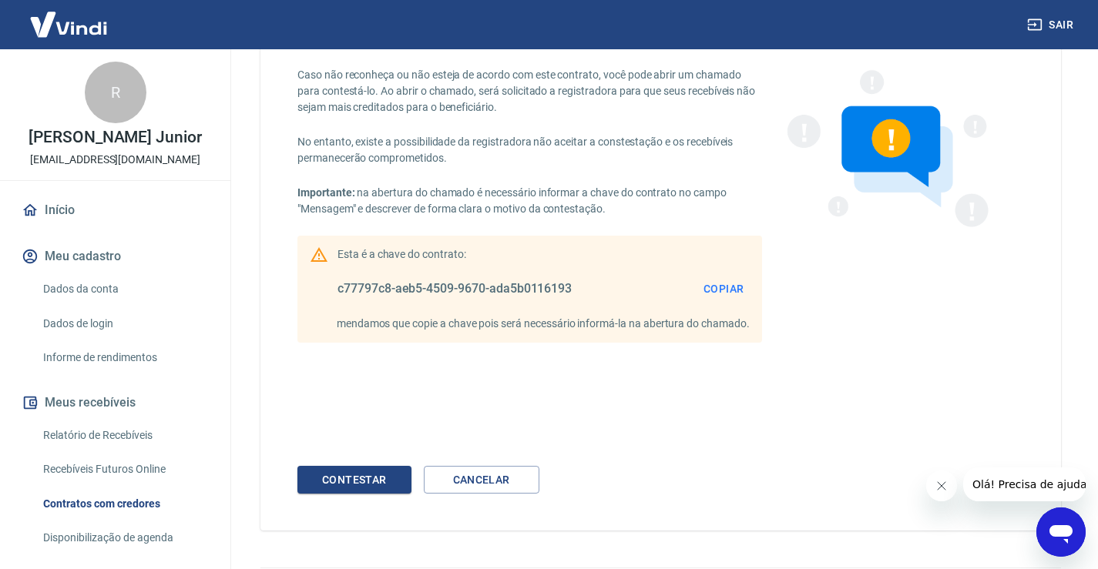
scroll to position [146, 0]
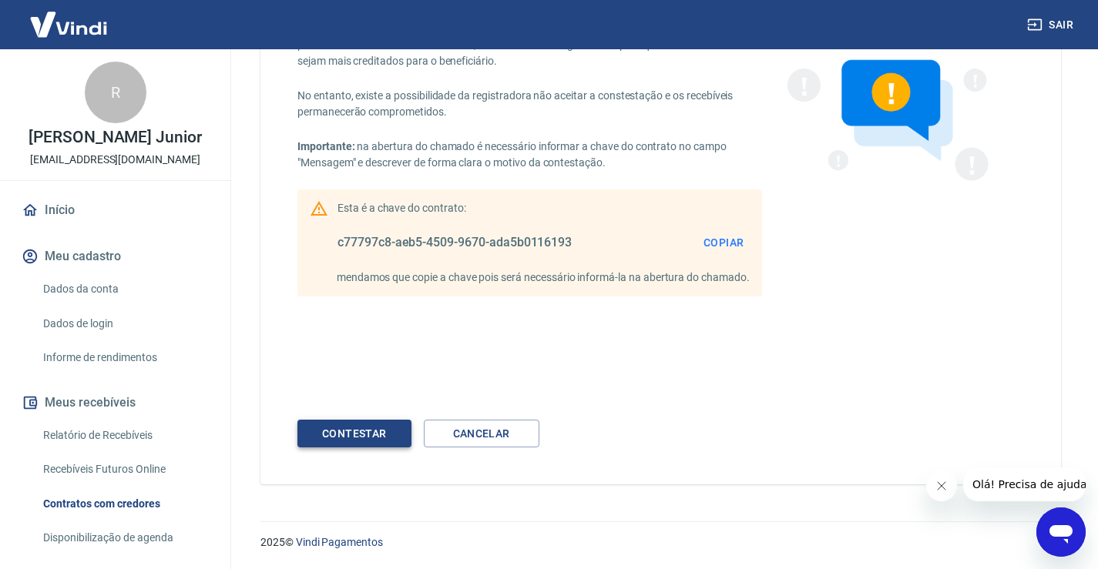
click at [406, 428] on div "Contestar Cancelar" at bounding box center [660, 434] width 726 height 29
click at [398, 428] on div "Contestar" at bounding box center [354, 433] width 89 height 19
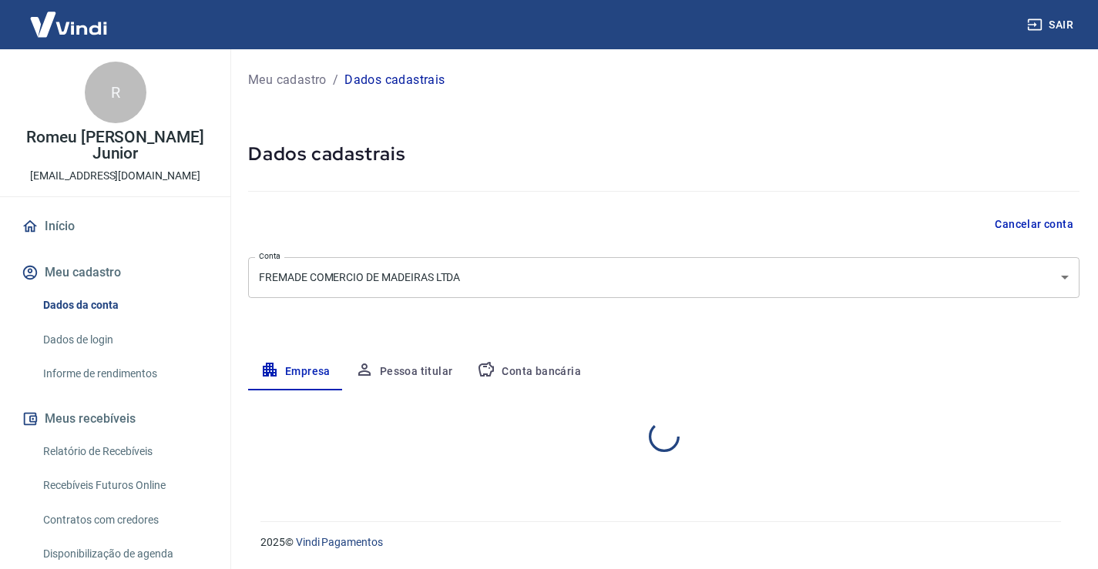
select select "SP"
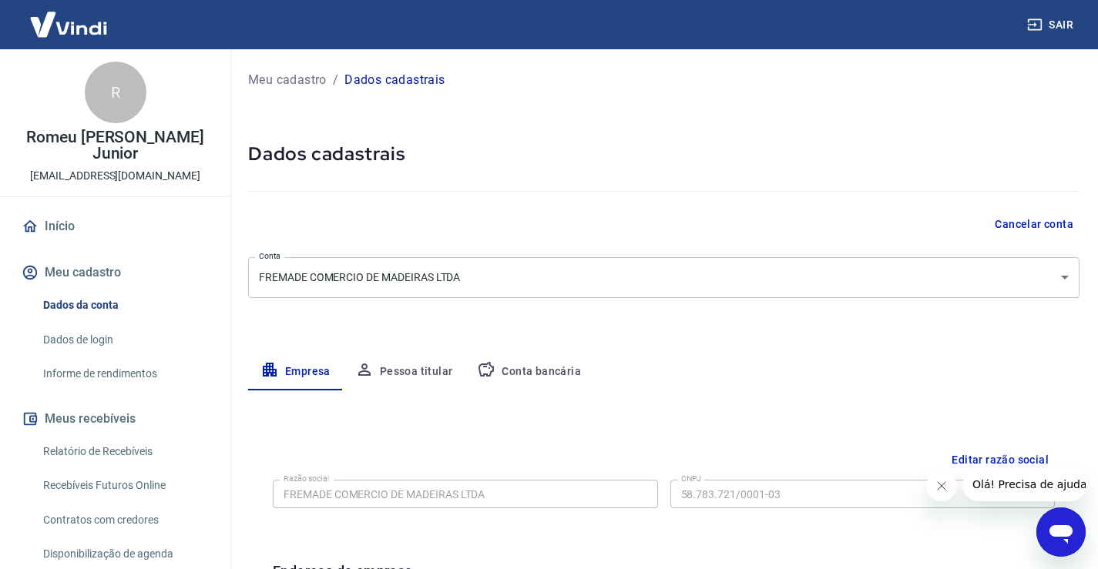
click at [561, 275] on body "Sair R Romeu [PERSON_NAME] Junior [EMAIL_ADDRESS][DOMAIN_NAME] Início Meu cadas…" at bounding box center [549, 284] width 1098 height 569
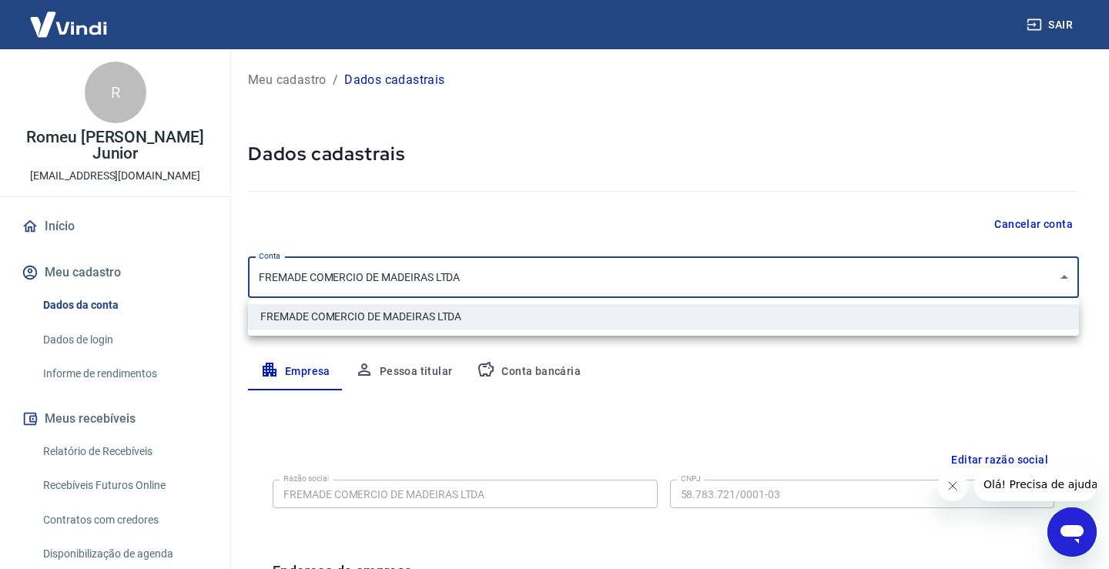
click at [561, 275] on div at bounding box center [554, 284] width 1109 height 569
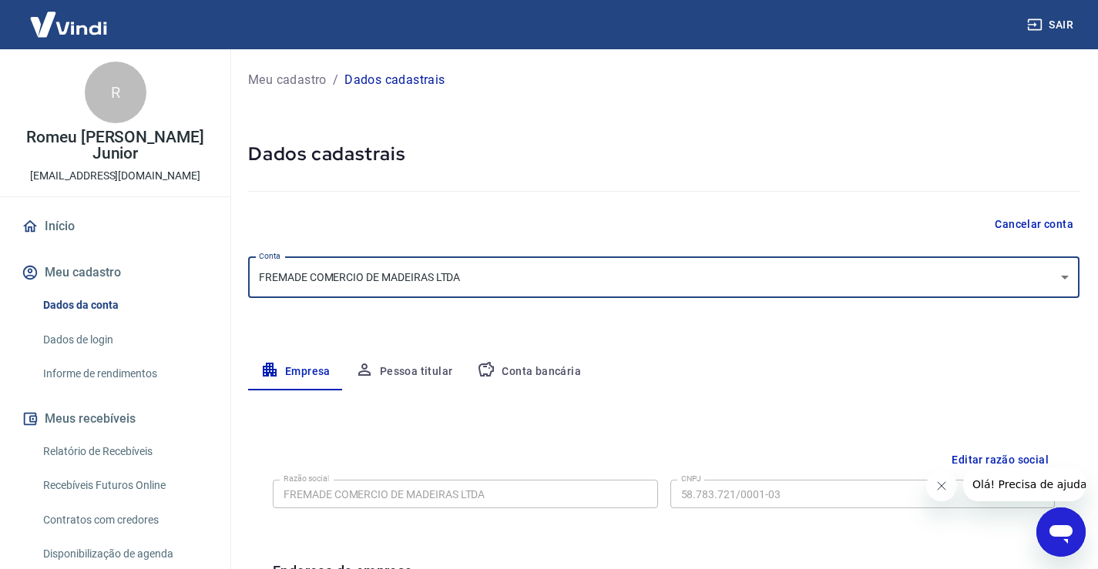
click at [448, 273] on body "Sair R Romeu [PERSON_NAME] Junior [EMAIL_ADDRESS][DOMAIN_NAME] Início Meu cadas…" at bounding box center [549, 284] width 1098 height 569
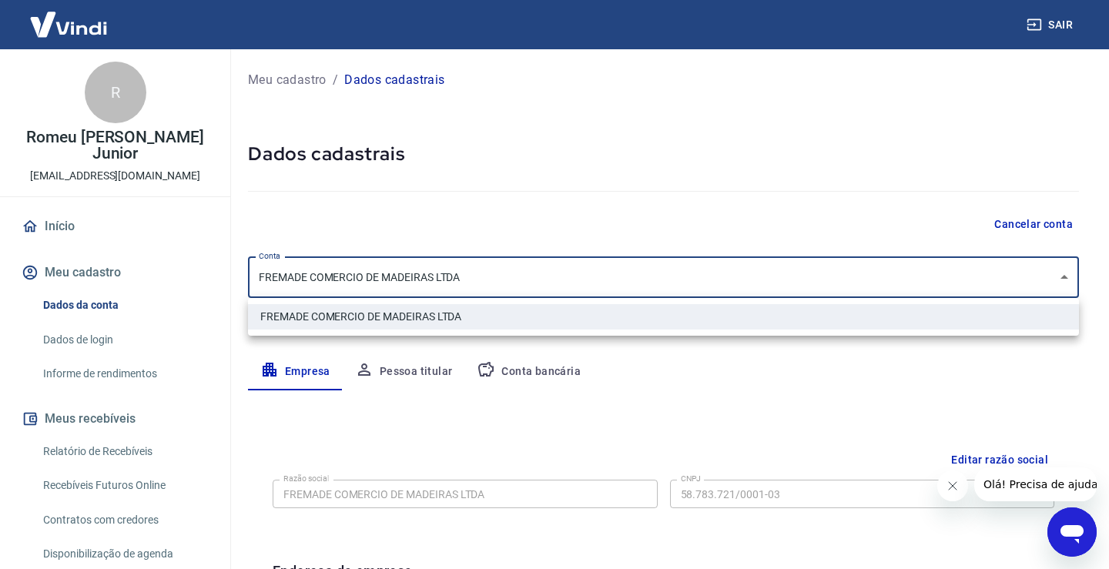
drag, startPoint x: 466, startPoint y: 281, endPoint x: 311, endPoint y: 277, distance: 154.9
click at [315, 278] on div at bounding box center [554, 284] width 1109 height 569
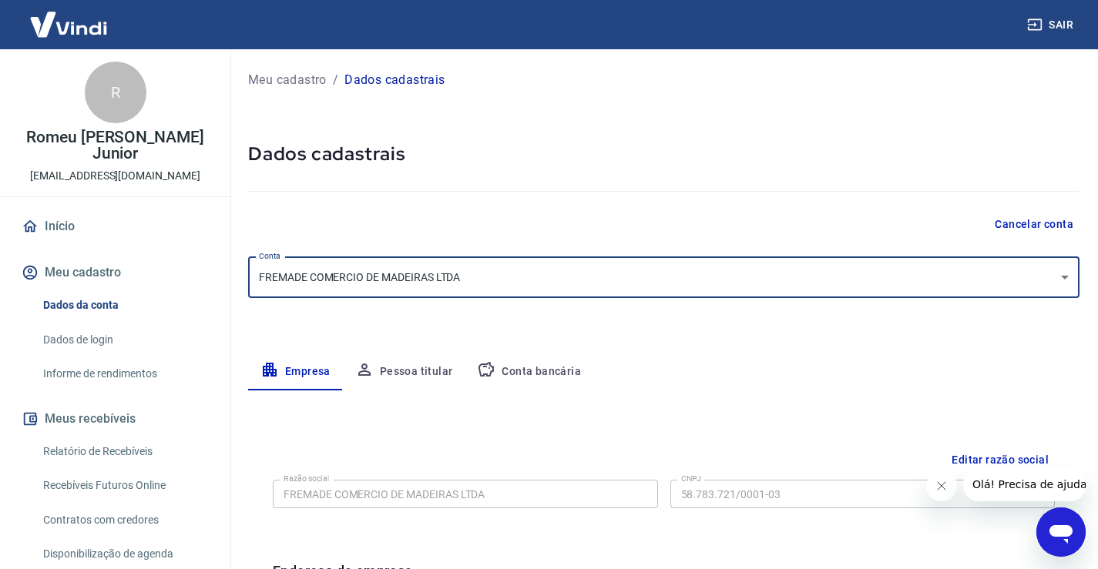
click at [621, 175] on div at bounding box center [663, 188] width 831 height 44
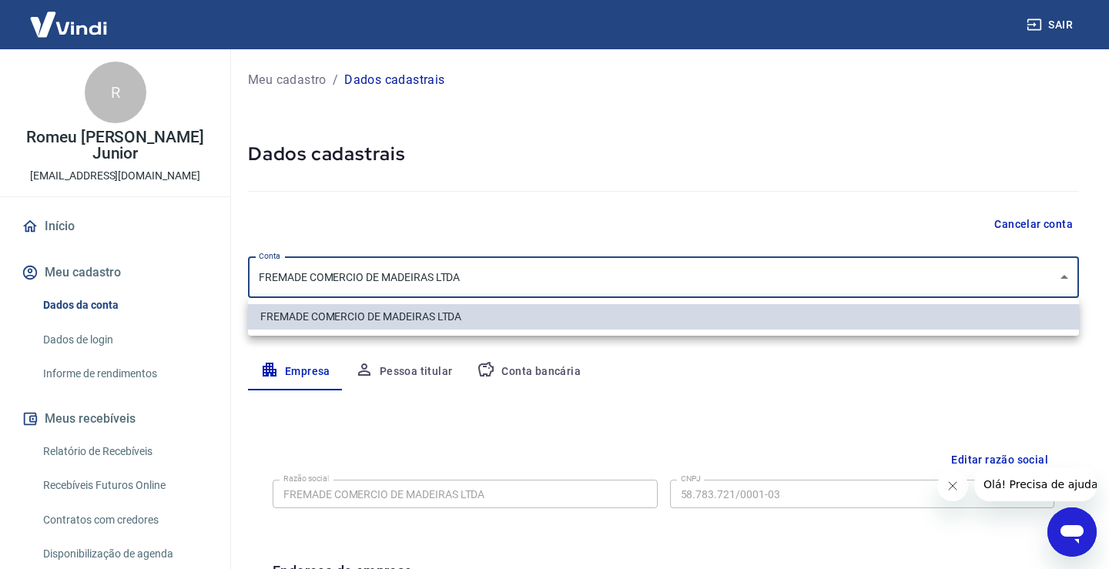
click at [408, 270] on body "Sair R Romeu [PERSON_NAME] Junior [EMAIL_ADDRESS][DOMAIN_NAME] Início Meu cadas…" at bounding box center [554, 284] width 1109 height 569
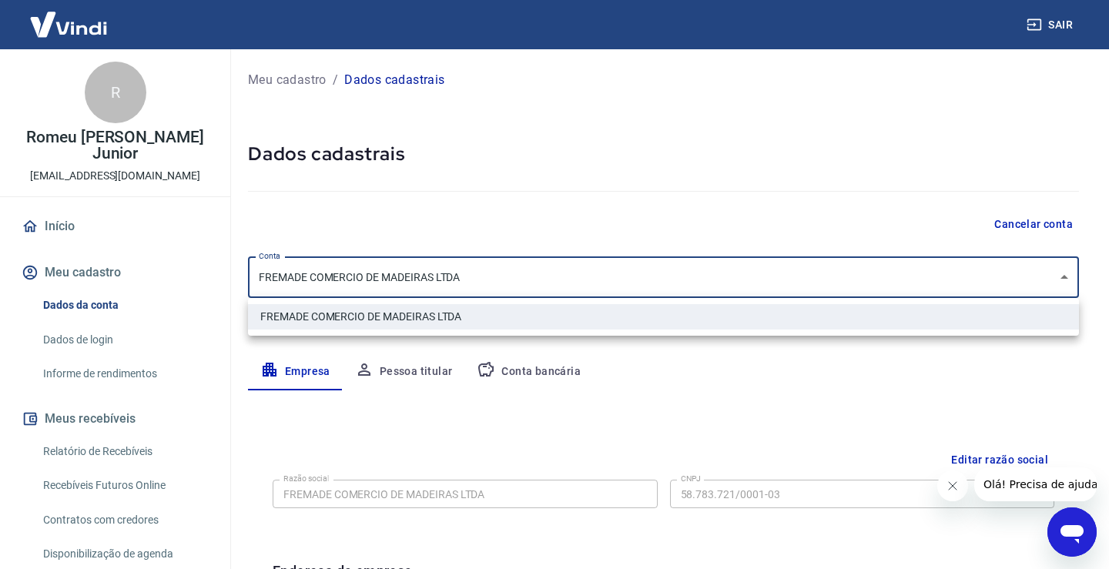
click at [408, 270] on div at bounding box center [554, 284] width 1109 height 569
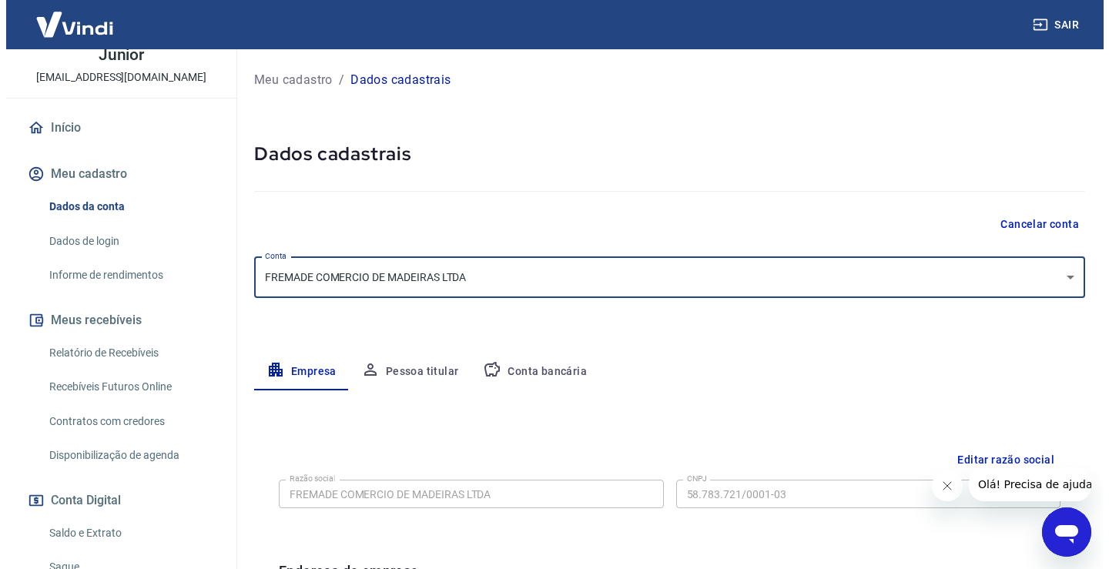
scroll to position [385, 0]
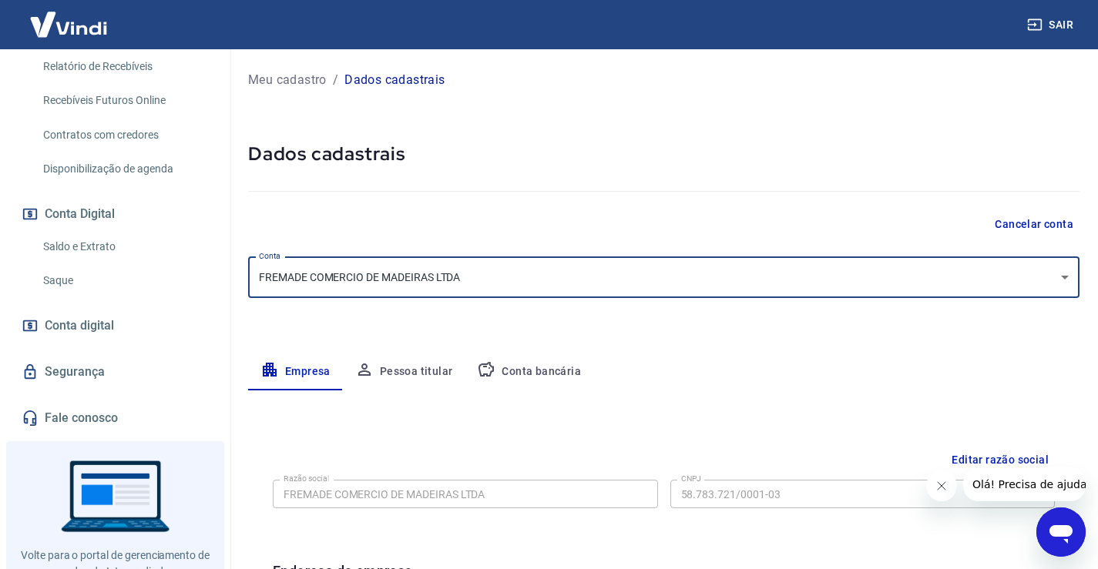
click at [78, 412] on link "Fale conosco" at bounding box center [114, 418] width 193 height 34
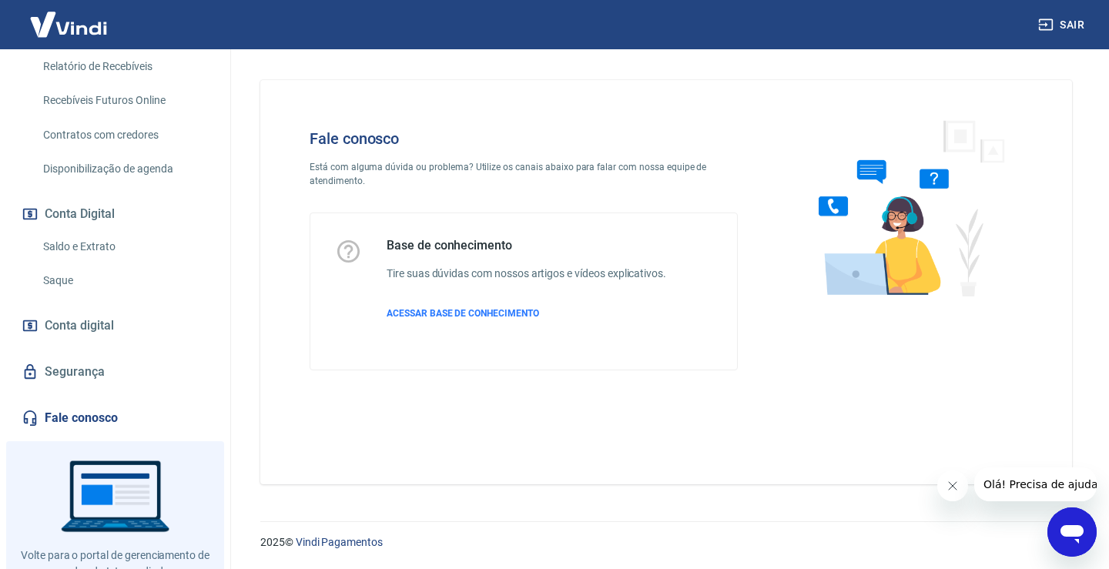
click at [1086, 515] on div "Abrir janela de mensagens" at bounding box center [1072, 532] width 46 height 46
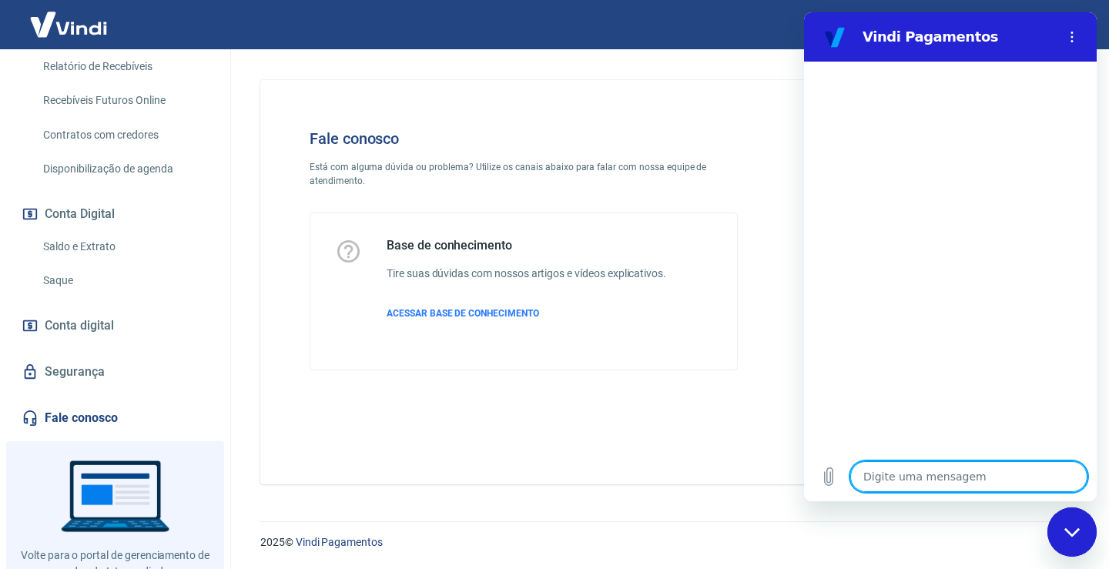
type textarea "o"
type textarea "x"
type textarea "oi"
type textarea "x"
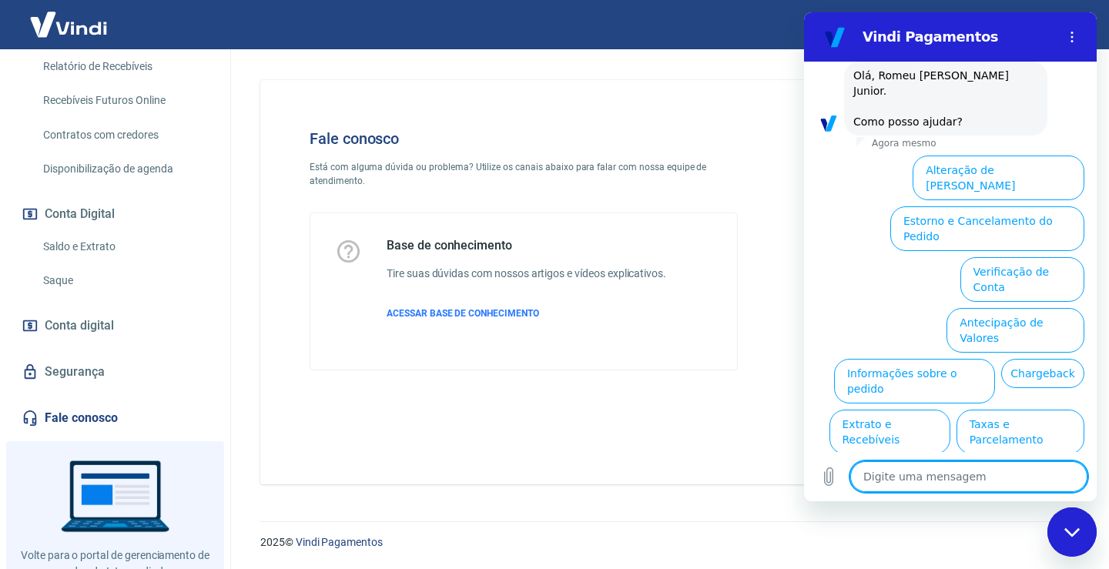
scroll to position [86, 0]
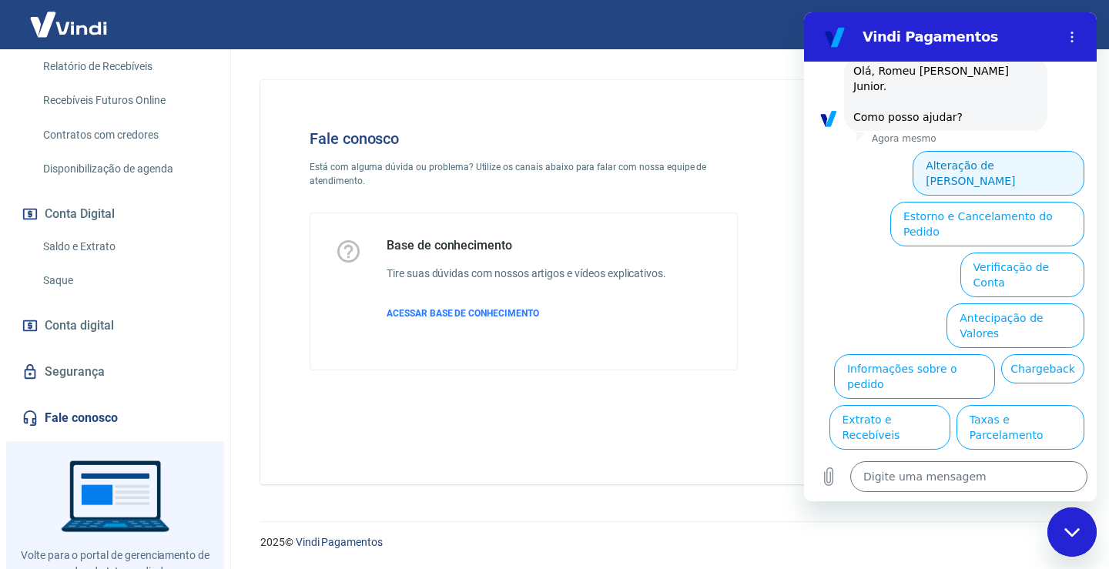
click at [1016, 151] on button "Alteração de [PERSON_NAME]" at bounding box center [999, 173] width 172 height 45
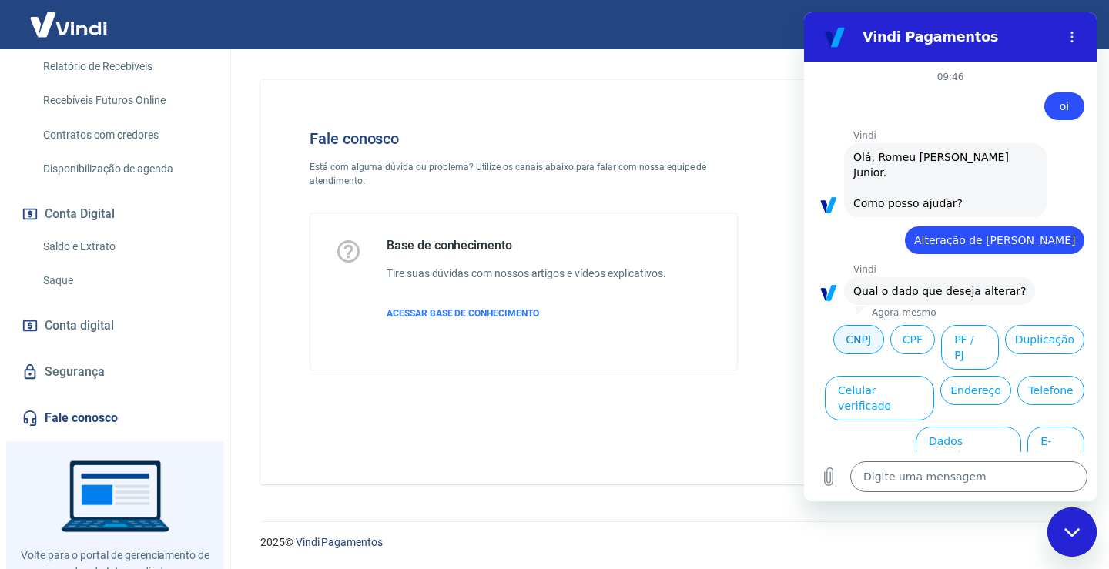
click at [858, 327] on button "CNPJ" at bounding box center [859, 339] width 51 height 29
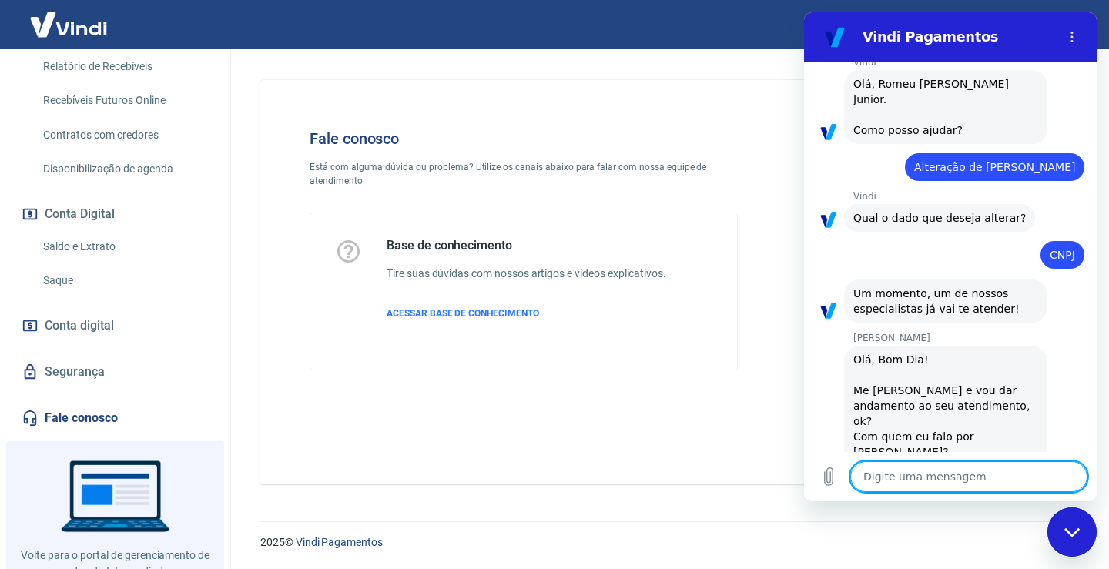
scroll to position [231, 0]
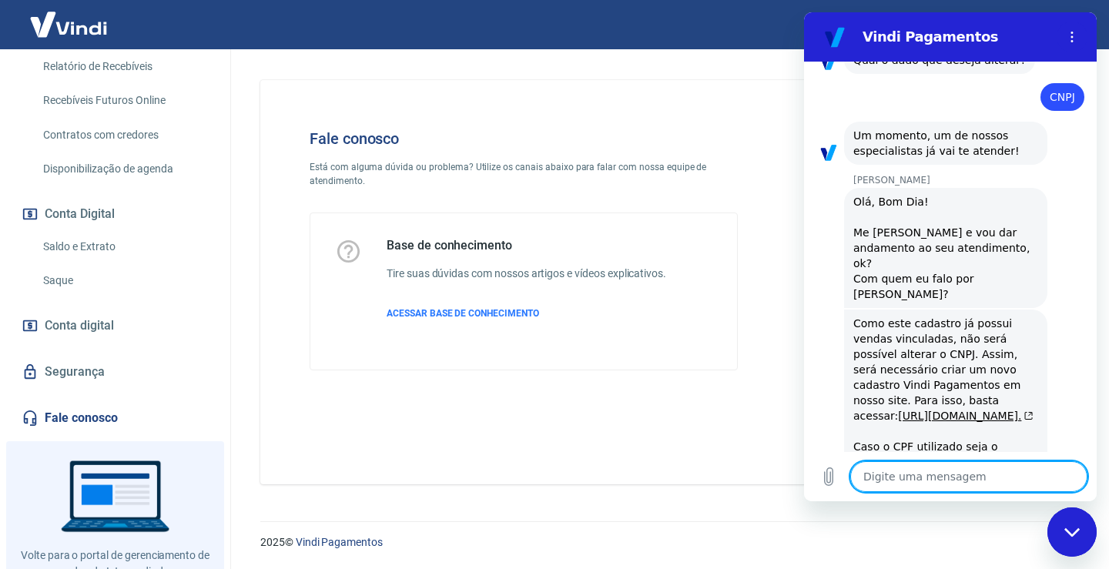
type textarea "x"
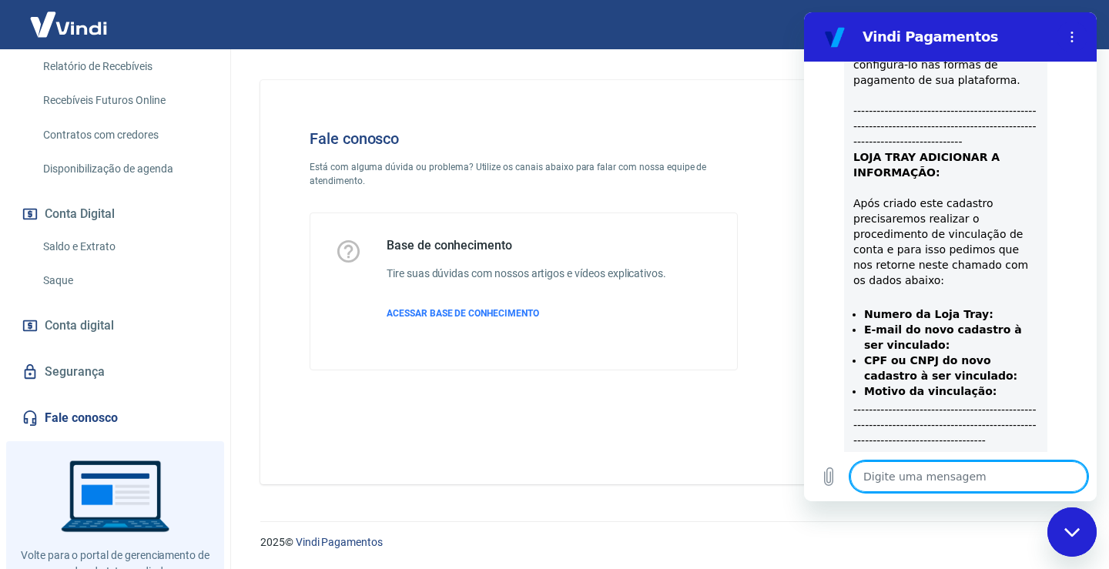
scroll to position [1146, 0]
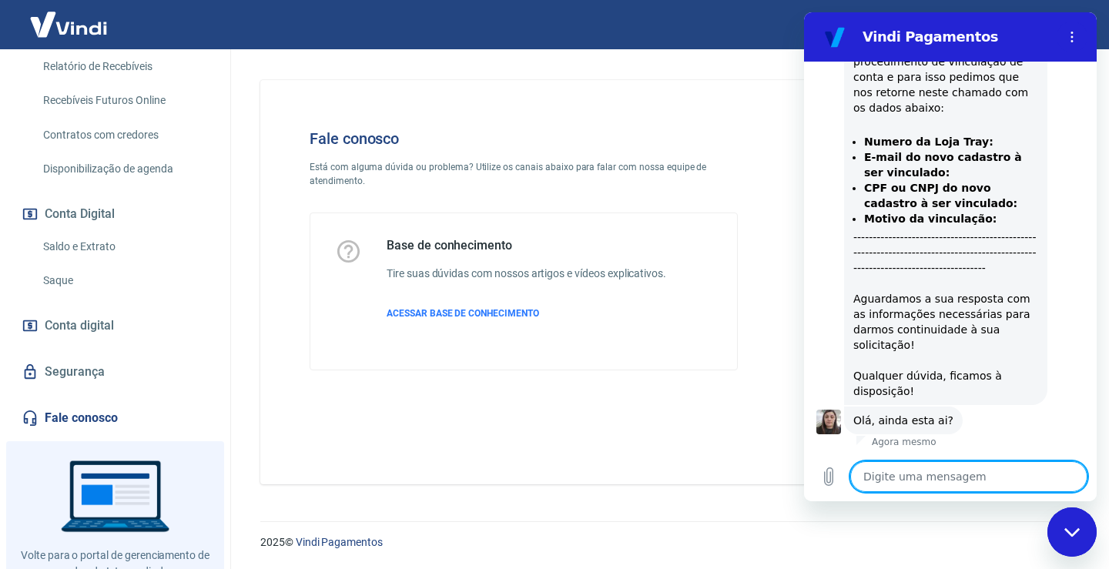
click at [941, 477] on textarea at bounding box center [969, 476] width 237 height 31
type textarea "o"
type textarea "x"
type textarea "ol"
type textarea "x"
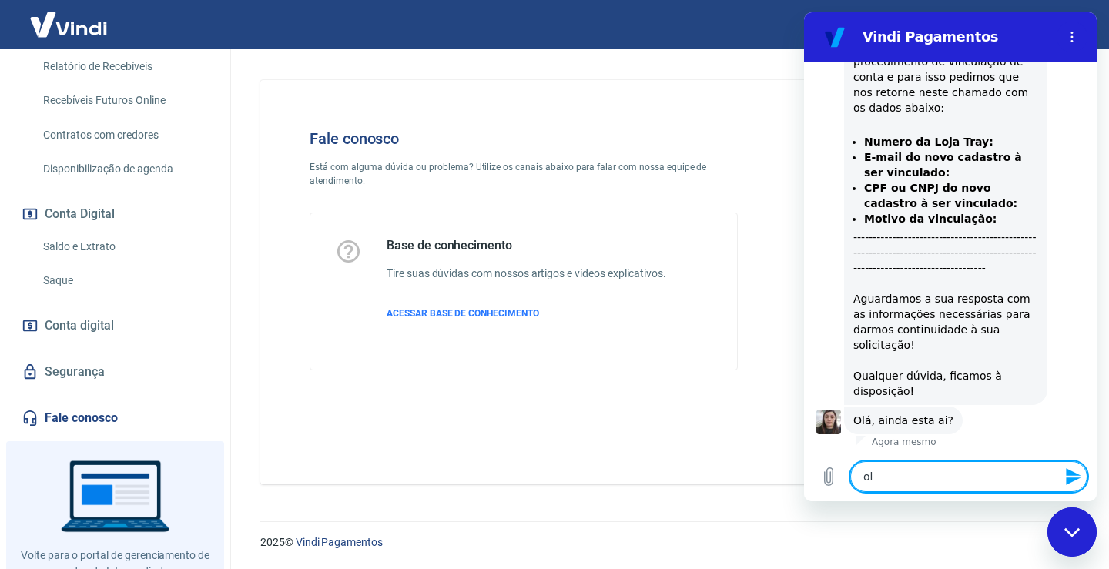
type textarea "ola"
type textarea "x"
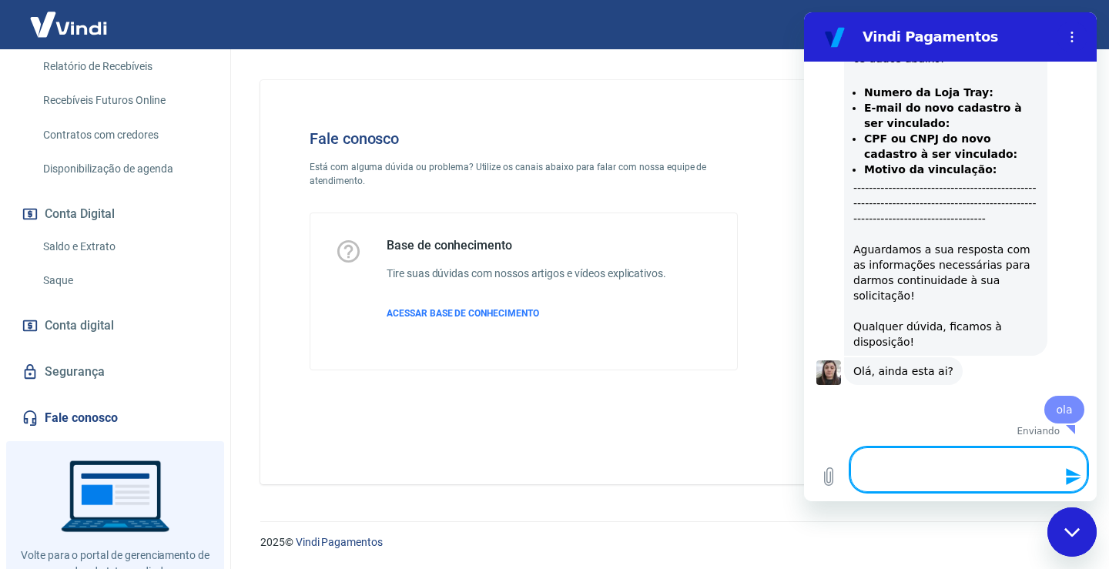
type textarea "x"
type textarea "s"
type textarea "x"
type textarea "si"
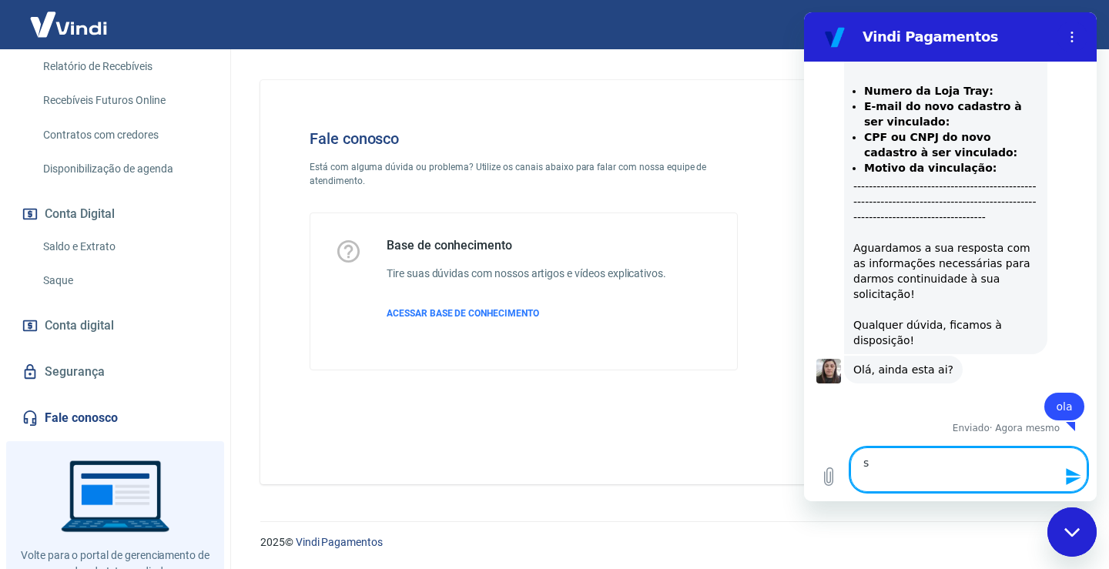
type textarea "x"
type textarea "sim"
type textarea "x"
type textarea "sim,"
type textarea "x"
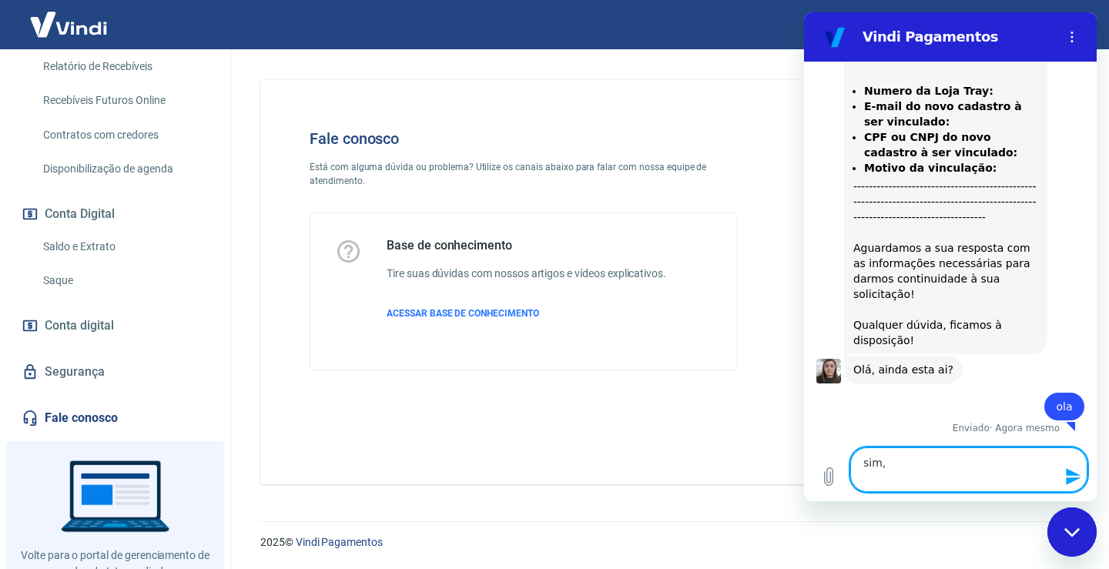
type textarea "sim,"
type textarea "x"
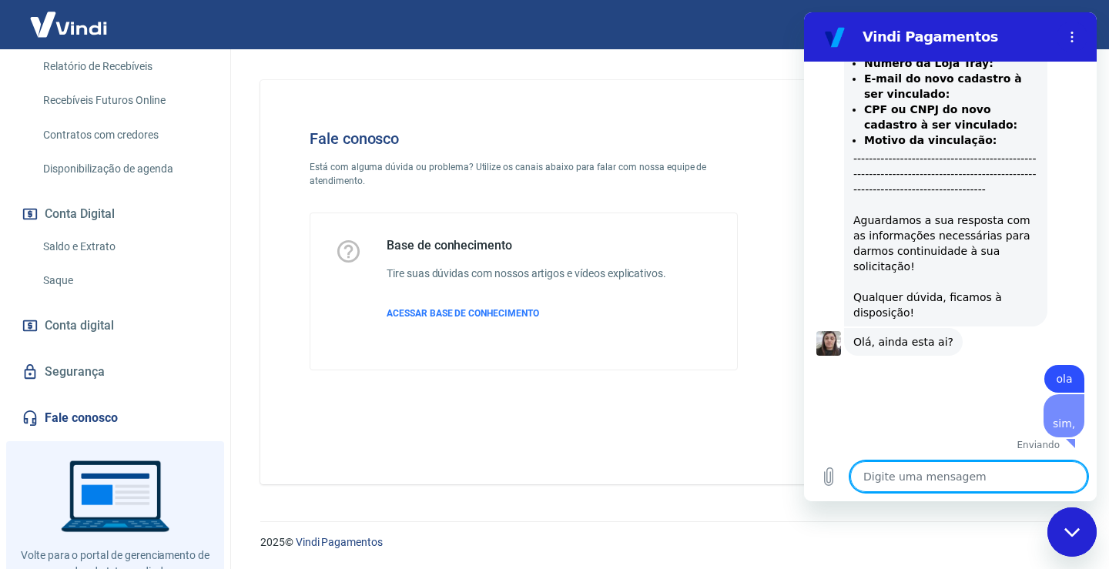
type textarea "x"
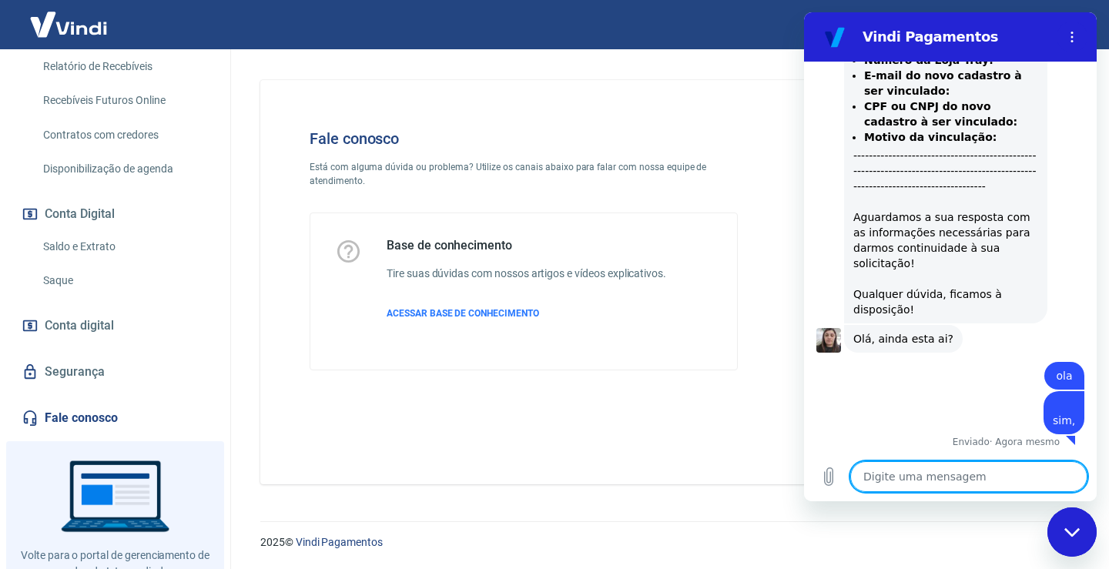
type textarea "p"
type textarea "x"
type textarea "pe"
type textarea "x"
type textarea "per"
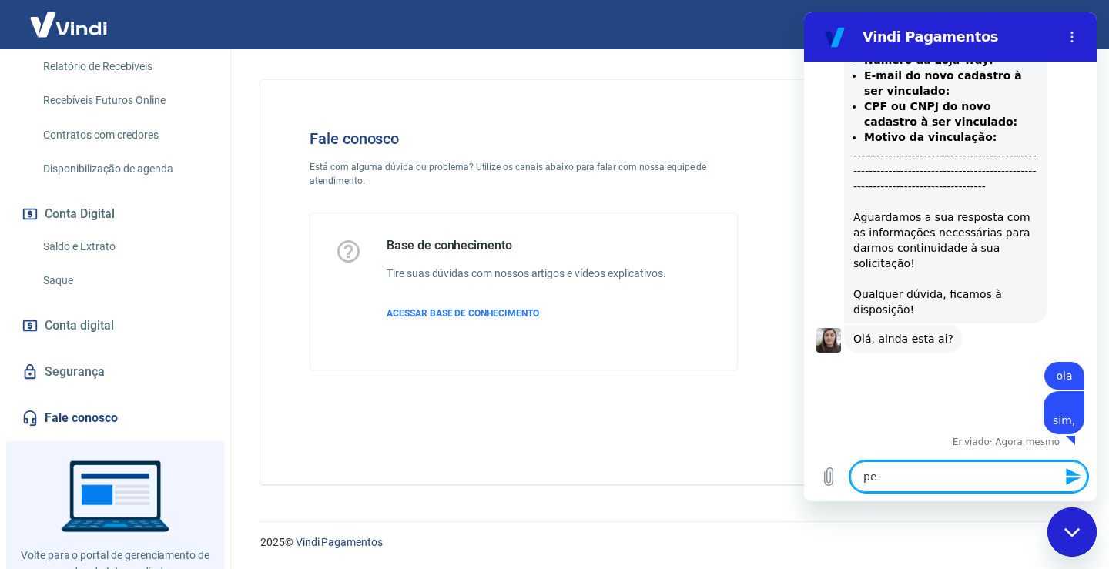
type textarea "x"
type textarea "perd"
type textarea "x"
type textarea "perdã"
type textarea "x"
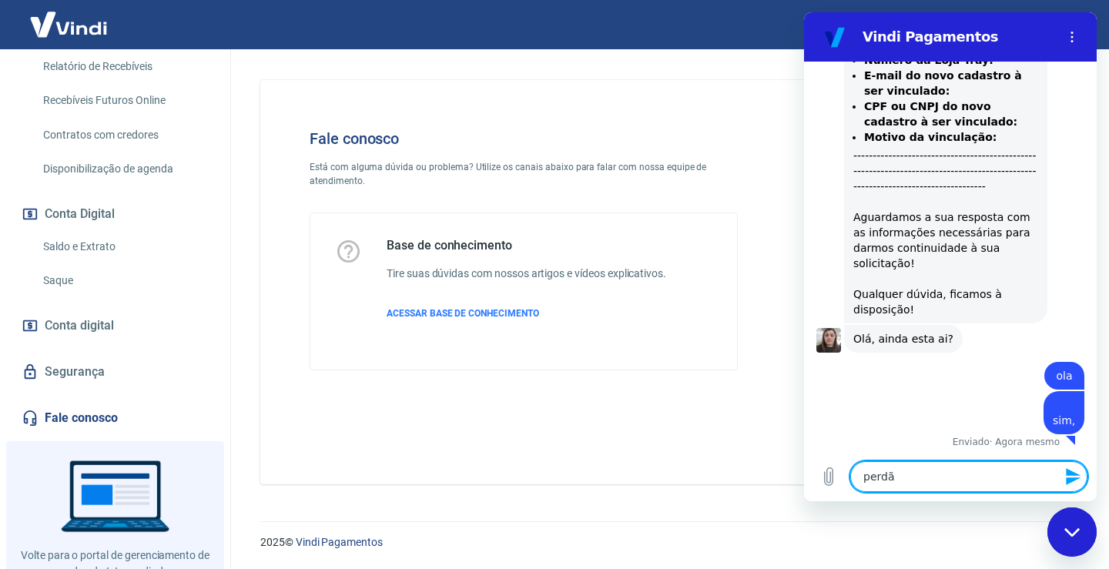
type textarea "perdão"
type textarea "x"
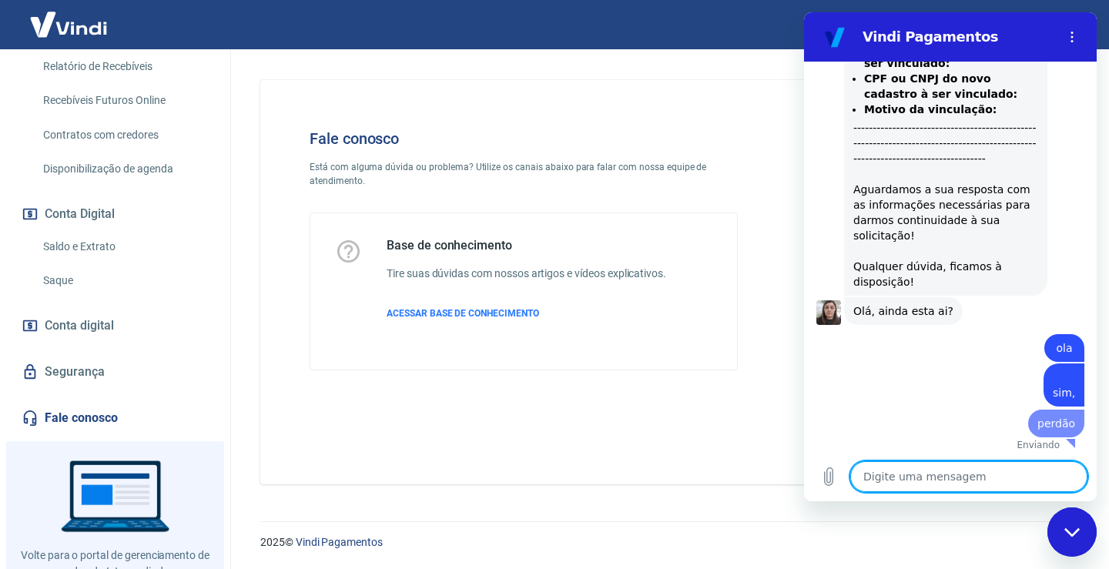
type textarea "x"
type textarea "q"
type textarea "x"
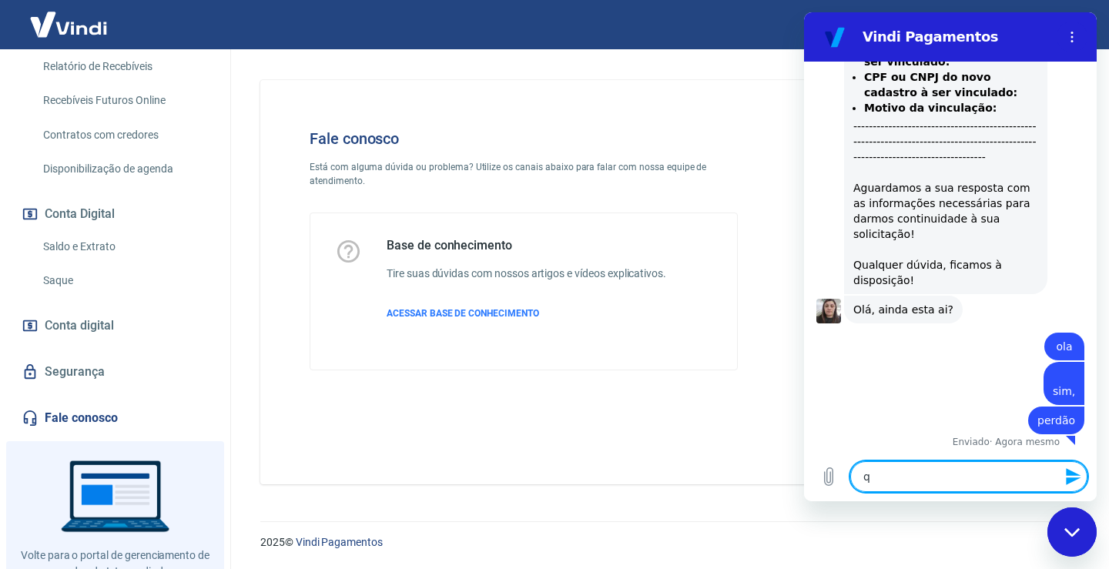
type textarea "qu"
type textarea "x"
type textarea "que"
type textarea "x"
type textarea "quer"
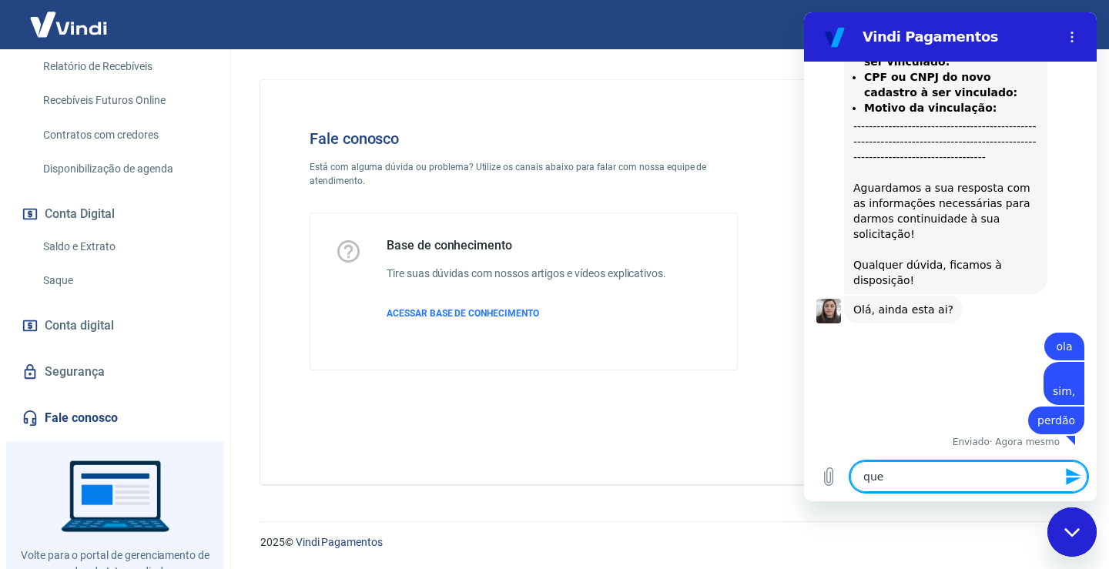
type textarea "x"
type textarea "queri"
type textarea "x"
type textarea "queria"
type textarea "x"
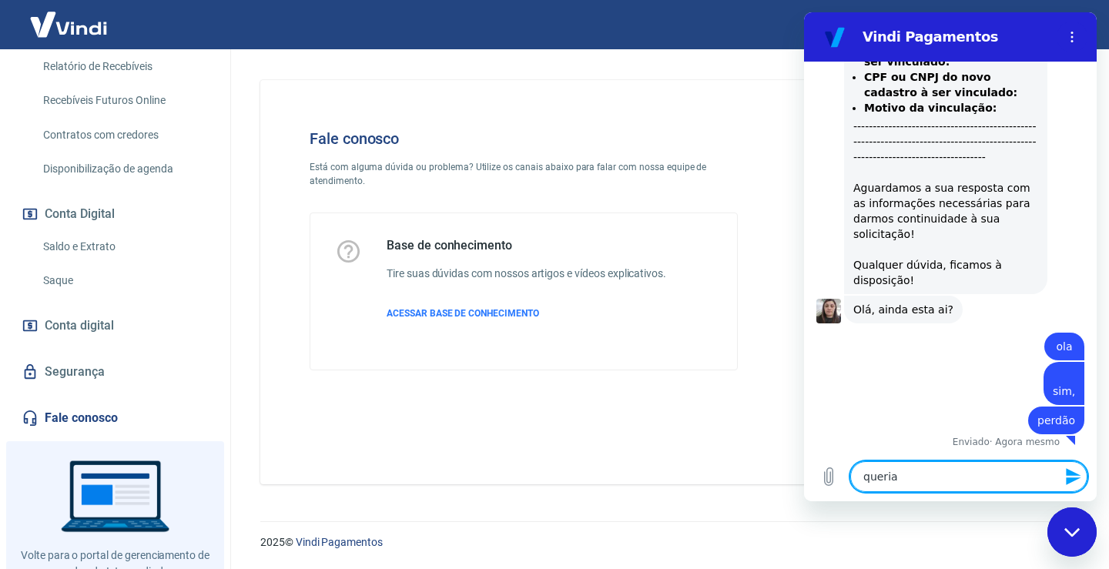
type textarea "queria"
type textarea "x"
type textarea "queria s"
type textarea "x"
type textarea "queria sa"
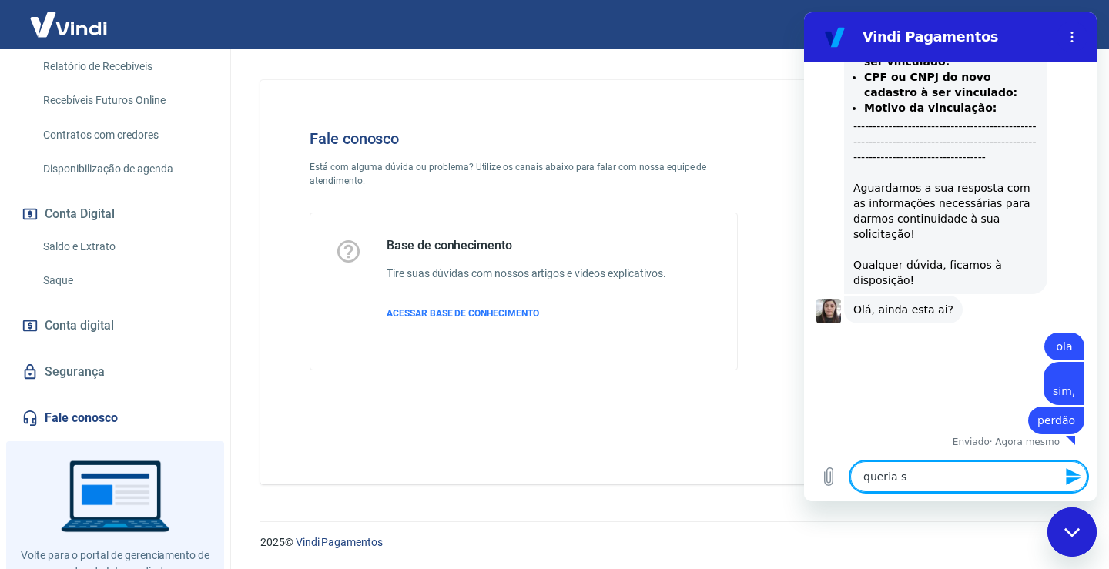
type textarea "x"
type textarea "queria sab"
type textarea "x"
type textarea "queria sabe"
type textarea "x"
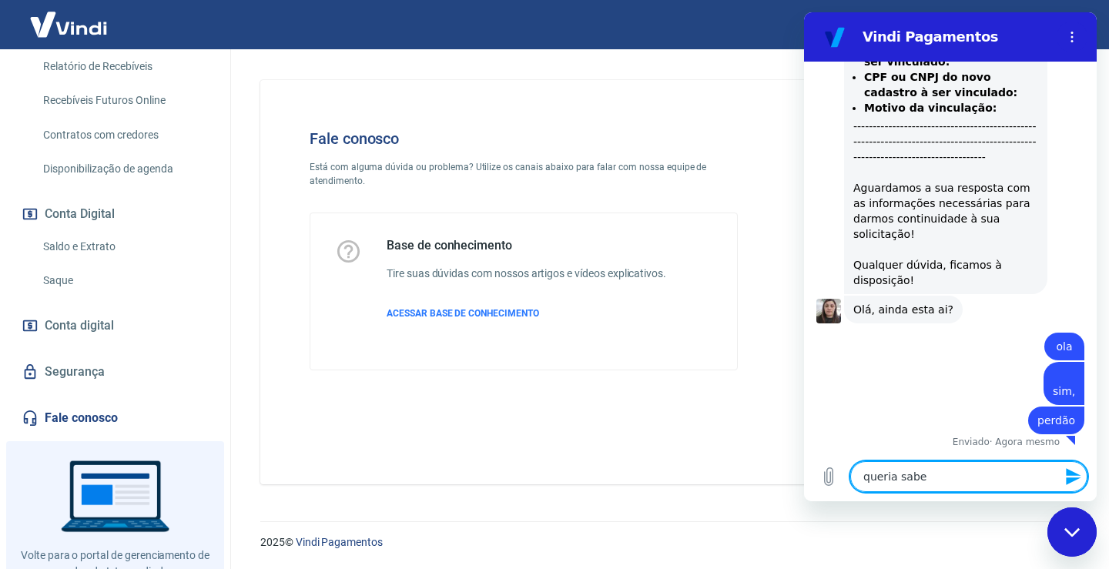
type textarea "queria saber"
type textarea "x"
type textarea "queria saber"
type textarea "x"
type textarea "queria saber c"
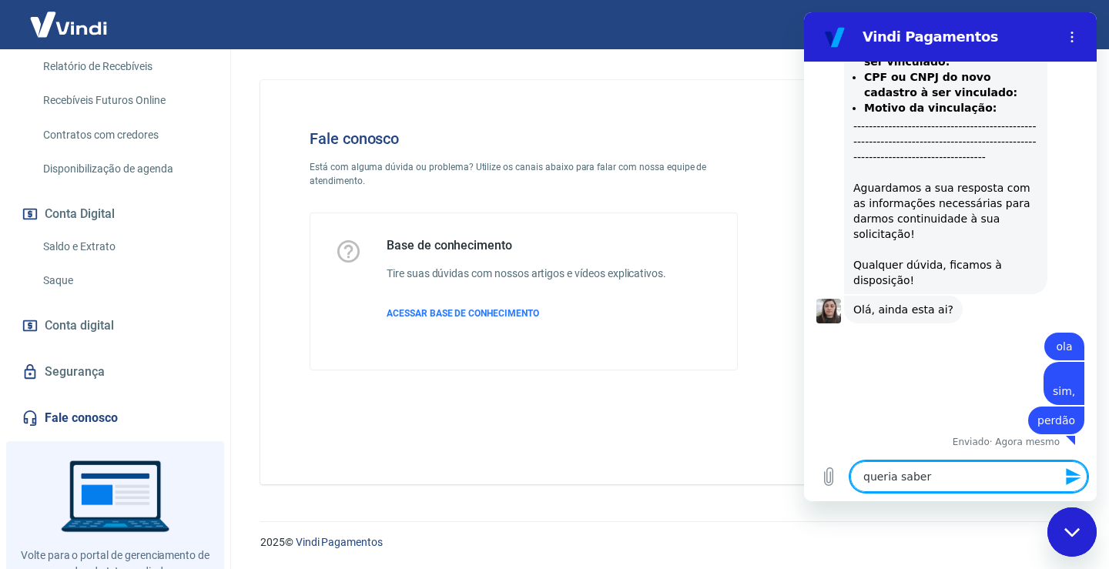
type textarea "x"
type textarea "queria saber co"
type textarea "x"
type textarea "queria saber com"
type textarea "x"
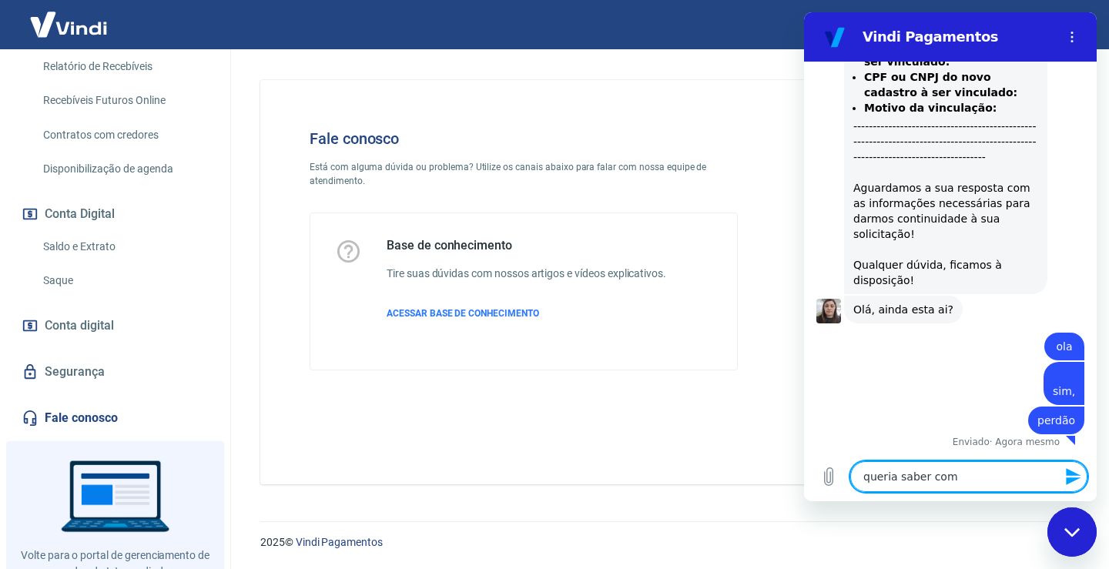
type textarea "queria saber como"
type textarea "x"
type textarea "queria saber como"
type textarea "x"
type textarea "queria saber como t"
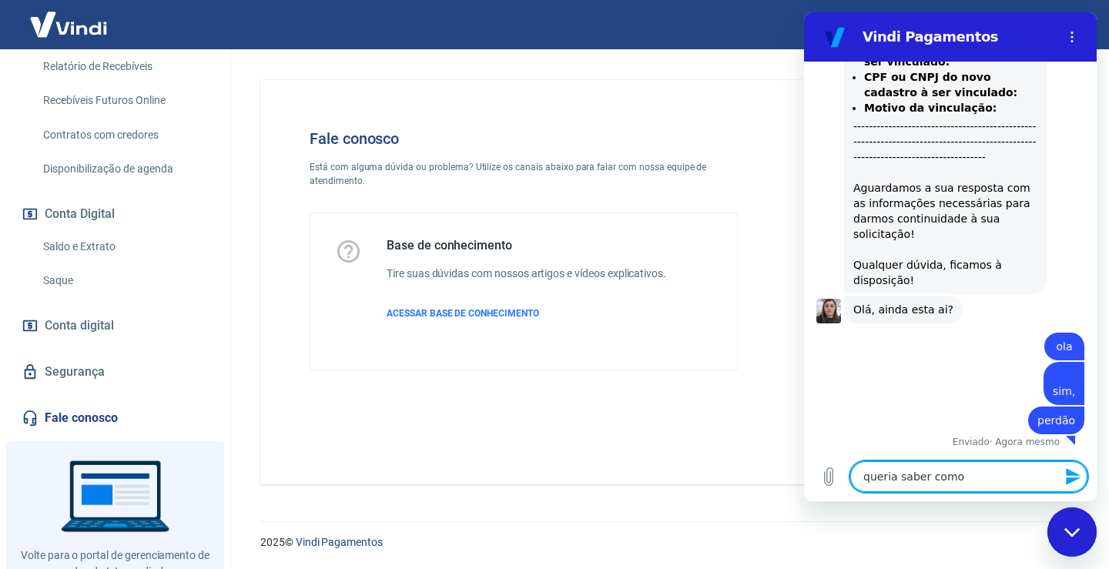
type textarea "x"
type textarea "queria saber como tr"
type textarea "x"
type textarea "queria saber como tro"
type textarea "x"
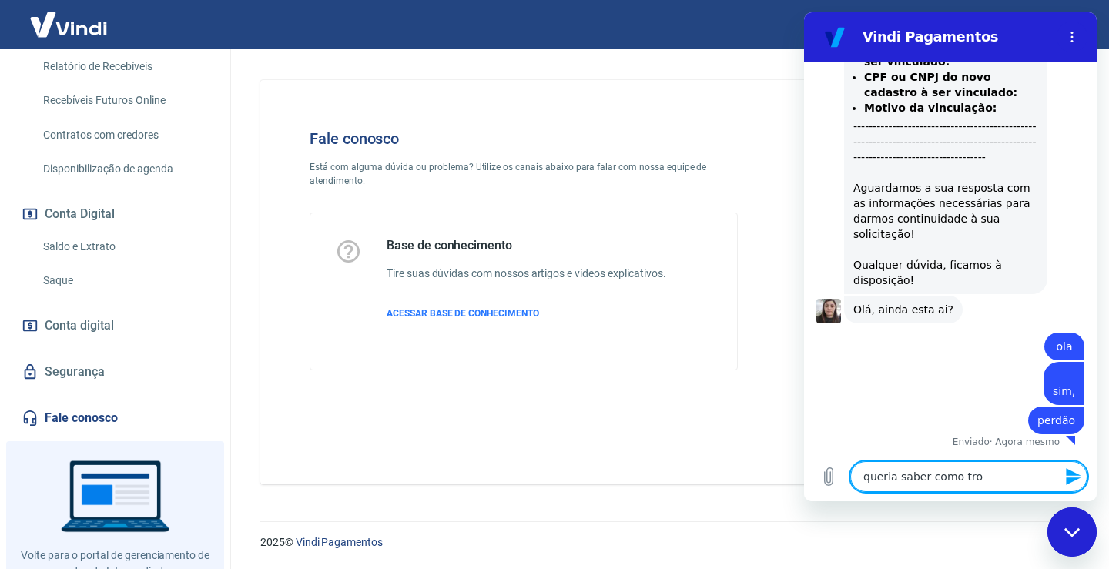
type textarea "queria saber como troc"
type textarea "x"
type textarea "queria saber como troco"
type textarea "x"
type textarea "queria saber como troco"
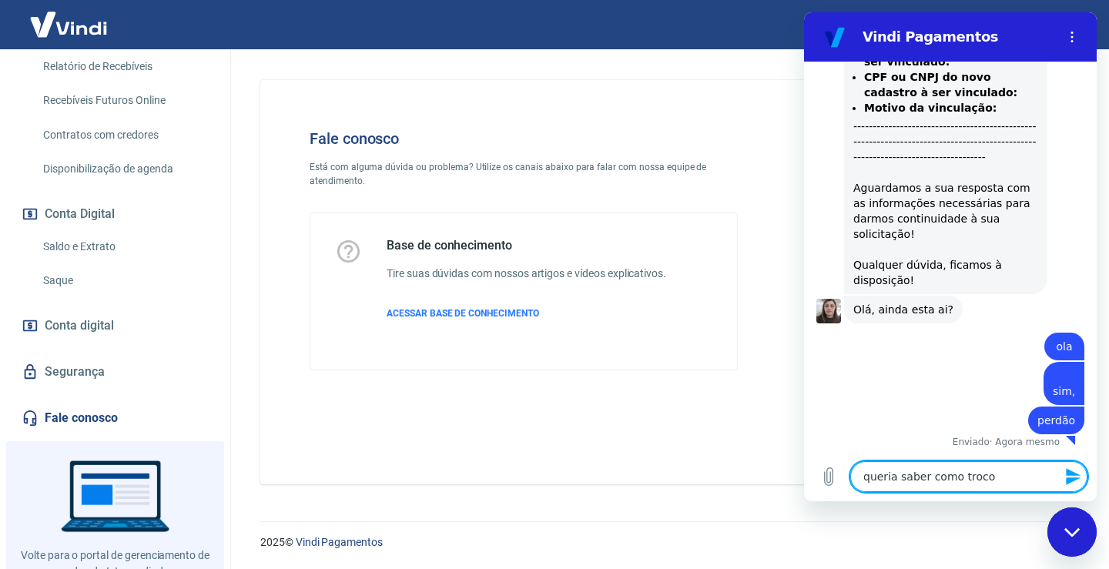
type textarea "x"
type textarea "queria saber como troco d"
type textarea "x"
type textarea "queria saber como troco de"
type textarea "x"
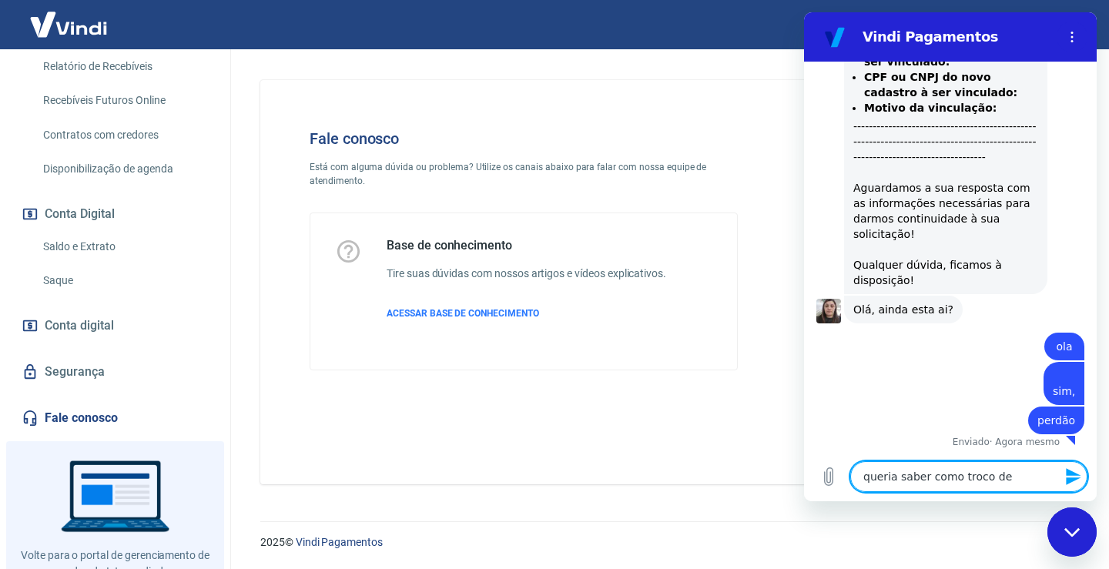
type textarea "queria saber como troco de"
type textarea "x"
type textarea "queria saber como troco de e"
type textarea "x"
type textarea "queria saber como troco de em"
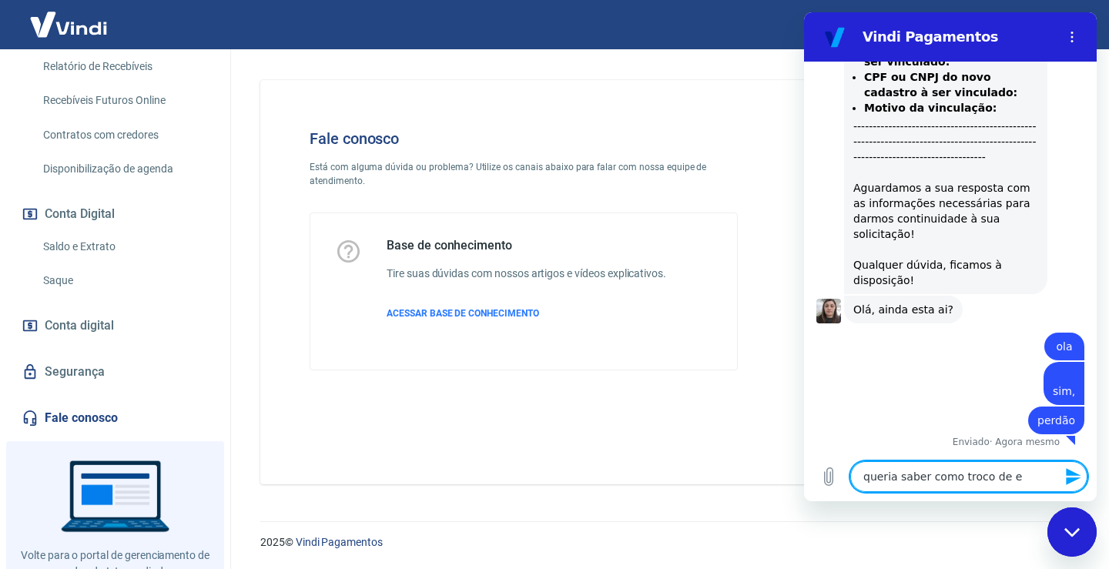
type textarea "x"
type textarea "queria saber como troco de emp"
type textarea "x"
type textarea "queria saber como troco de empr"
type textarea "x"
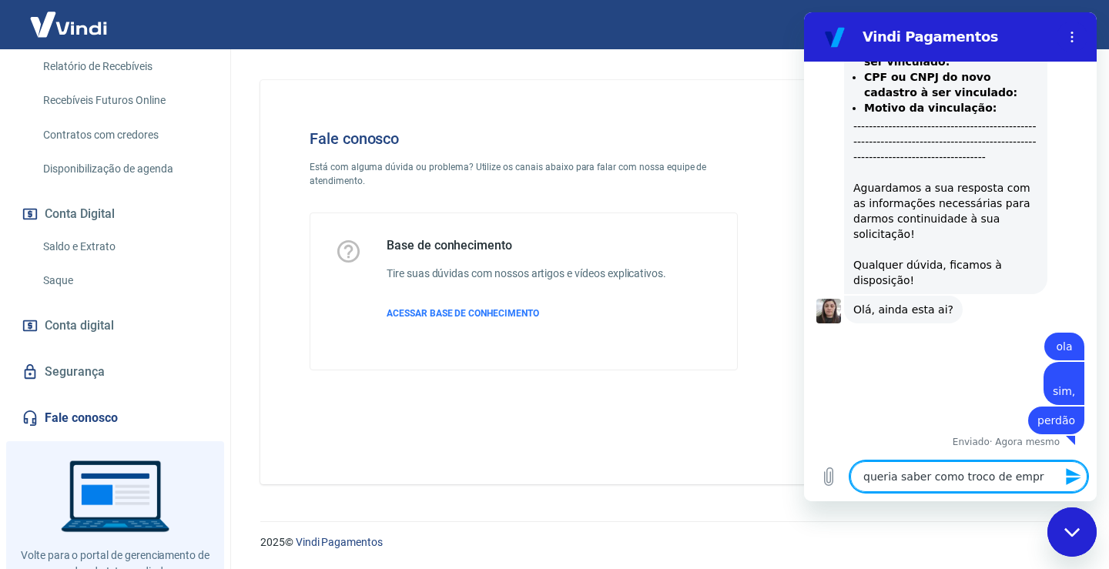
type textarea "queria saber como troco de empre"
type textarea "x"
type textarea "queria saber como troco de empres"
type textarea "x"
type textarea "queria saber como troco de empresa"
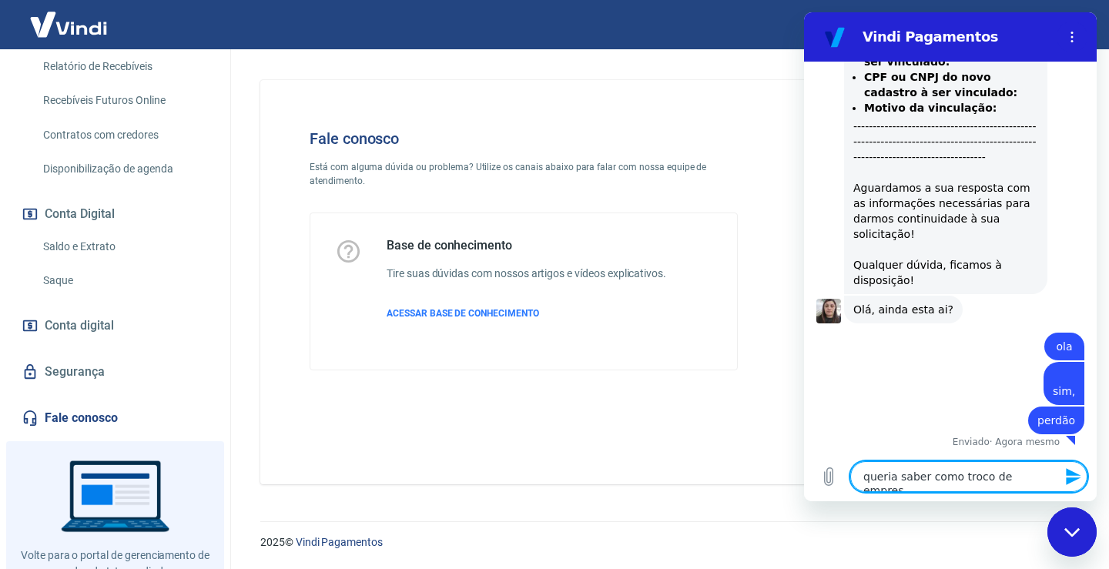
type textarea "x"
type textarea "queria saber como troco de empresa"
type textarea "x"
type textarea "queria saber como troco de empresa m"
type textarea "x"
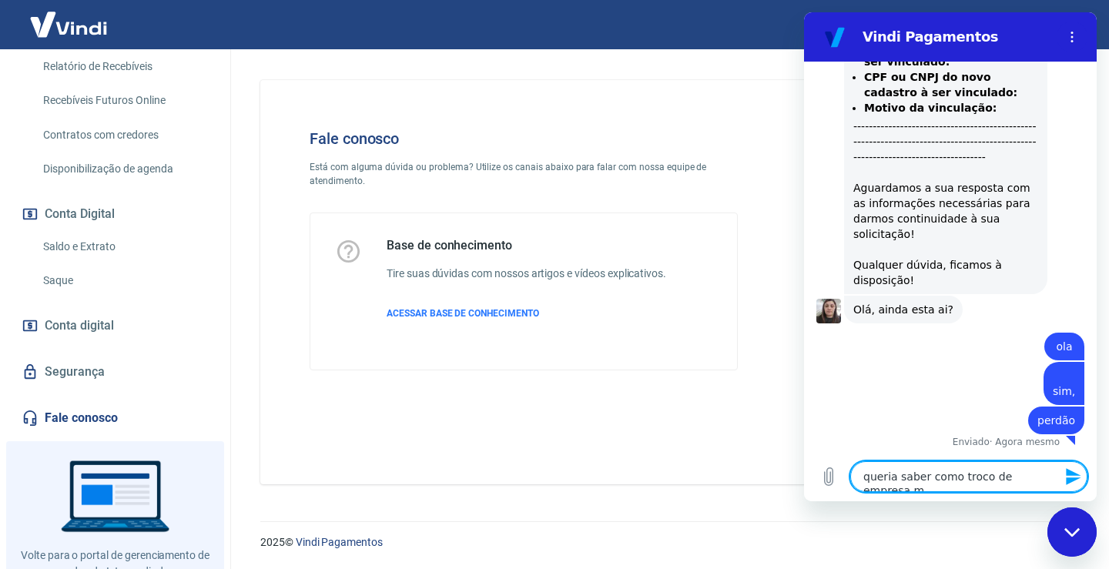
type textarea "queria saber como troco de empresa me"
type textarea "x"
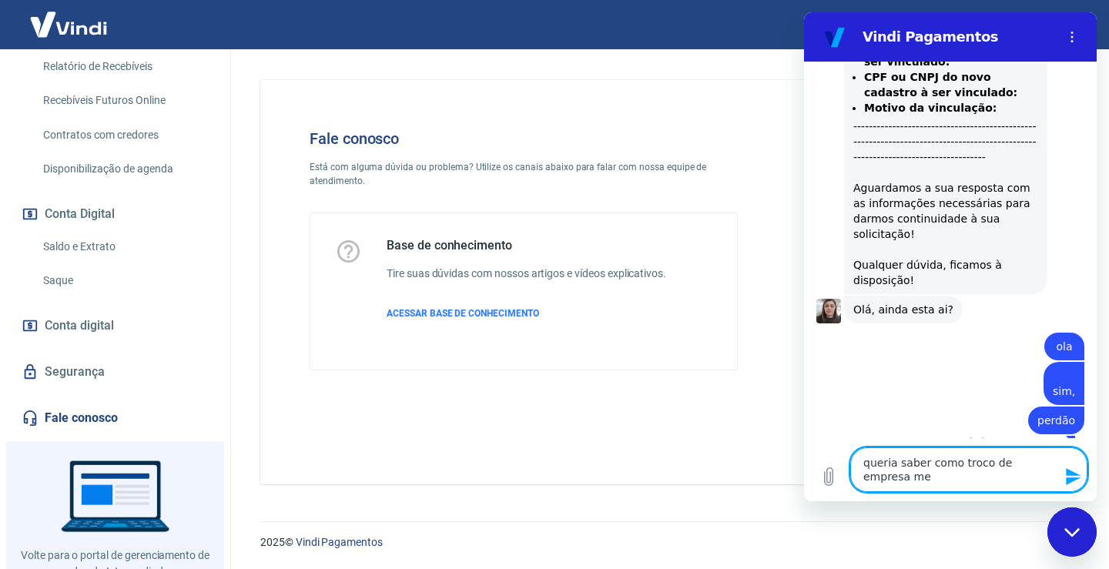
type textarea "queria saber como troco de empresa mes"
type textarea "x"
type textarea "queria saber como troco de empresa mesm"
type textarea "x"
type textarea "queria saber como troco de empresa mesmo"
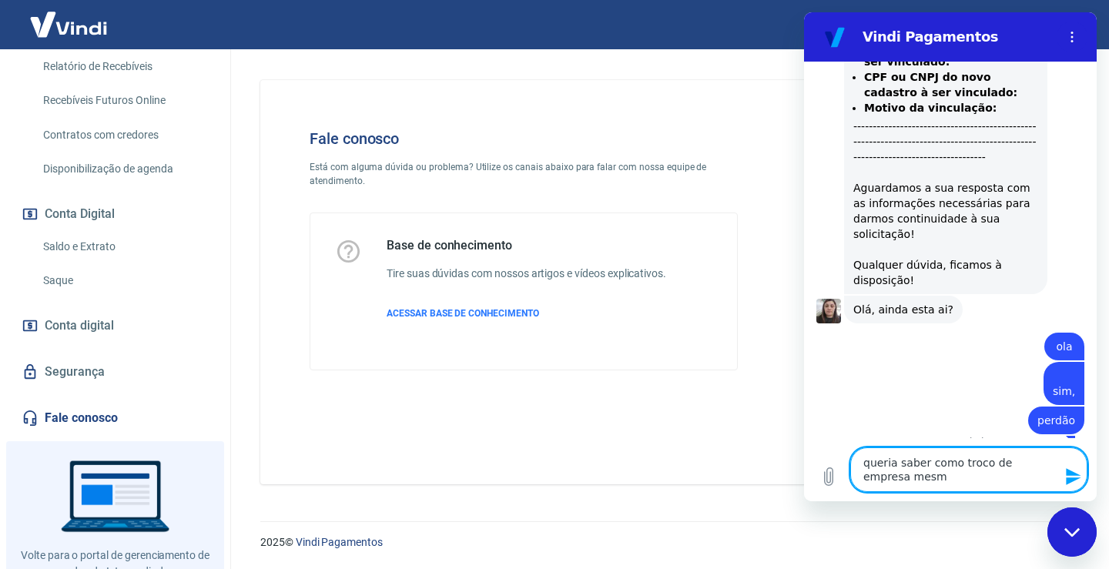
type textarea "x"
type textarea "queria saber como troco de empresa mesmo,"
type textarea "x"
type textarea "queria saber como troco de empresa mesmo,"
type textarea "x"
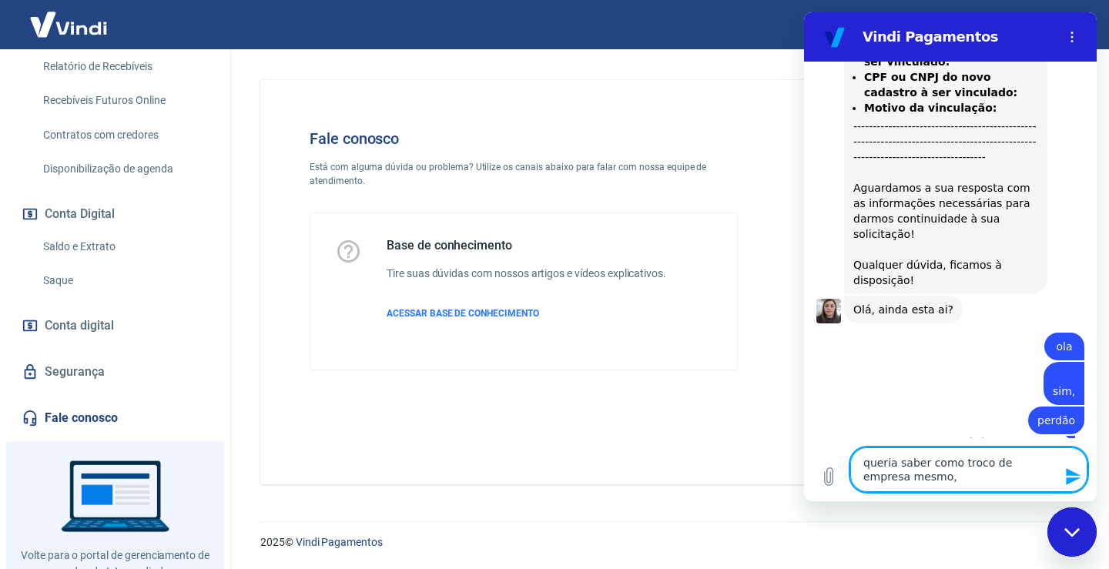
type textarea "queria saber como troco de empresa mesmo, p"
type textarea "x"
type textarea "queria saber como troco de empresa mesmo, po"
type textarea "x"
type textarea "queria saber como troco de empresa mesmo, poi"
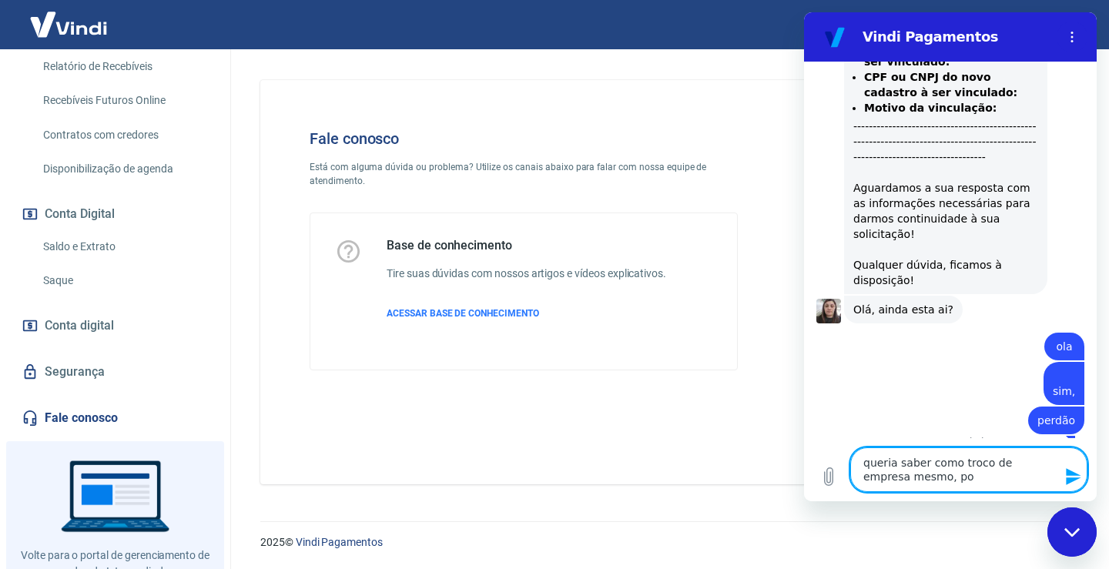
type textarea "x"
type textarea "queria saber como troco de empresa mesmo, pois"
type textarea "x"
type textarea "queria saber como troco de empresa mesmo, pois"
type textarea "x"
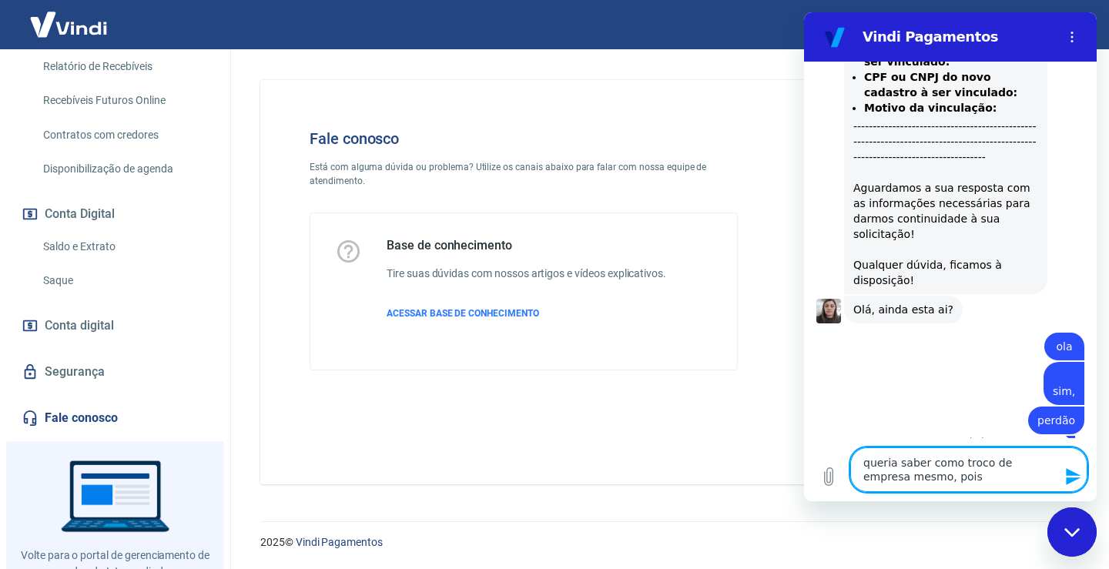
type textarea "queria saber como troco de empresa mesmo, pois t"
type textarea "x"
type textarea "queria saber como troco de empresa mesmo, pois te"
type textarea "x"
type textarea "queria saber como troco de empresa mesmo, pois tem"
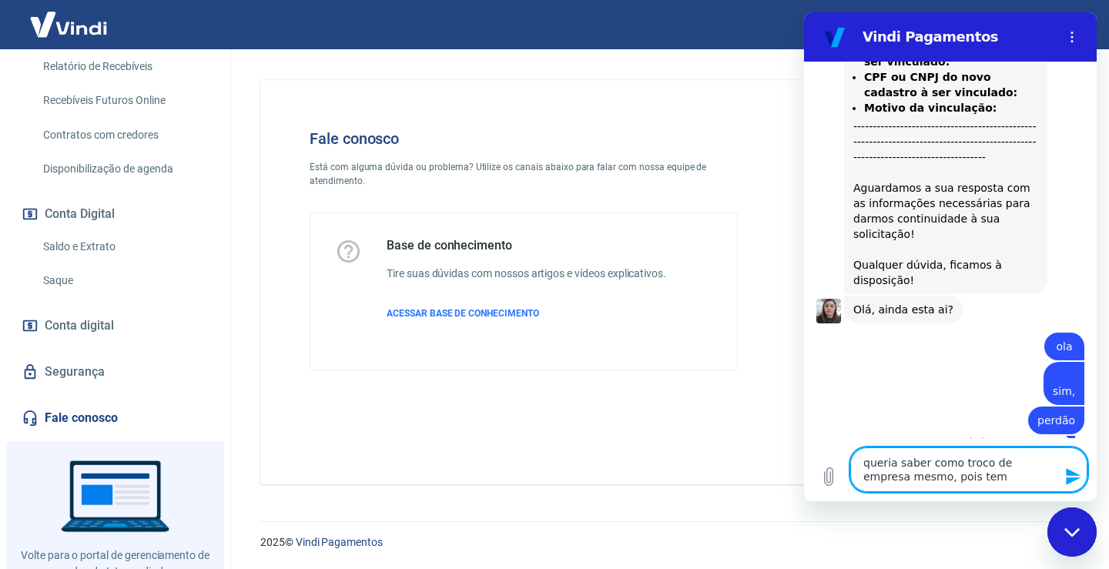
type textarea "x"
type textarea "queria saber como troco de empresa mesmo, pois temo"
type textarea "x"
type textarea "queria saber como troco de empresa mesmo, pois temos"
type textarea "x"
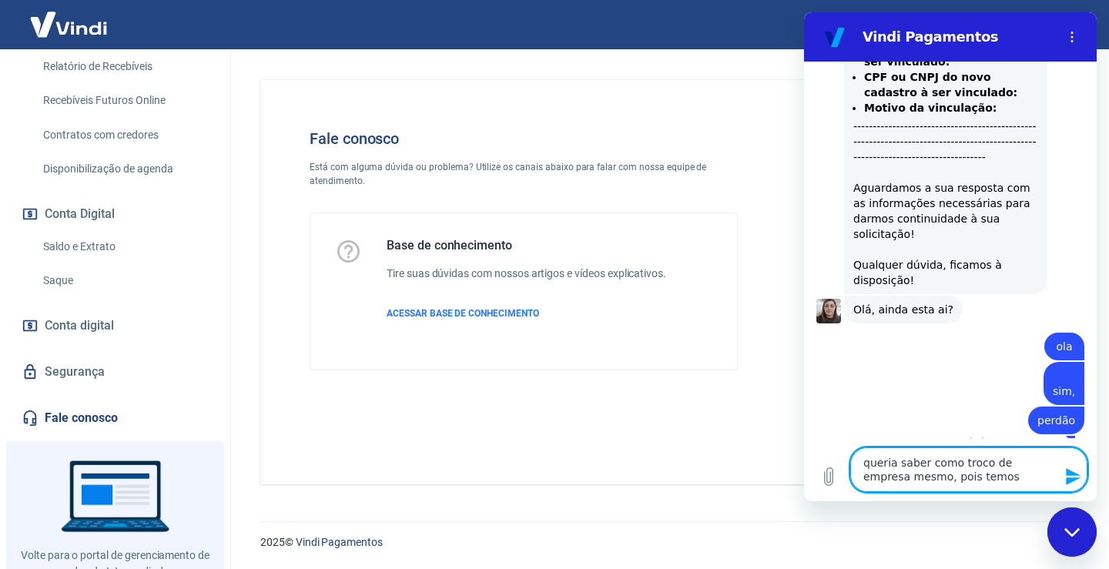
type textarea "queria saber como troco de empresa mesmo, pois temos"
type textarea "x"
type textarea "queria saber como troco de empresa mesmo, pois temos o"
type textarea "x"
type textarea "queria saber como troco de empresa mesmo, pois temos ou"
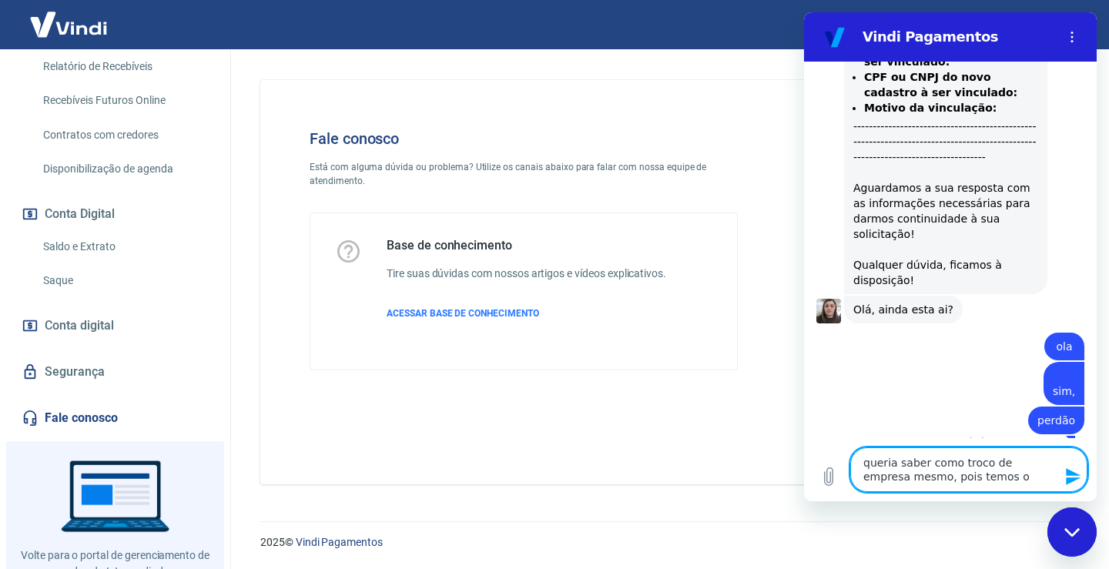
type textarea "x"
type textarea "queria saber como troco de empresa mesmo, pois temos out"
type textarea "x"
type textarea "queria saber como troco de empresa mesmo, pois temos outr"
type textarea "x"
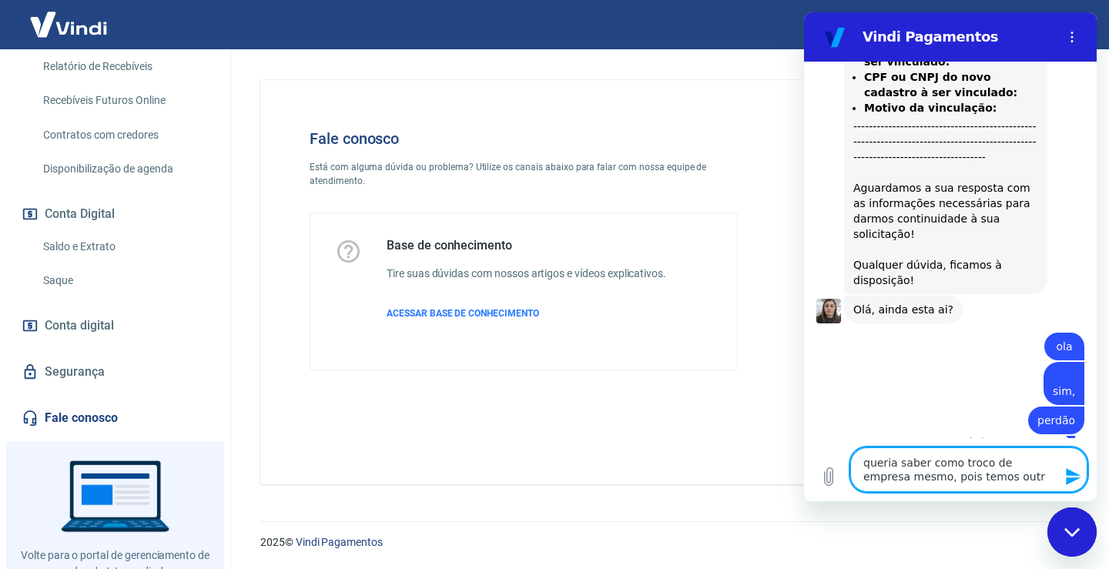
type textarea "queria saber como troco de empresa mesmo, pois temos outra"
type textarea "x"
type textarea "queria saber como troco de empresa mesmo, pois temos outra"
type textarea "x"
type textarea "queria saber como troco de empresa mesmo, pois temos outra e"
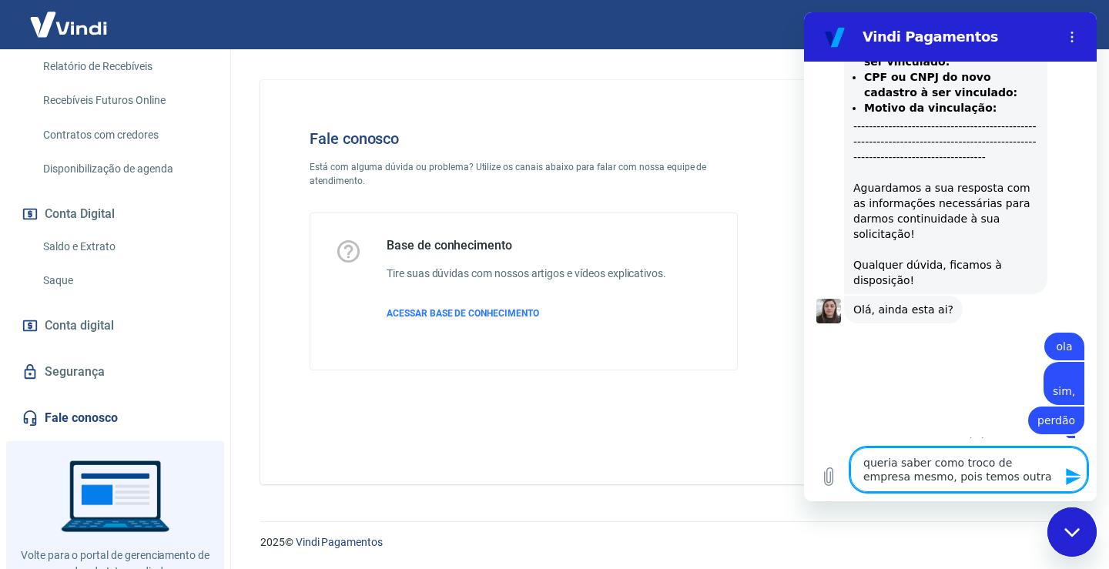
type textarea "x"
type textarea "queria saber como troco de empresa mesmo, pois temos outra em"
type textarea "x"
type textarea "queria saber como troco de empresa mesmo, pois temos outra emp"
type textarea "x"
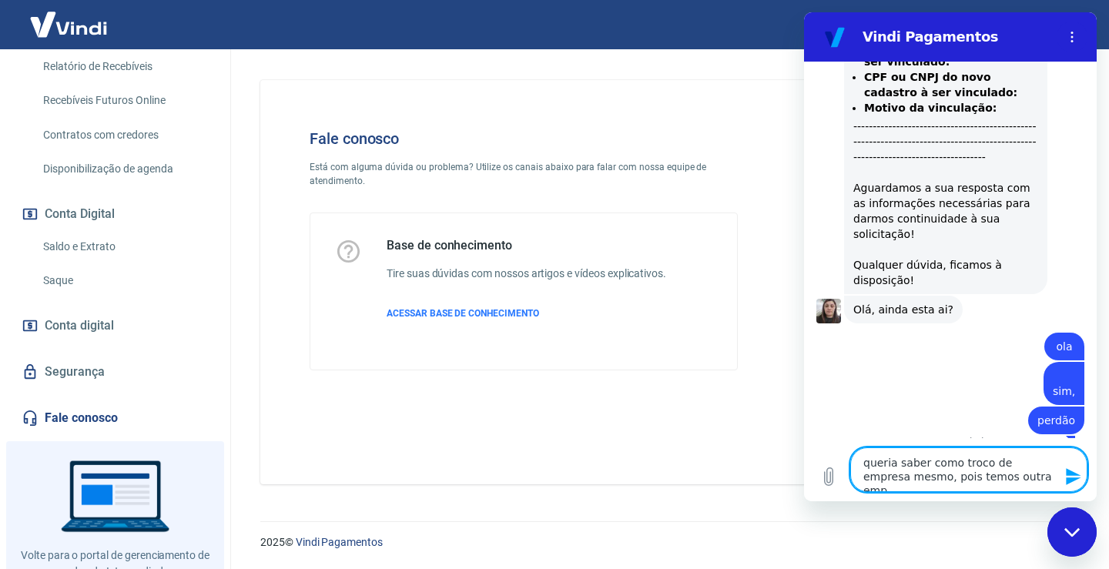
type textarea "queria saber como troco de empresa mesmo, pois temos outra empr"
type textarea "x"
type textarea "queria saber como troco de empresa mesmo, pois temos outra empre"
type textarea "x"
type textarea "queria saber como troco de empresa mesmo, pois temos outra empres"
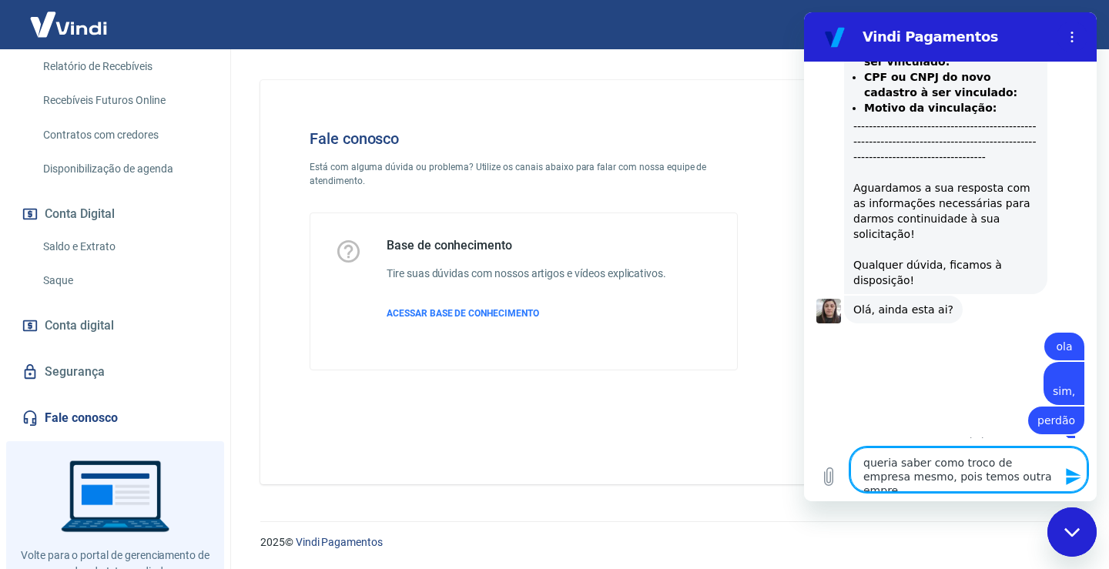
type textarea "x"
type textarea "queria saber como troco de empresa mesmo, pois temos outra empresa"
type textarea "x"
type textarea "queria saber como troco de empresa mesmo, pois temos outra empresa"
type textarea "x"
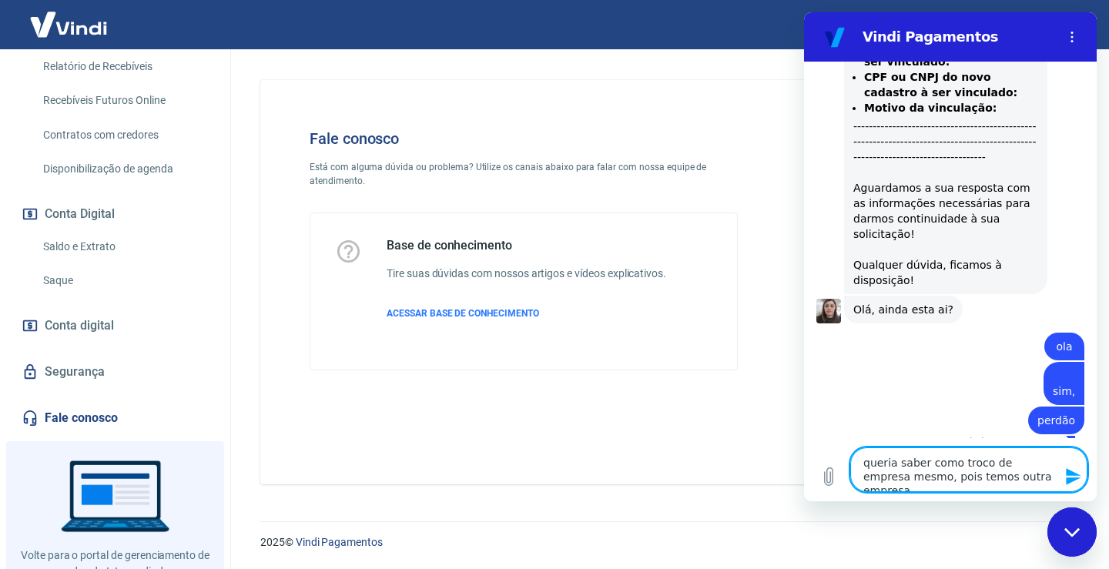
type textarea "queria saber como troco de empresa mesmo, pois temos outra empresa e"
type textarea "x"
type textarea "queria saber como troco de empresa mesmo, pois temos outra empresa e"
type textarea "x"
type textarea "queria saber como troco de empresa mesmo, pois temos outra empresa e v"
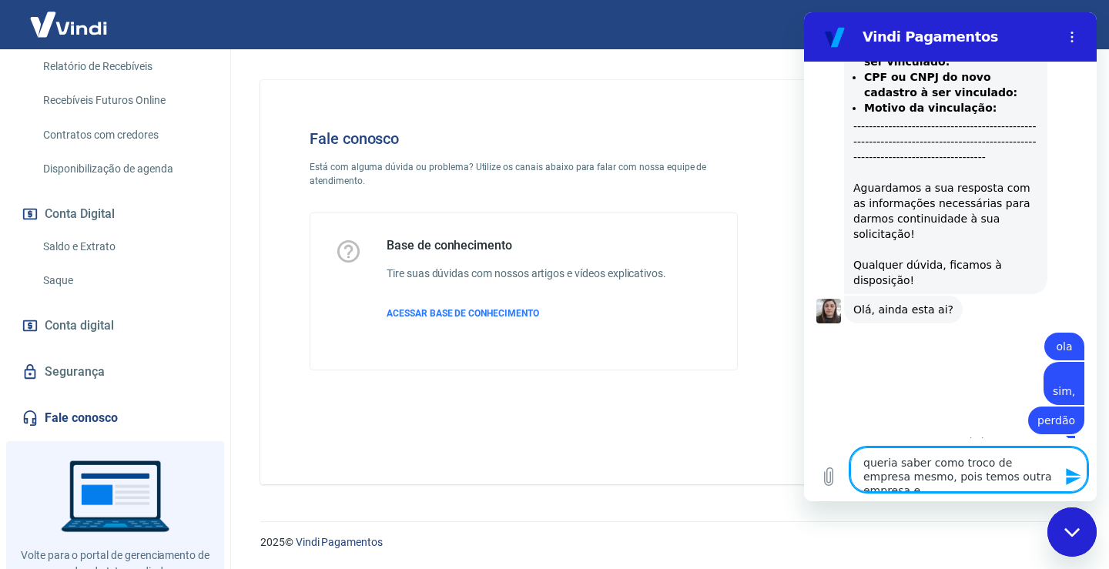
type textarea "x"
type textarea "queria saber como troco de empresa mesmo, pois temos outra empresa e vo"
type textarea "x"
type textarea "queria saber como troco de empresa mesmo, pois temos outra empresa e vou"
type textarea "x"
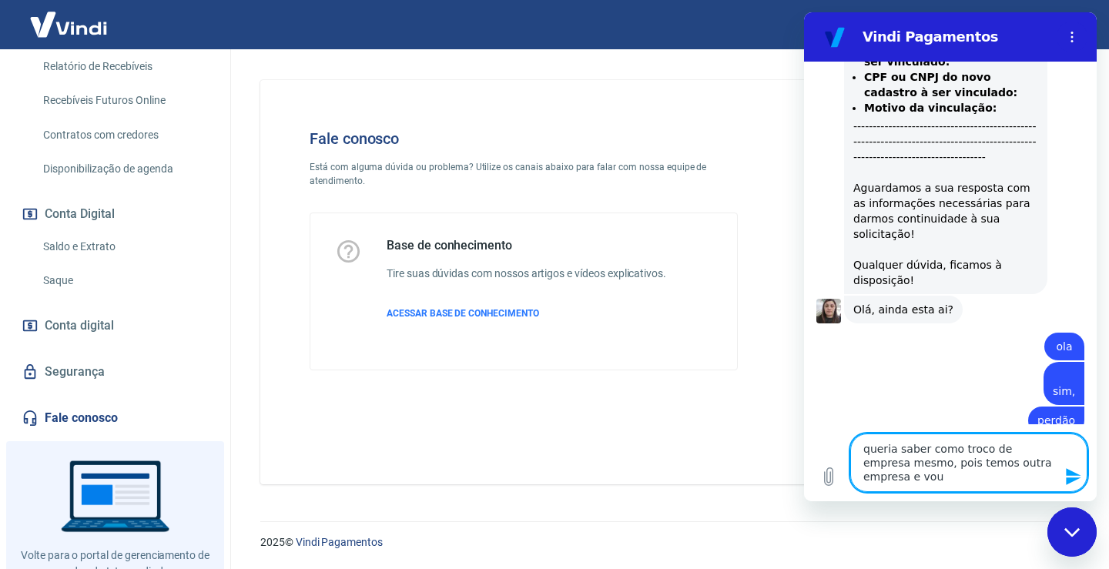
type textarea "queria saber como troco de empresa mesmo, pois temos outra empresa e vou"
type textarea "x"
type textarea "queria saber como troco de empresa mesmo, pois temos outra empresa e vou t"
type textarea "x"
type textarea "queria saber como troco de empresa mesmo, pois temos outra empresa e vou tr"
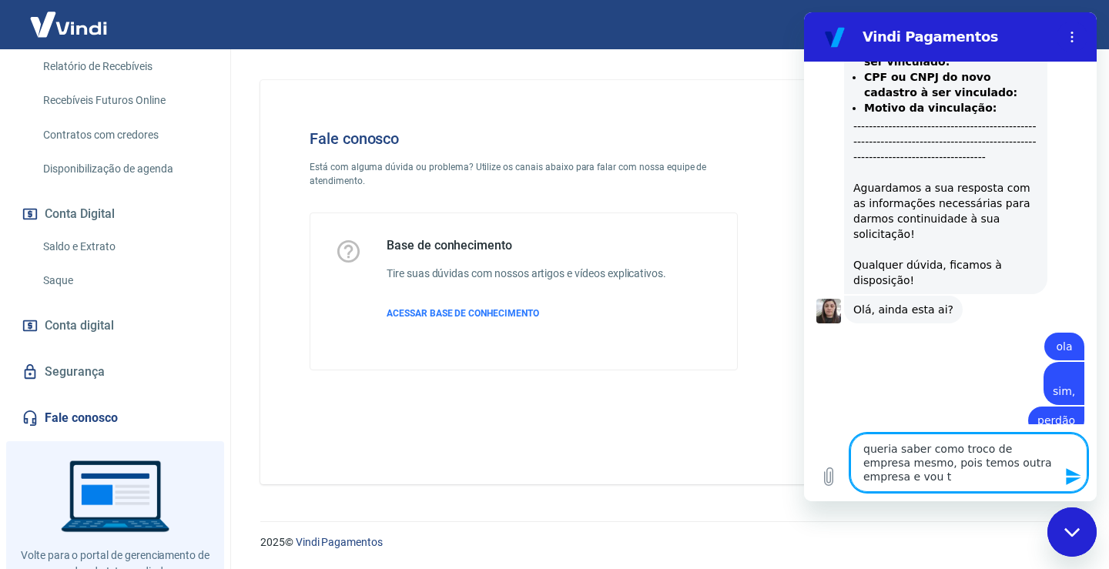
type textarea "x"
type textarea "queria saber como troco de empresa mesmo, pois temos outra empresa e vou tra"
type textarea "x"
type textarea "queria saber como troco de empresa mesmo, pois temos outra empresa e vou tran"
type textarea "x"
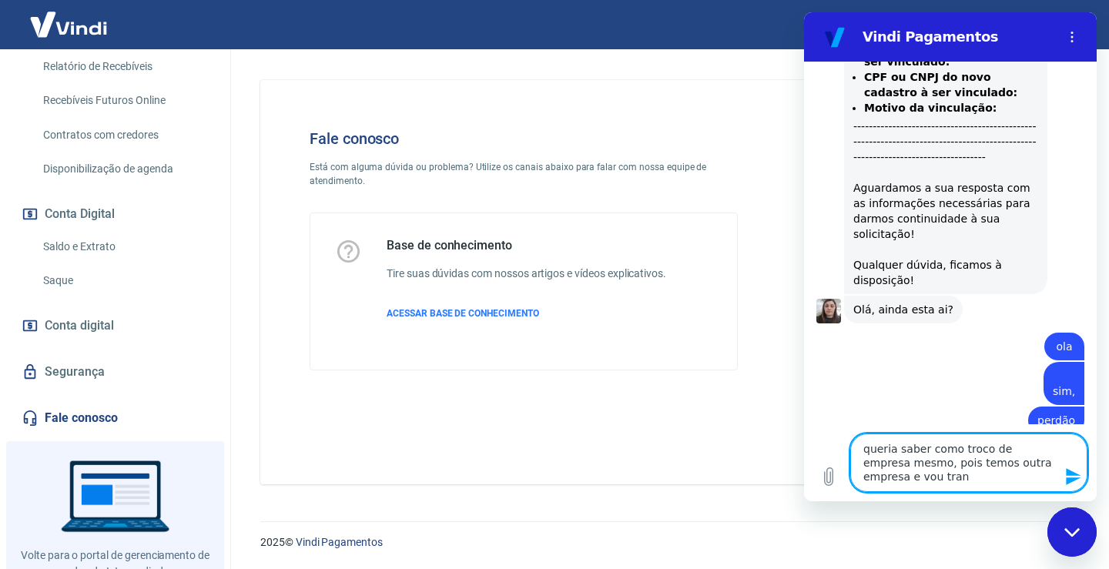
type textarea "queria saber como troco de empresa mesmo, pois temos outra empresa e vou trans"
type textarea "x"
type textarea "queria saber como troco de empresa mesmo, pois temos outra empresa e vou transf"
type textarea "x"
type textarea "queria saber como troco de empresa mesmo, pois temos outra empresa e vou transfe"
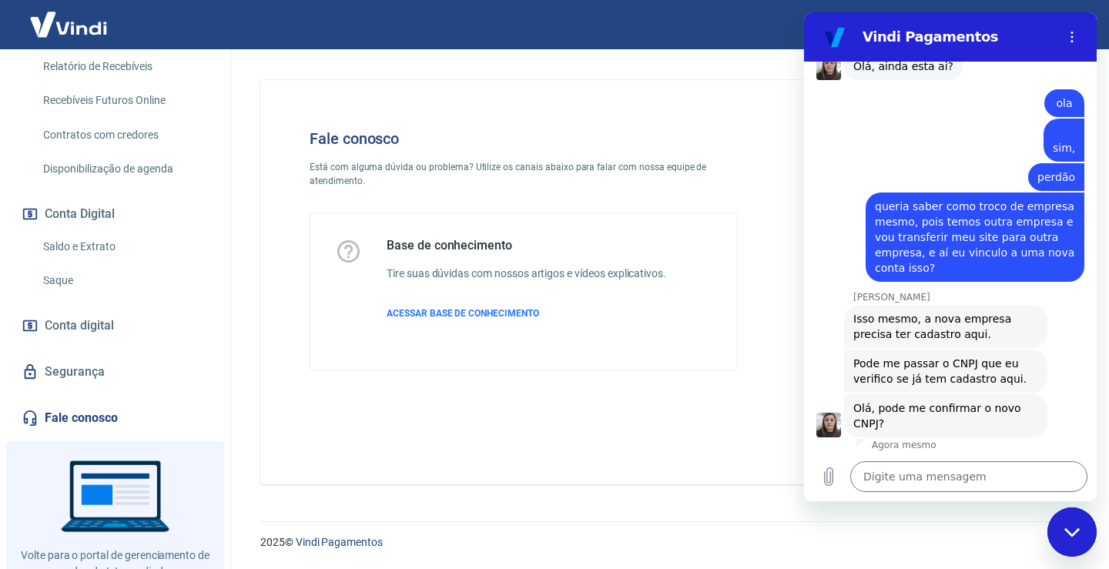
scroll to position [1504, 0]
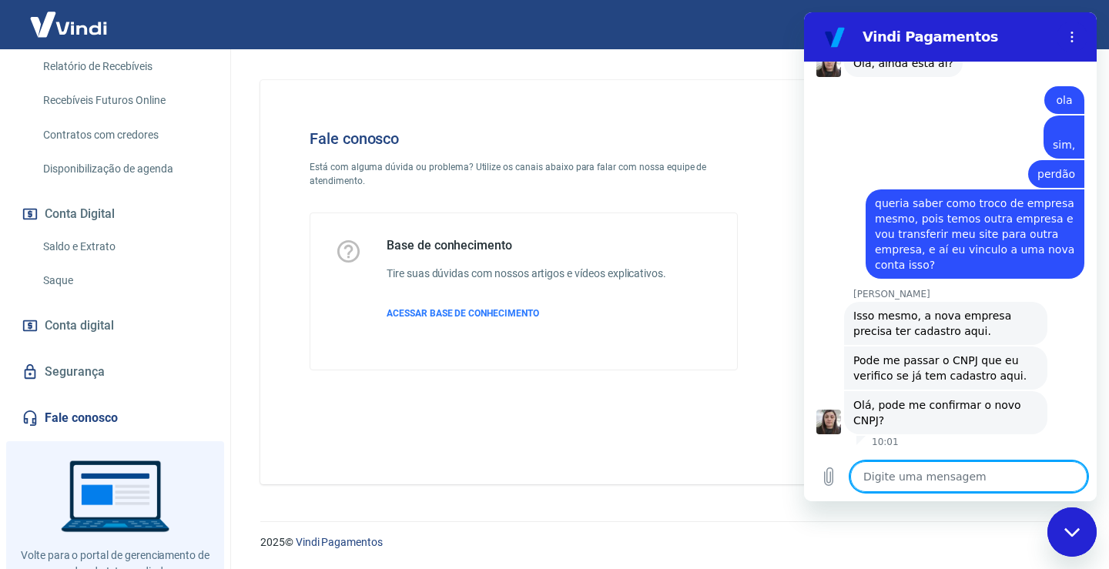
click at [949, 471] on textarea at bounding box center [969, 476] width 237 height 31
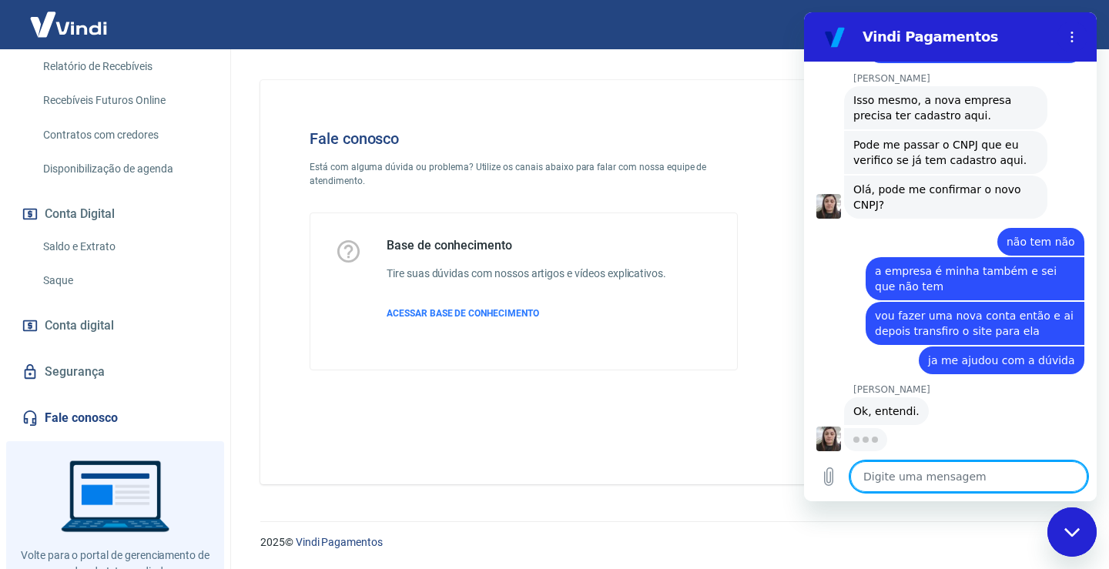
scroll to position [1718, 0]
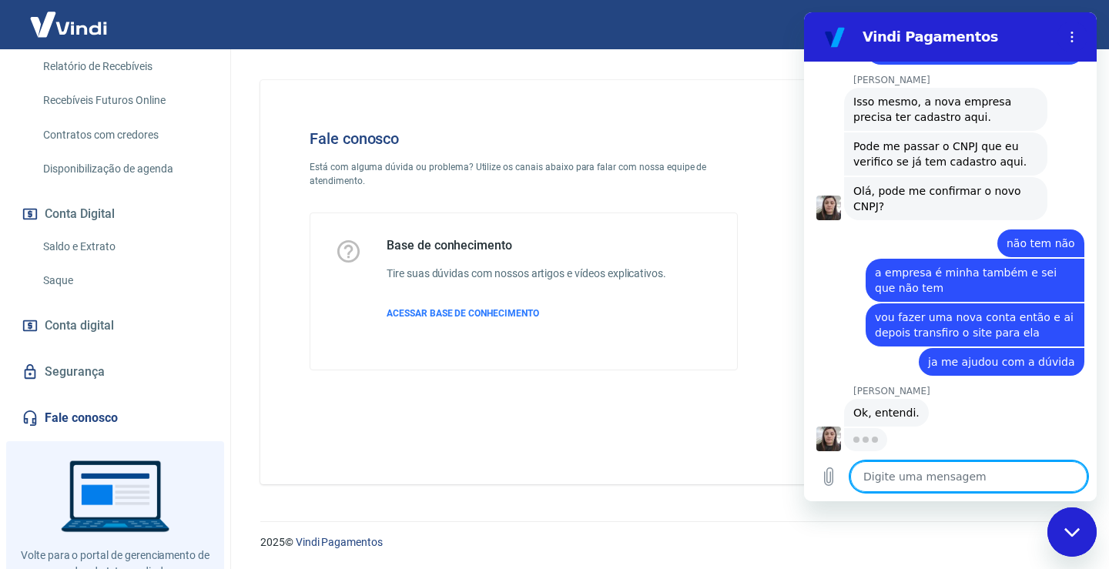
click at [930, 483] on textarea at bounding box center [969, 476] width 237 height 31
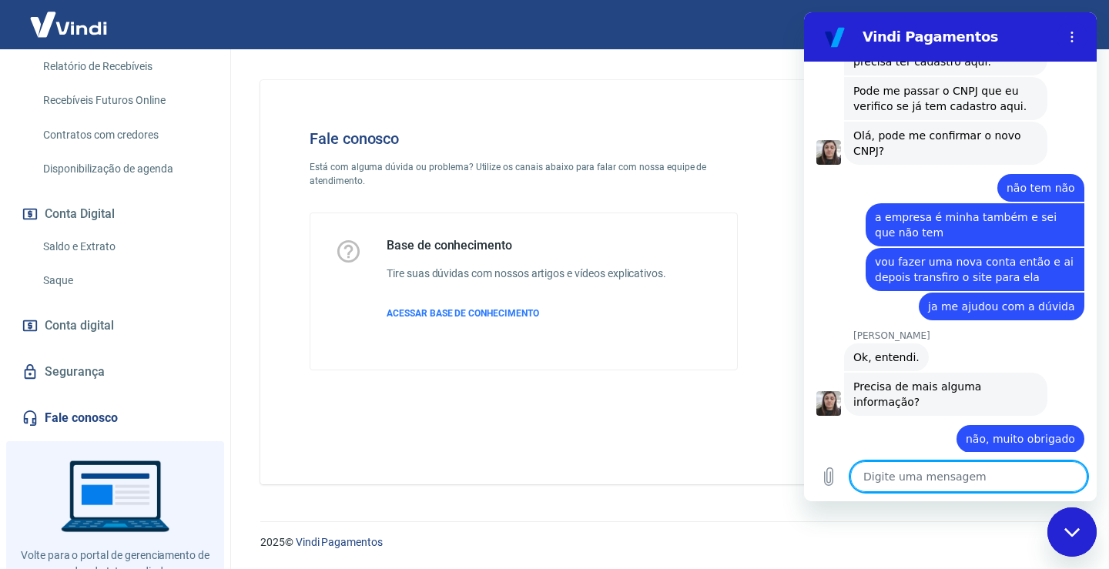
scroll to position [1777, 0]
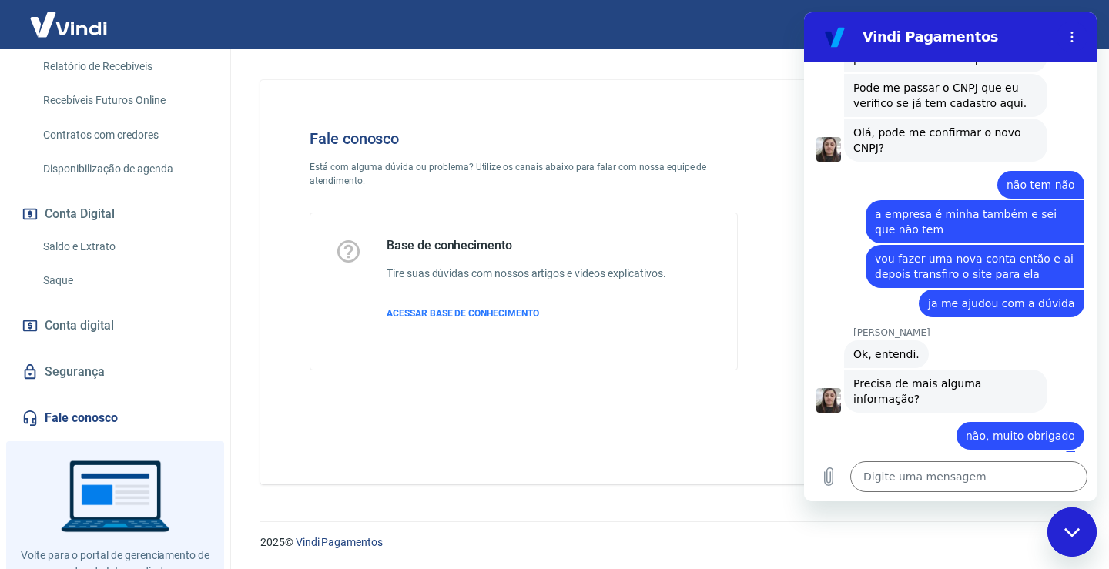
click at [1070, 531] on icon "Fechar janela de mensagens" at bounding box center [1073, 533] width 16 height 10
